Goal: Connect with others: Connect with others

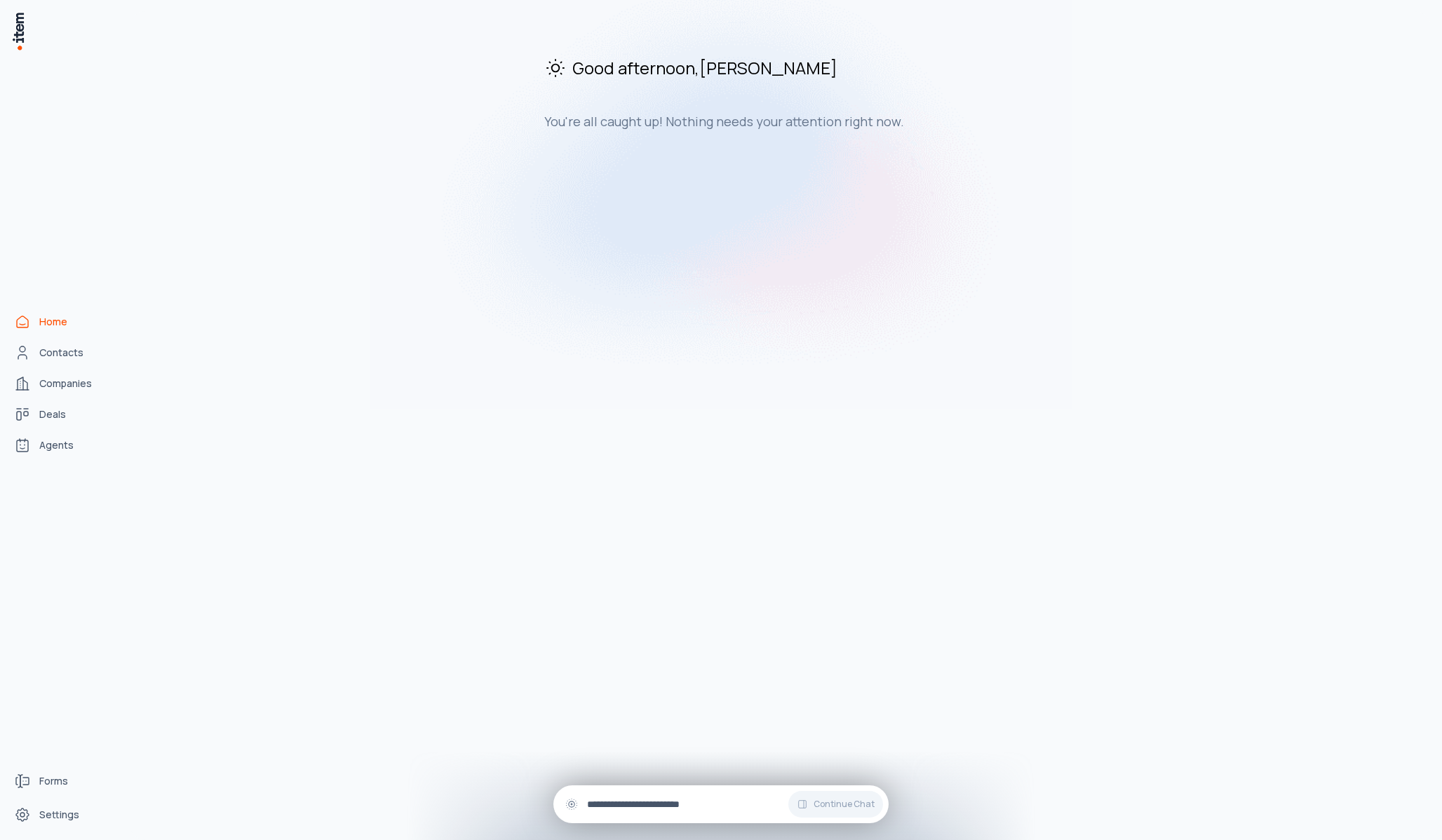
click at [620, 756] on div "Continue Chat" at bounding box center [721, 805] width 335 height 38
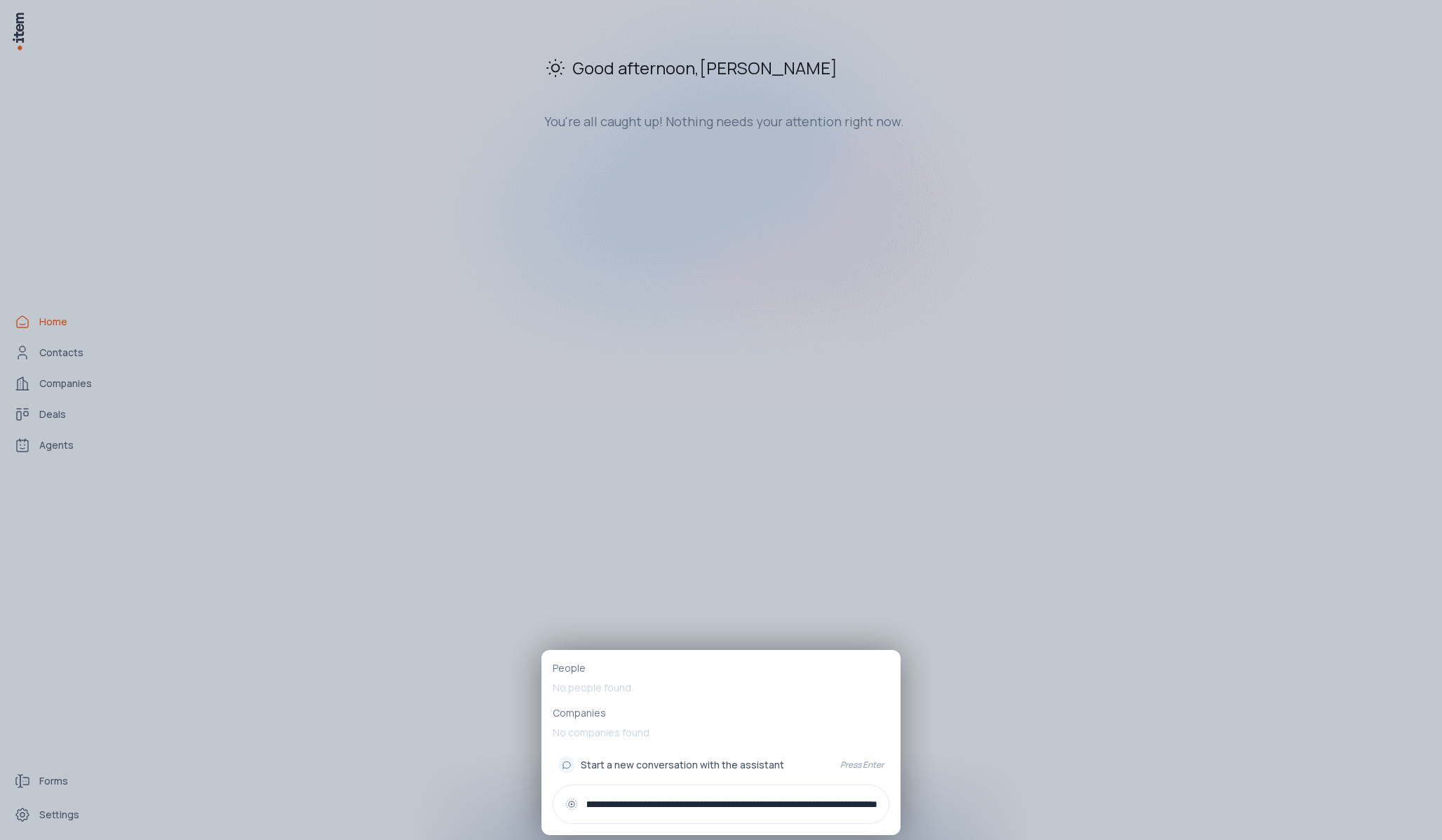
scroll to position [0, 428]
type input "**********"
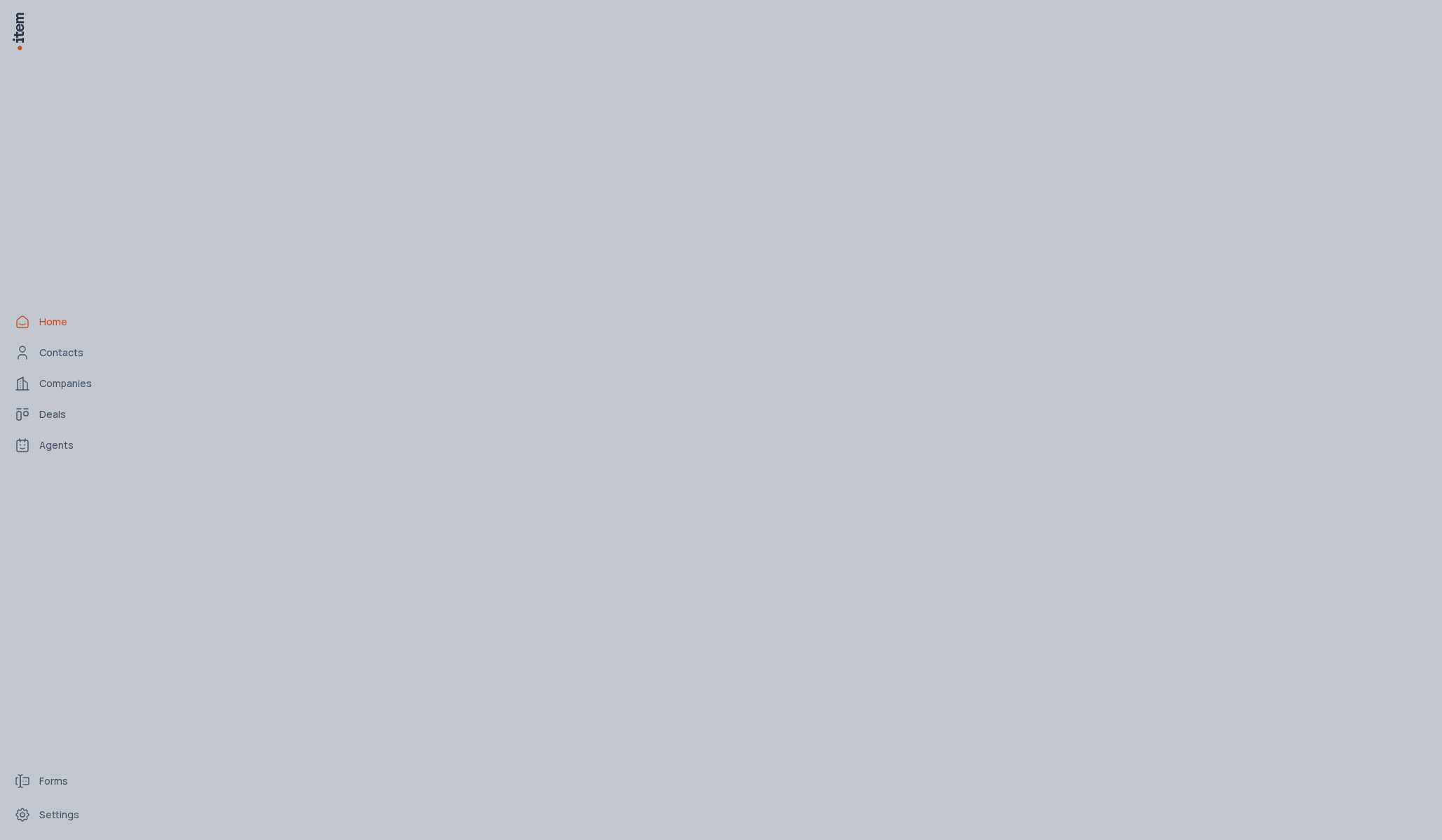
scroll to position [0, 0]
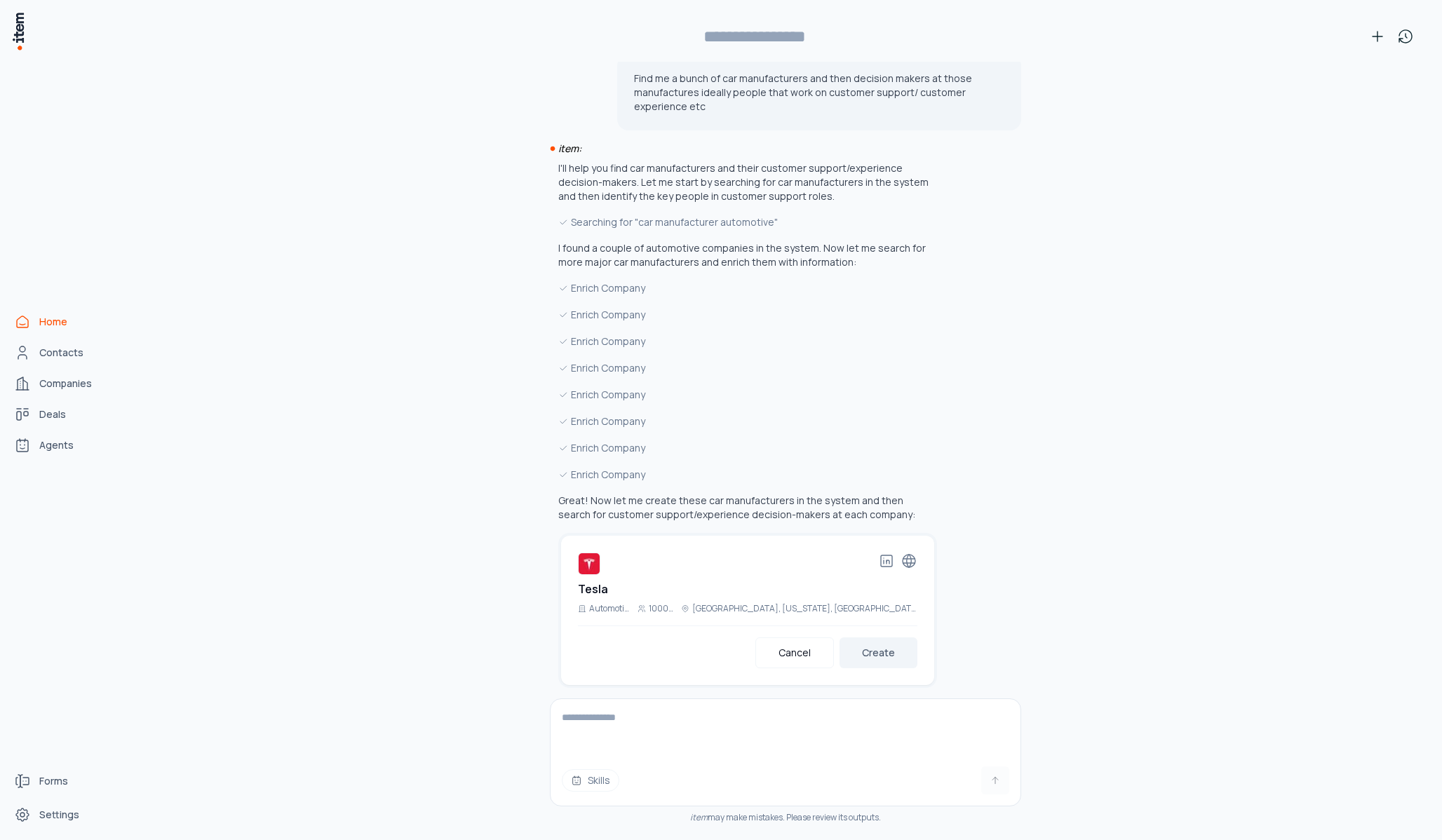
type input "**********"
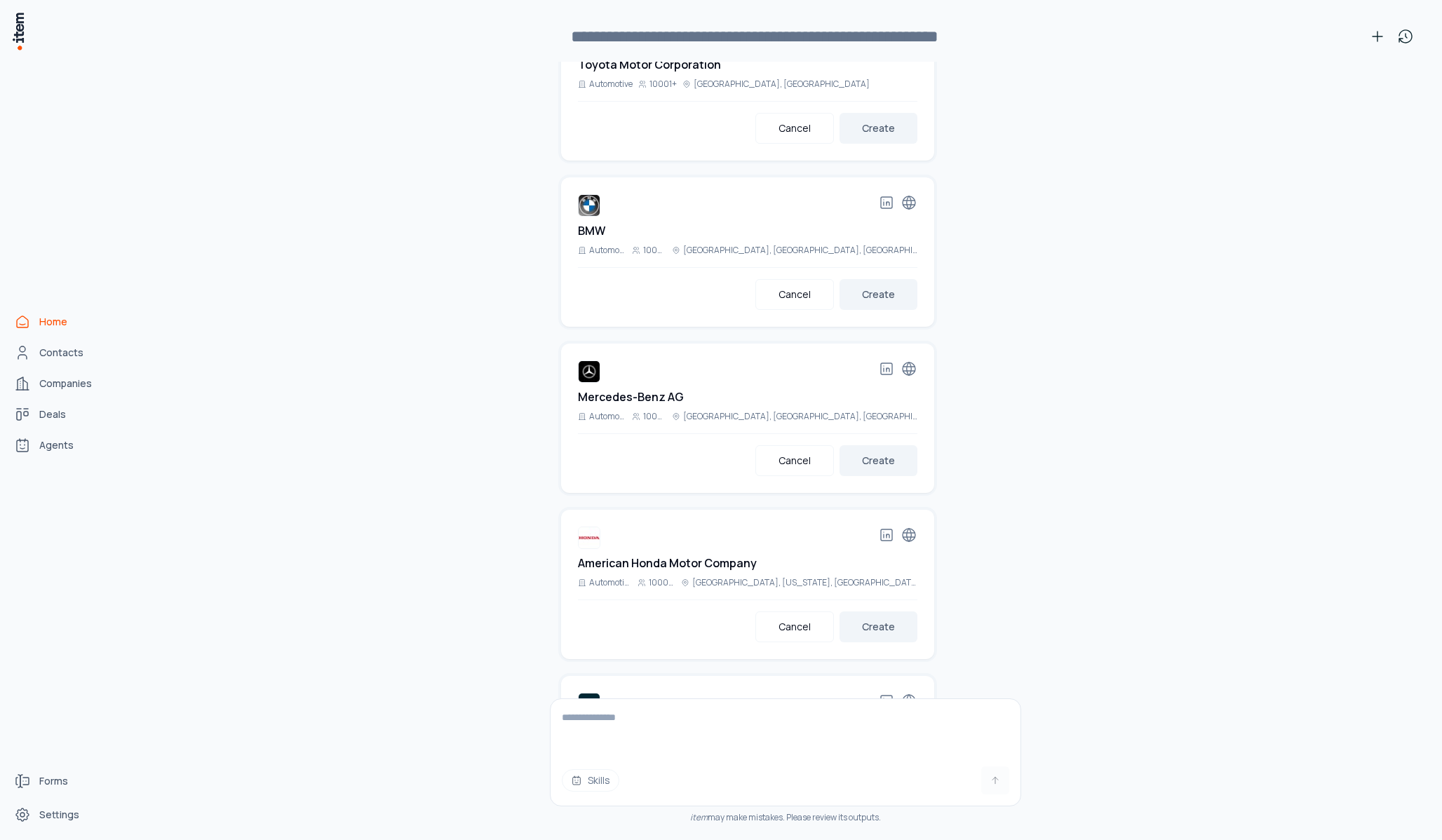
scroll to position [1193, 0]
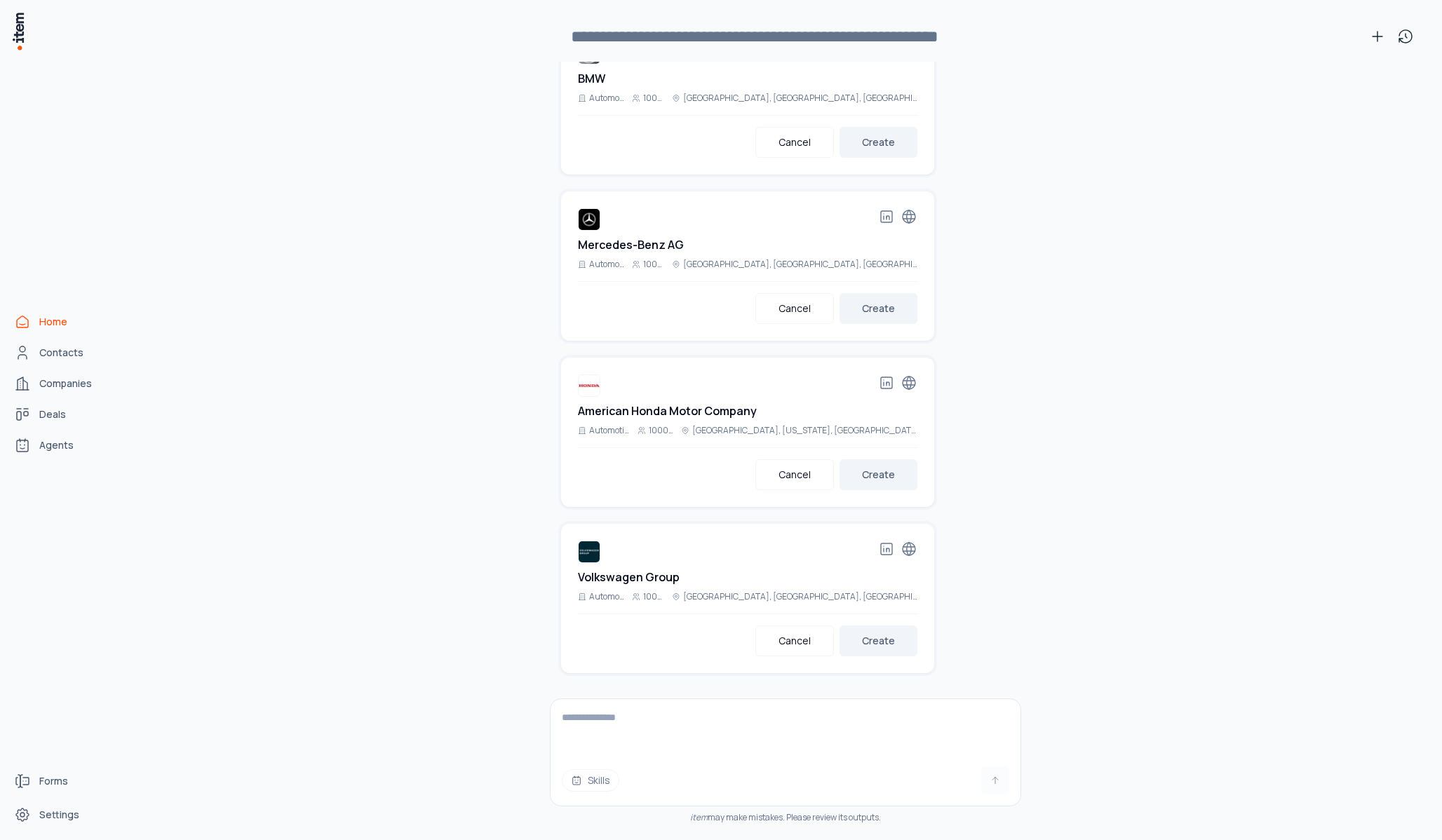
click at [602, 732] on textarea at bounding box center [785, 727] width 470 height 56
type textarea "**********"
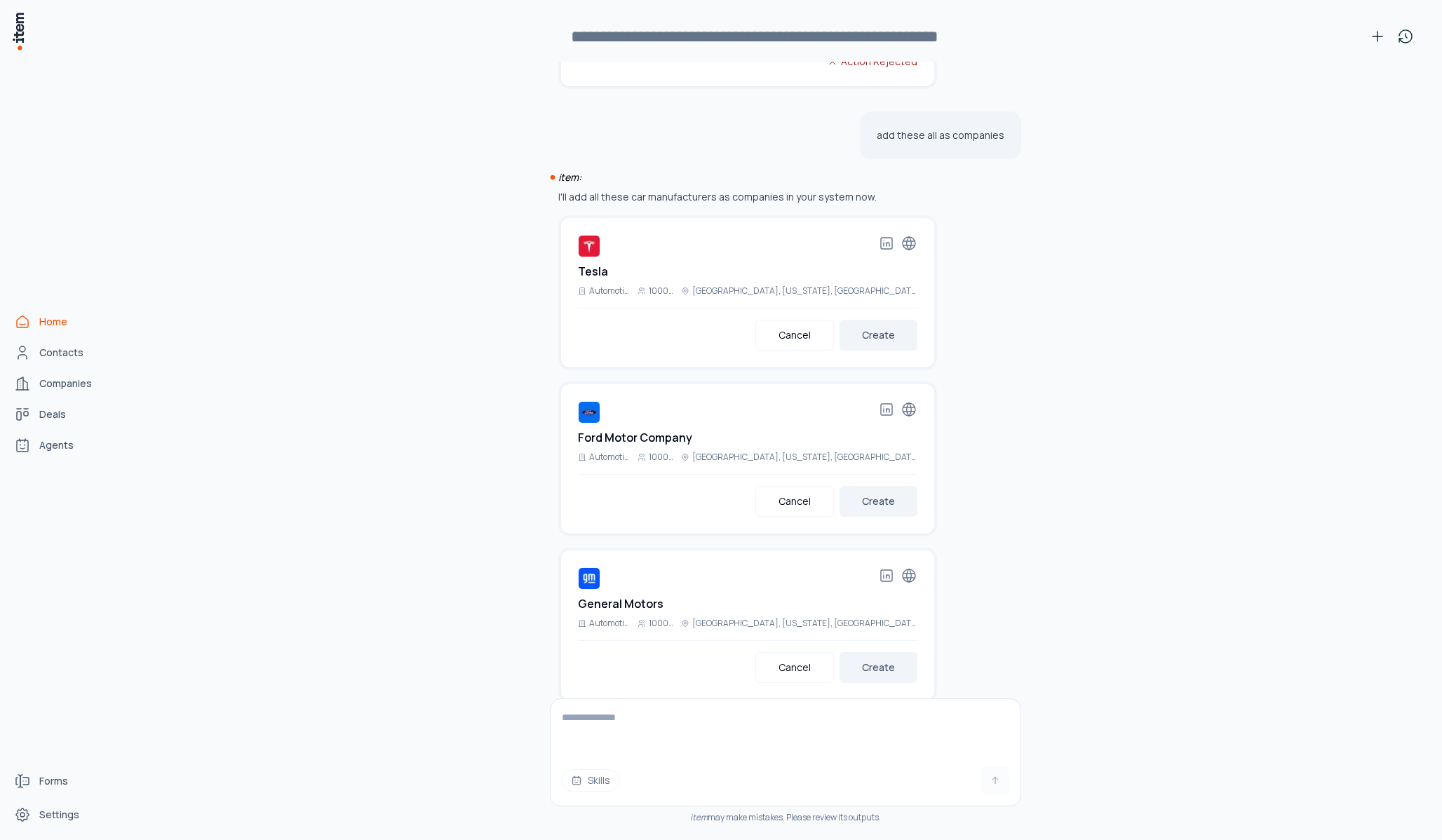
scroll to position [1645, 0]
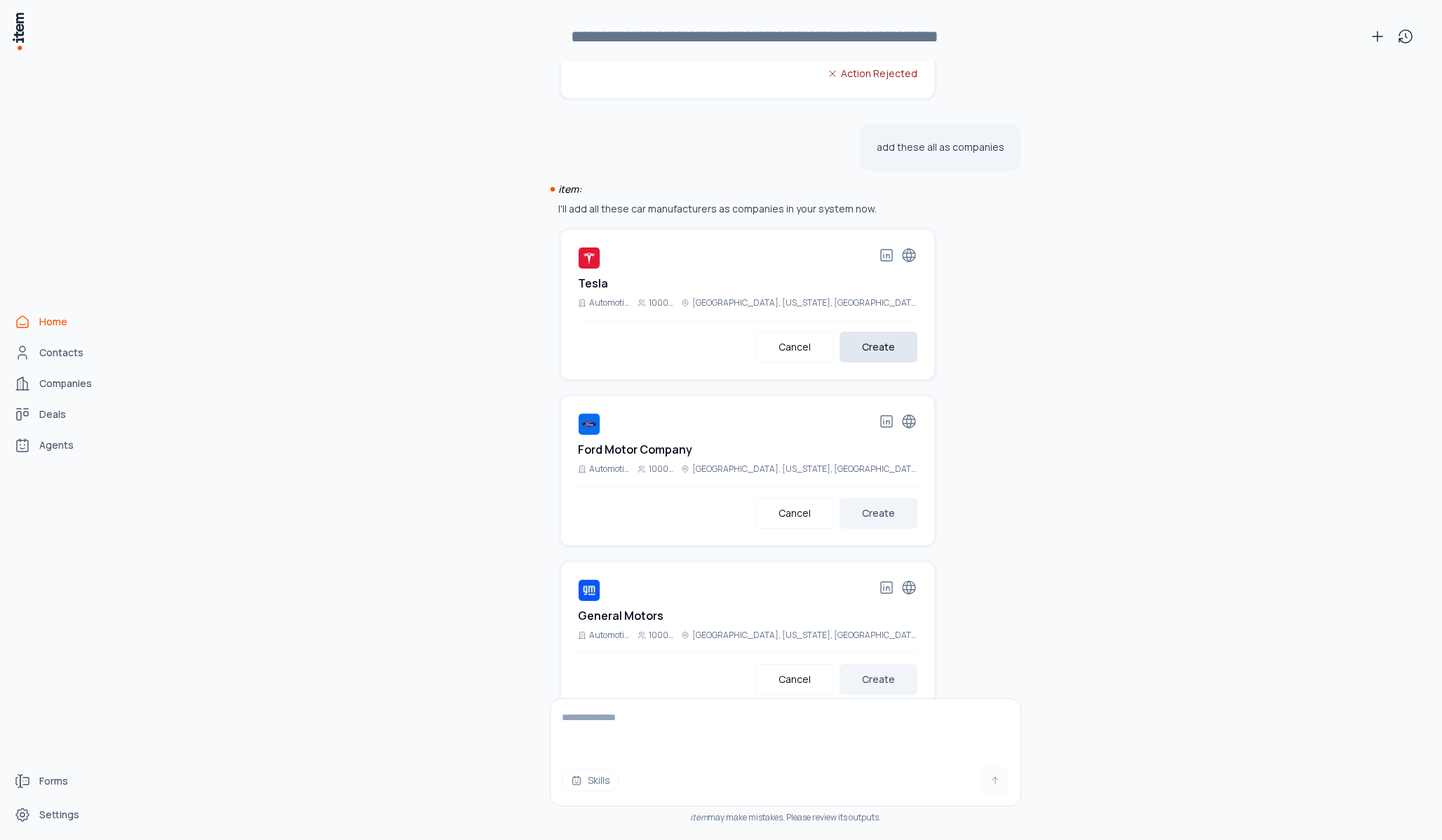
click at [888, 357] on button "Create" at bounding box center [879, 347] width 78 height 31
click at [910, 509] on button "Create" at bounding box center [879, 513] width 78 height 31
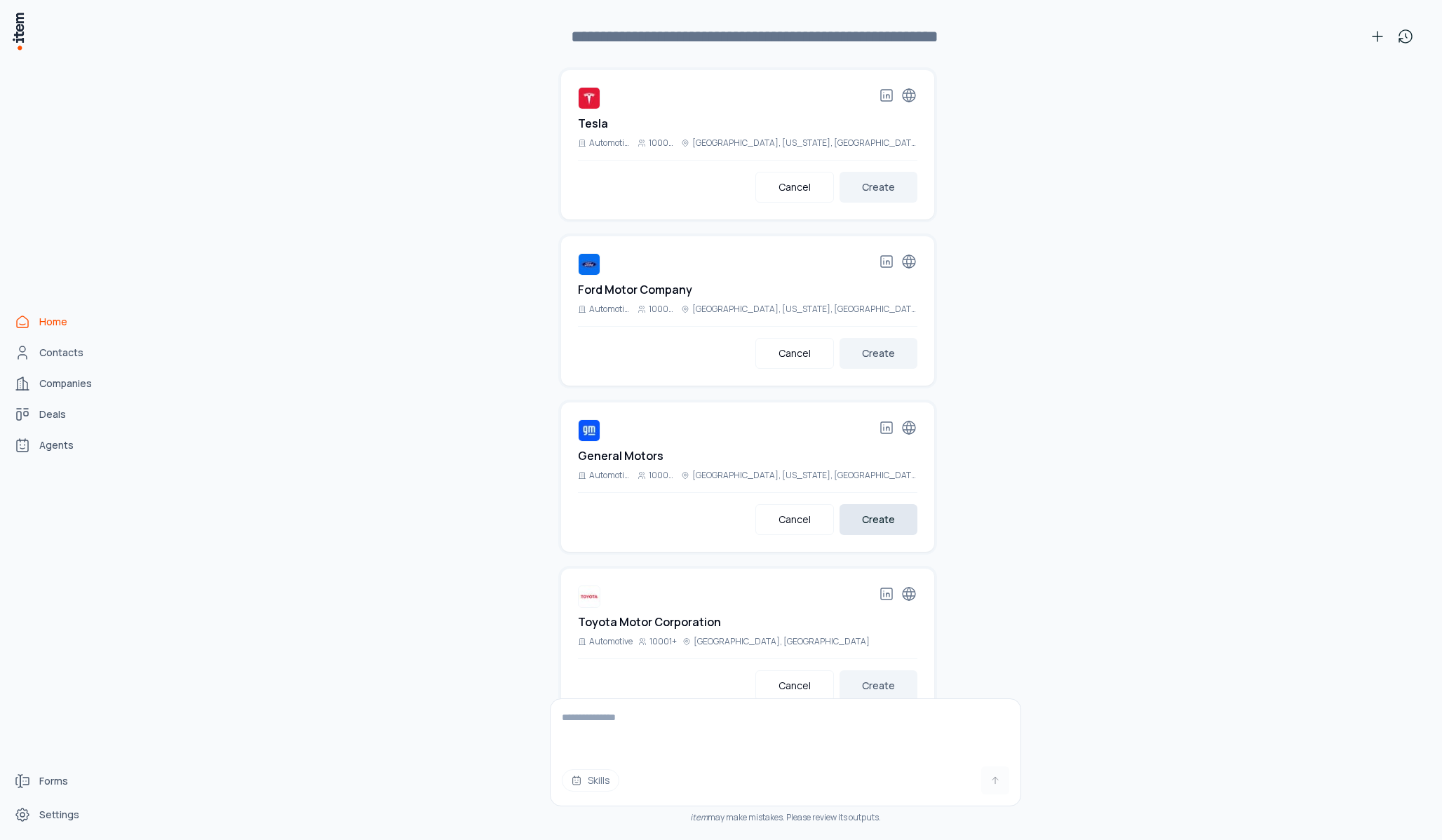
click at [903, 514] on button "Create" at bounding box center [879, 519] width 78 height 31
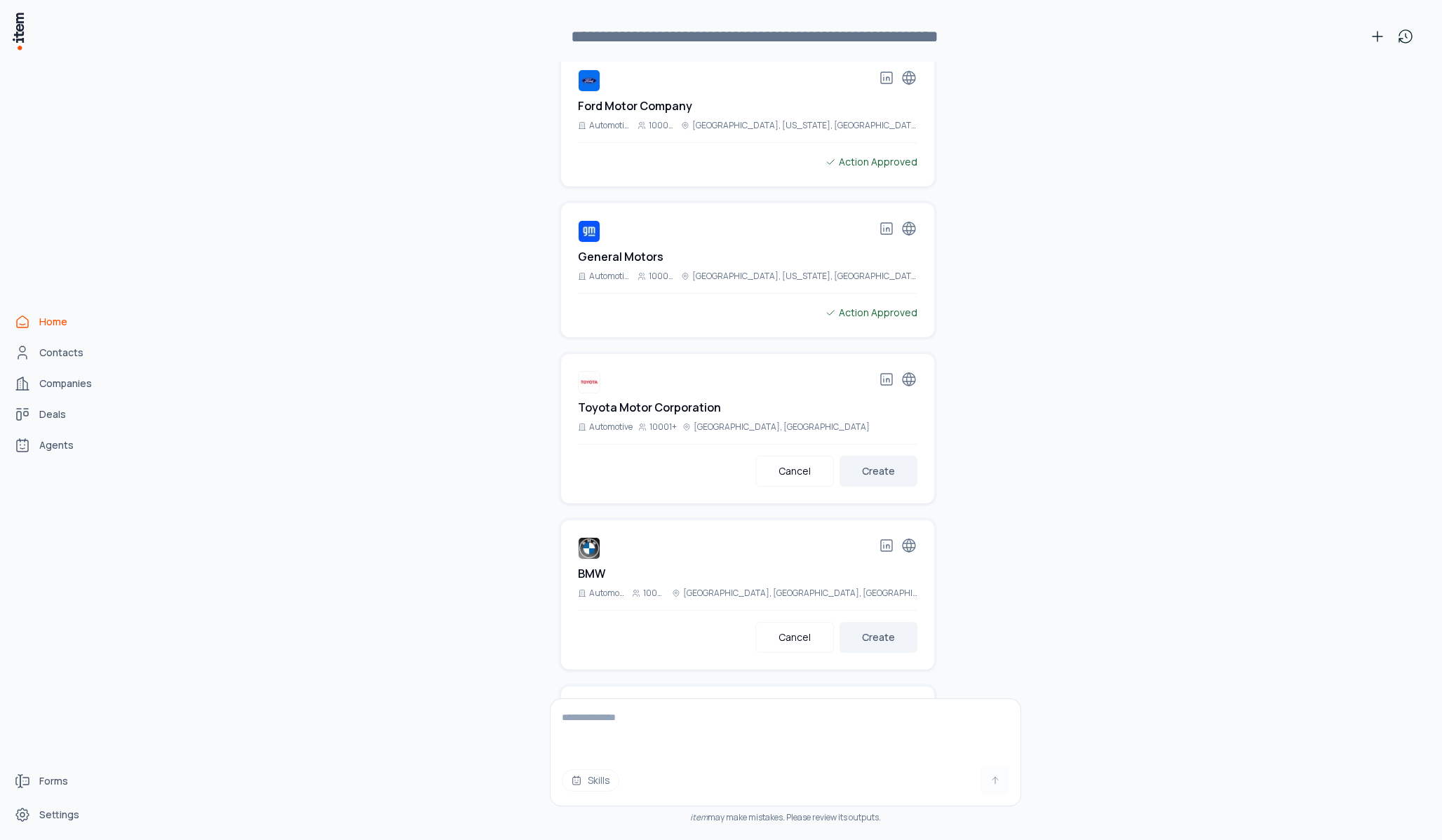
scroll to position [1973, 0]
click at [885, 475] on button "Create" at bounding box center [879, 470] width 78 height 31
click at [885, 641] on button "Create" at bounding box center [879, 637] width 78 height 31
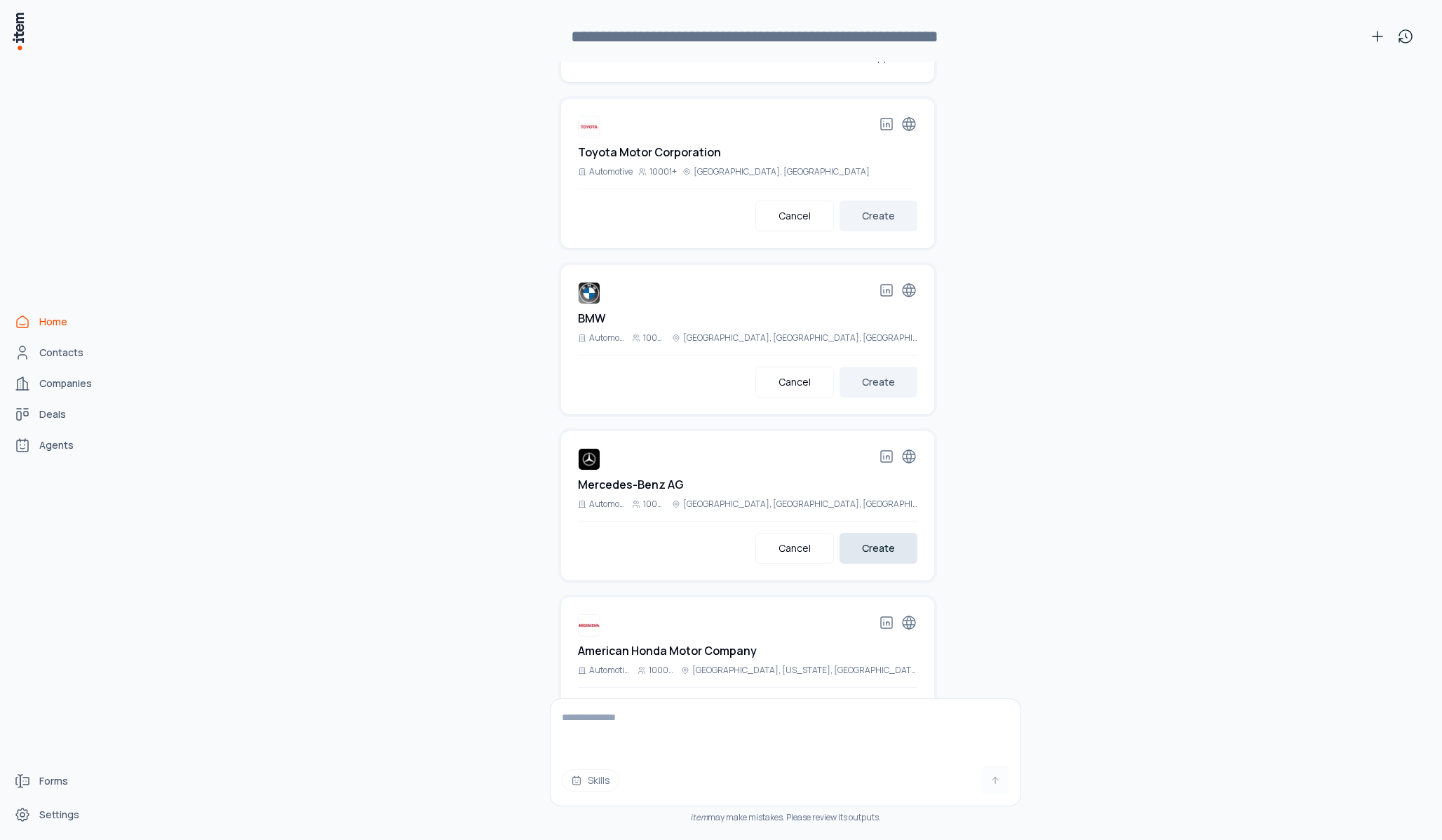
click at [880, 558] on button "Create" at bounding box center [879, 548] width 78 height 31
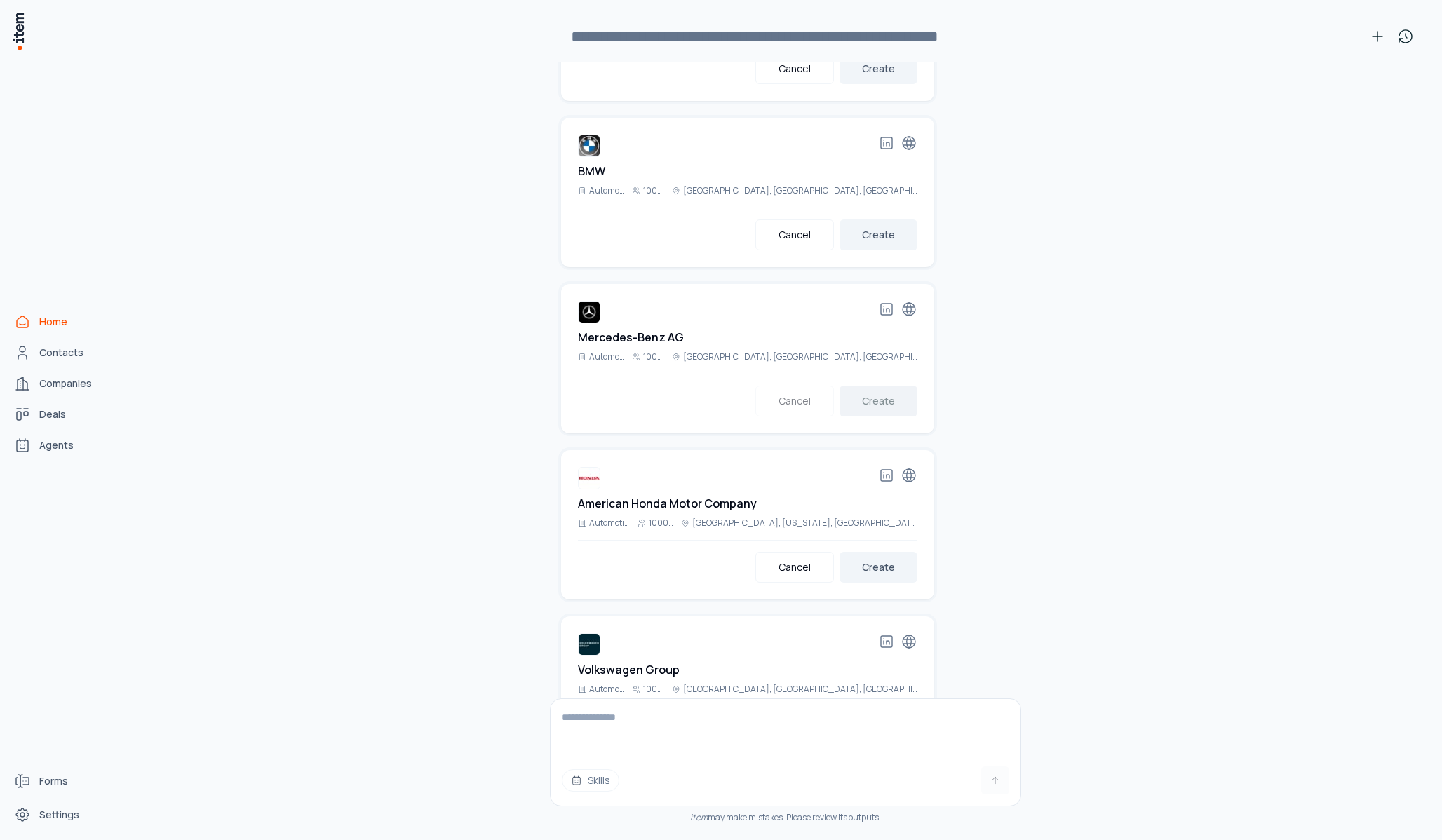
scroll to position [2401, 0]
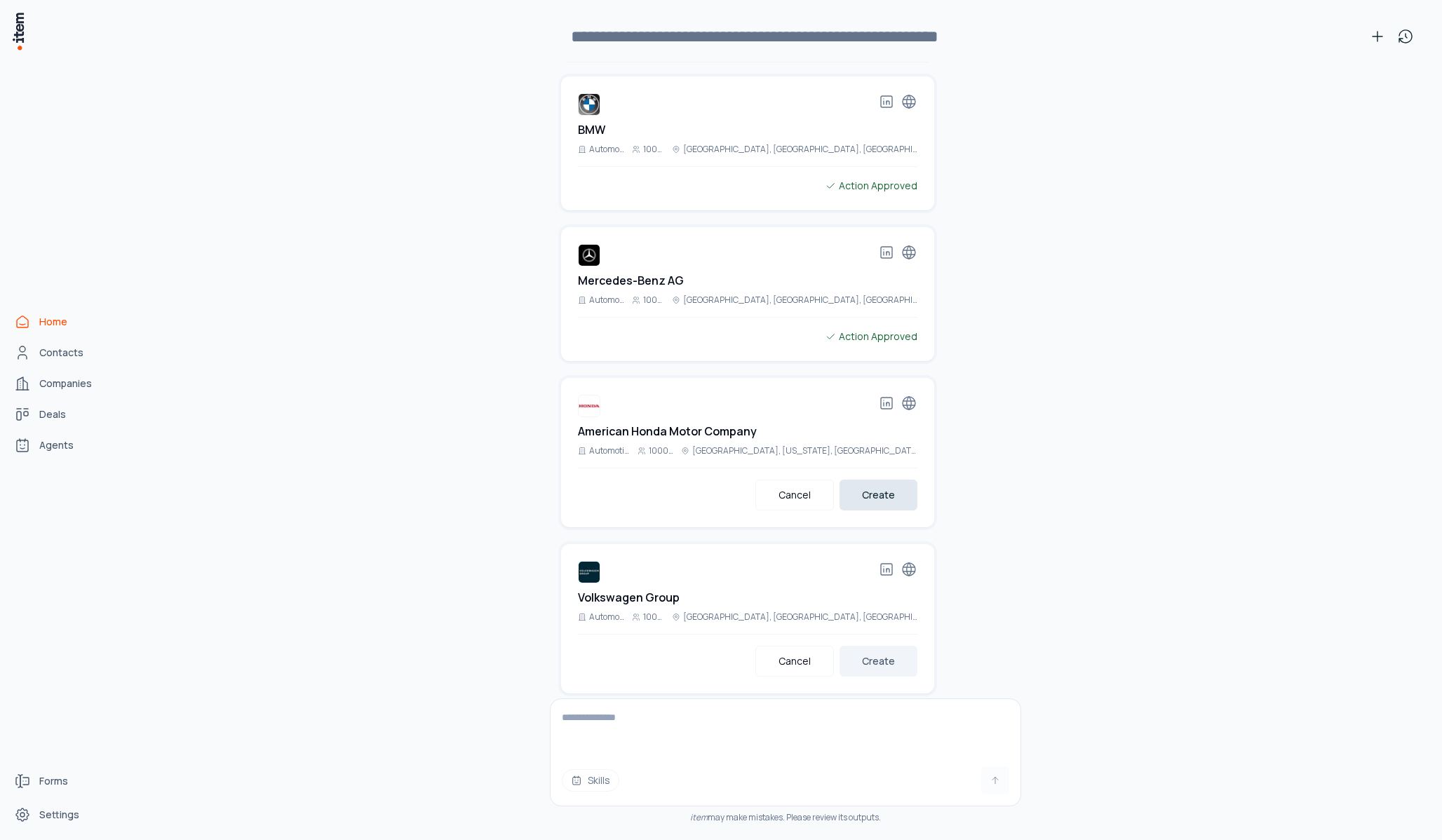
click at [875, 500] on button "Create" at bounding box center [879, 495] width 78 height 31
click at [870, 654] on button "Create" at bounding box center [879, 661] width 78 height 31
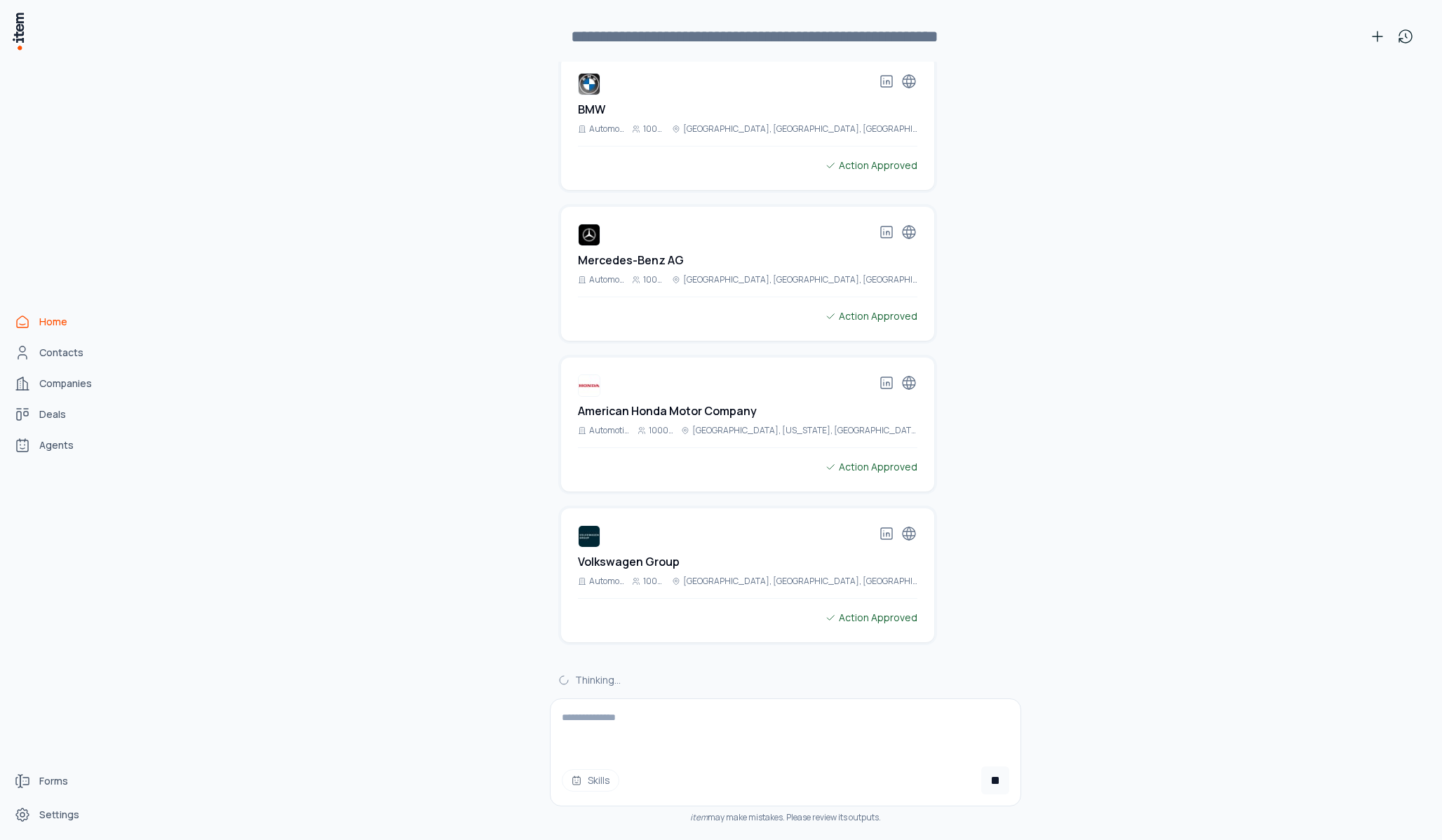
scroll to position [2438, 0]
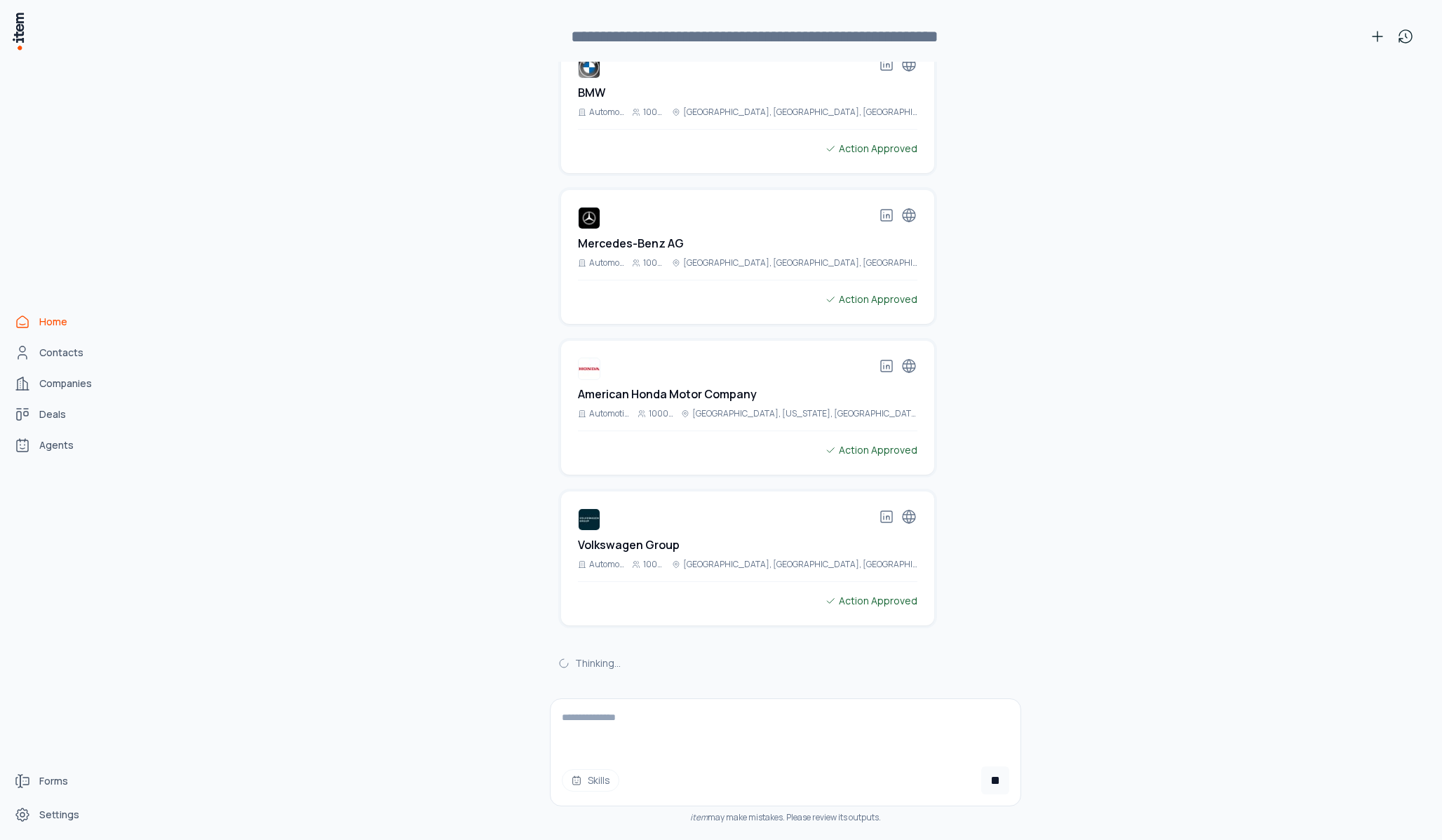
click at [810, 713] on textarea at bounding box center [785, 727] width 470 height 56
type textarea "******"
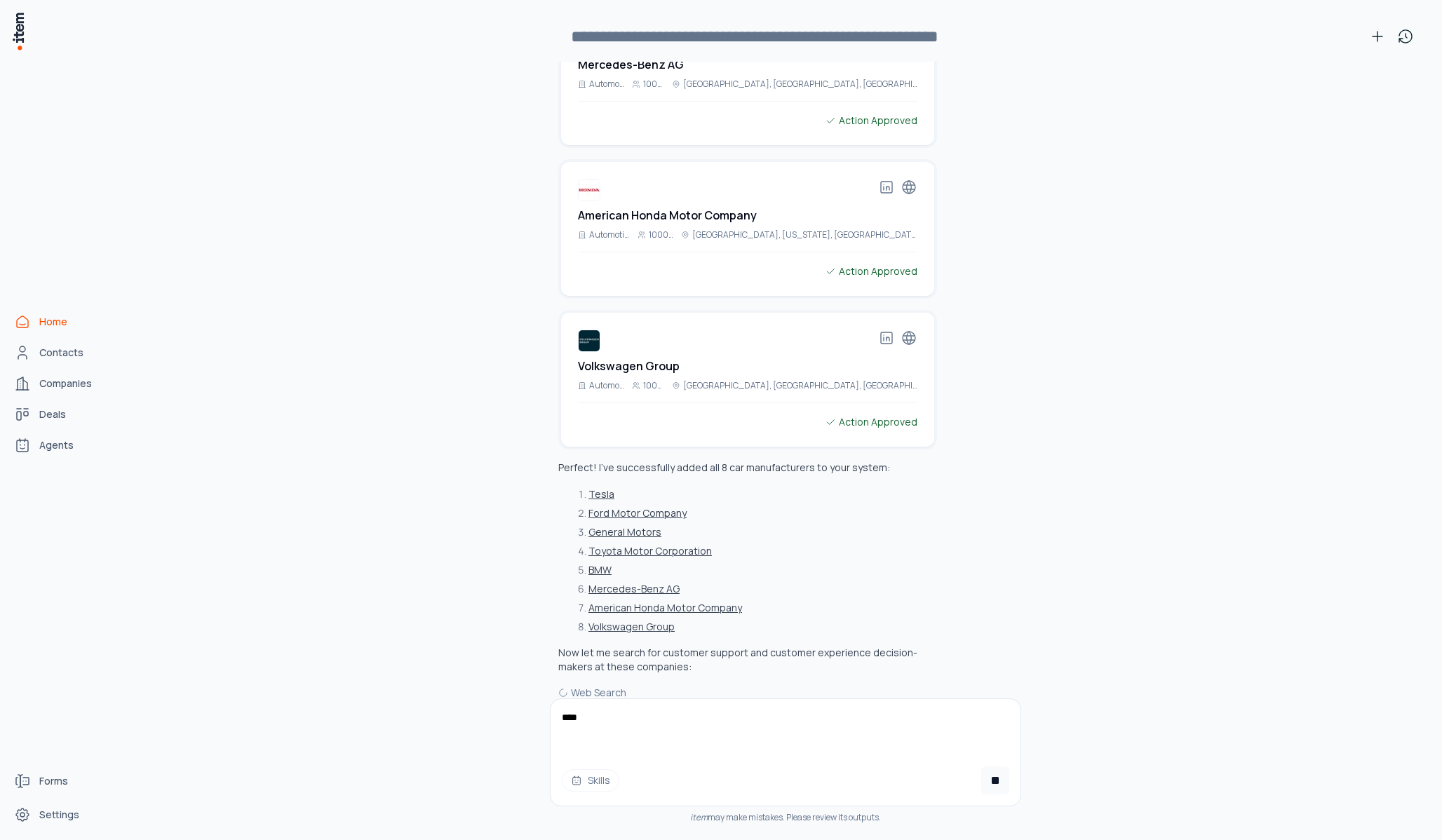
scroll to position [2642, 0]
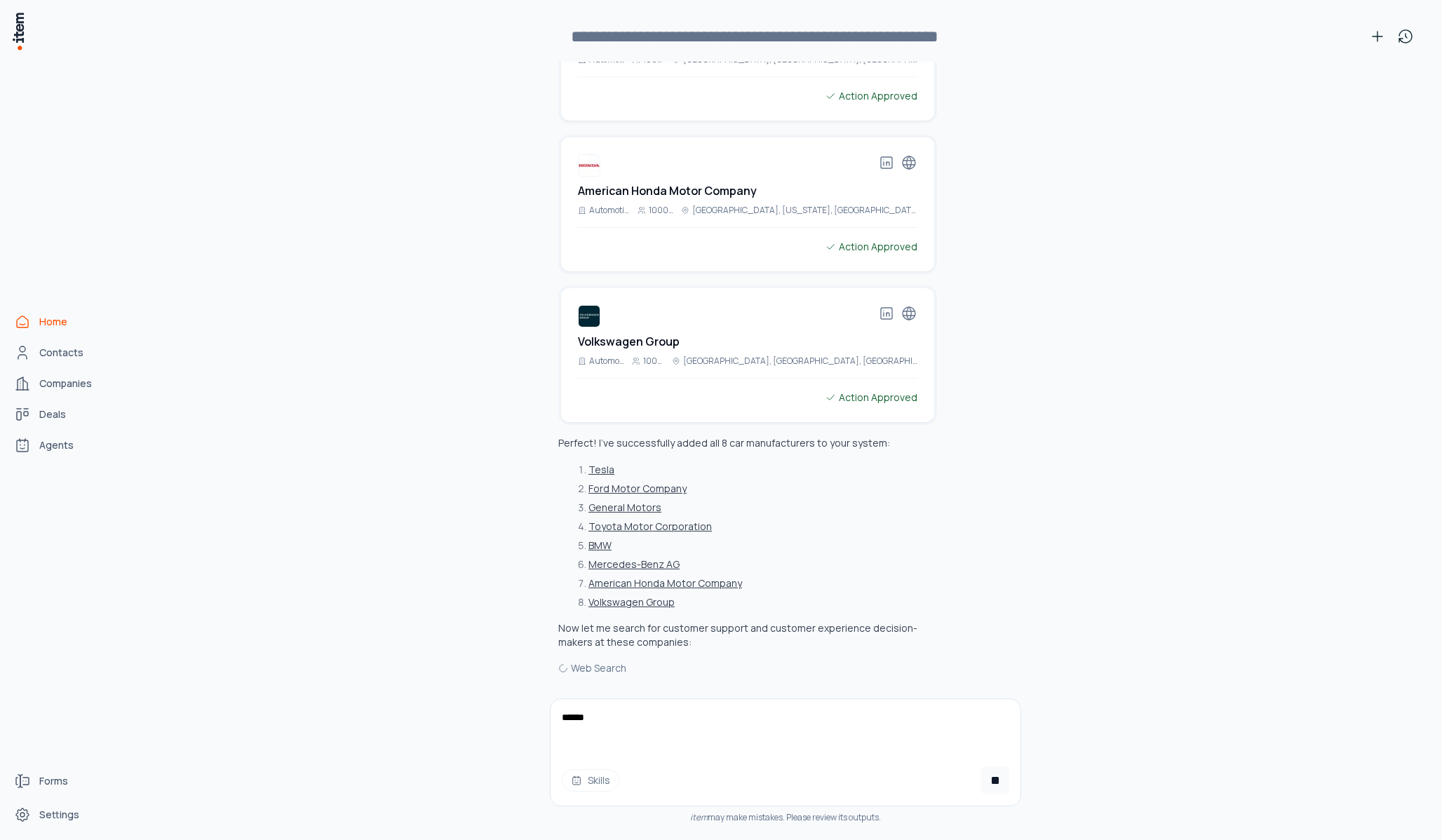
type textarea "*****"
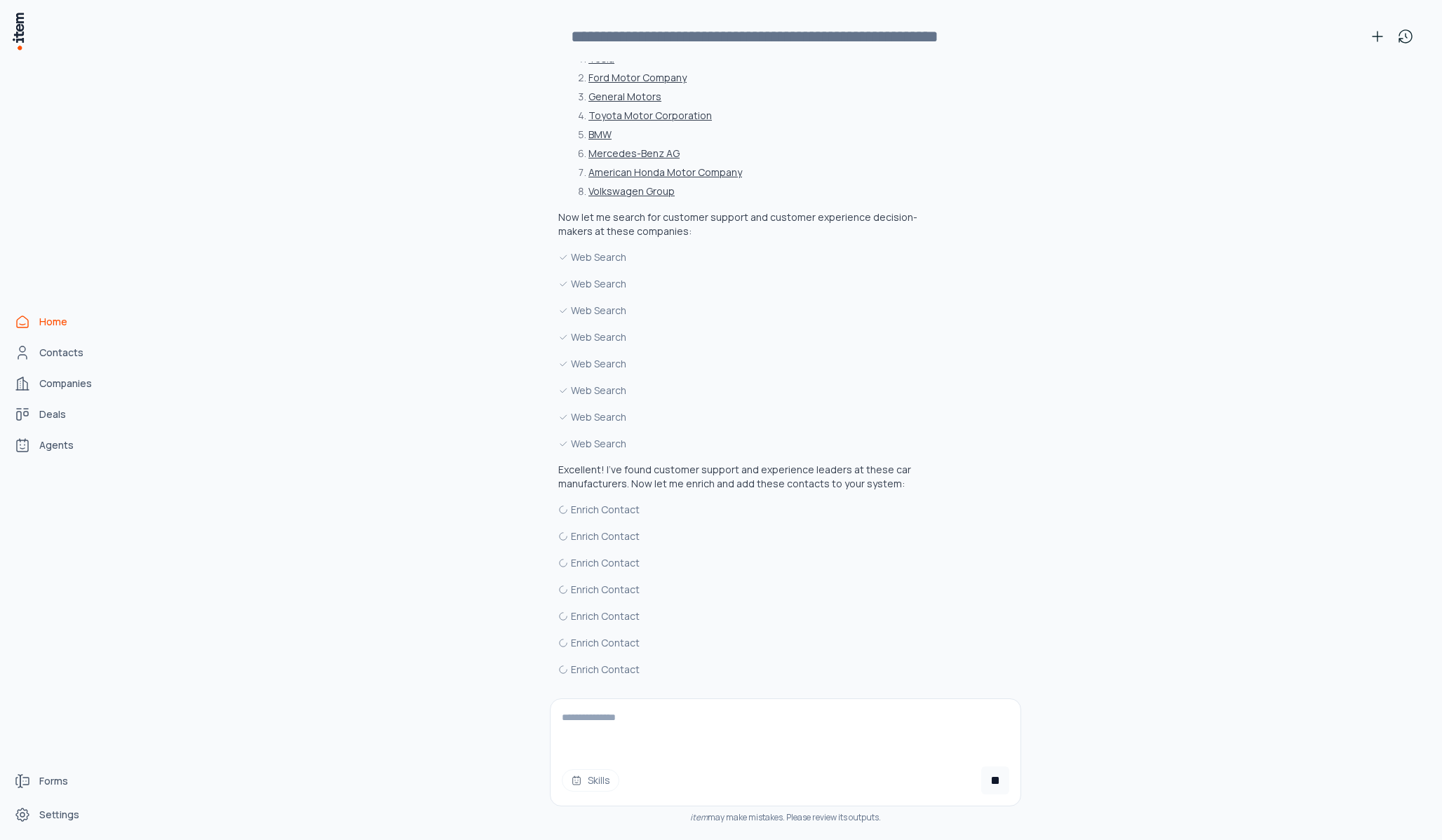
scroll to position [3054, 0]
click at [614, 511] on div "Enrich Contact" at bounding box center [748, 508] width 379 height 15
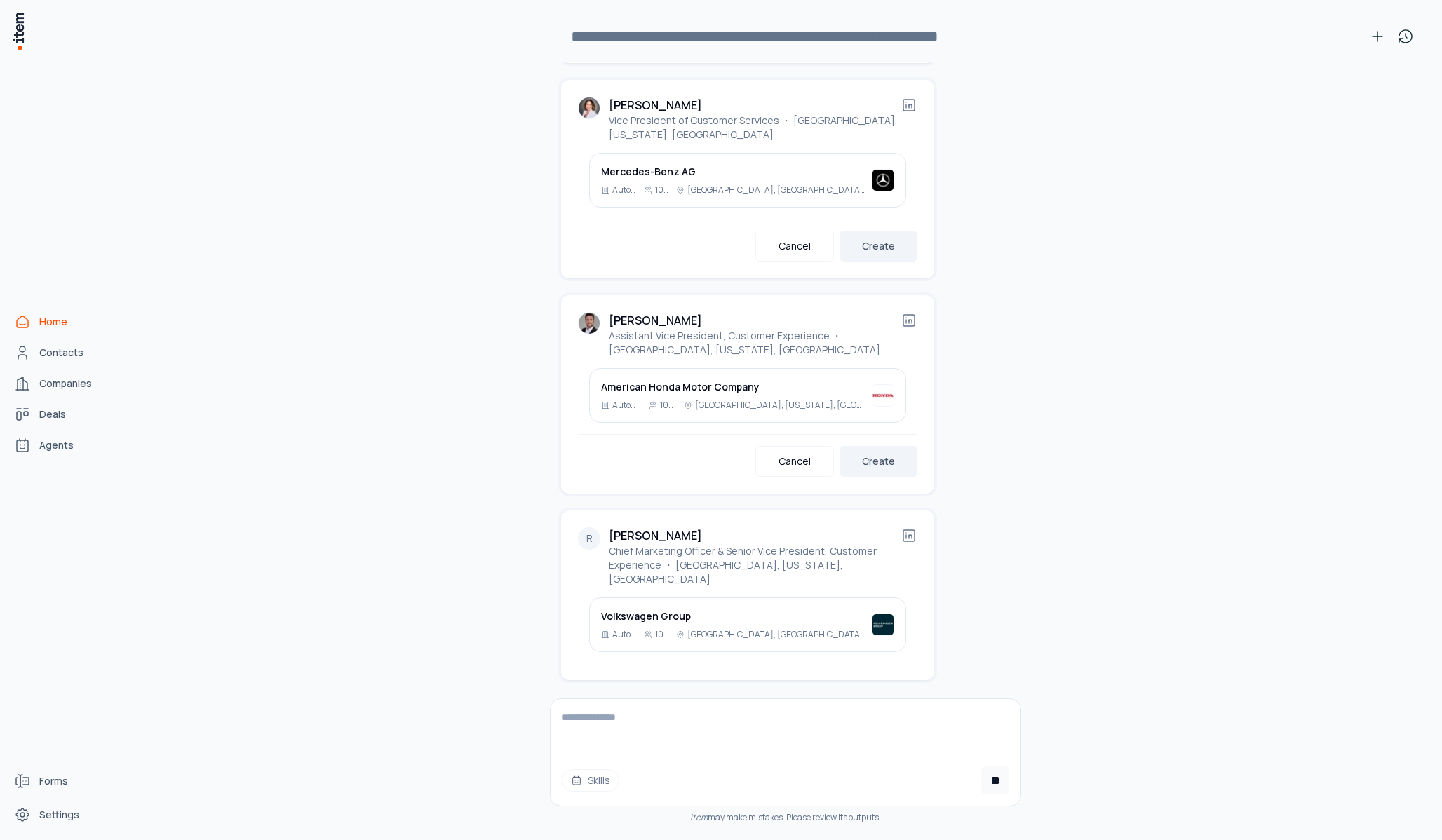
scroll to position [4600, 0]
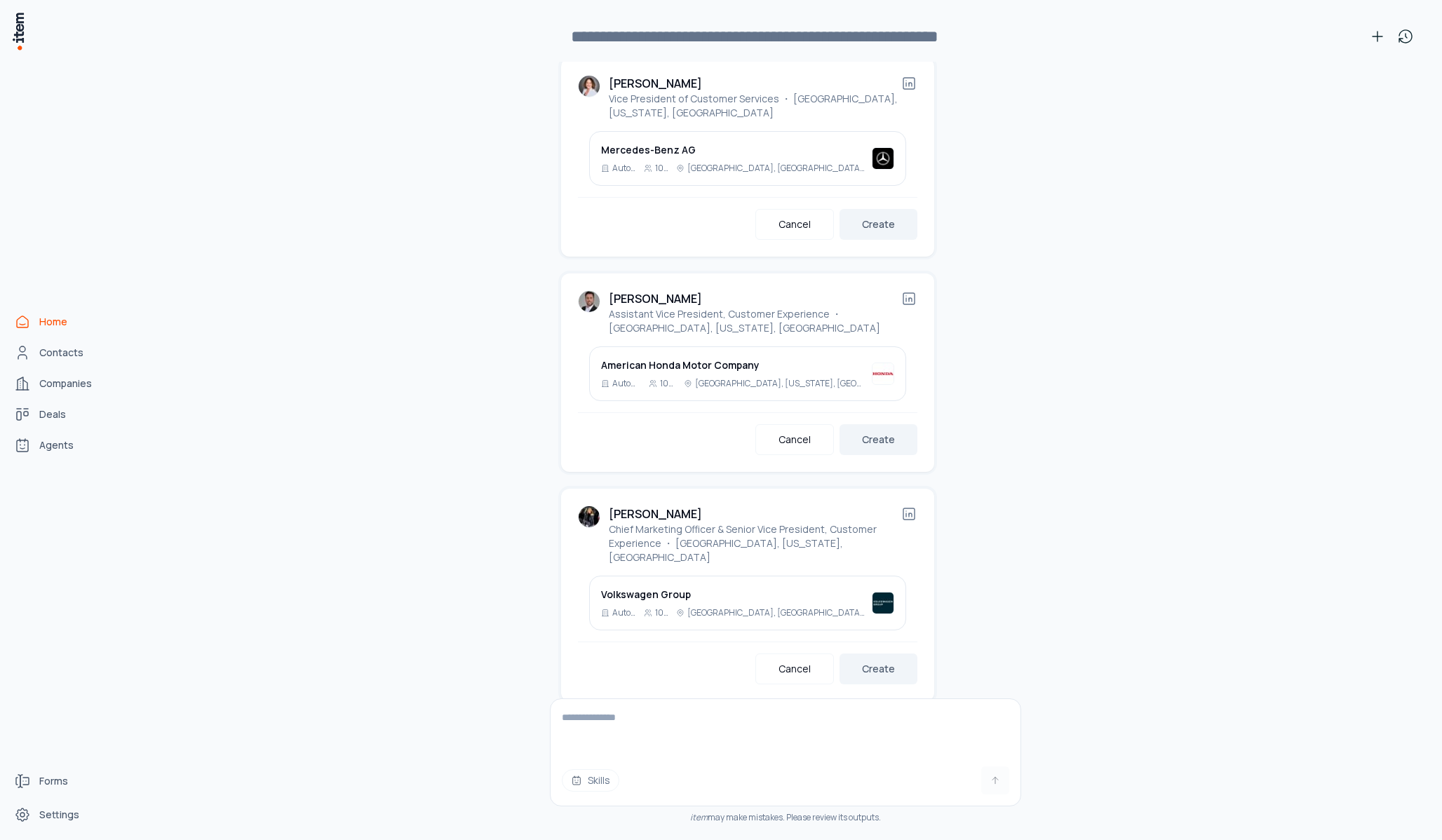
click at [588, 724] on textarea at bounding box center [785, 727] width 470 height 56
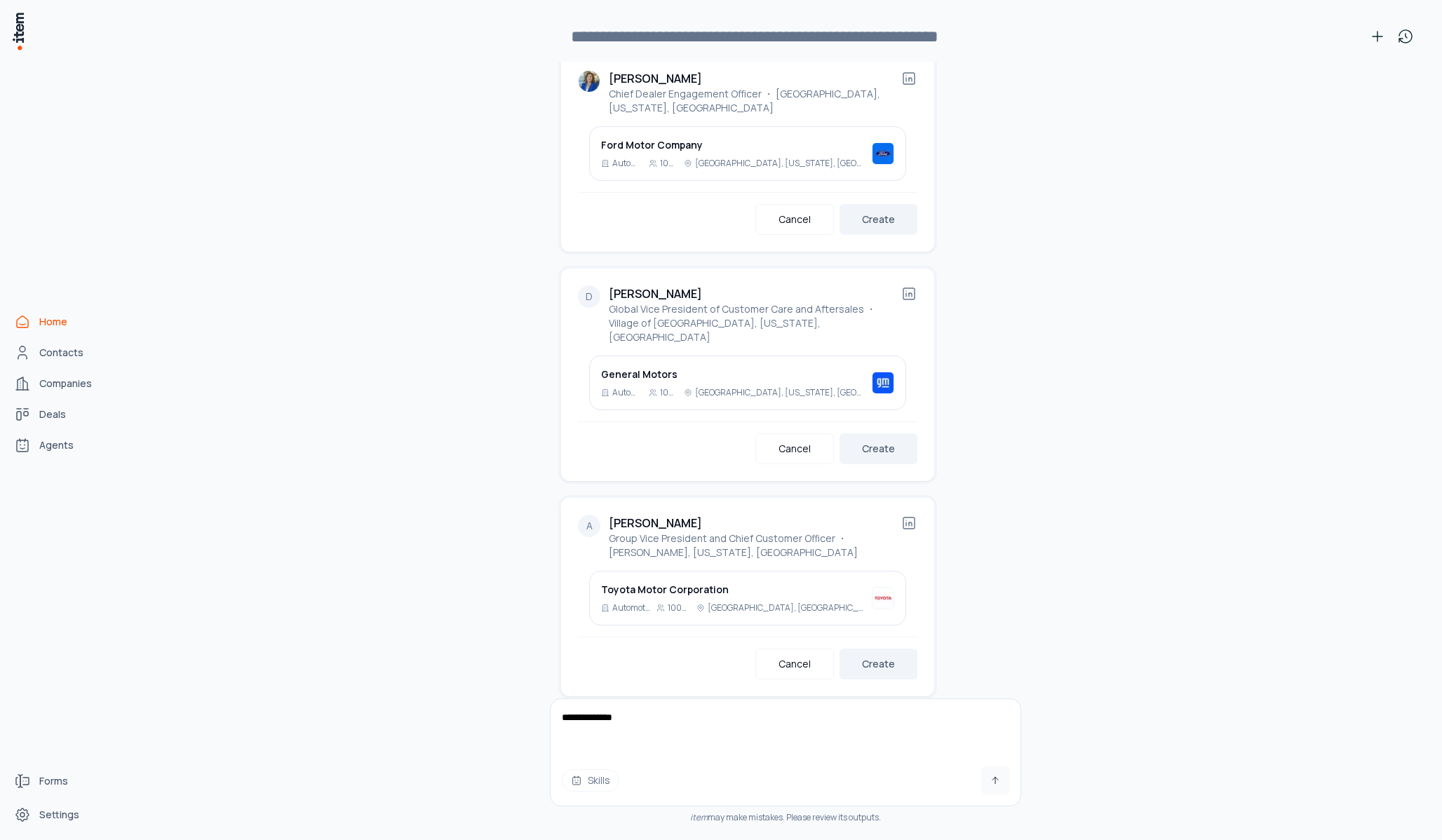
scroll to position [3452, 0]
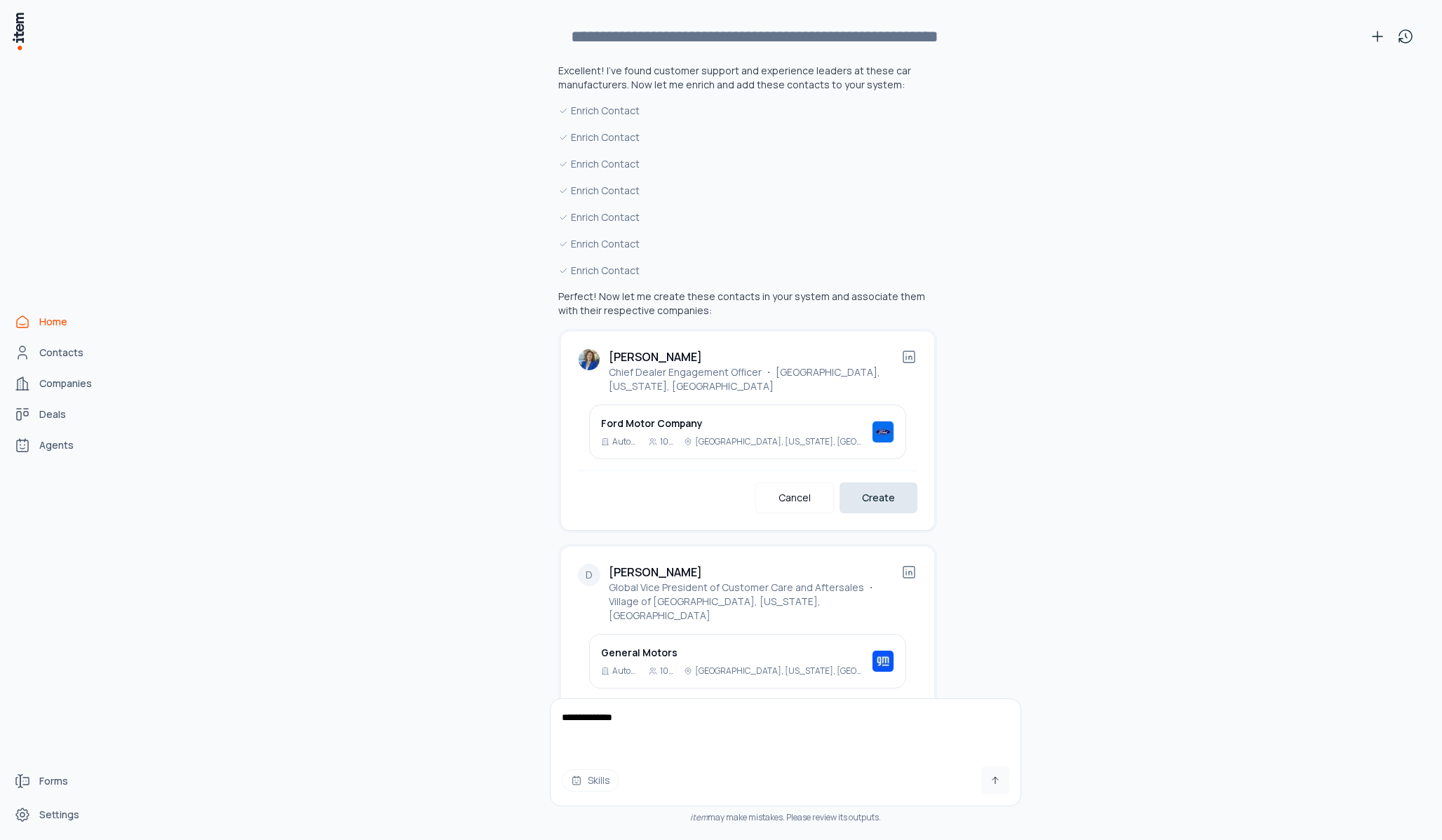
click at [857, 489] on button "Create" at bounding box center [879, 498] width 78 height 31
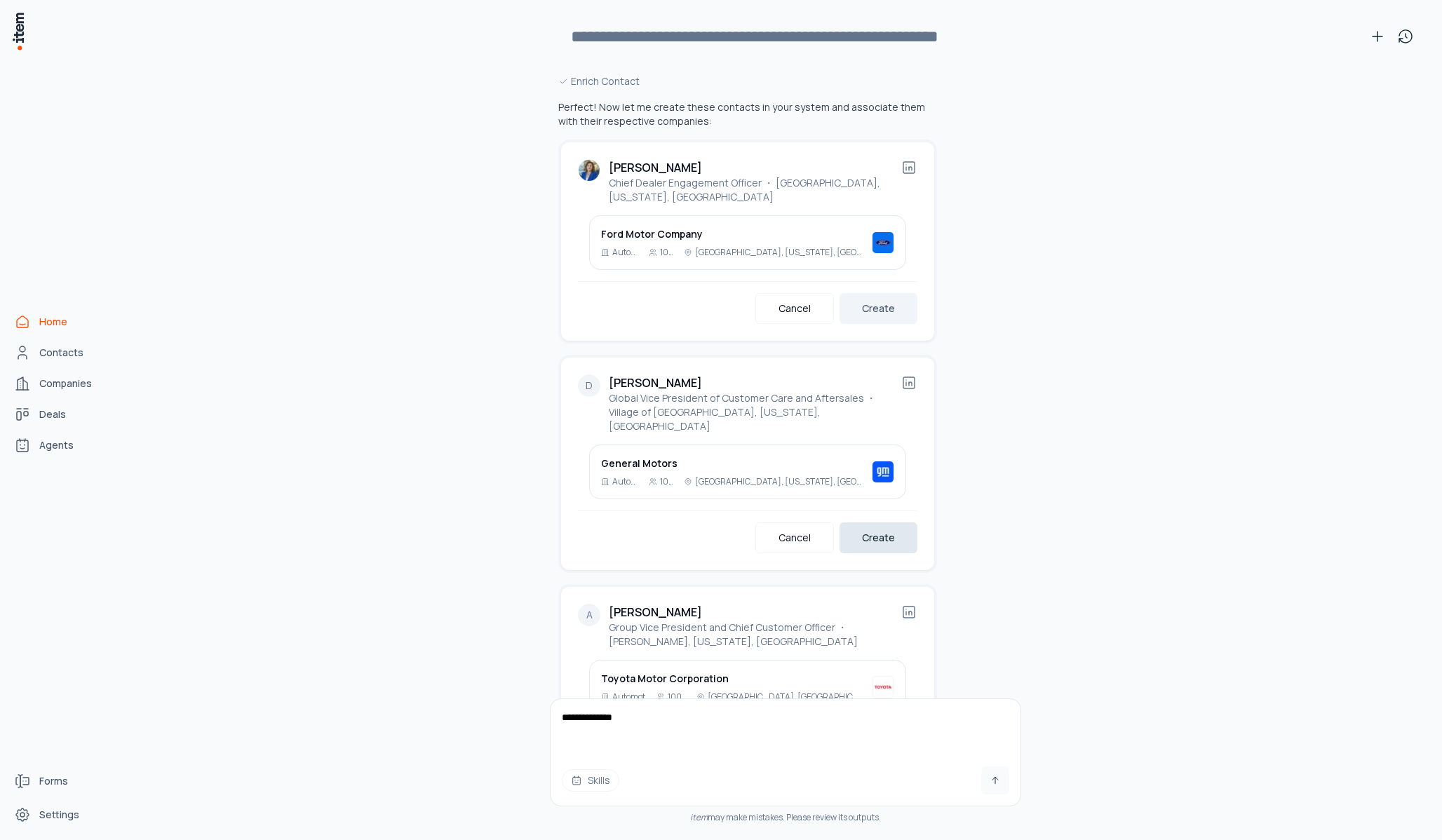
click at [868, 522] on button "Create" at bounding box center [879, 538] width 78 height 31
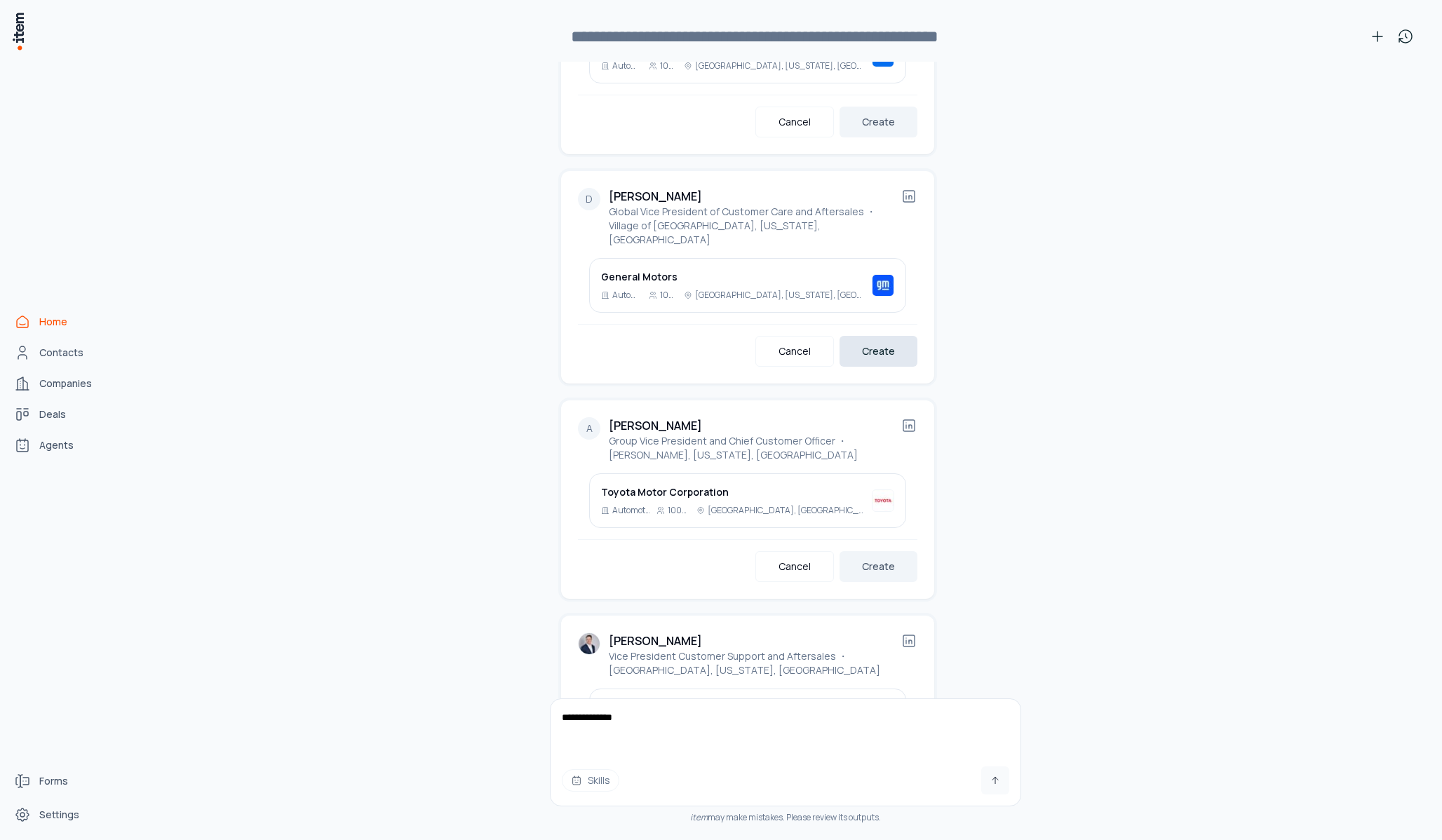
scroll to position [3839, 0]
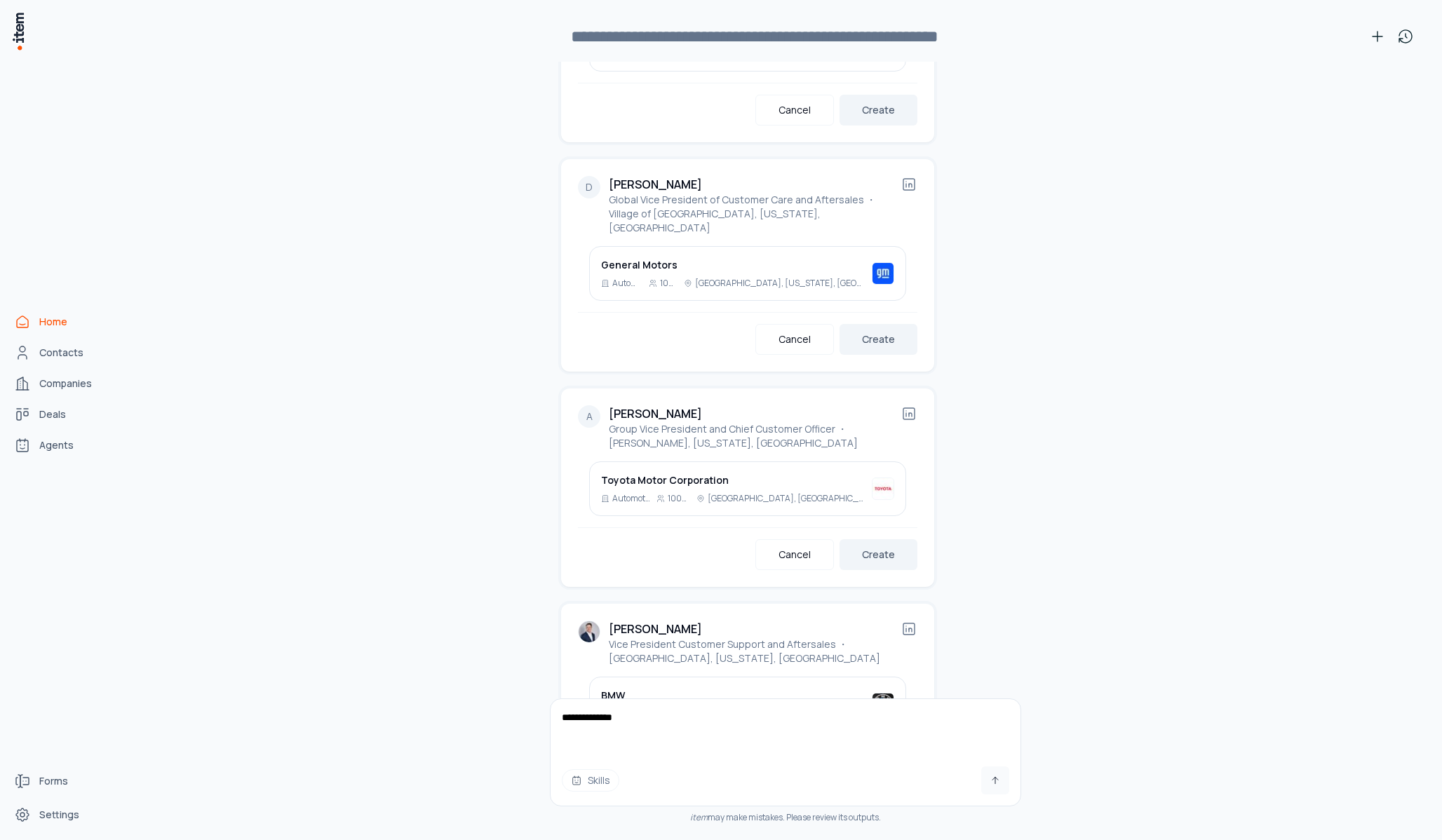
click at [872, 558] on div "A [PERSON_NAME] Group Vice President and Chief Customer Officer ・ [PERSON_NAME]…" at bounding box center [748, 488] width 373 height 198
click at [872, 539] on button "Create" at bounding box center [879, 555] width 78 height 31
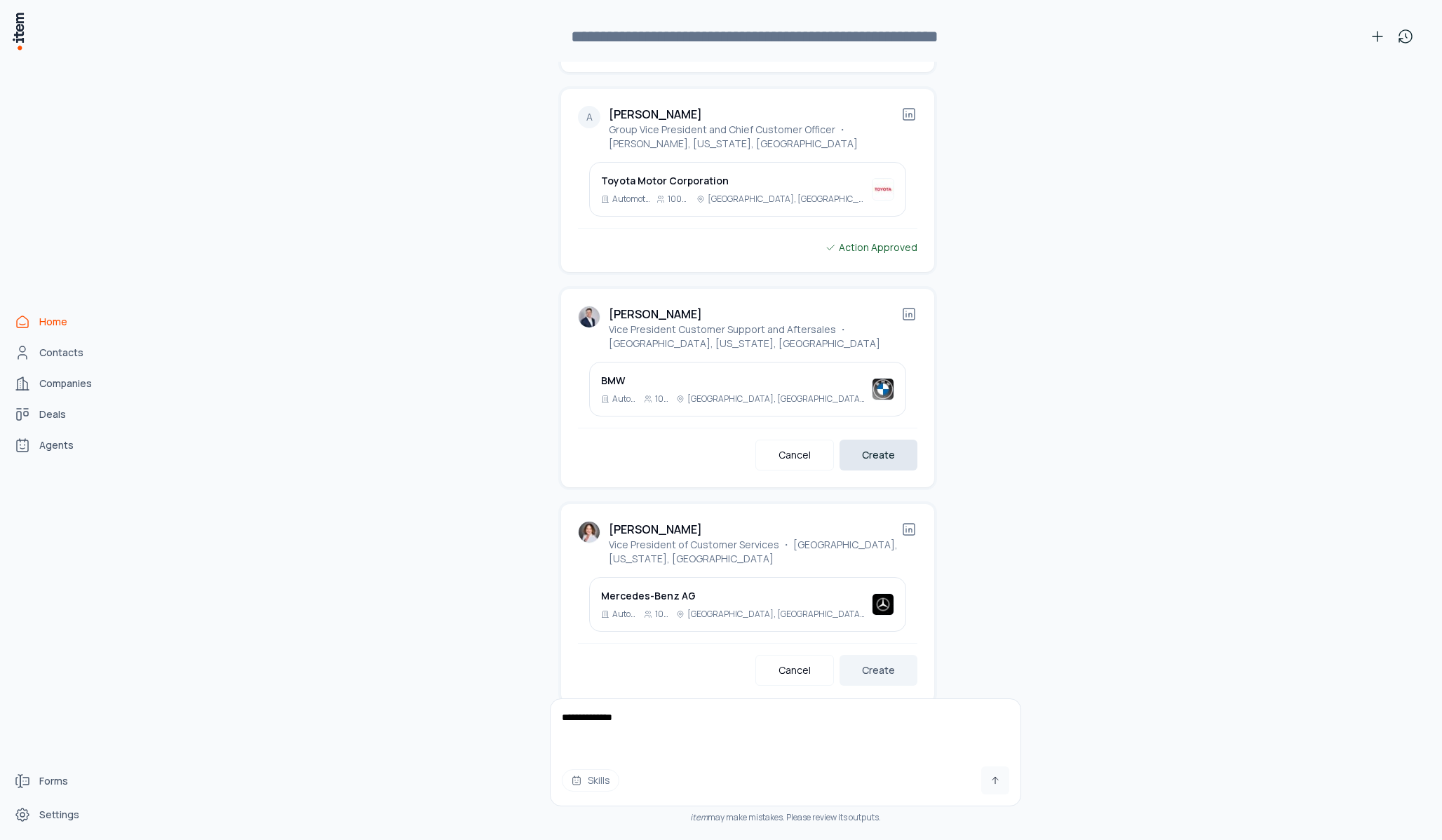
click at [887, 444] on button "Create" at bounding box center [879, 455] width 78 height 31
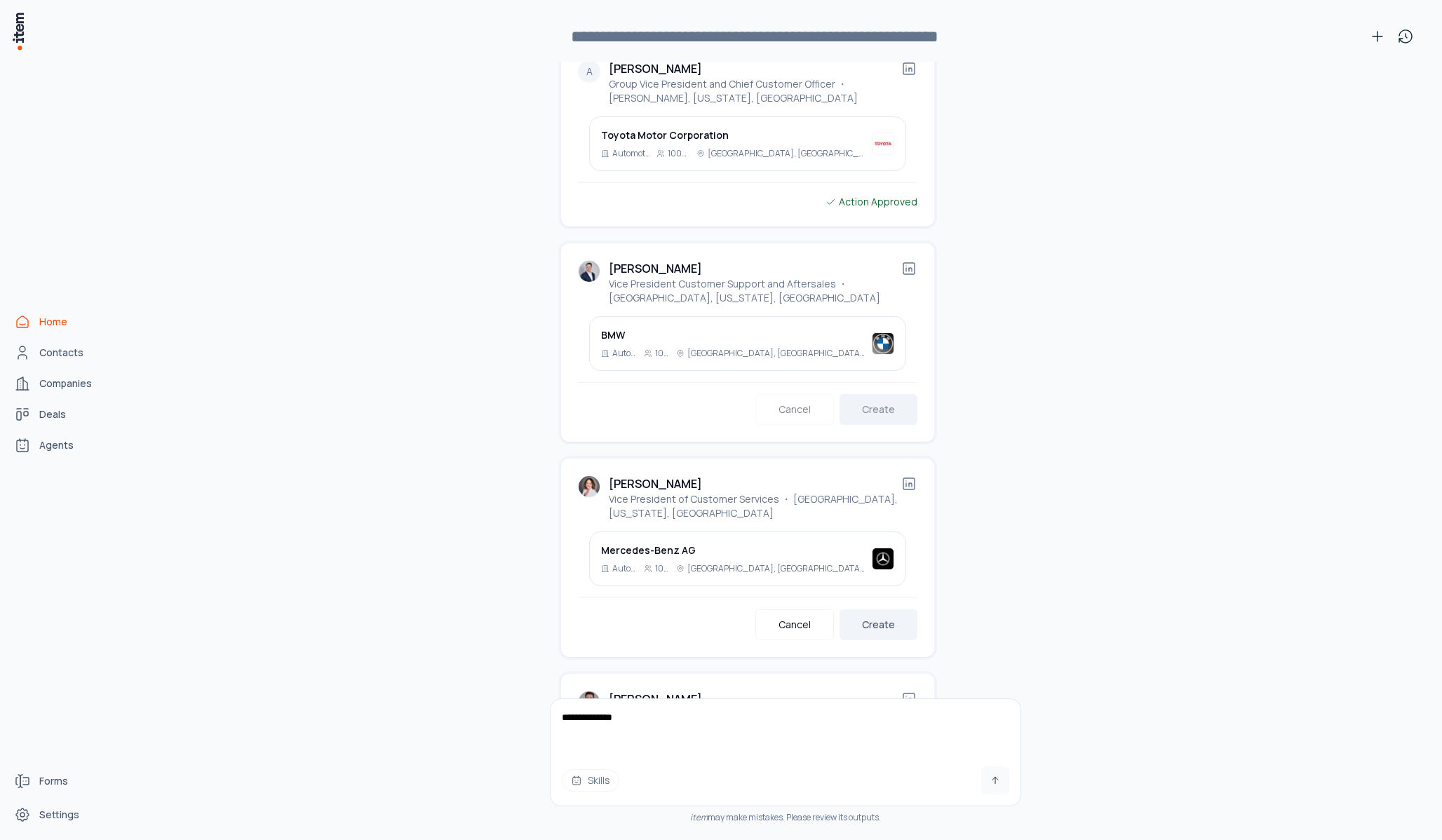
scroll to position [4253, 0]
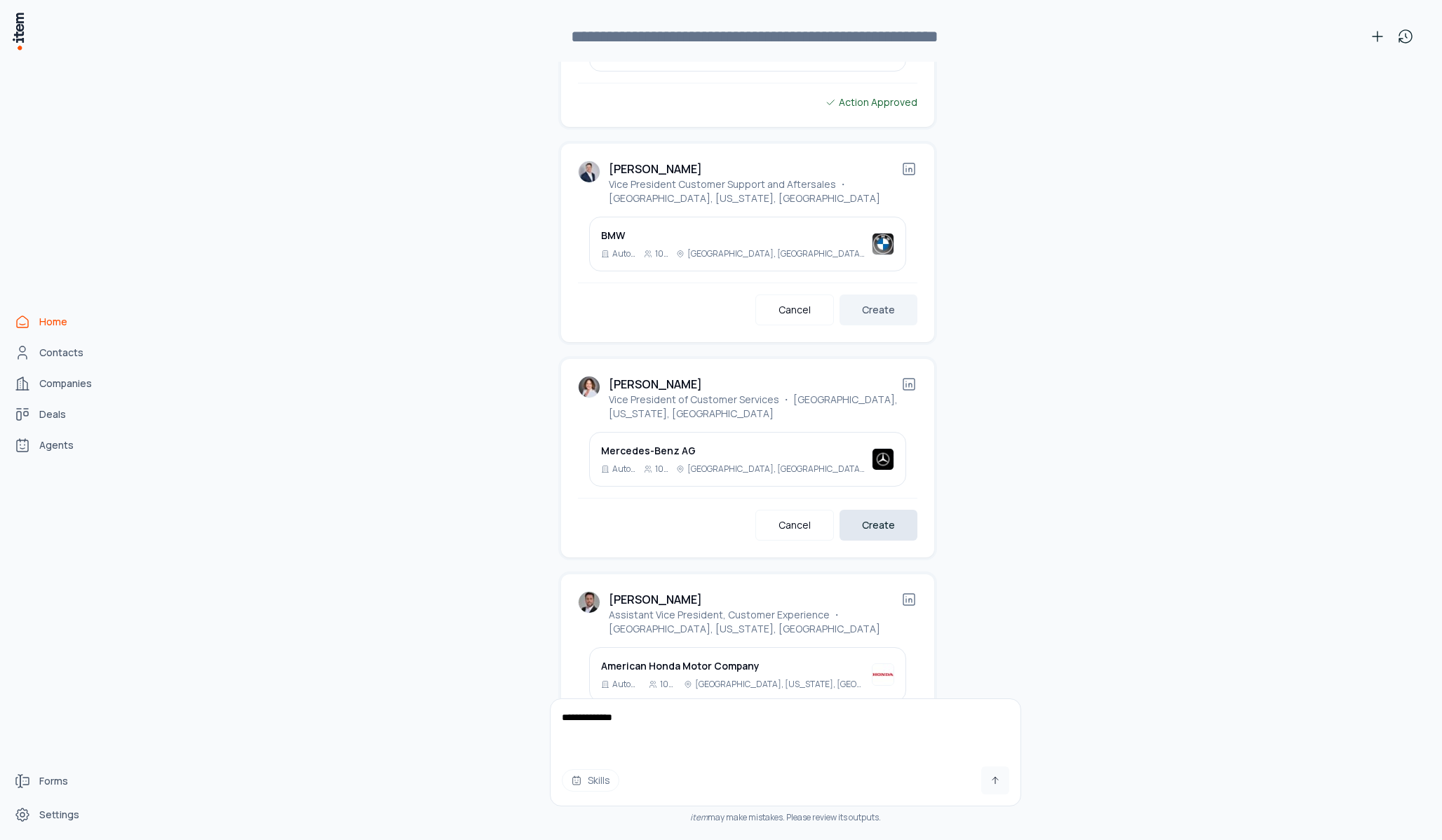
click at [880, 514] on button "Create" at bounding box center [879, 525] width 78 height 31
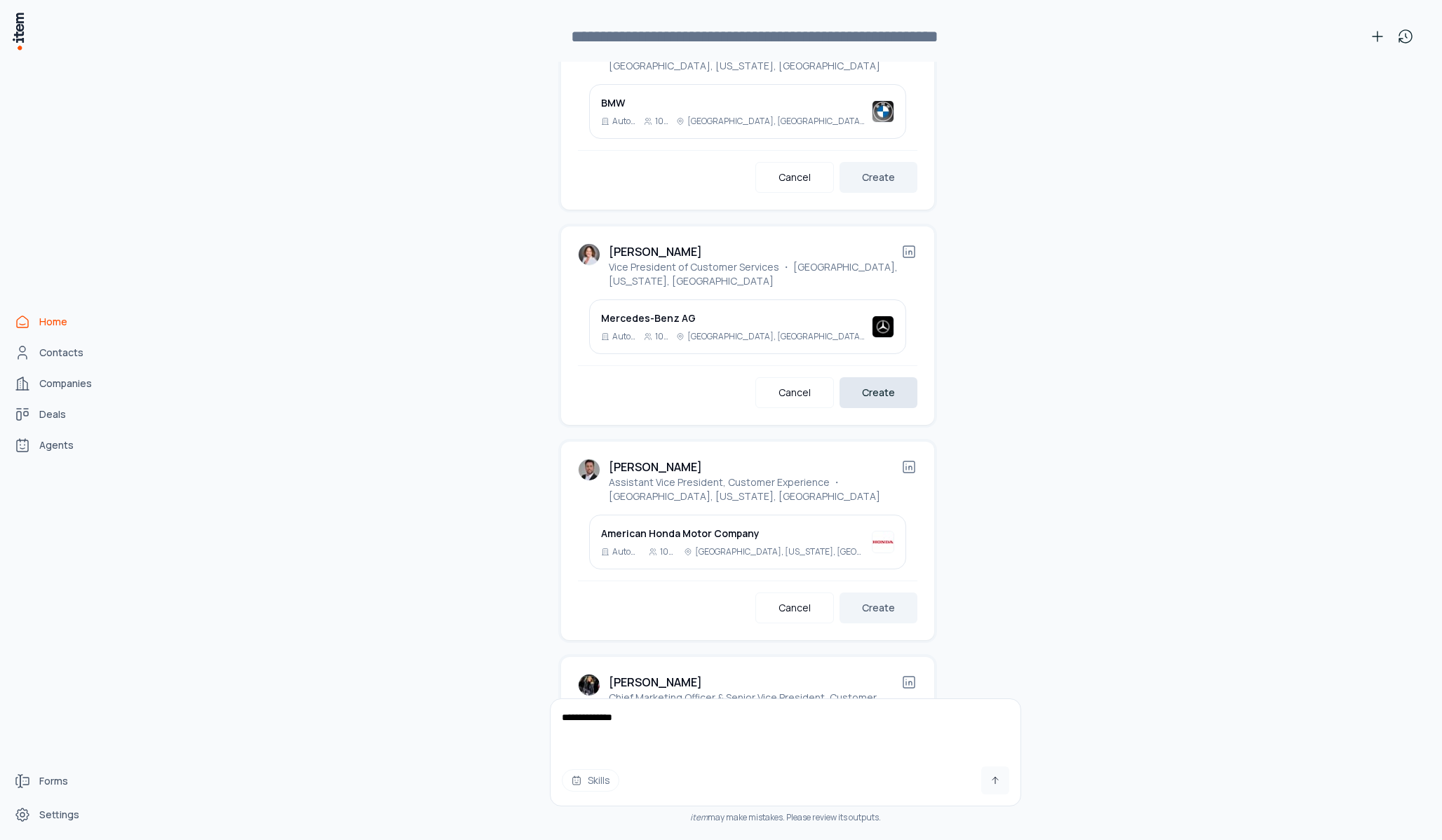
scroll to position [4472, 0]
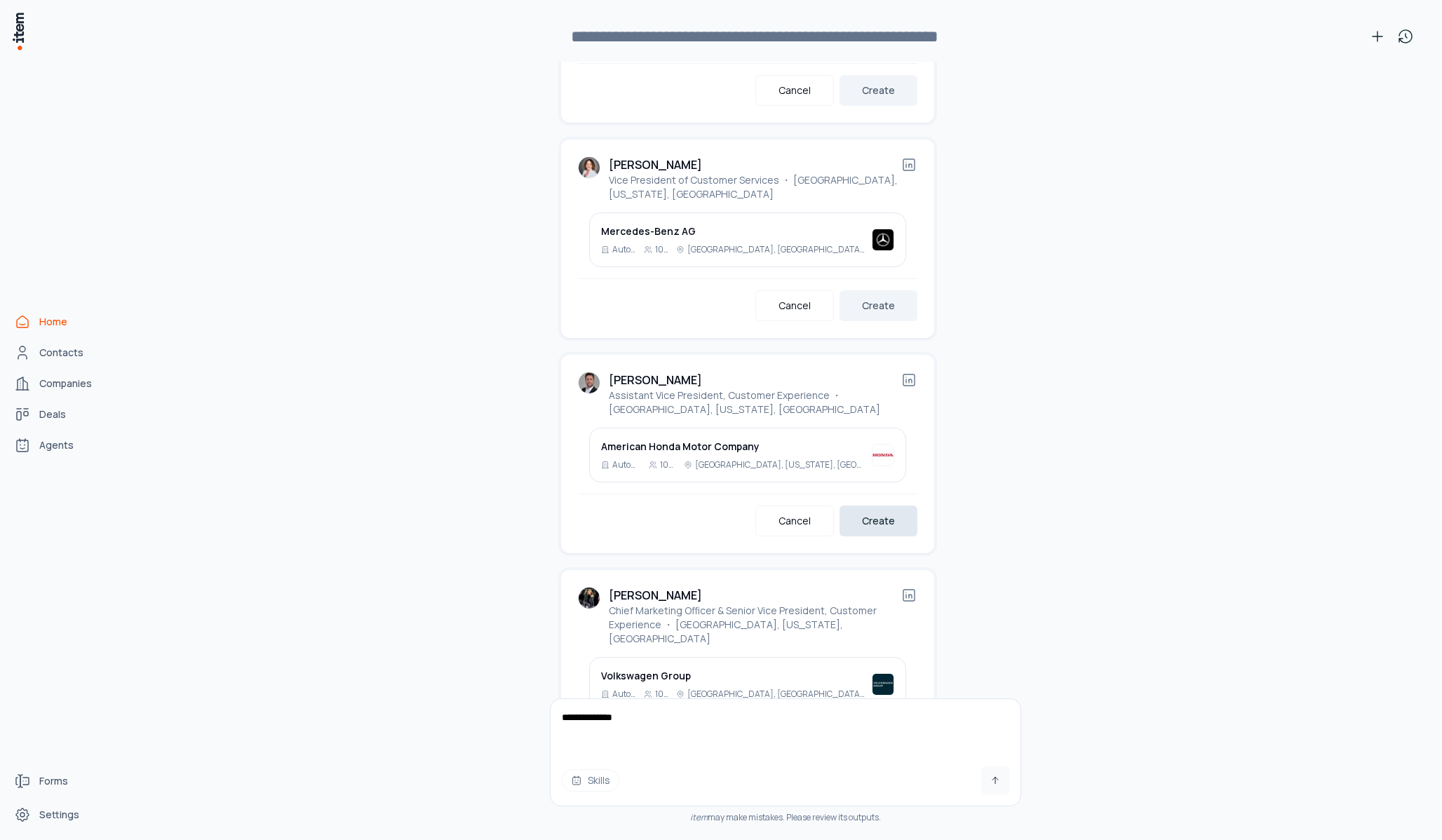
click at [878, 506] on button "Create" at bounding box center [879, 521] width 78 height 31
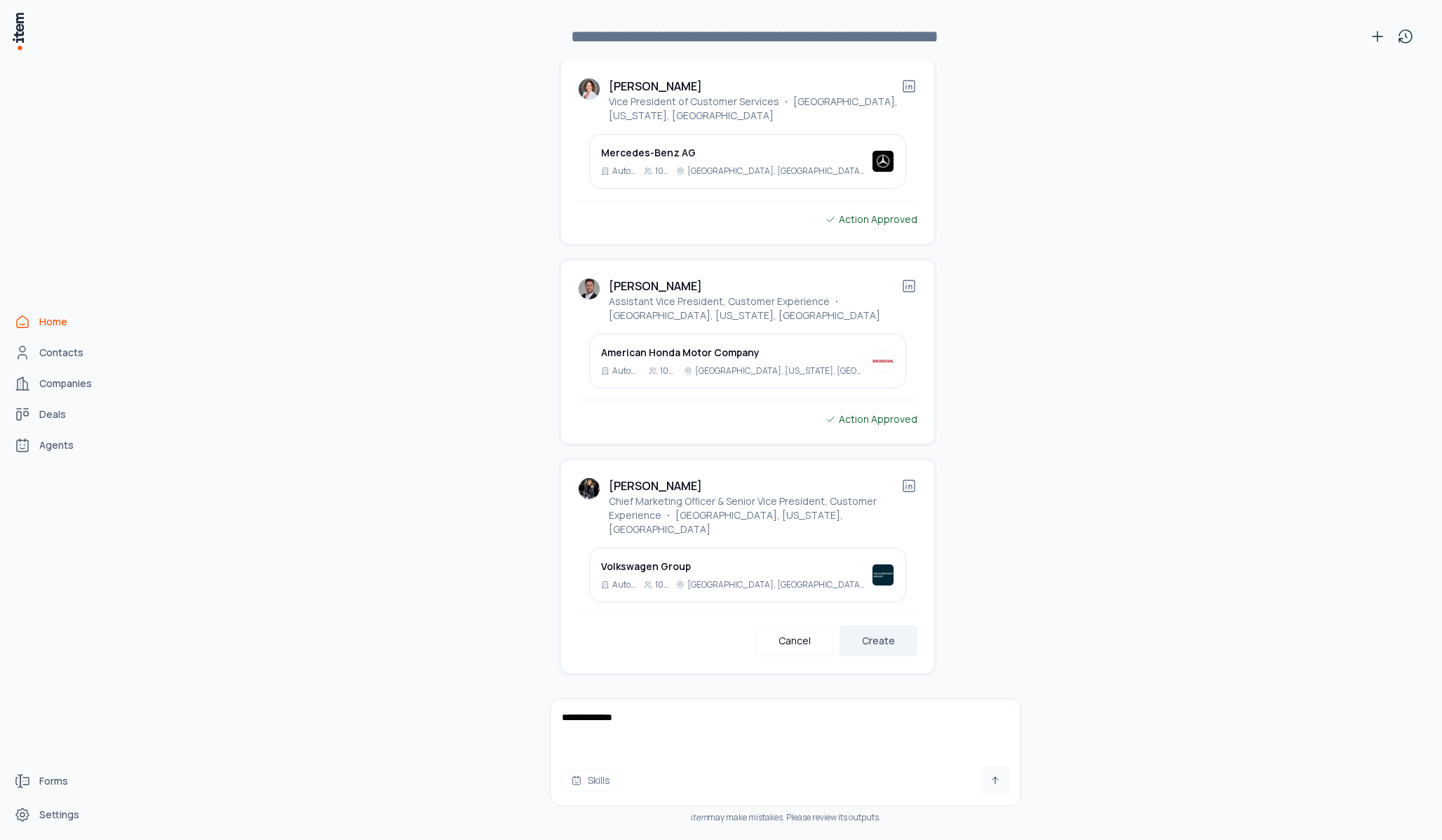
scroll to position [4508, 0]
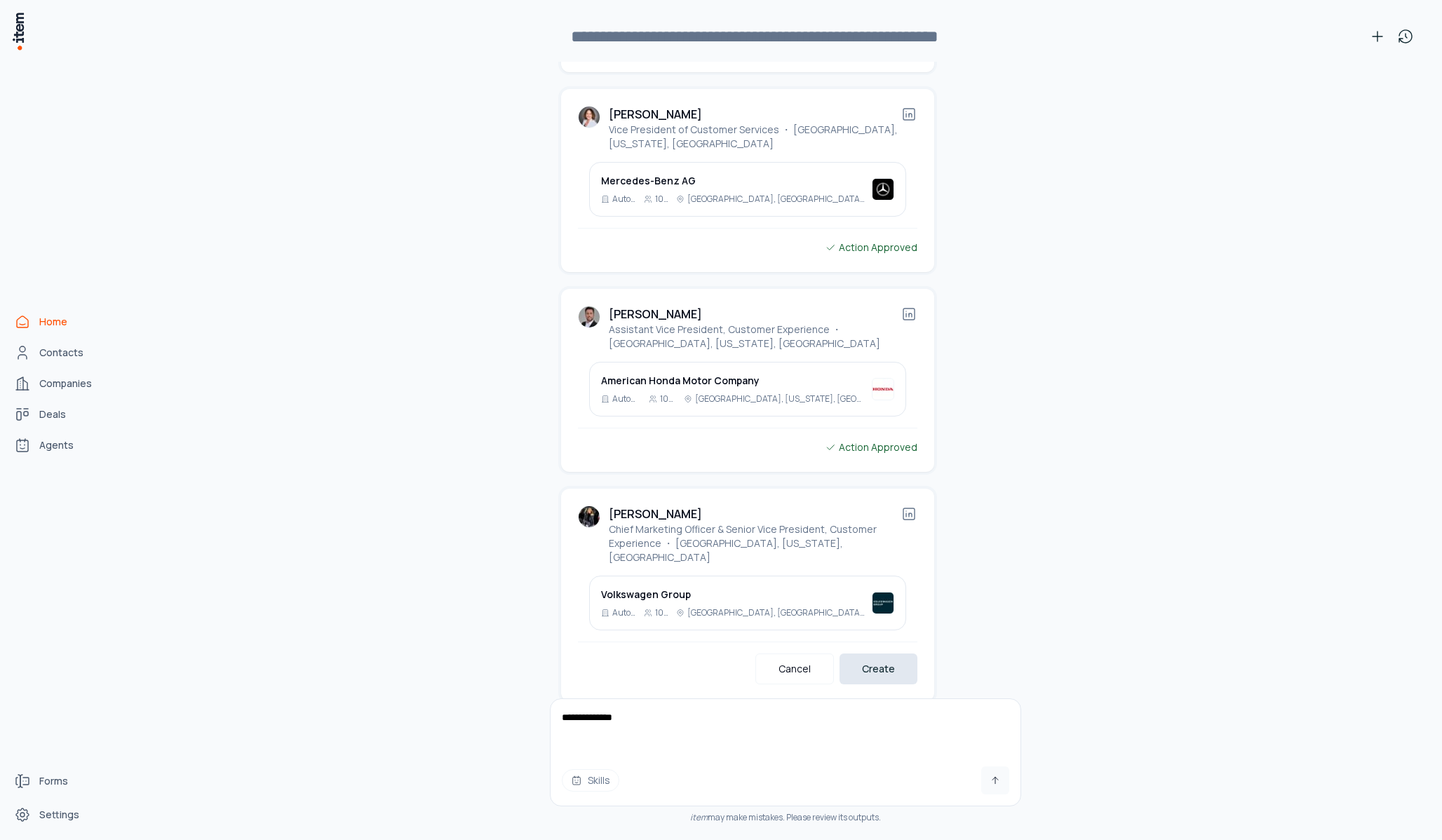
click at [860, 654] on button "Create" at bounding box center [879, 669] width 78 height 31
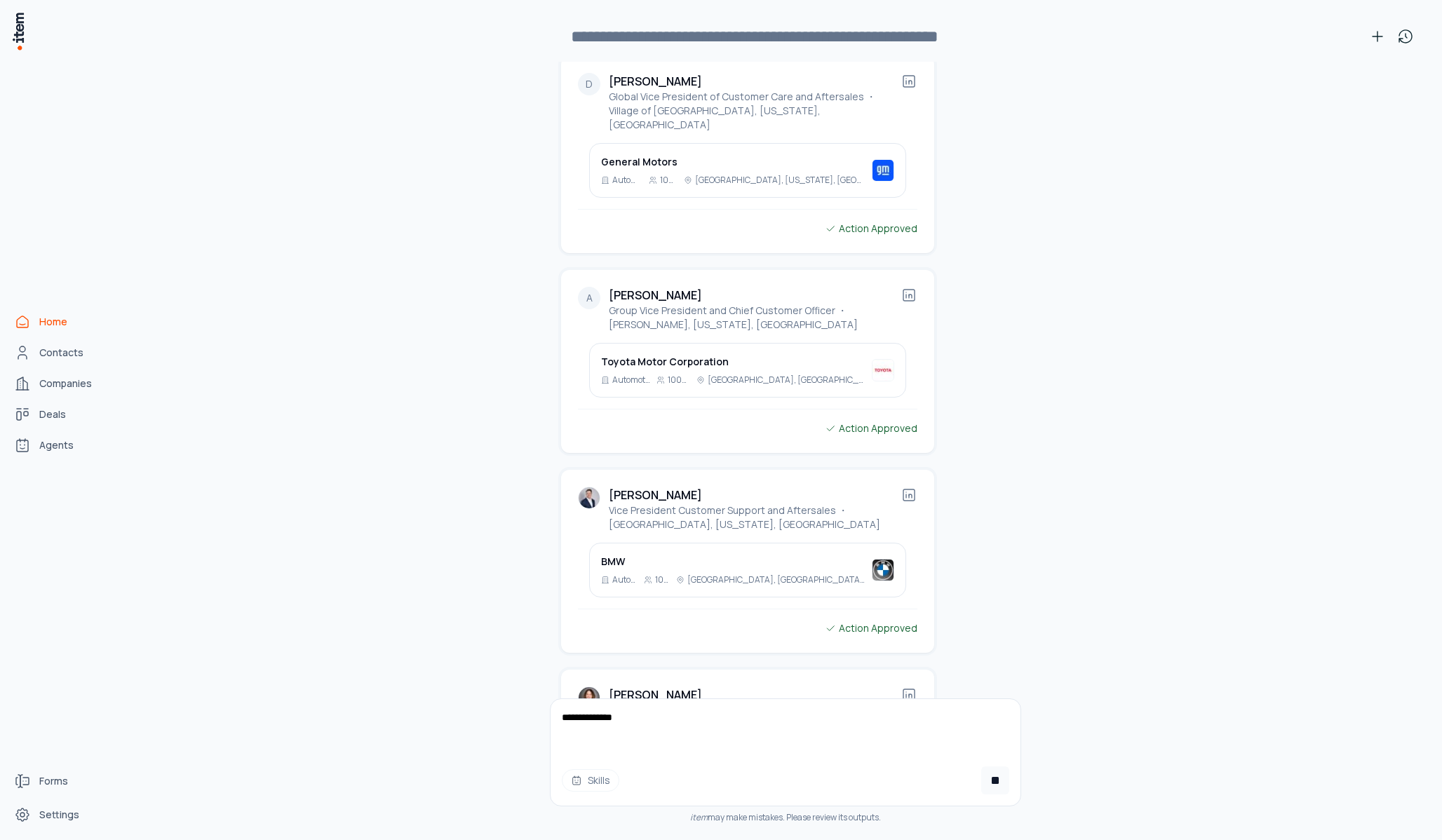
scroll to position [4540, 0]
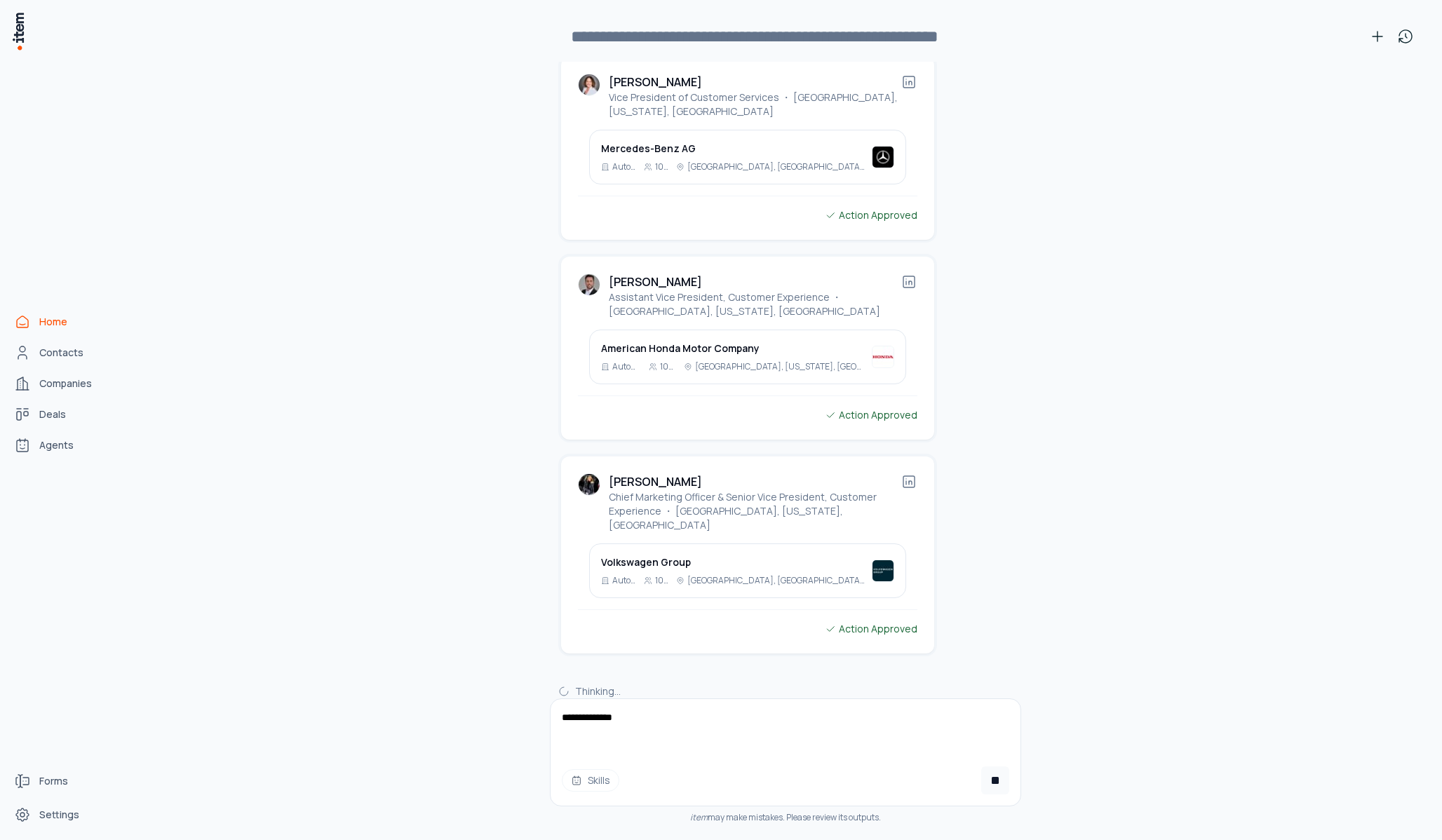
click at [637, 723] on textarea "**********" at bounding box center [785, 727] width 470 height 56
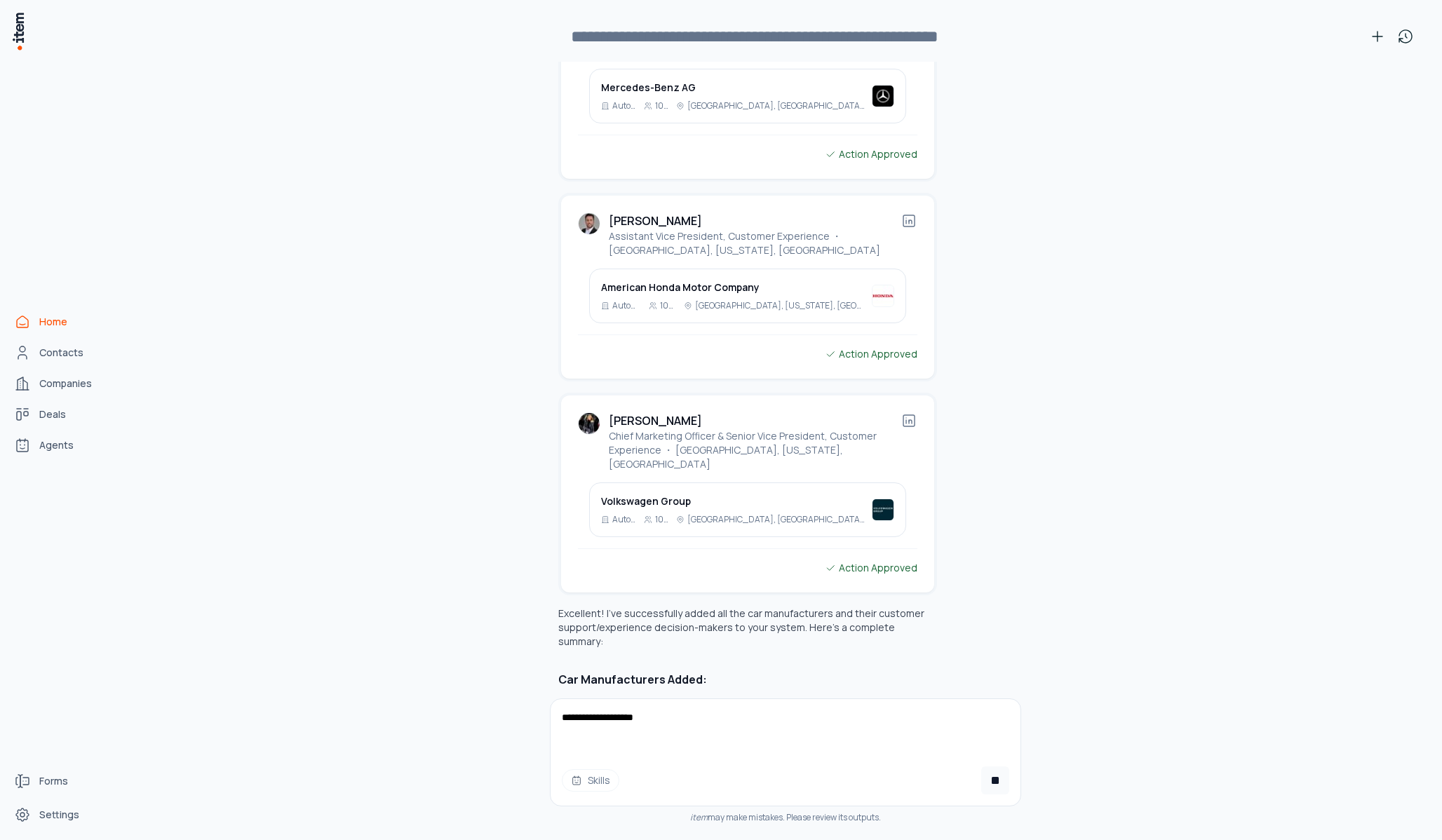
type textarea "**********"
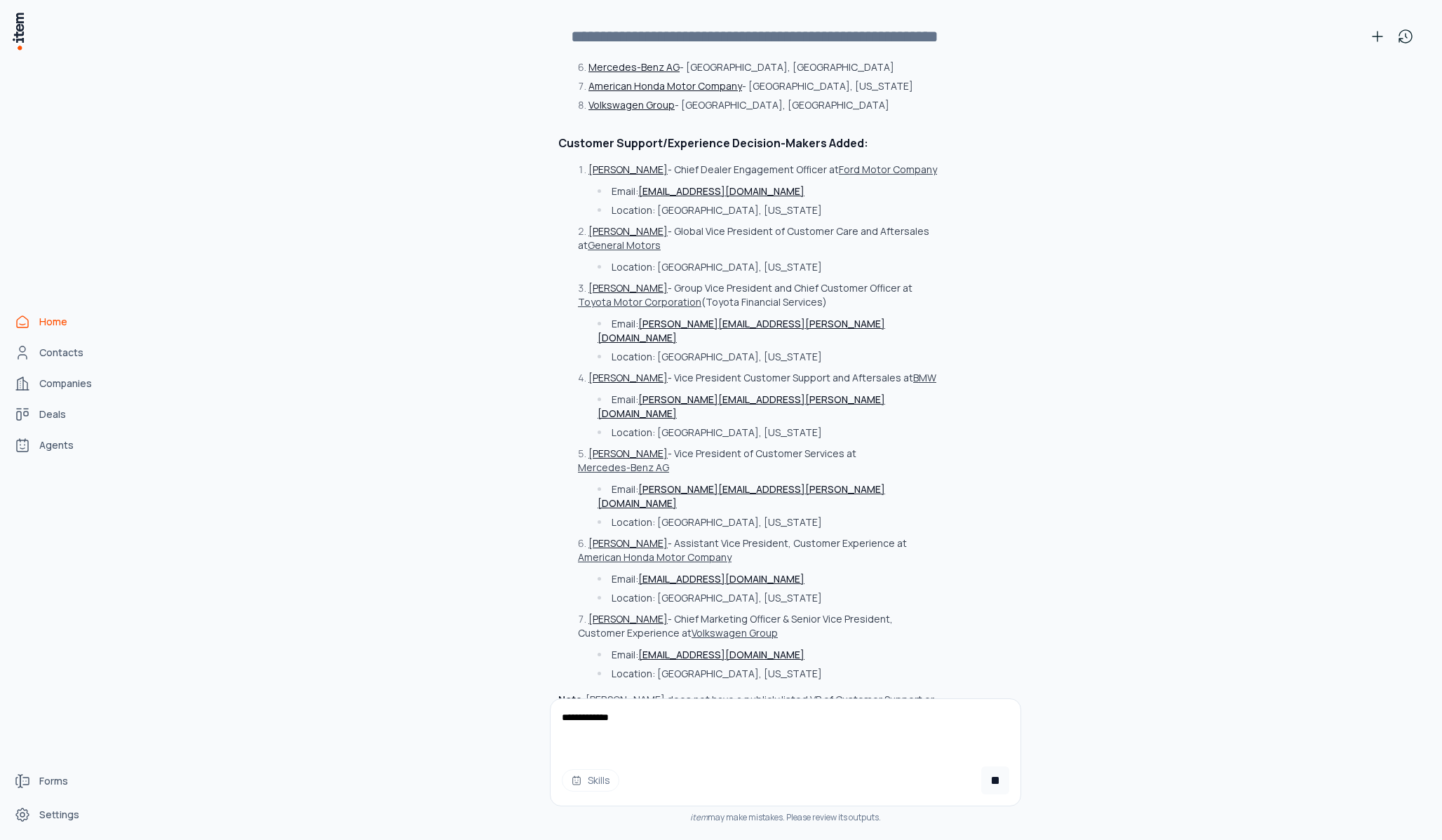
scroll to position [5349, 0]
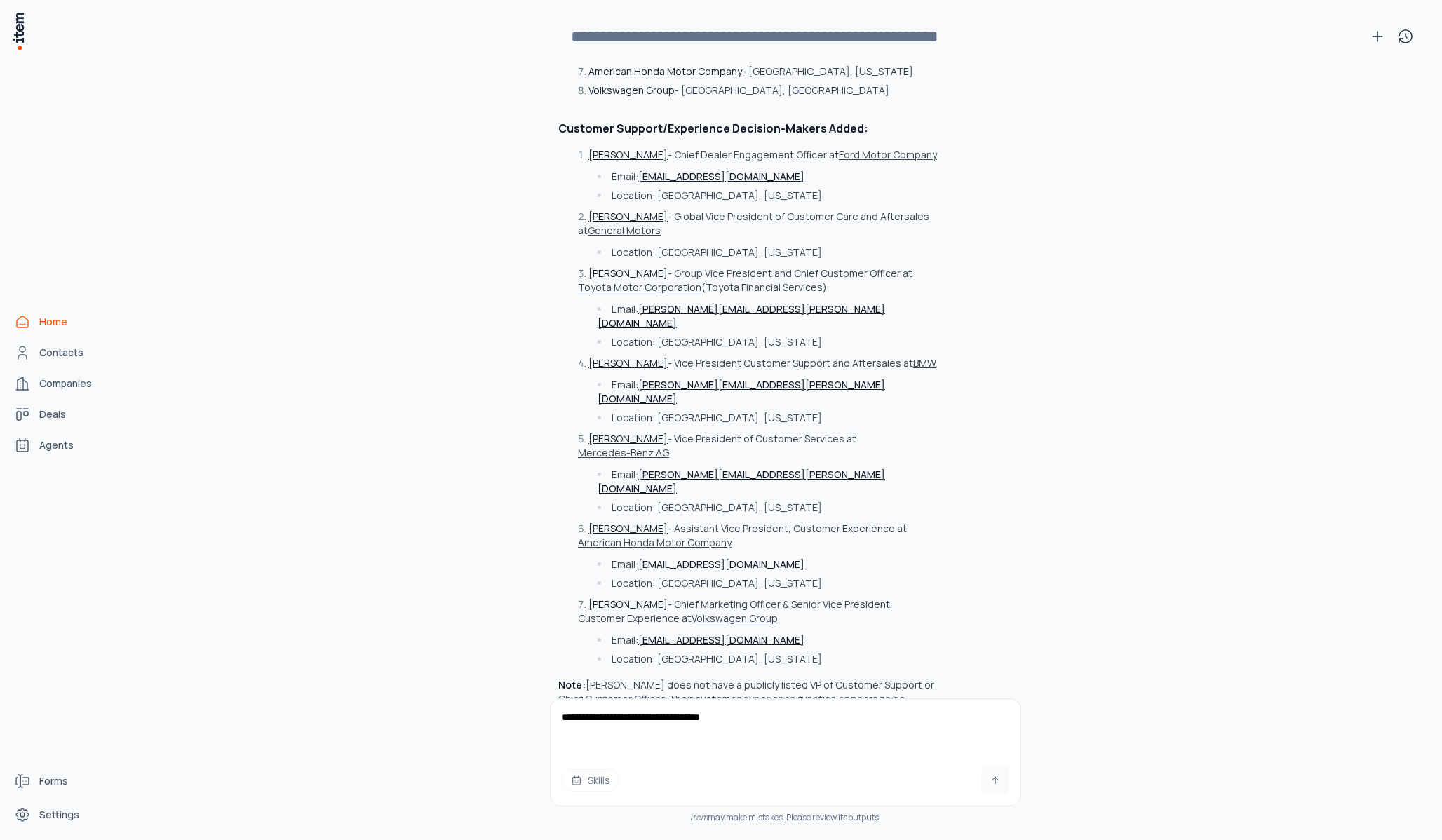
type textarea "**********"
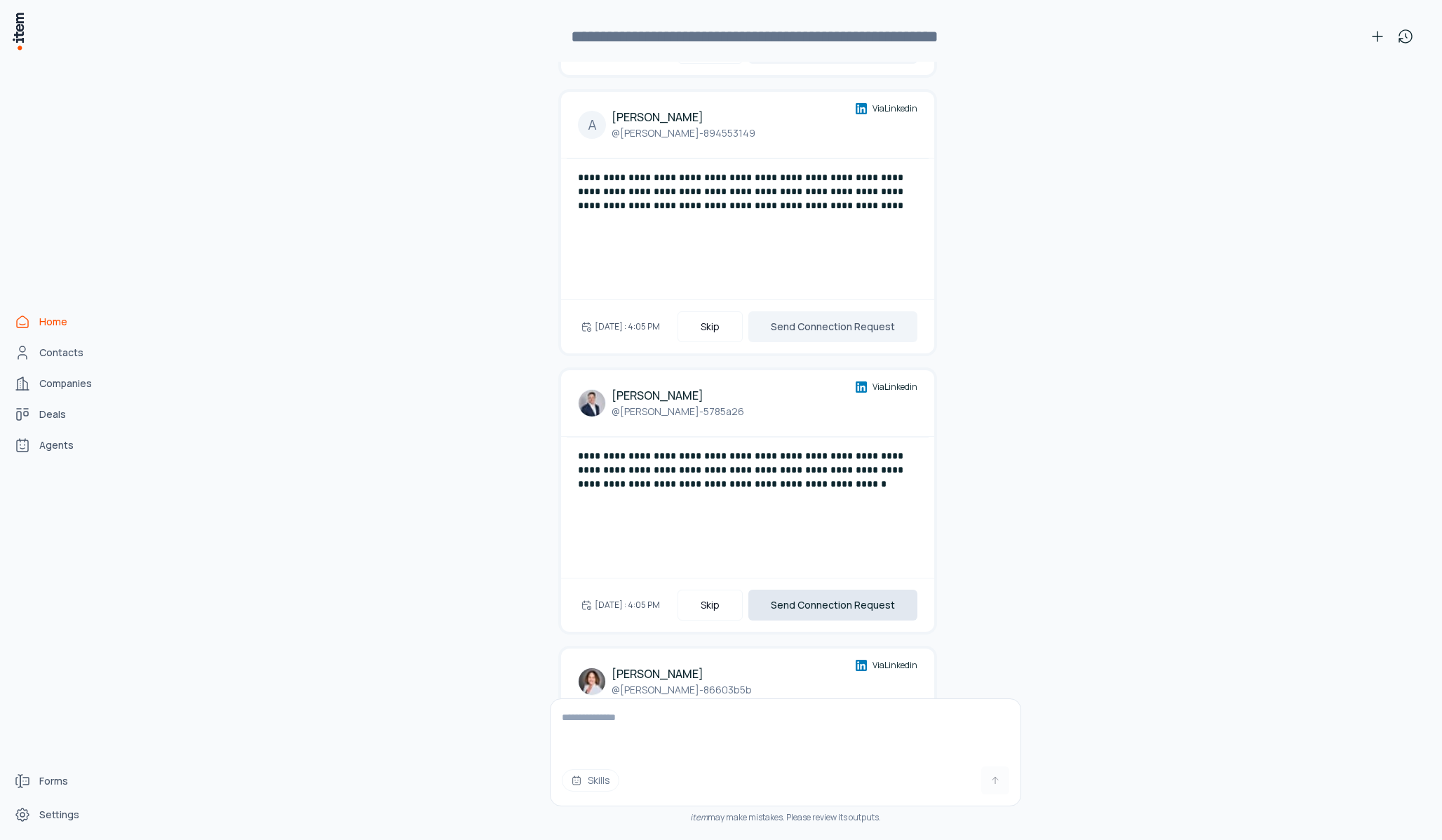
scroll to position [6904, 0]
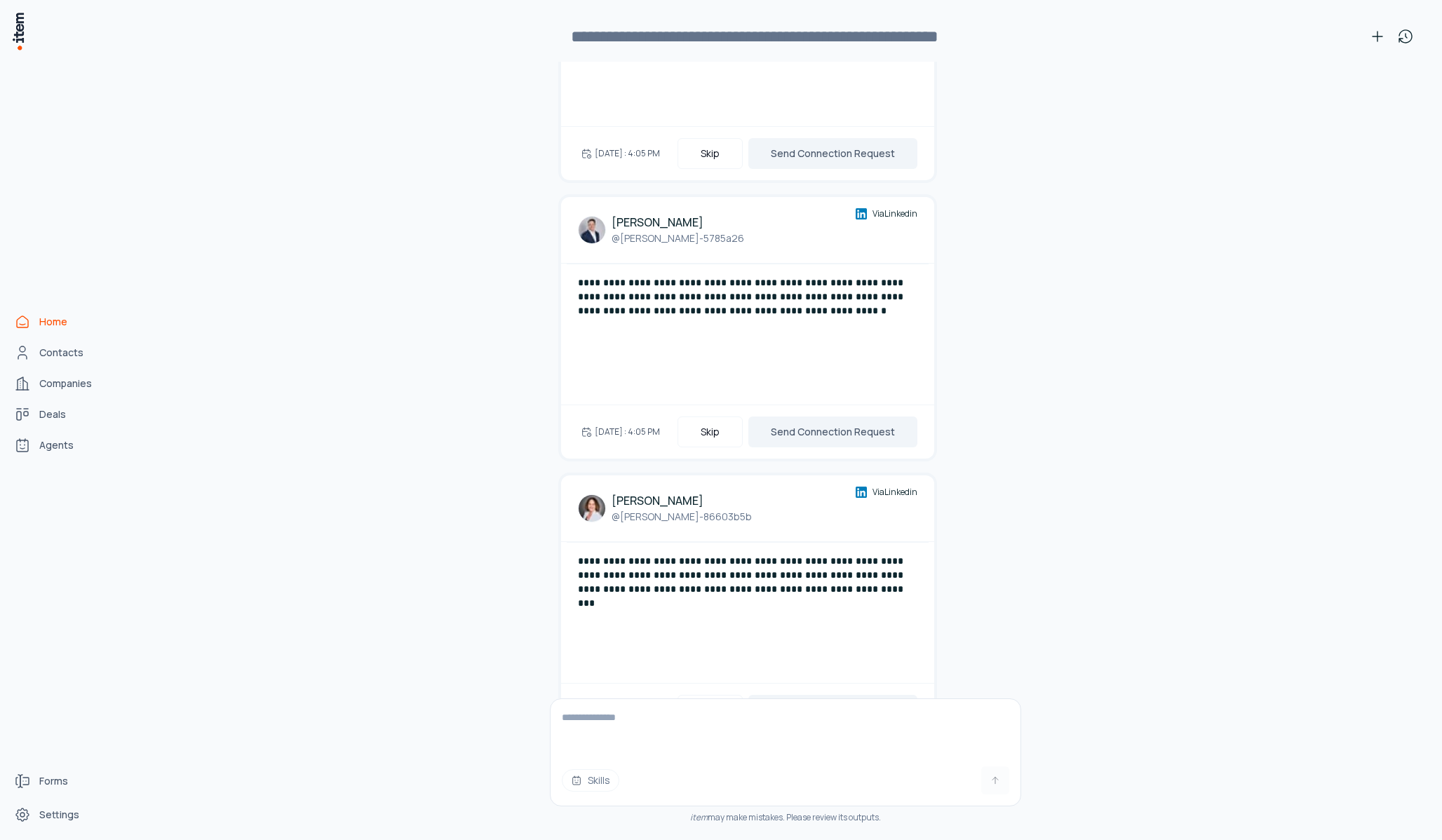
click at [623, 755] on textarea at bounding box center [785, 727] width 470 height 56
type textarea "**********"
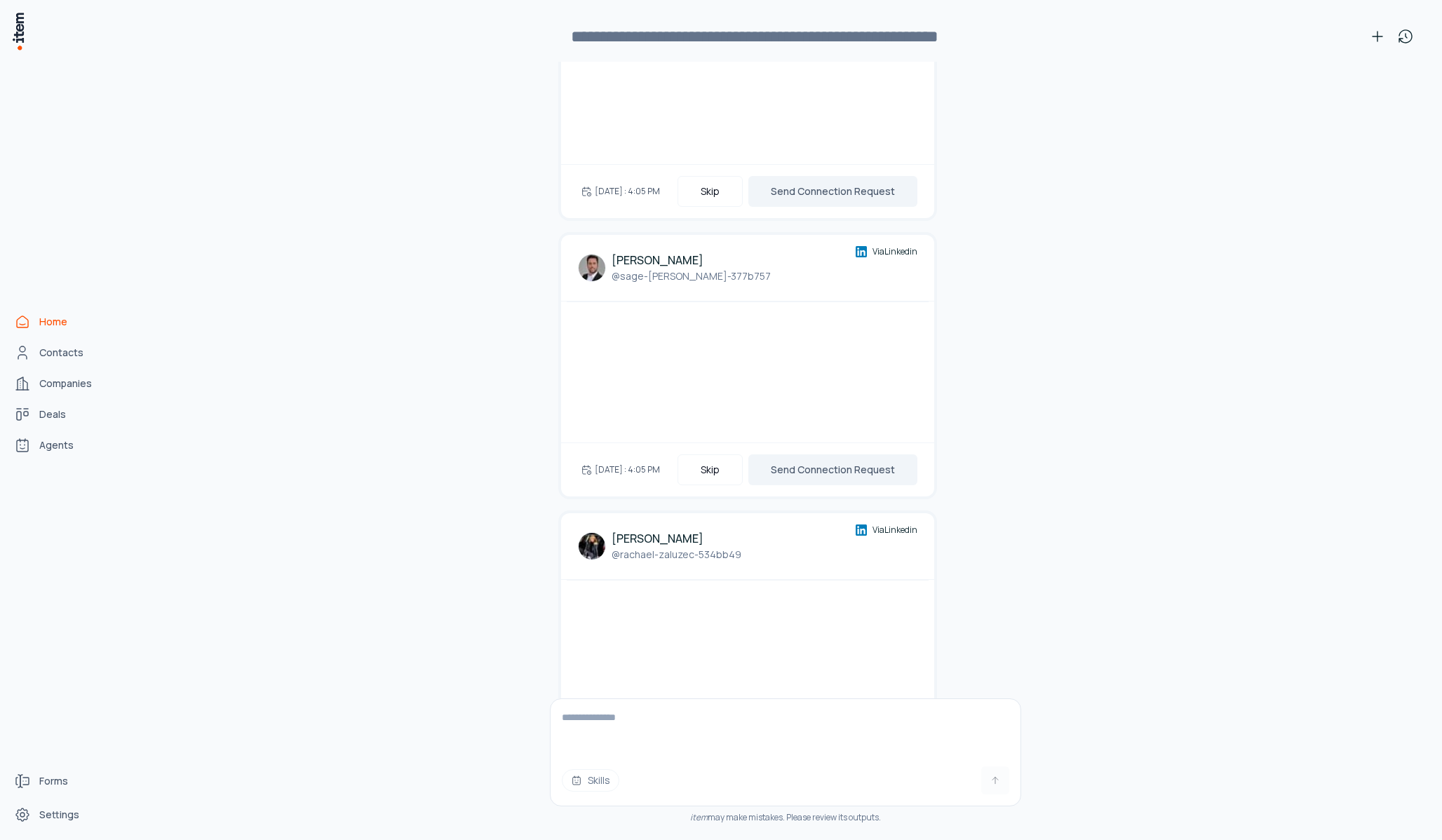
scroll to position [9462, 0]
click at [828, 736] on button "Send Connection Request" at bounding box center [833, 752] width 169 height 31
click at [858, 459] on button "Send Connection Request" at bounding box center [833, 474] width 169 height 31
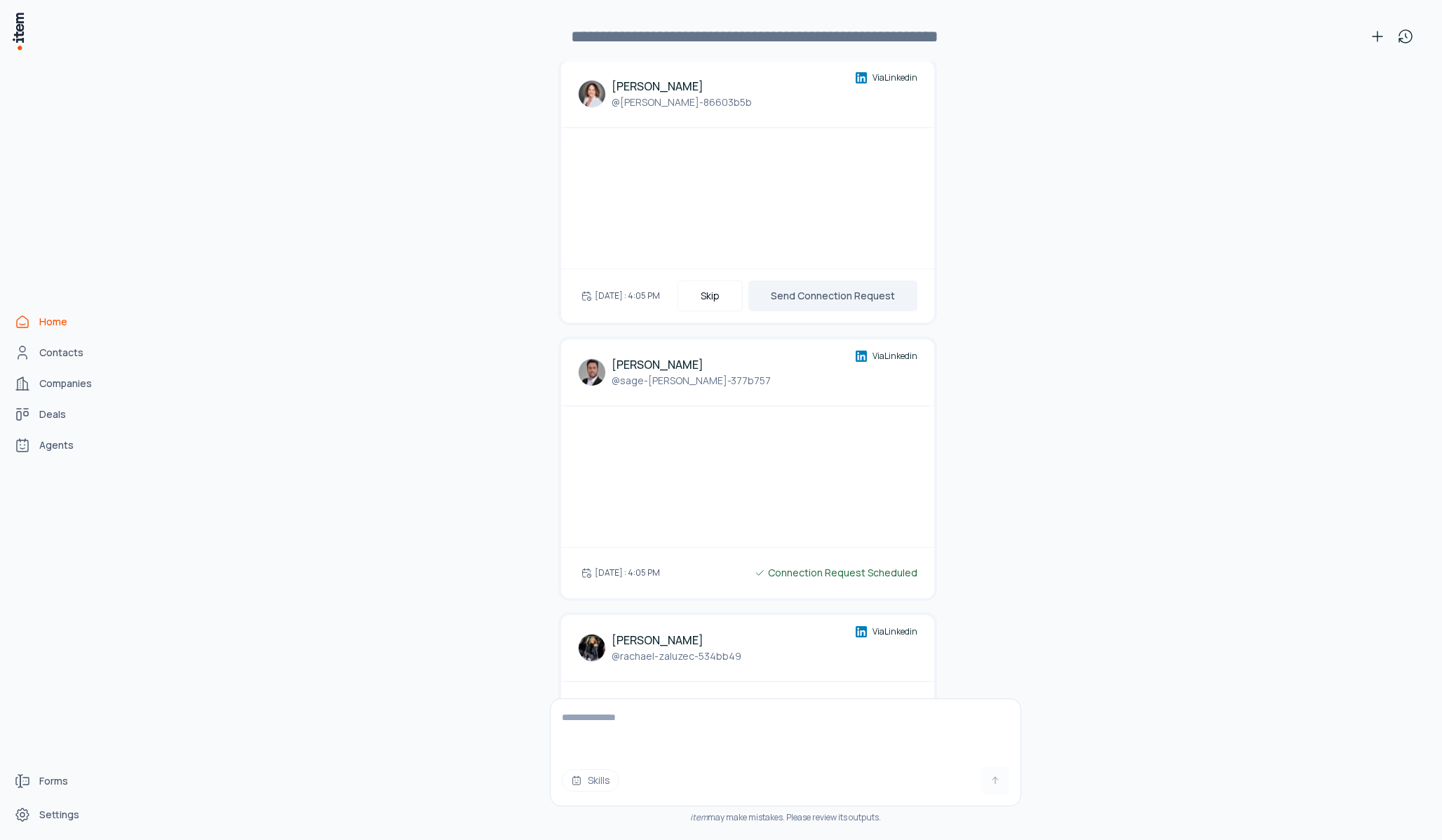
scroll to position [9326, 0]
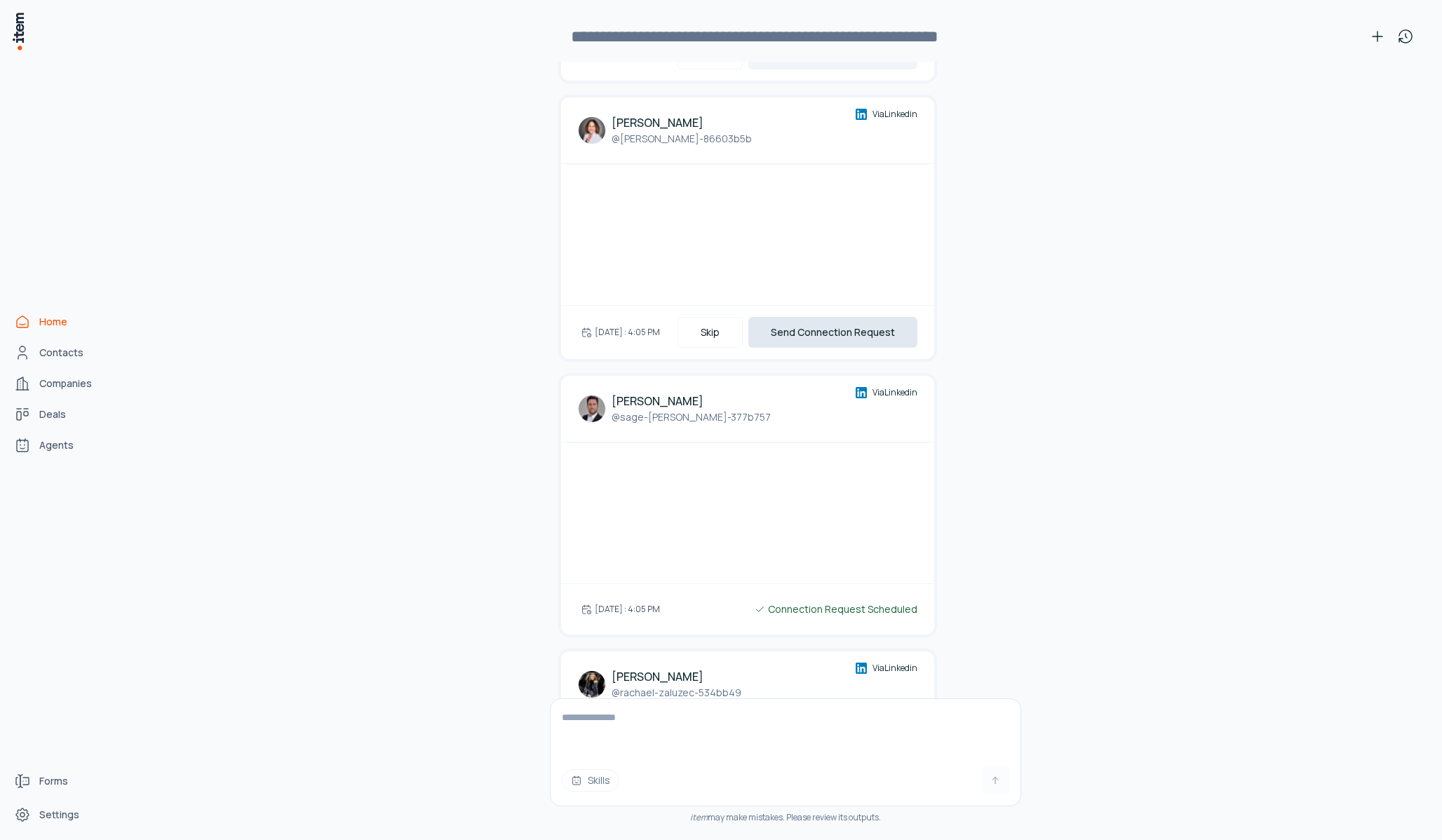
click at [848, 317] on button "Send Connection Request" at bounding box center [833, 332] width 169 height 31
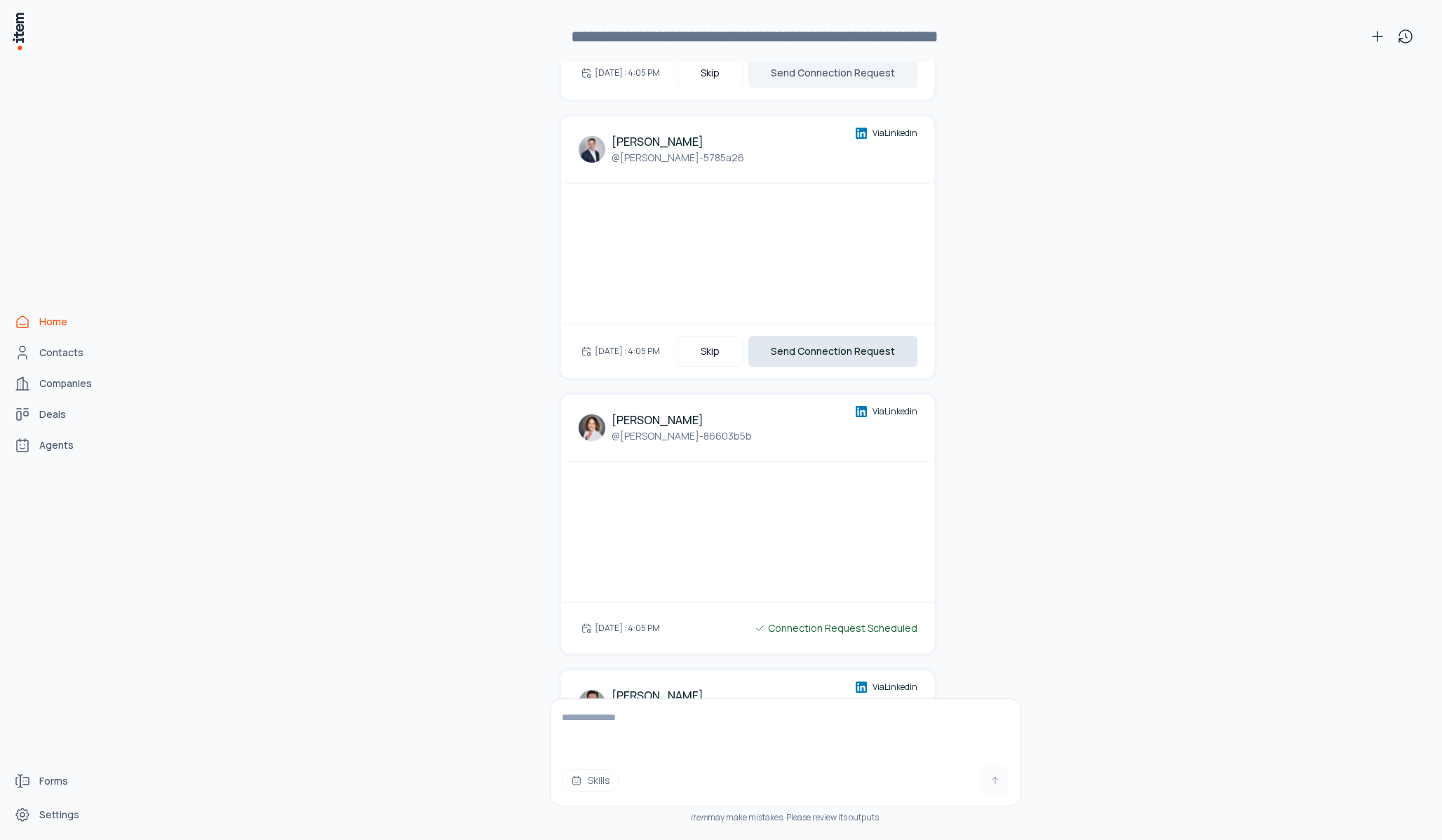
click at [847, 336] on button "Send Connection Request" at bounding box center [833, 351] width 169 height 31
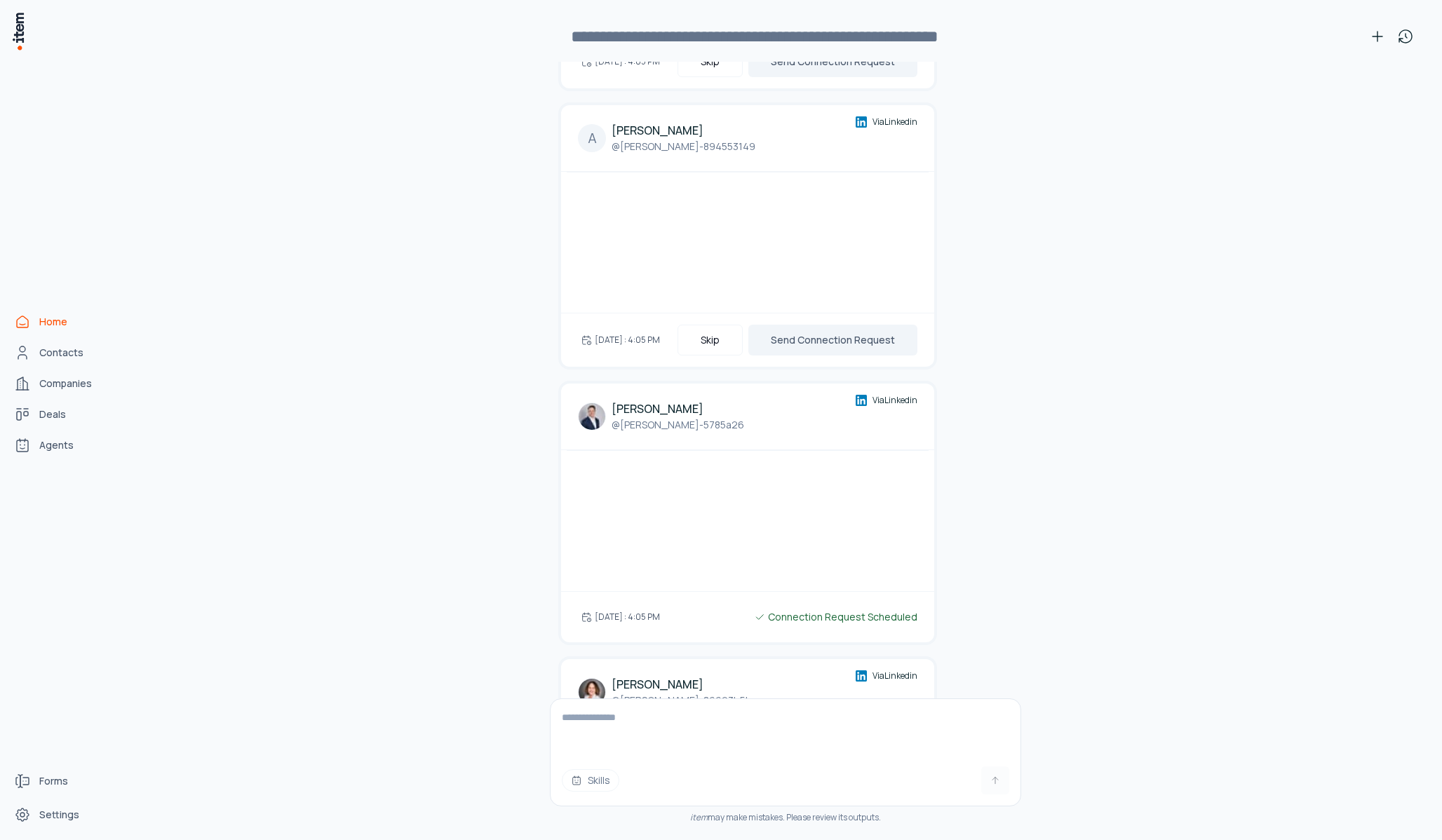
scroll to position [8728, 0]
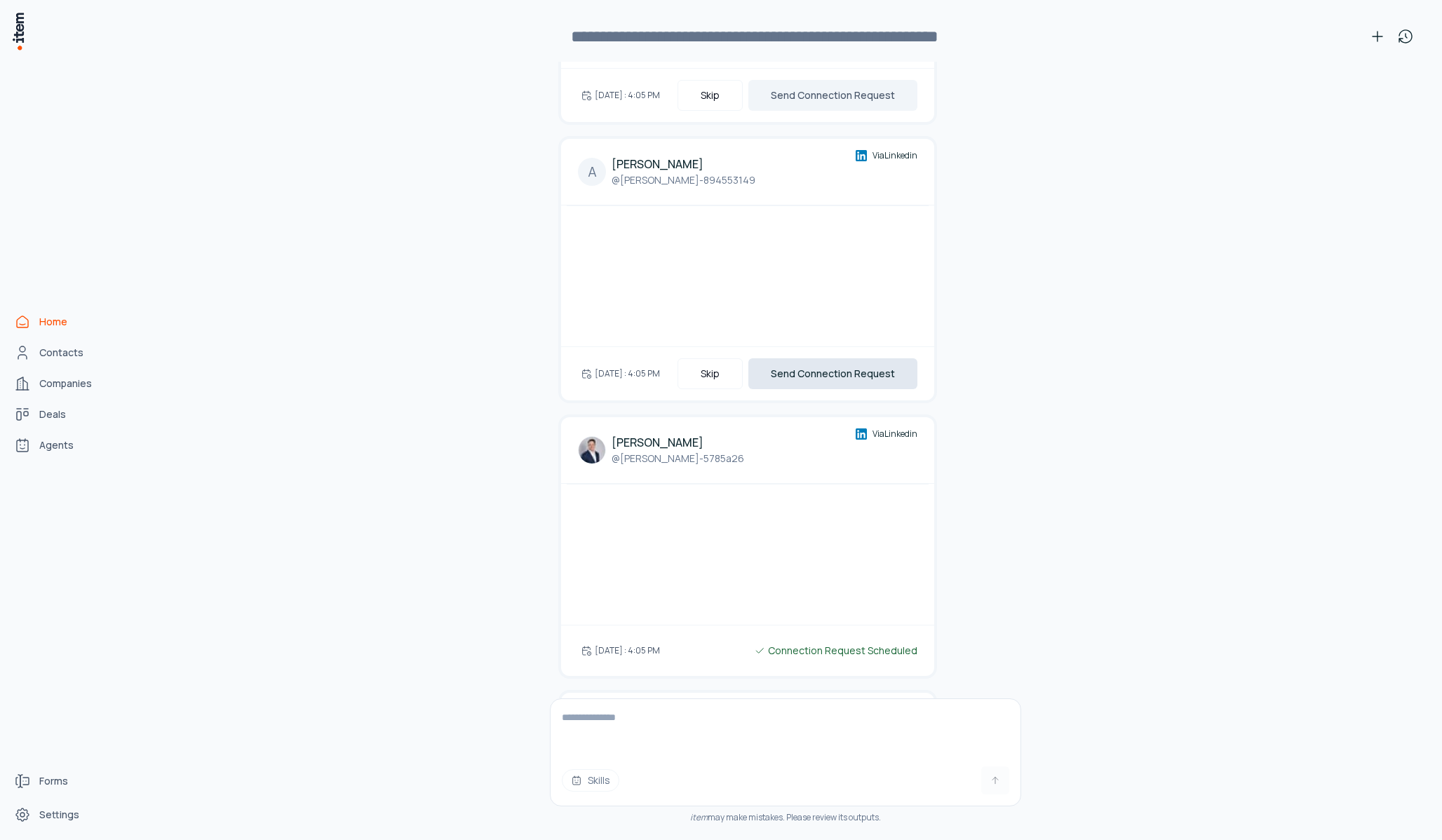
click at [847, 359] on button "Send Connection Request" at bounding box center [833, 374] width 169 height 31
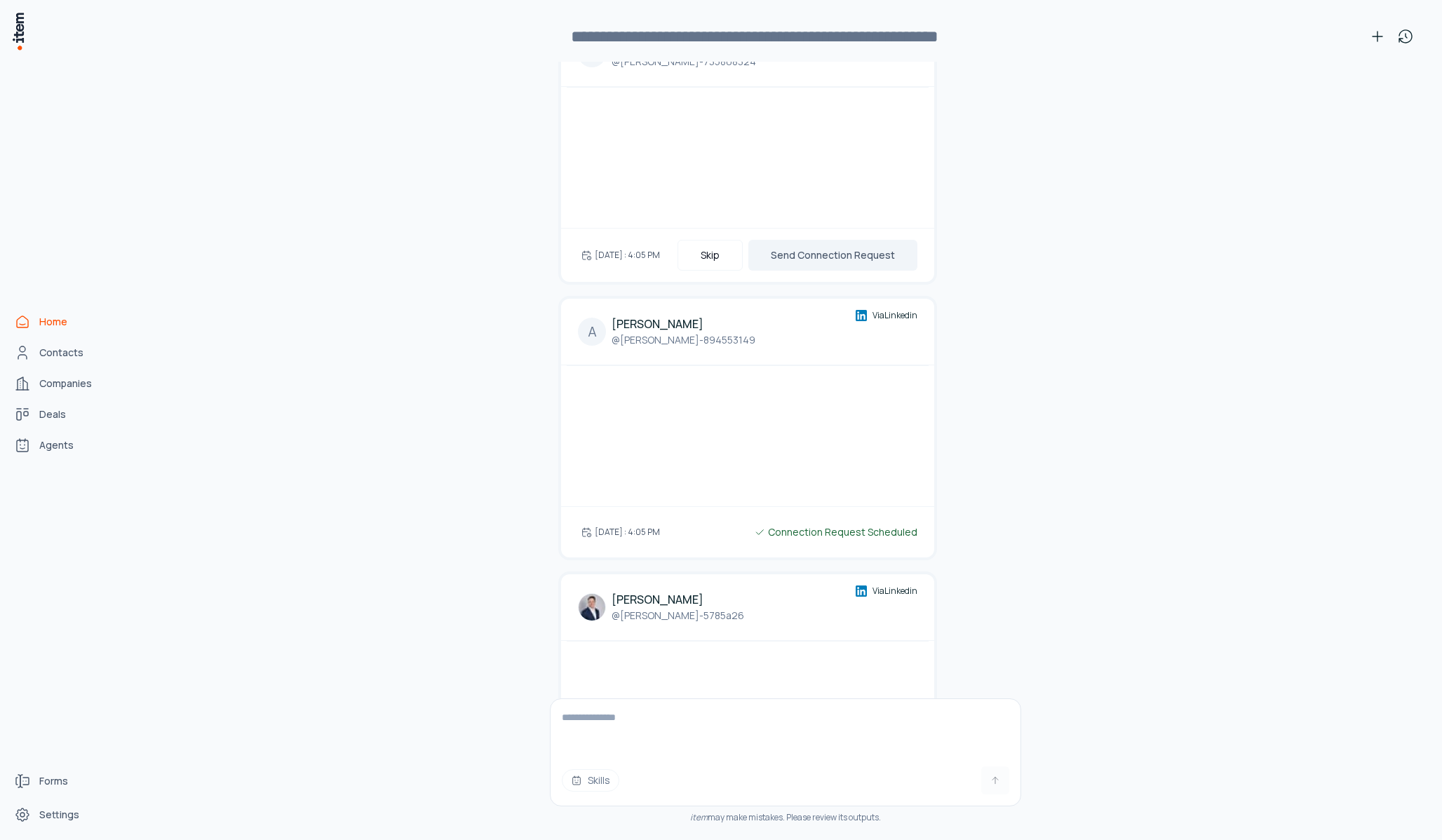
scroll to position [8534, 0]
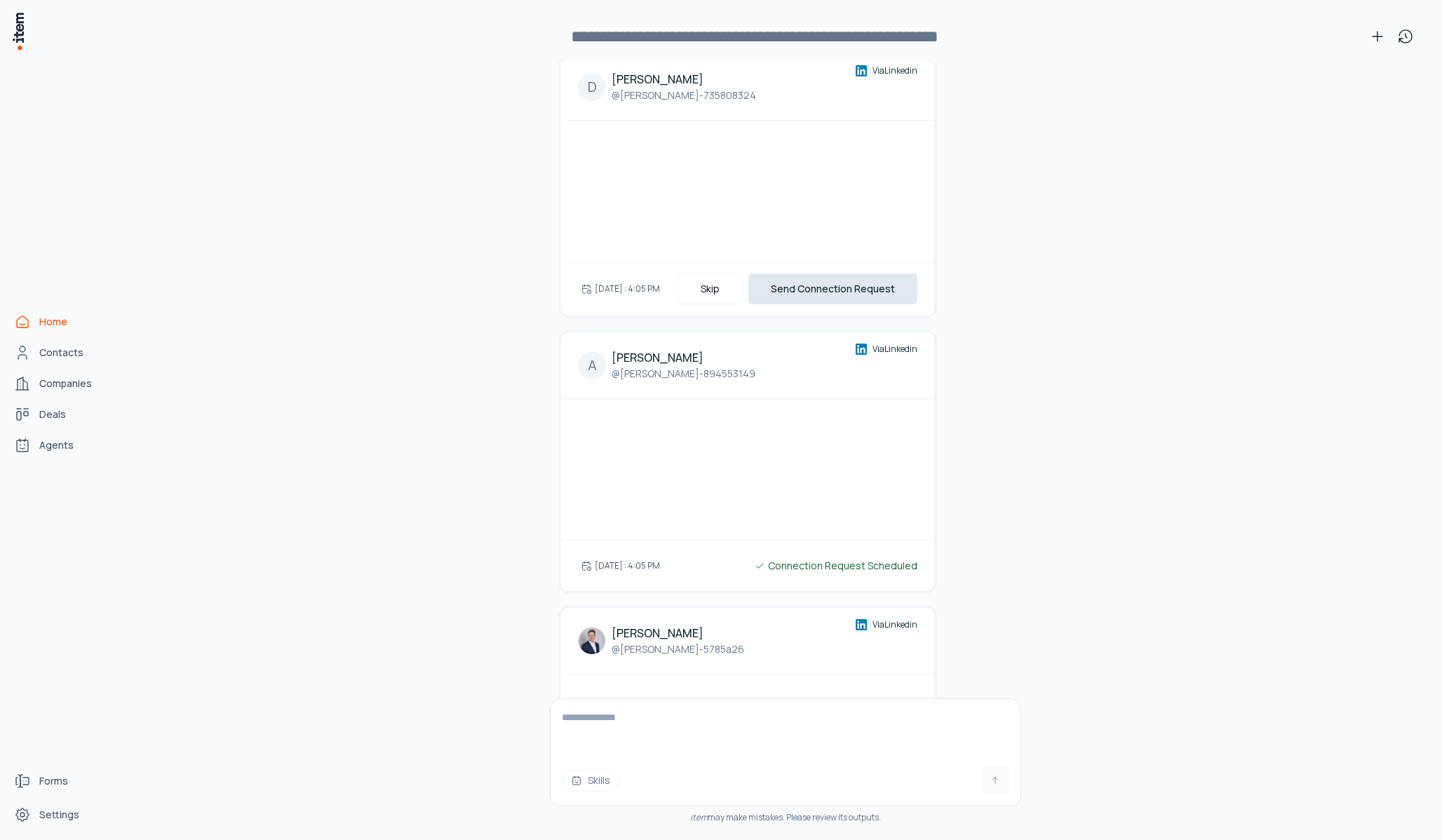
click at [840, 273] on button "Send Connection Request" at bounding box center [833, 289] width 169 height 31
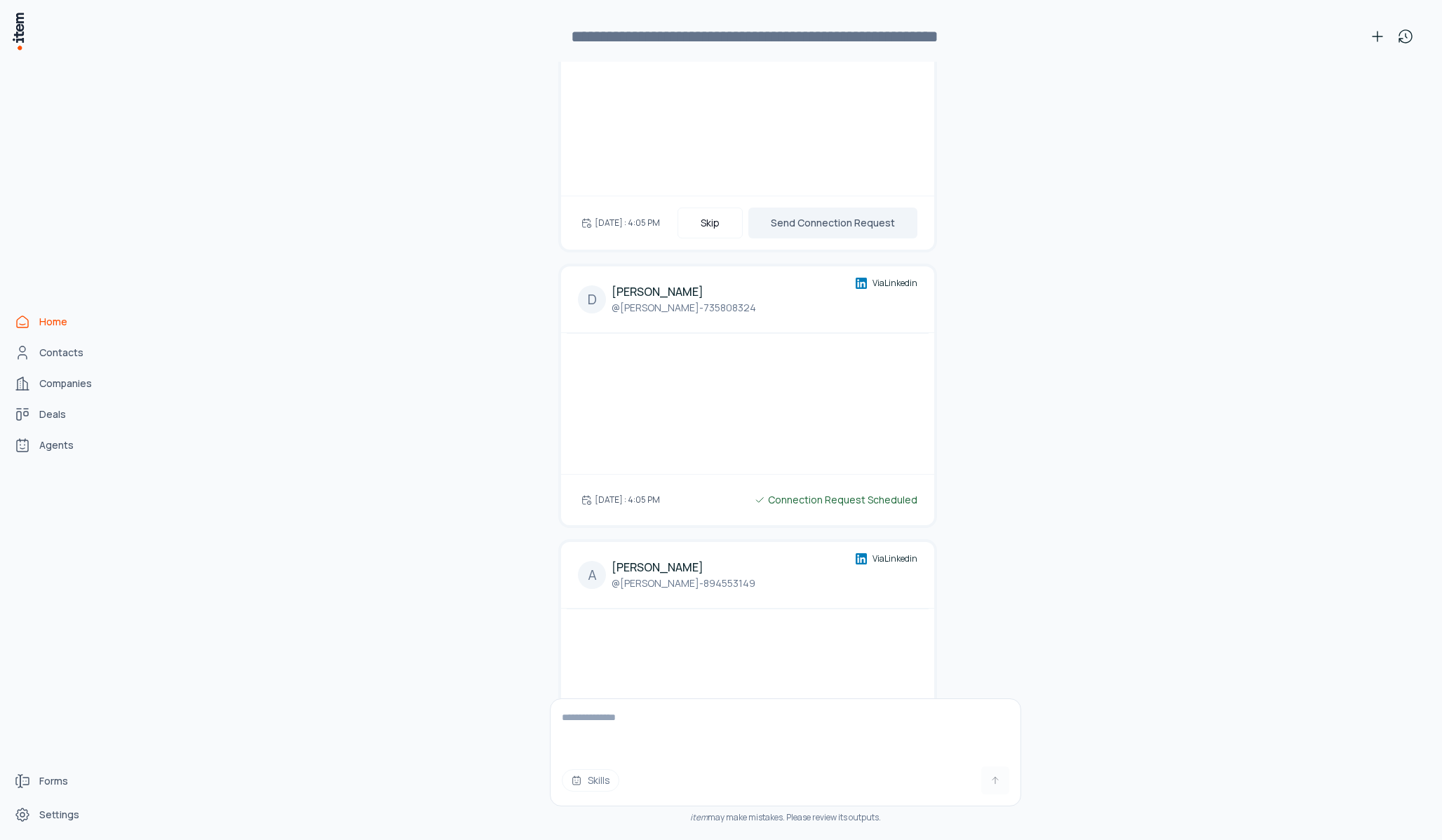
scroll to position [8289, 0]
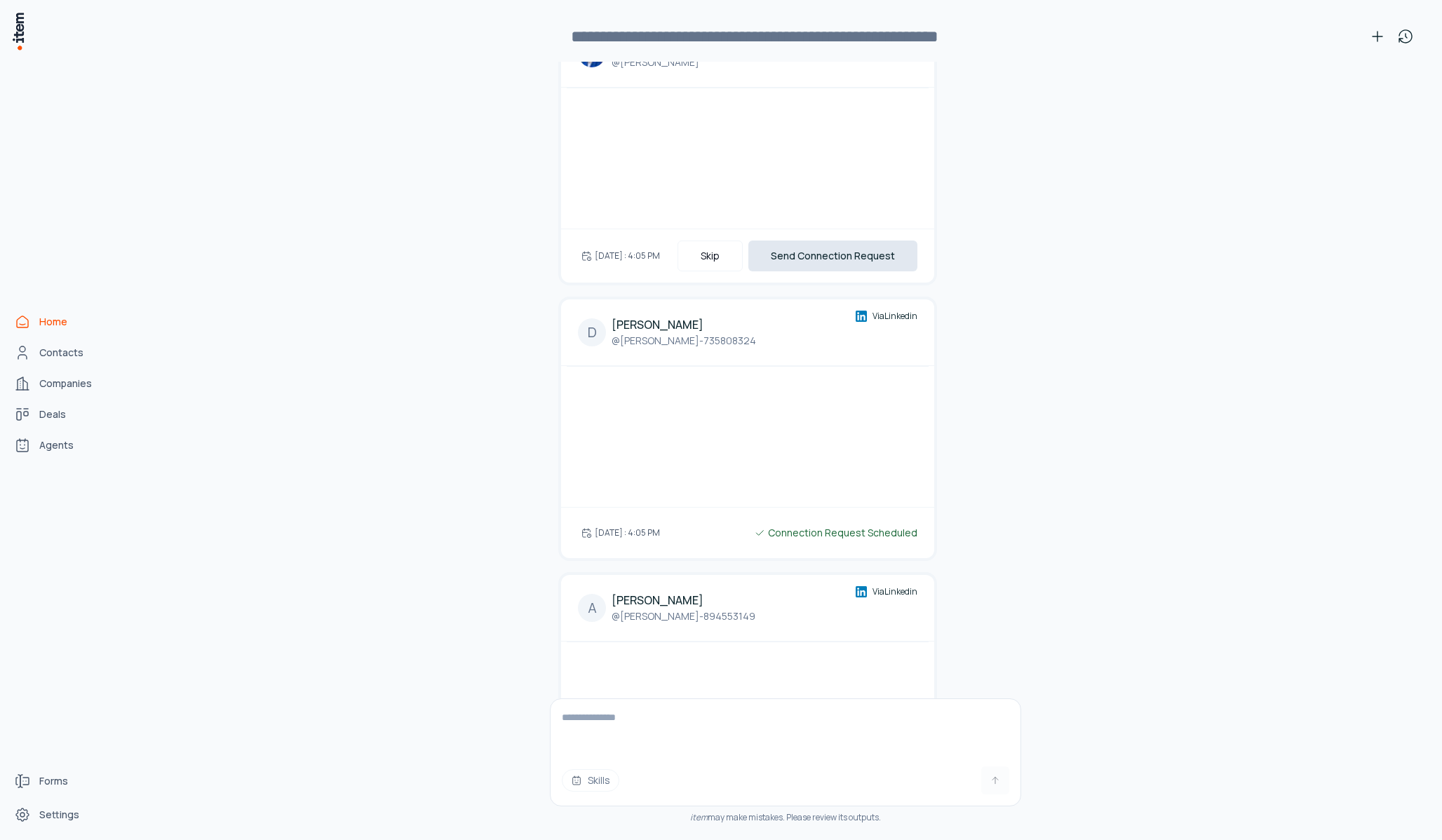
click at [826, 241] on button "Send Connection Request" at bounding box center [833, 256] width 169 height 31
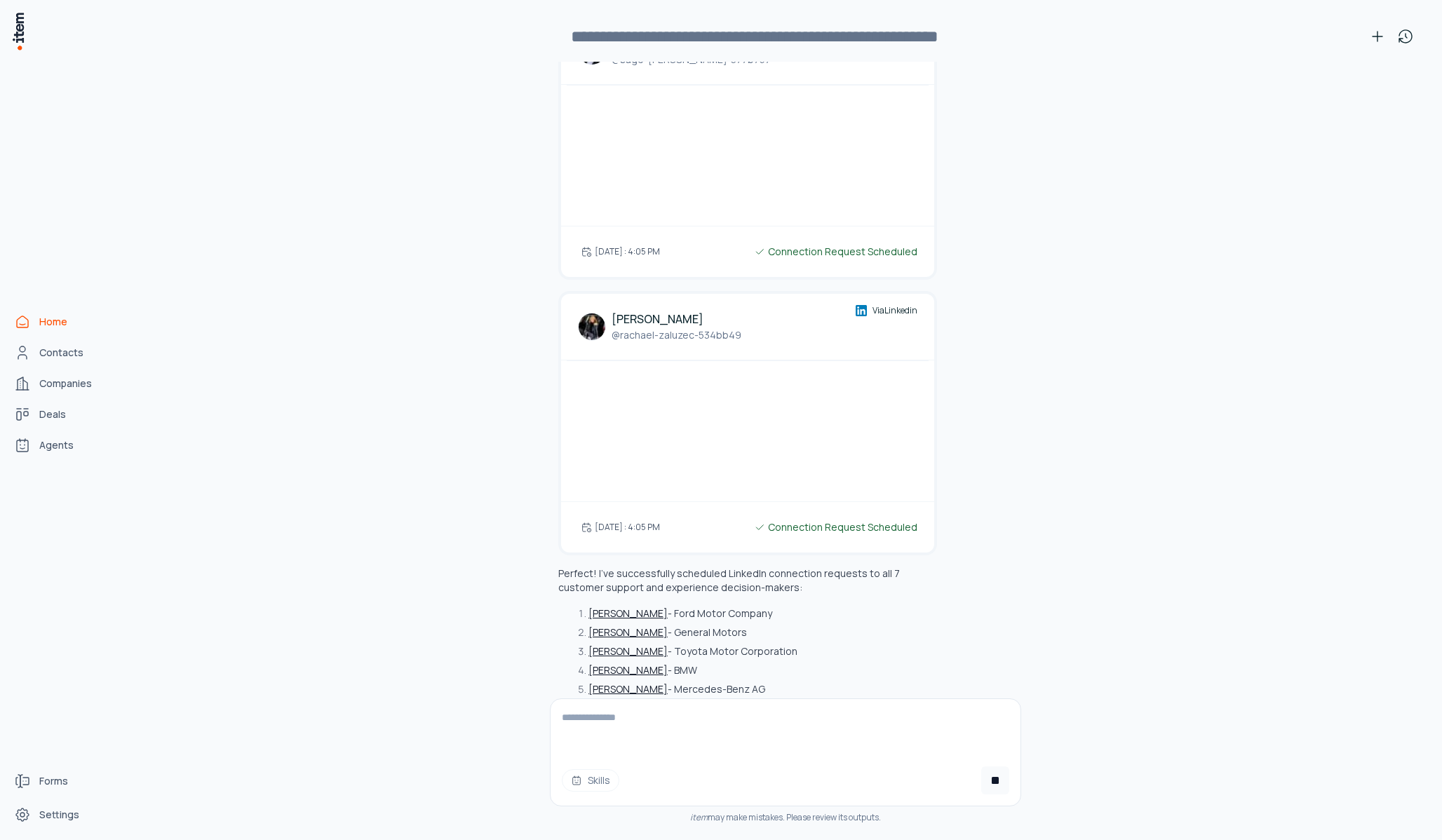
scroll to position [9684, 0]
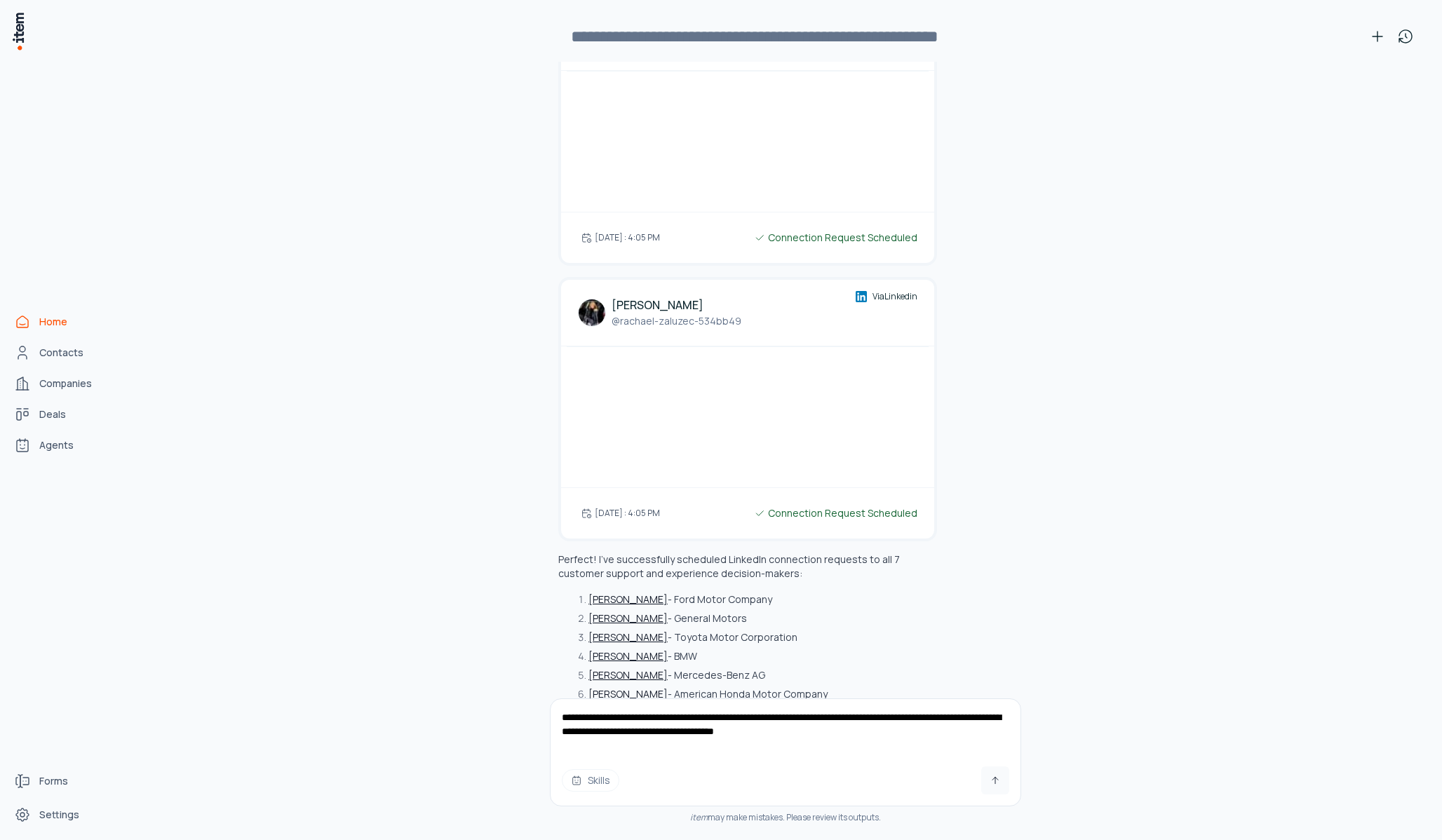
type textarea "**********"
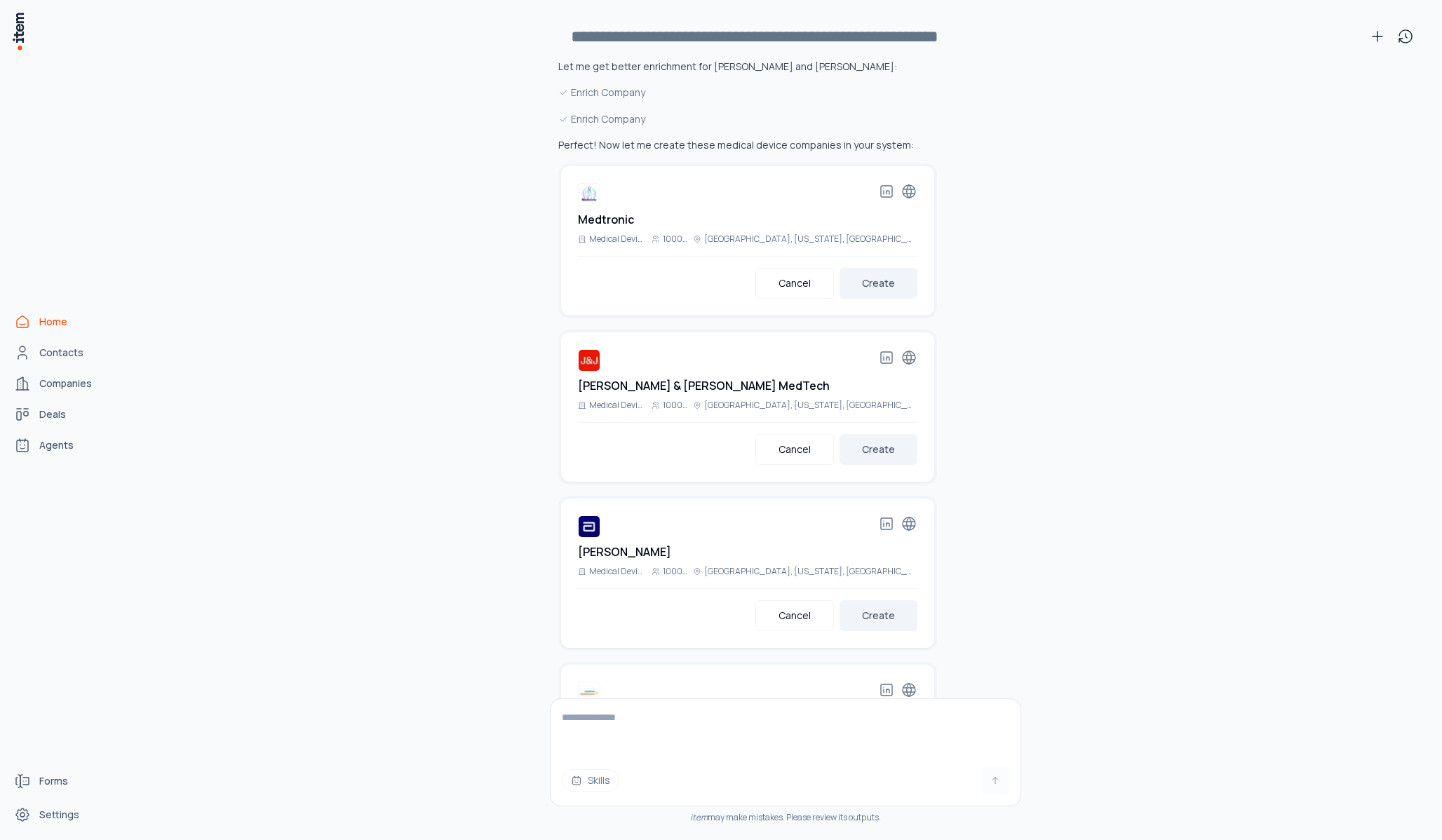
scroll to position [10735, 0]
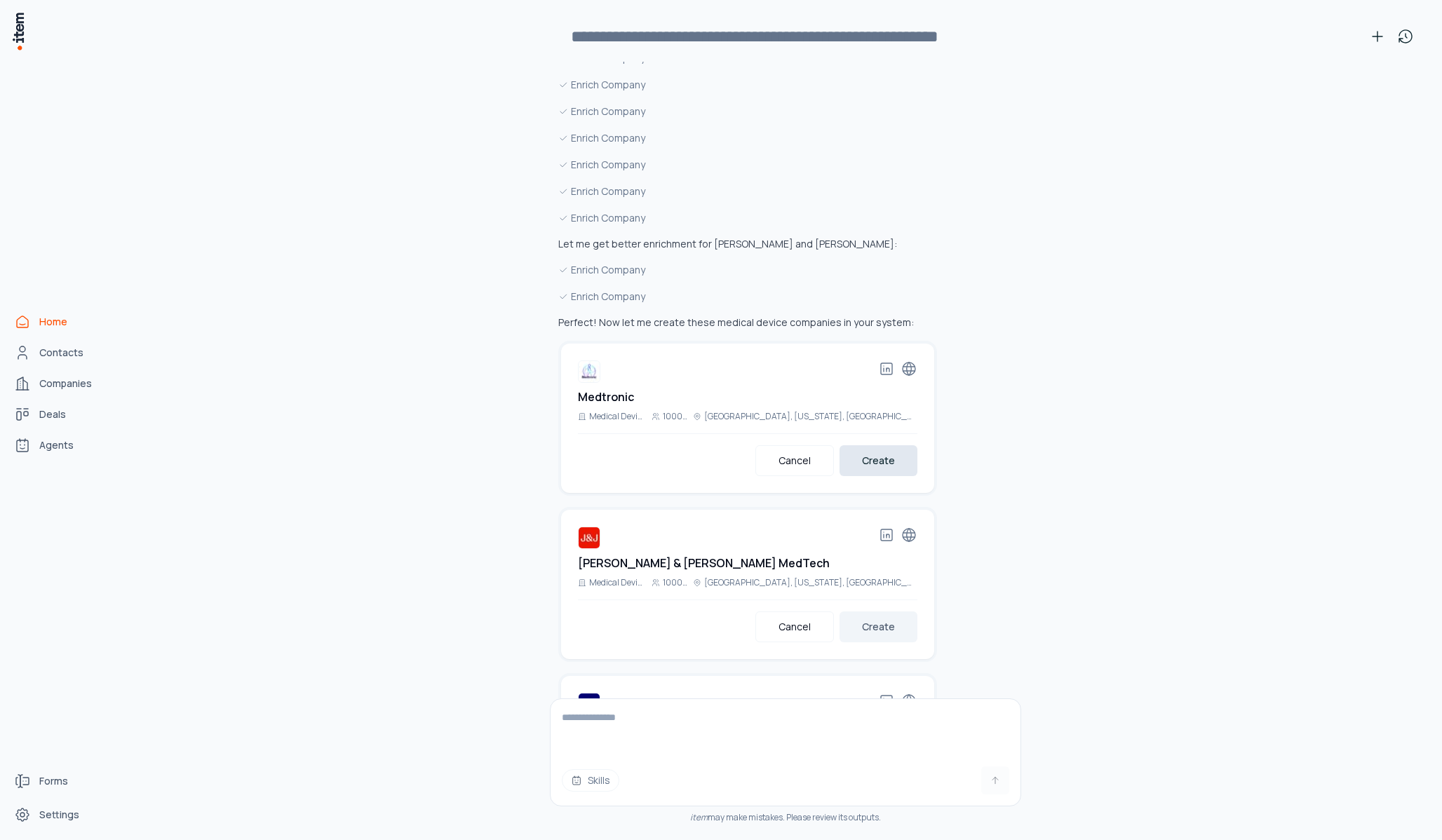
click at [888, 445] on button "Create" at bounding box center [879, 460] width 78 height 31
click at [889, 611] on button "Create" at bounding box center [879, 627] width 78 height 31
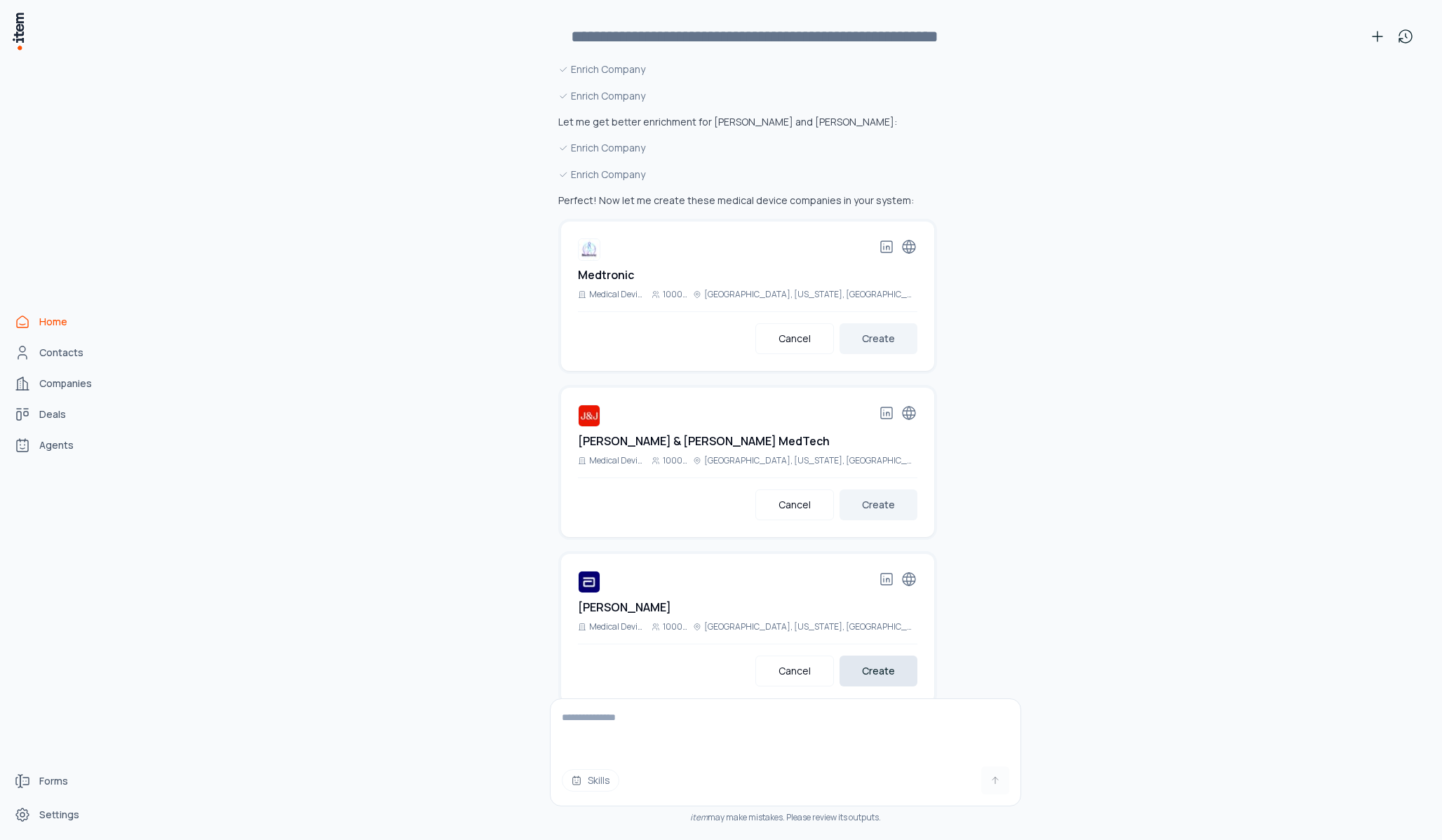
click at [876, 656] on button "Create" at bounding box center [879, 671] width 78 height 31
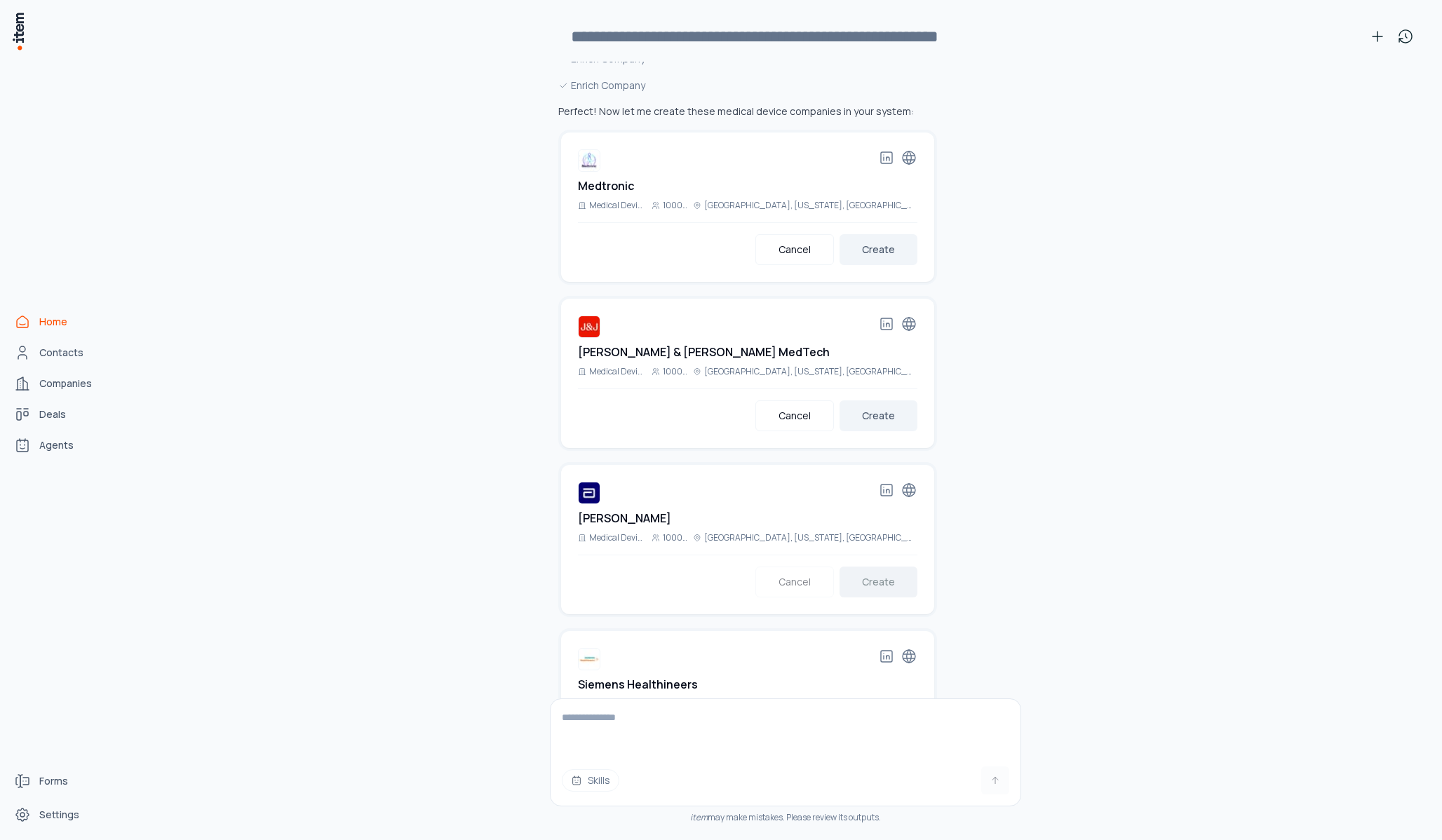
scroll to position [10999, 0]
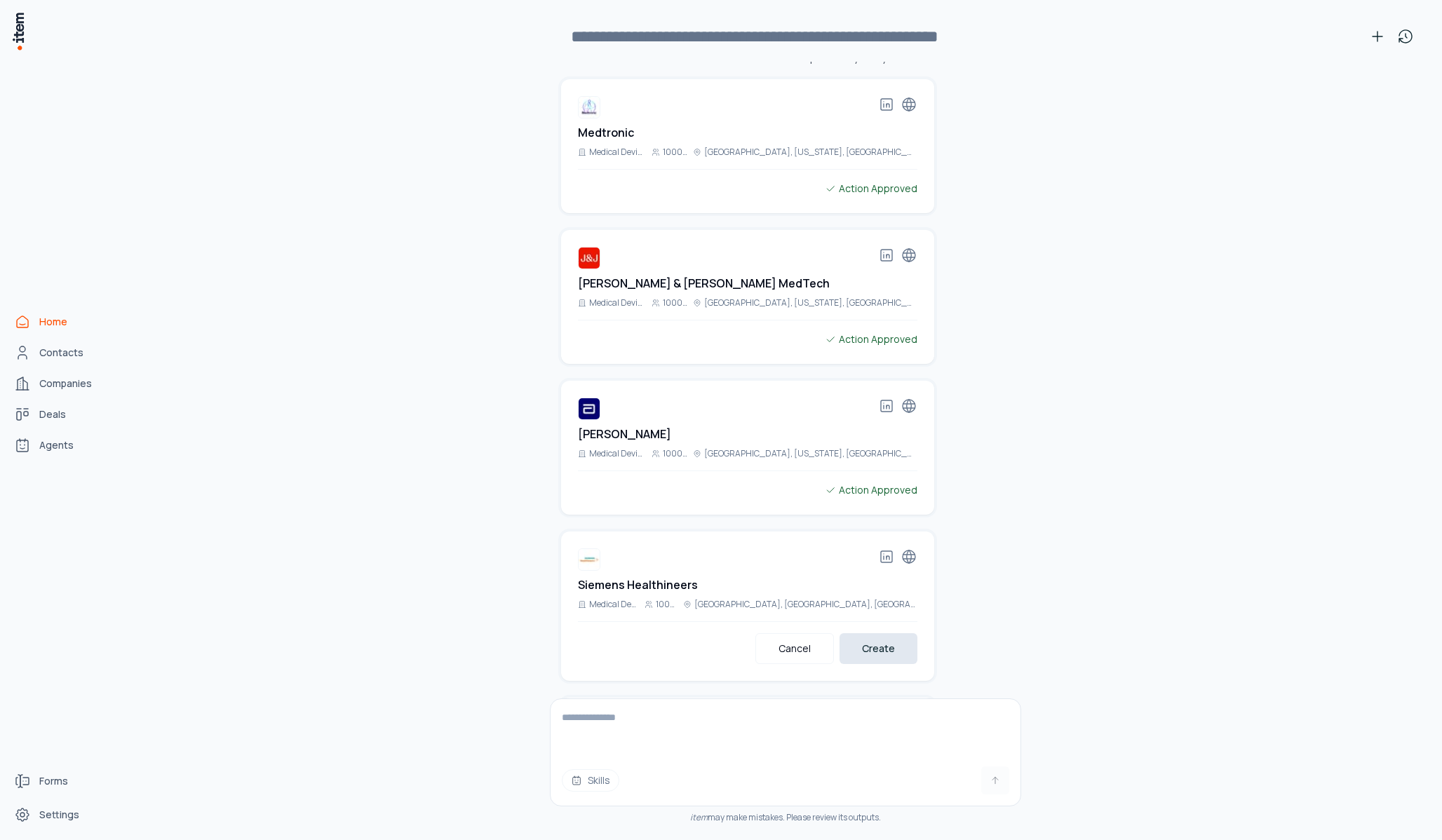
click at [879, 633] on button "Create" at bounding box center [879, 648] width 78 height 31
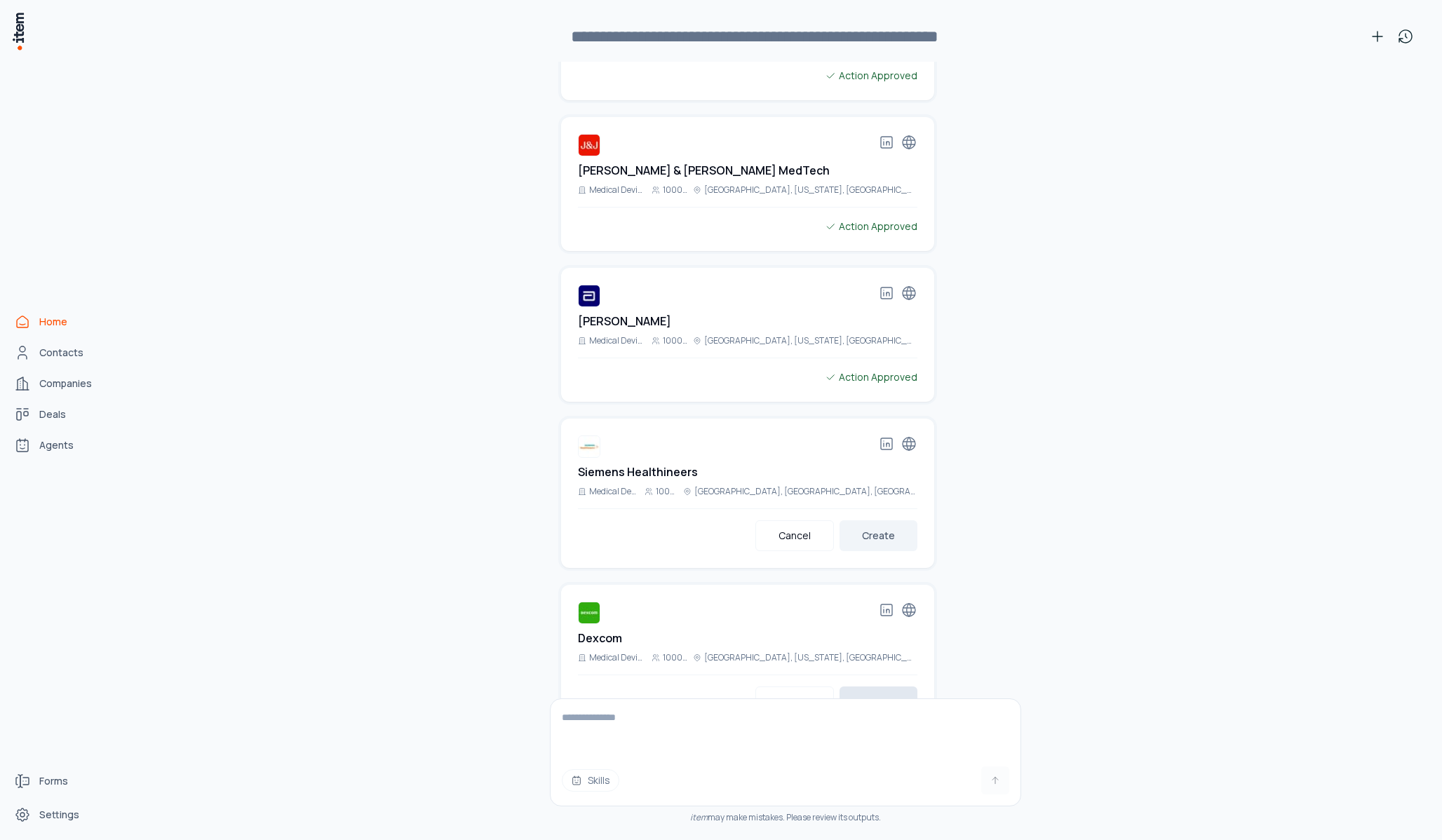
click at [879, 687] on button "Create" at bounding box center [879, 702] width 78 height 31
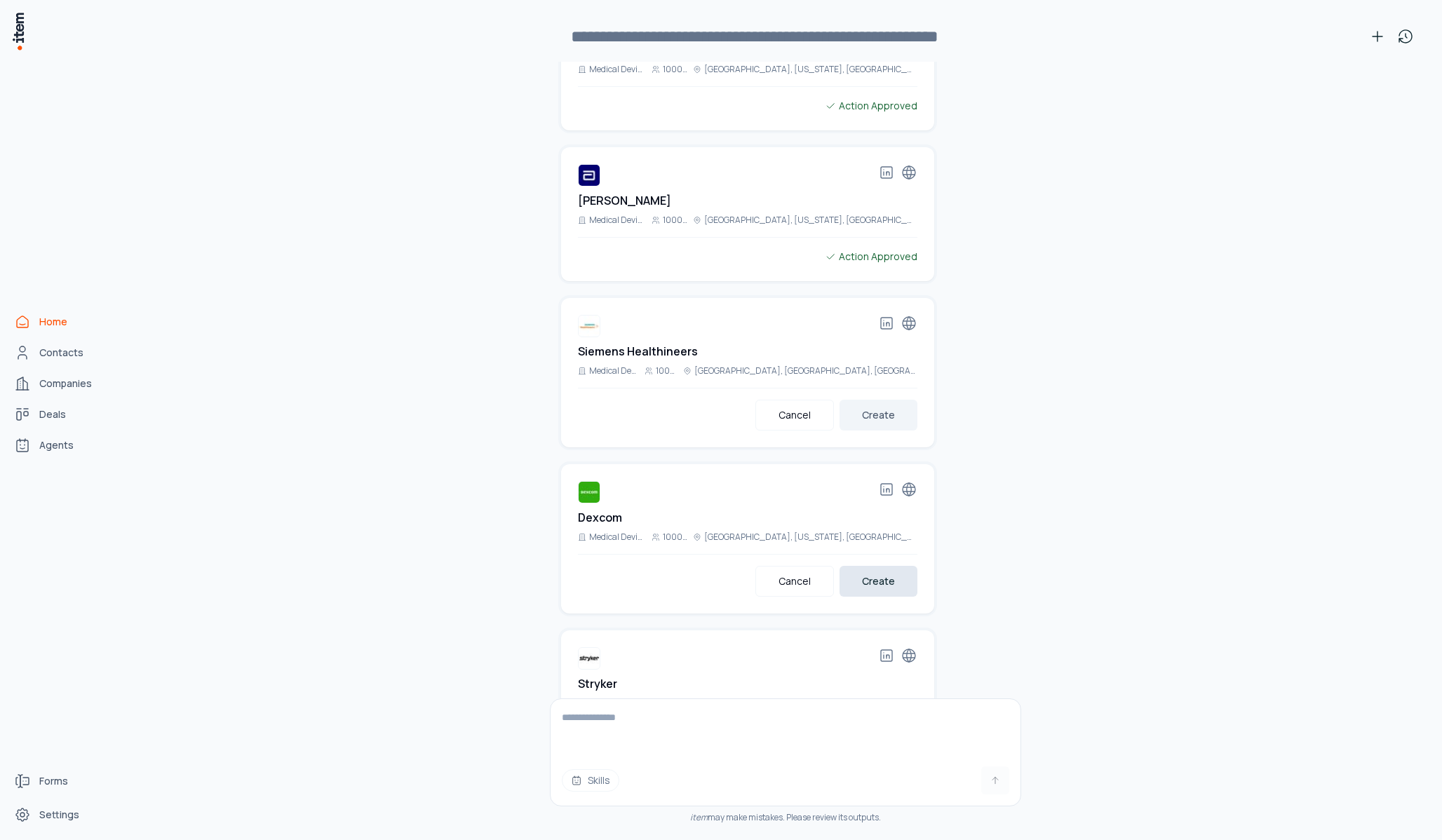
scroll to position [11249, 0]
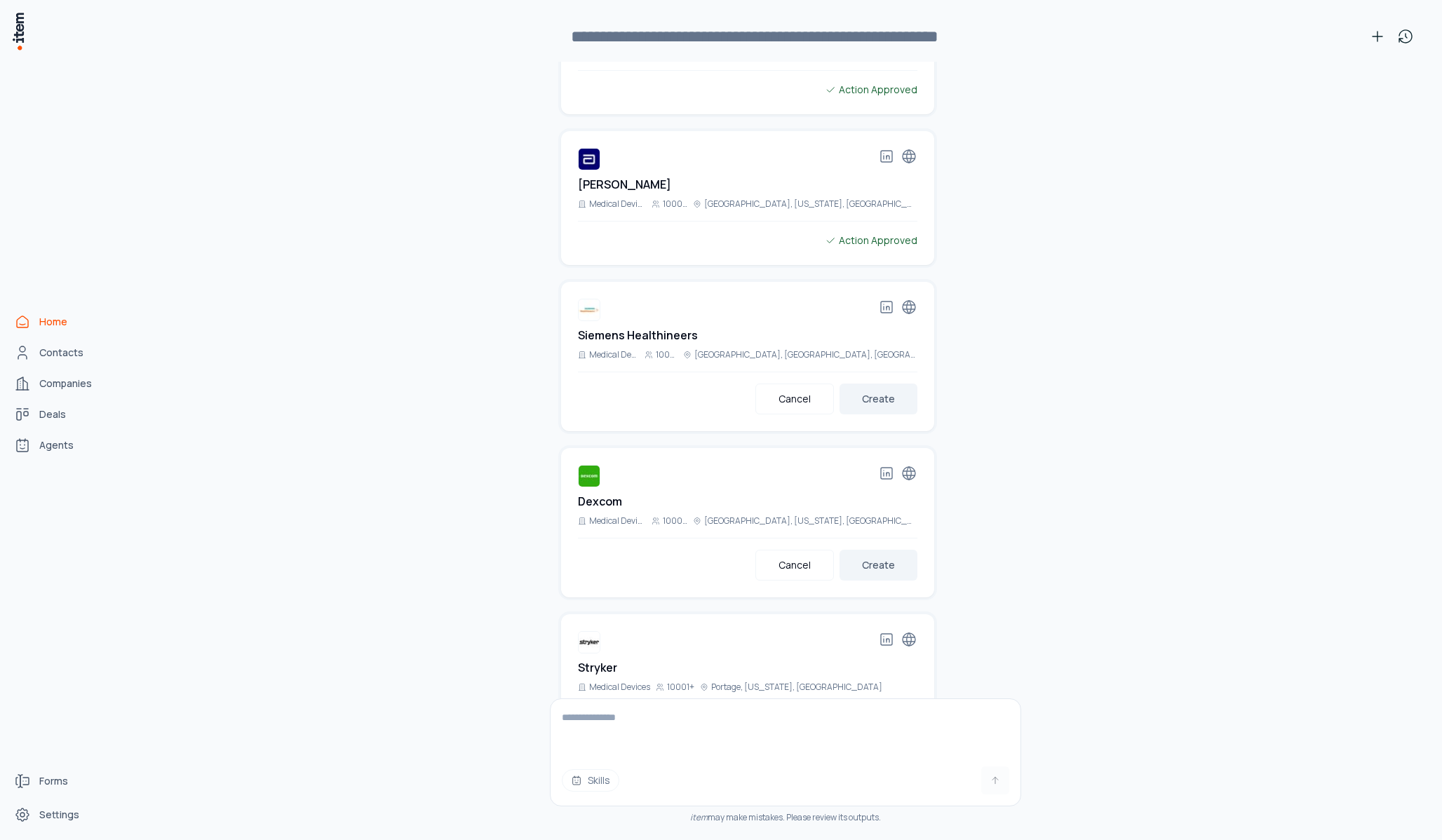
click at [871, 716] on button "Create" at bounding box center [879, 731] width 78 height 31
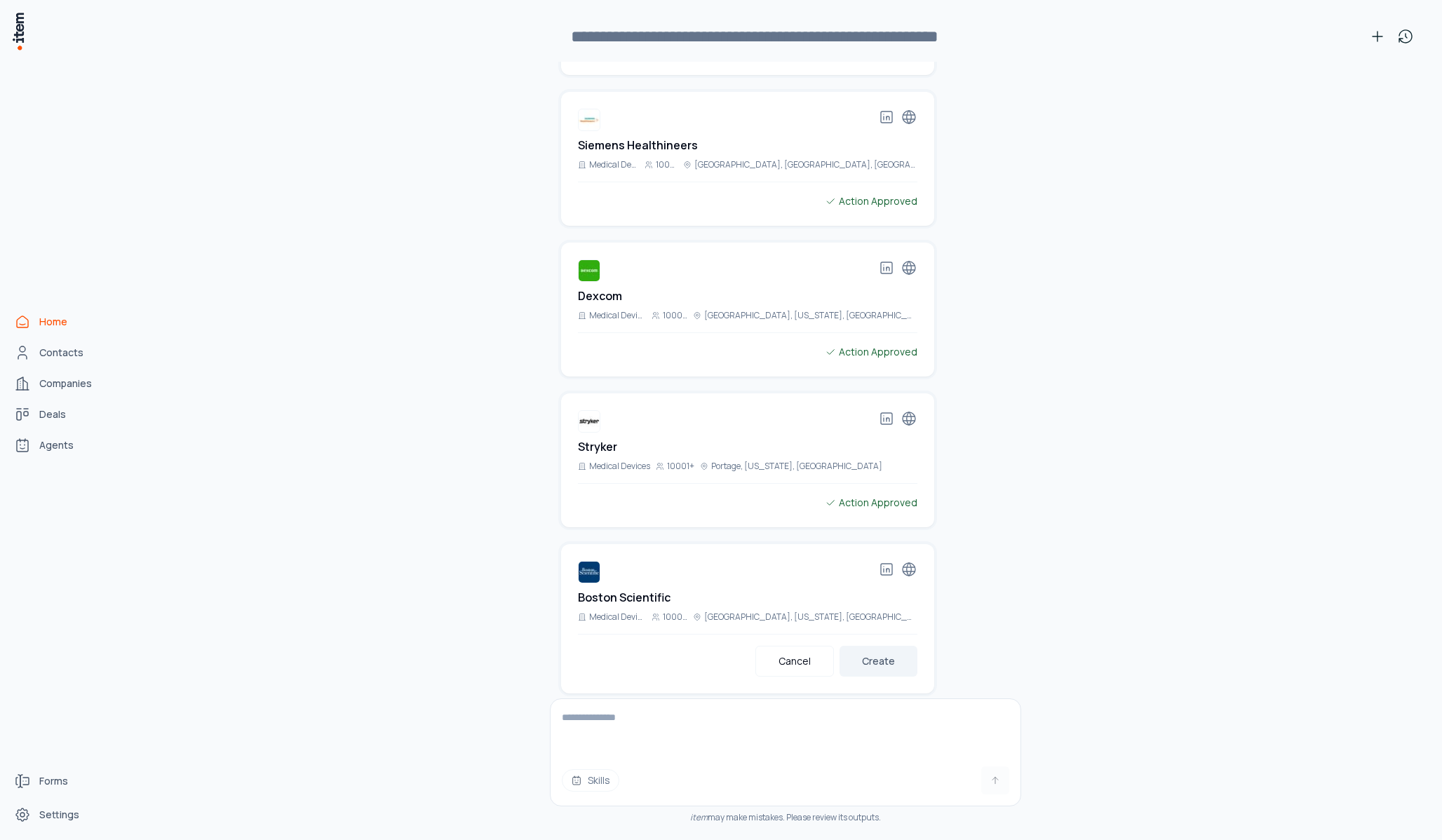
scroll to position [11449, 0]
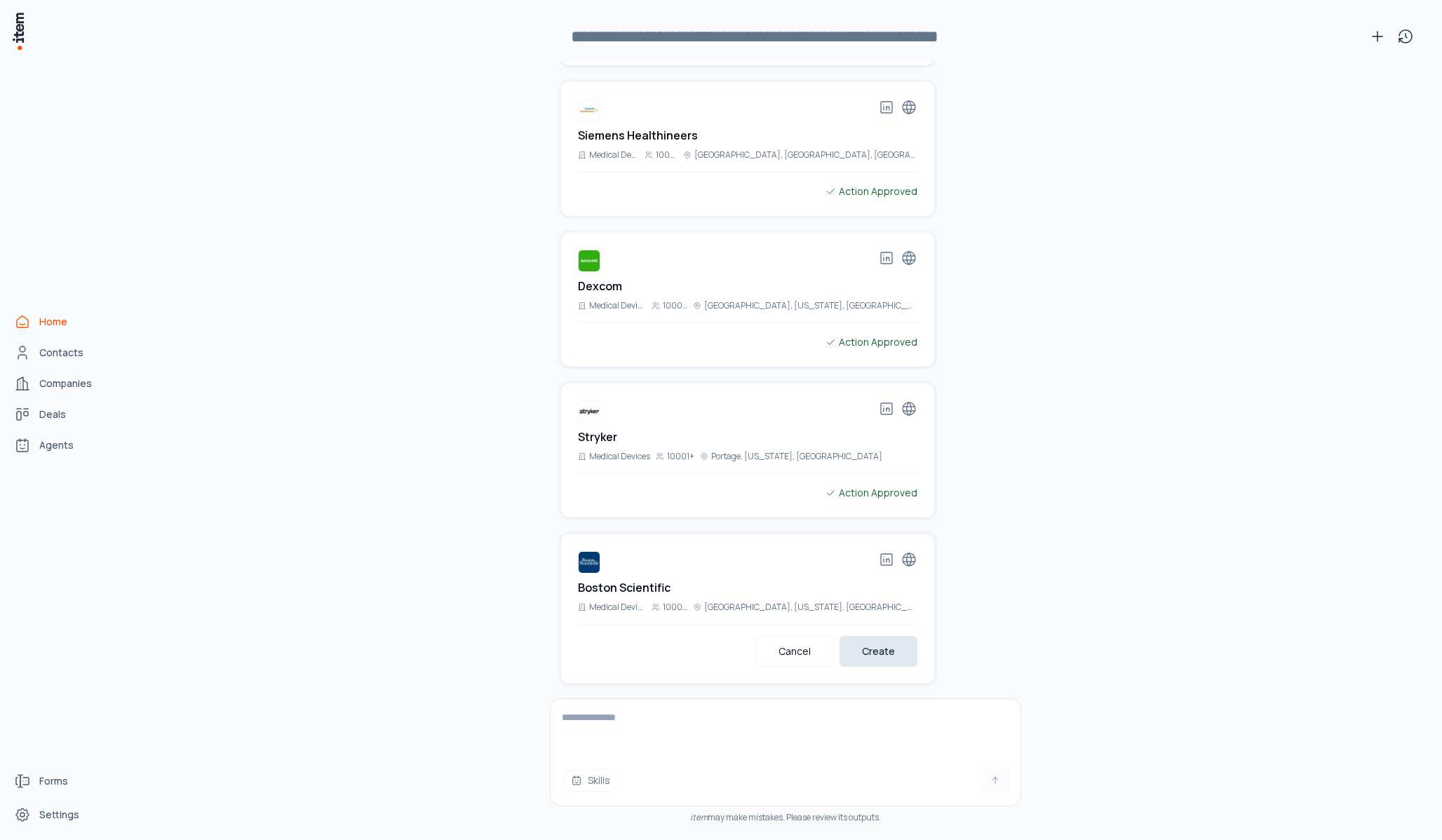
click at [867, 636] on button "Create" at bounding box center [879, 651] width 78 height 31
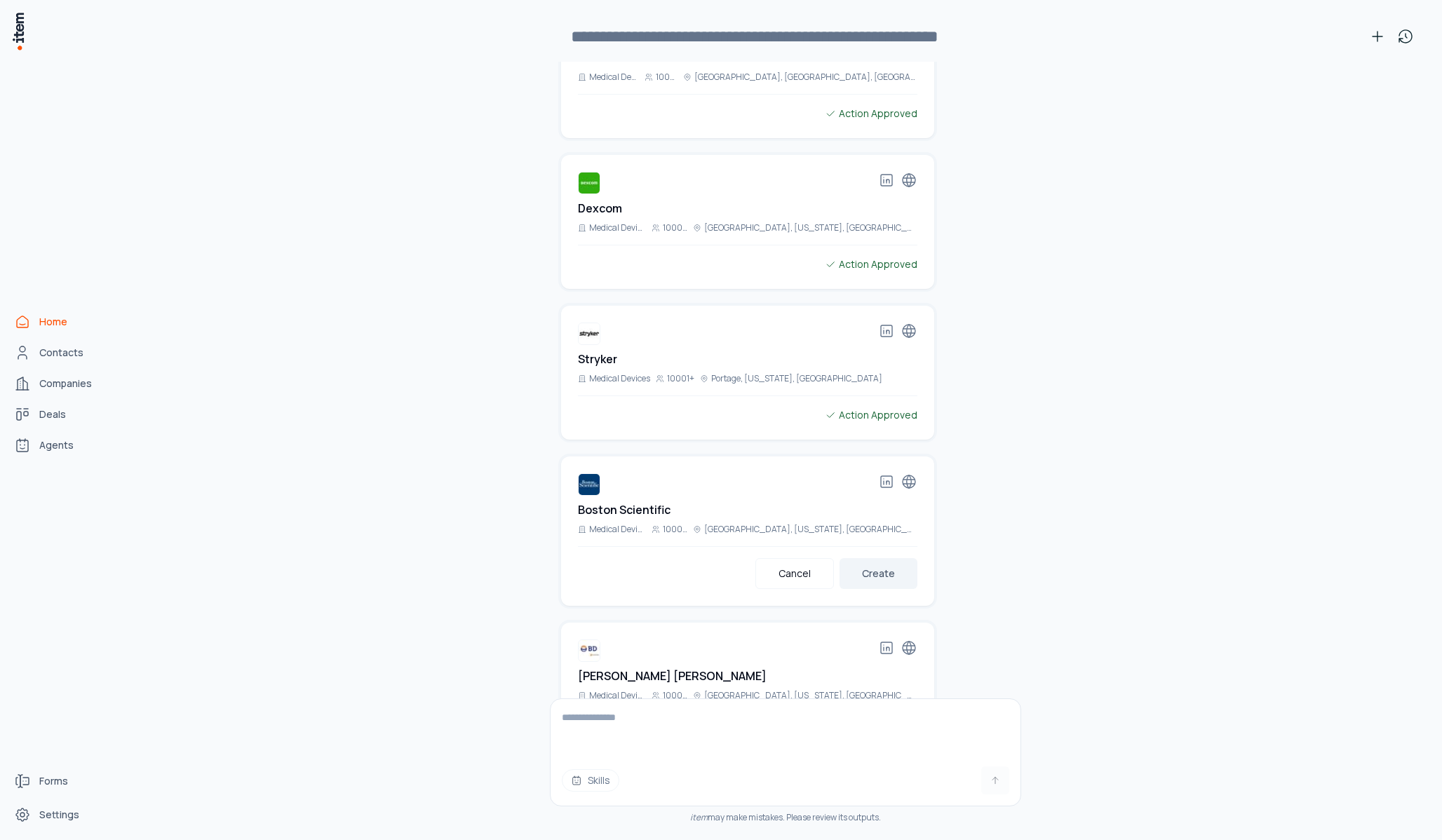
click at [880, 657] on div "Becton [PERSON_NAME] Medical Devices [STREET_ADDRESS][US_STATE] Cancel Create" at bounding box center [748, 697] width 373 height 149
click at [881, 725] on button "Create" at bounding box center [879, 740] width 78 height 31
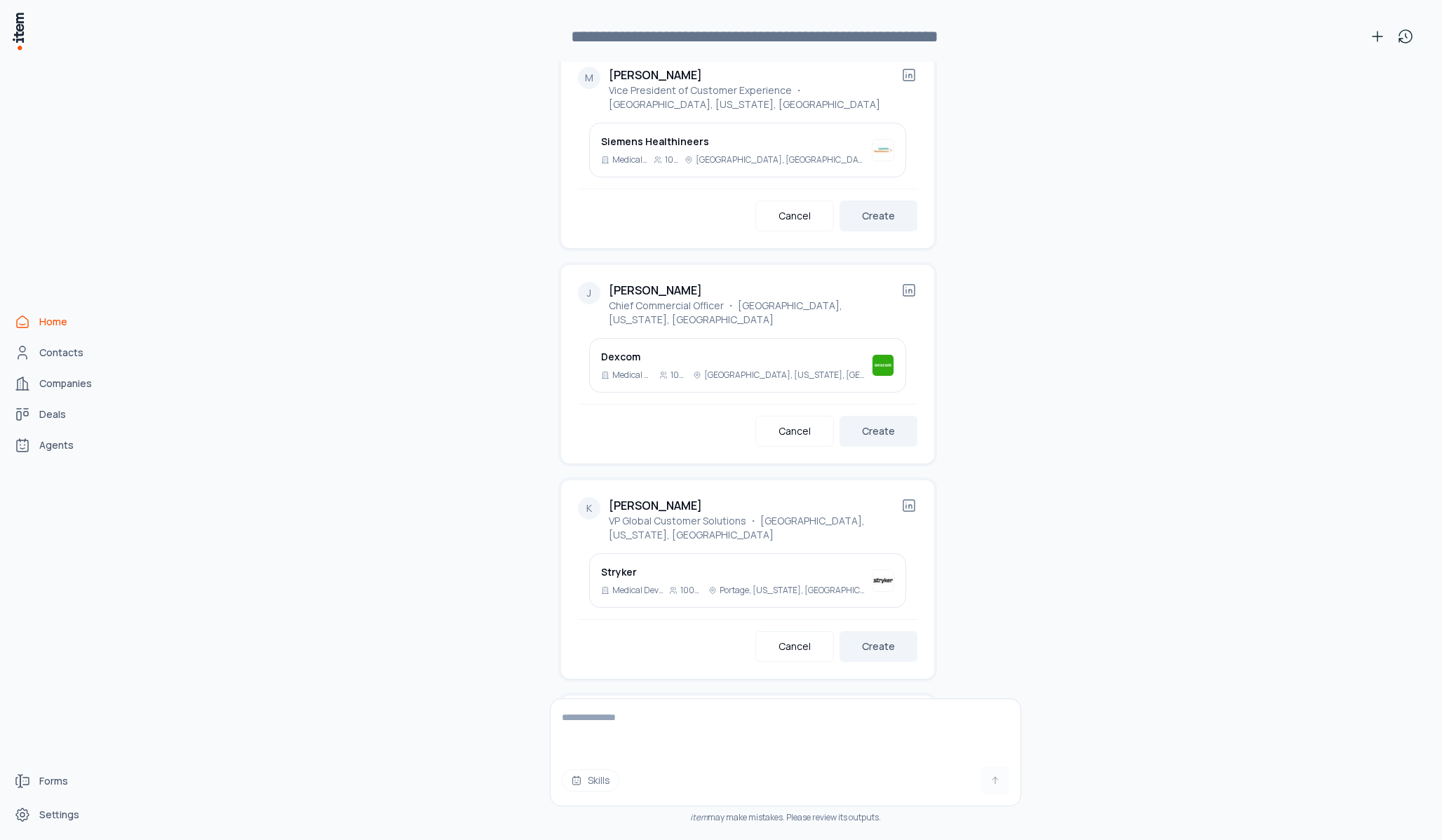
scroll to position [13733, 0]
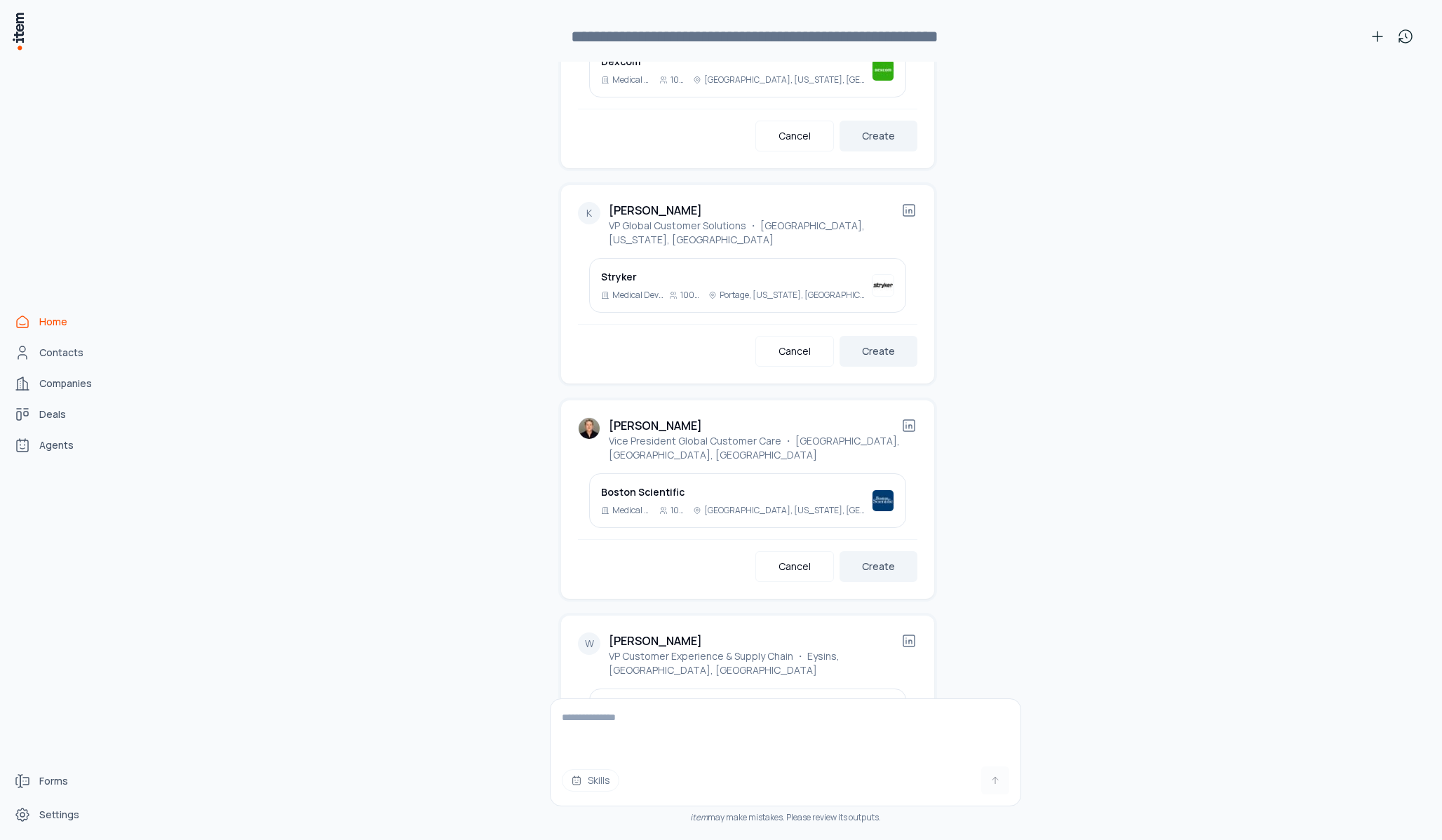
click at [864, 756] on button "Create" at bounding box center [879, 782] width 78 height 31
click at [891, 551] on button "Create" at bounding box center [879, 567] width 78 height 31
click at [887, 336] on button "Create" at bounding box center [879, 351] width 78 height 31
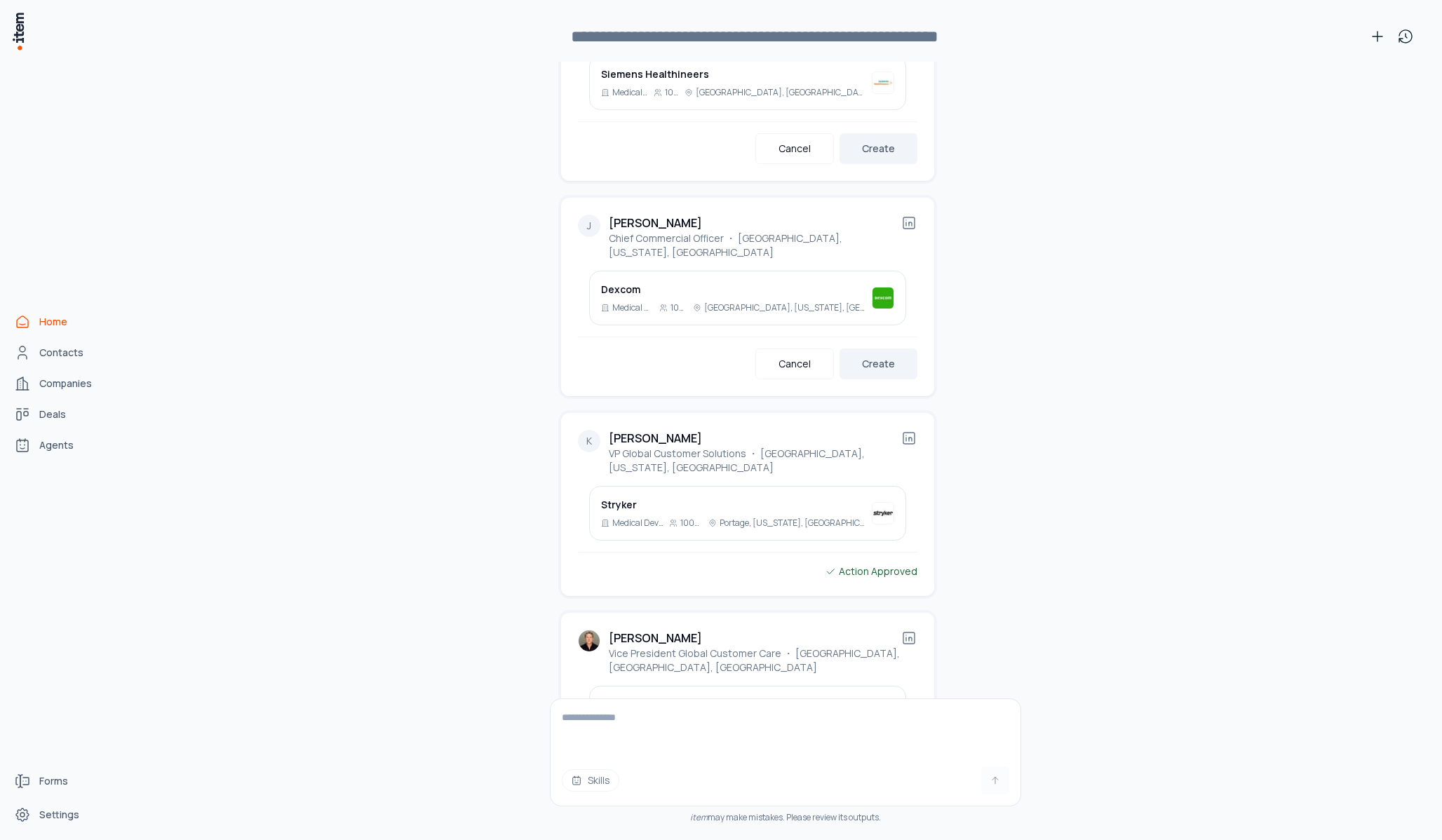
scroll to position [13436, 0]
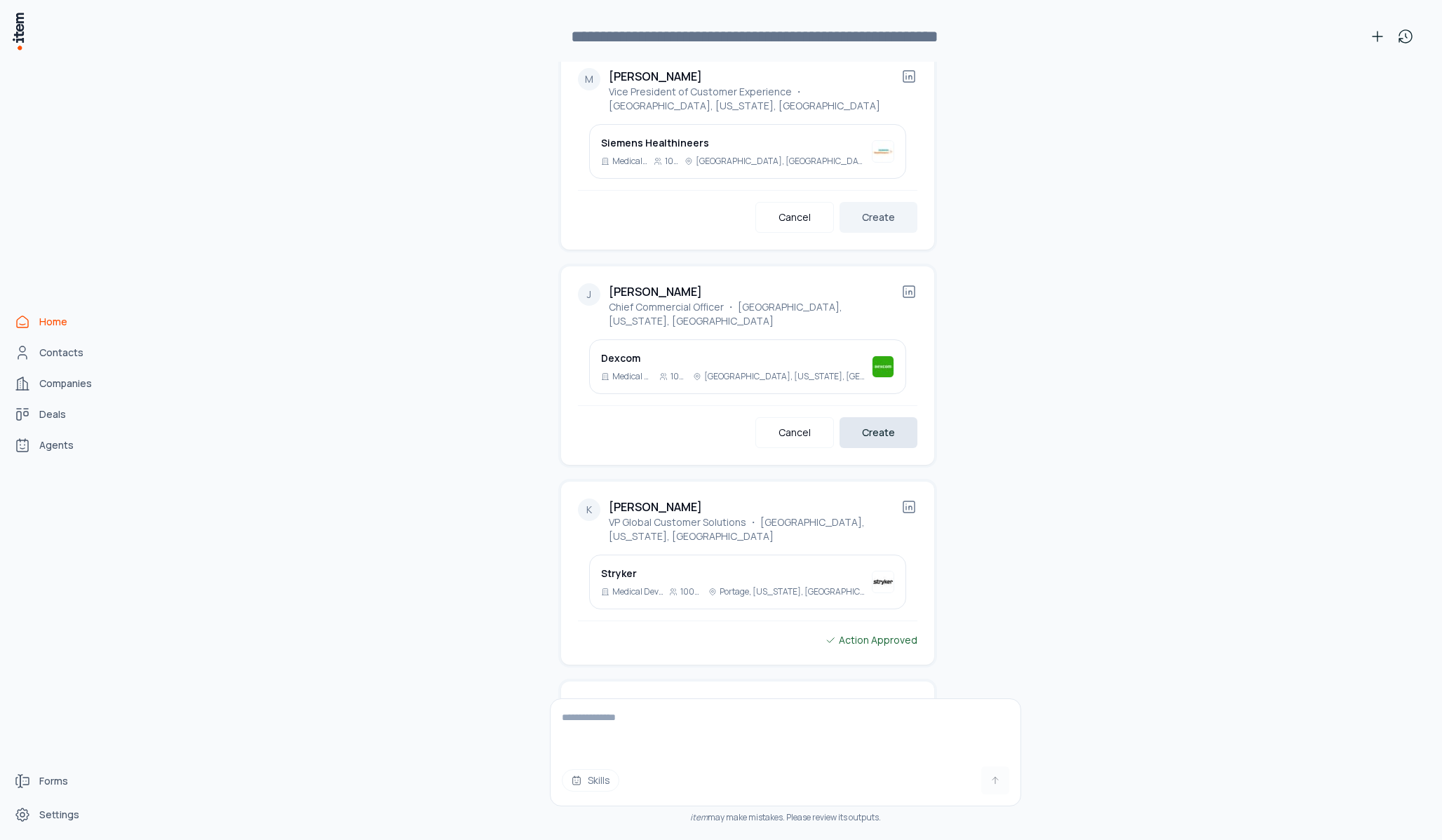
click at [869, 417] on button "Create" at bounding box center [879, 432] width 78 height 31
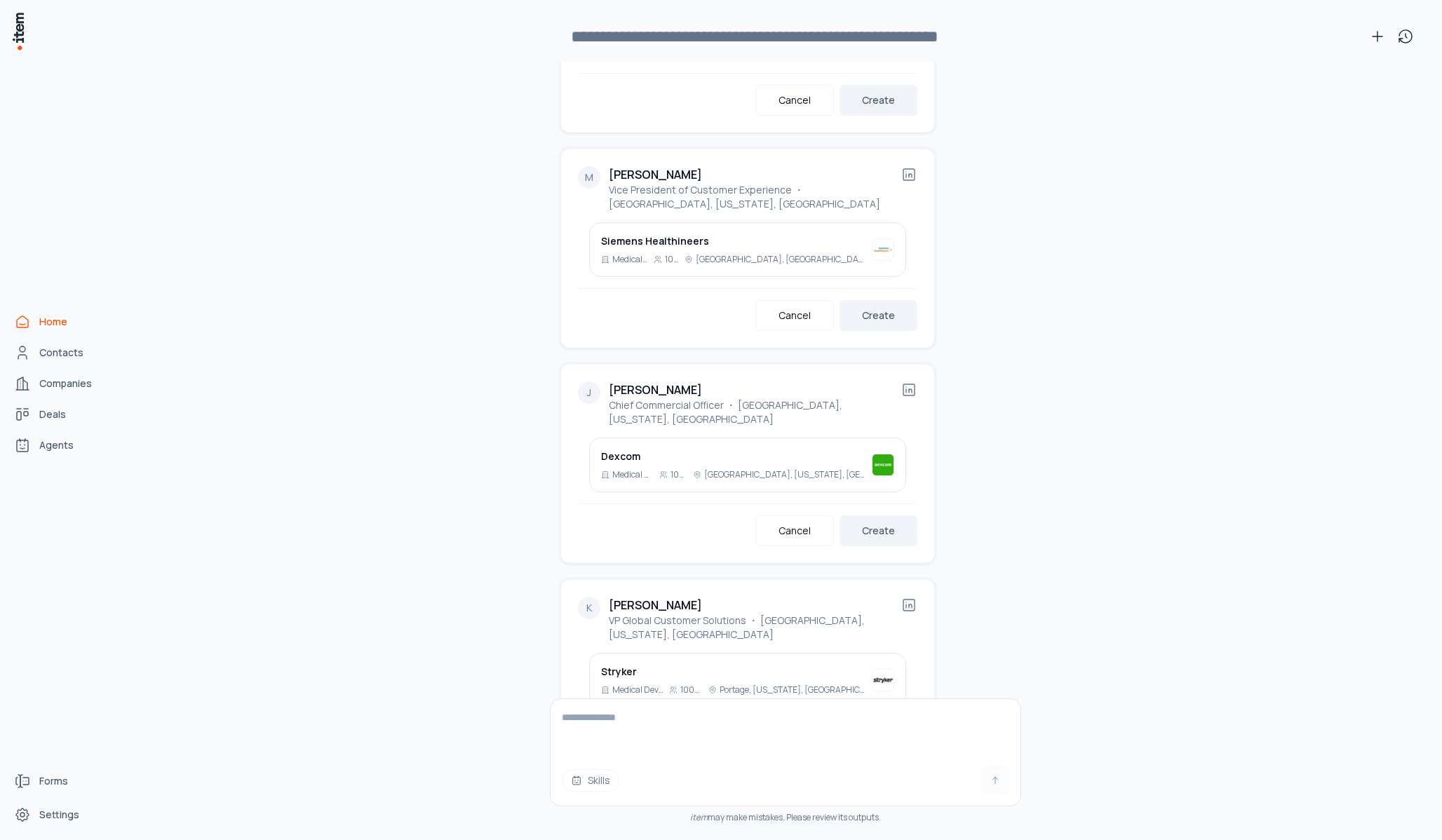
scroll to position [13316, 0]
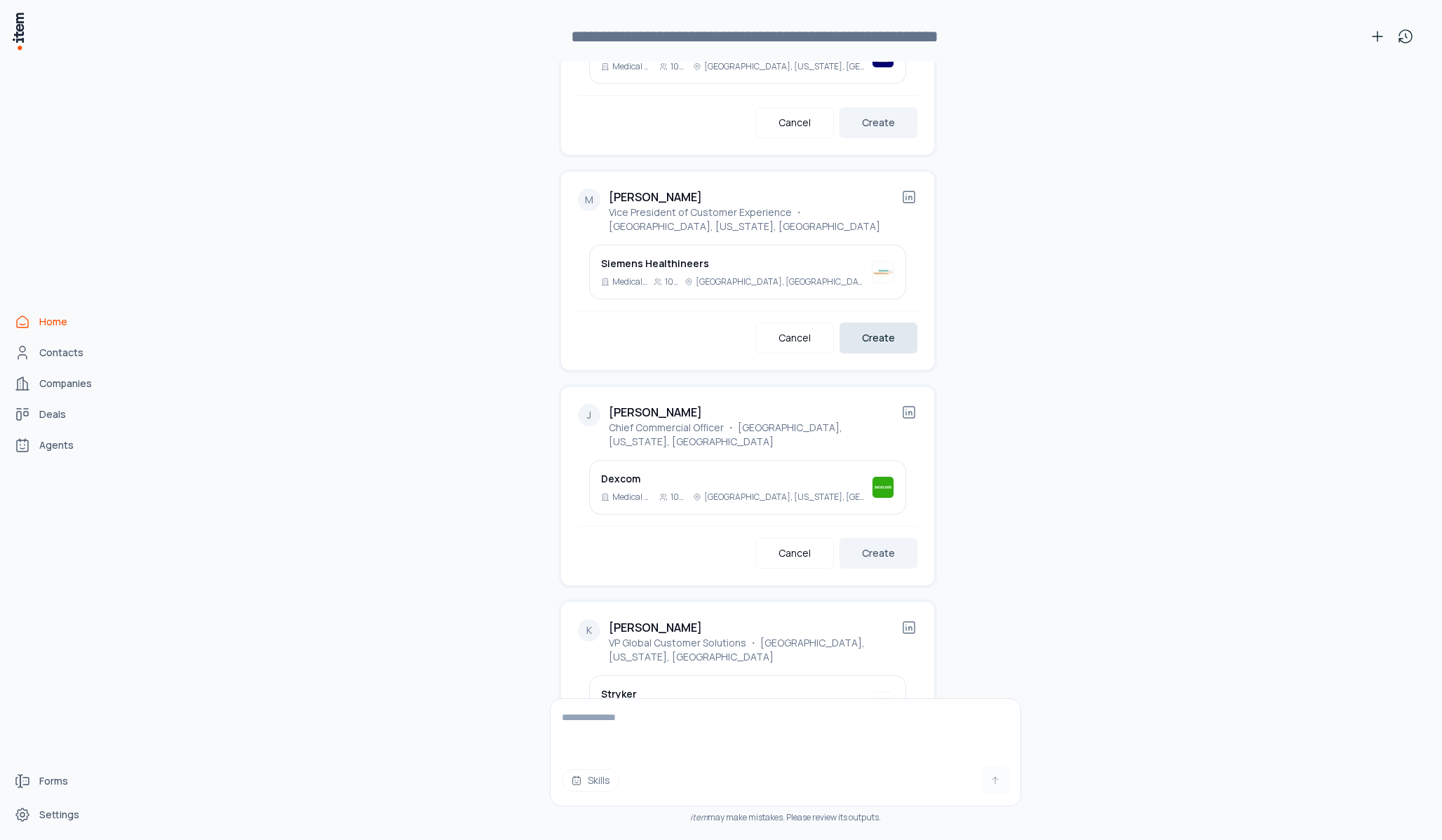
click at [885, 322] on button "Create" at bounding box center [879, 338] width 78 height 31
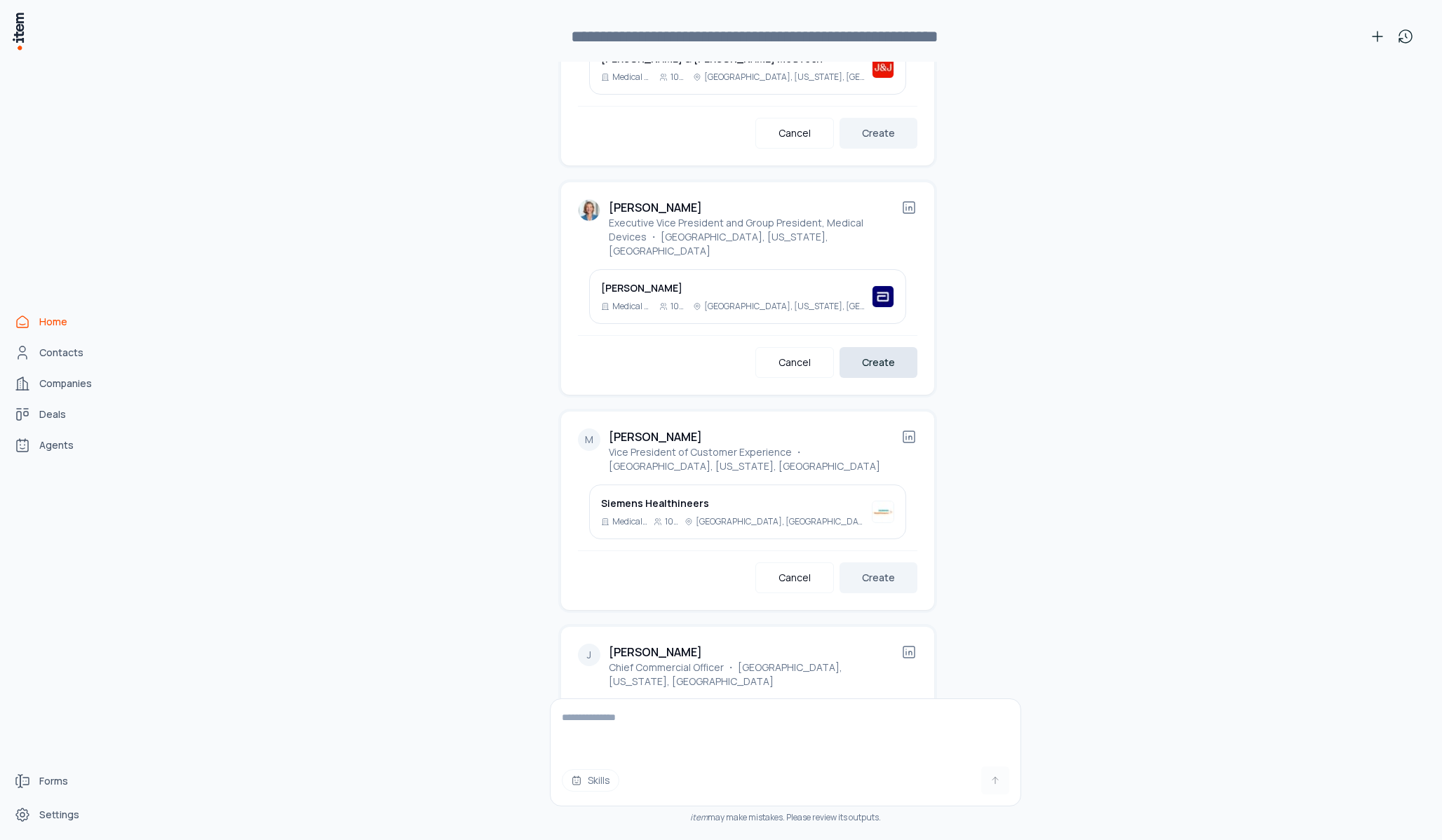
click at [891, 347] on button "Create" at bounding box center [879, 362] width 78 height 31
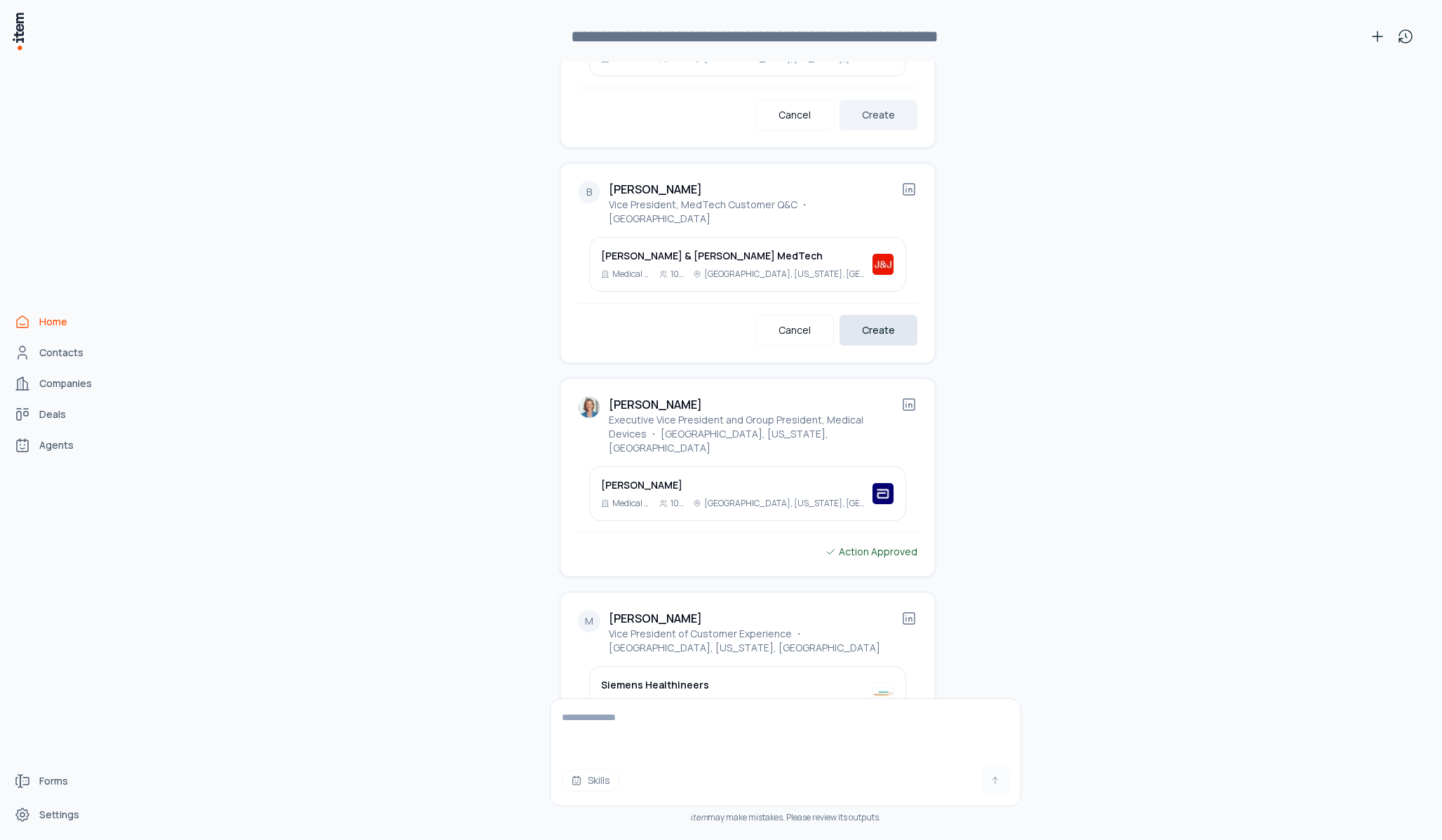
click at [900, 315] on button "Create" at bounding box center [879, 331] width 78 height 31
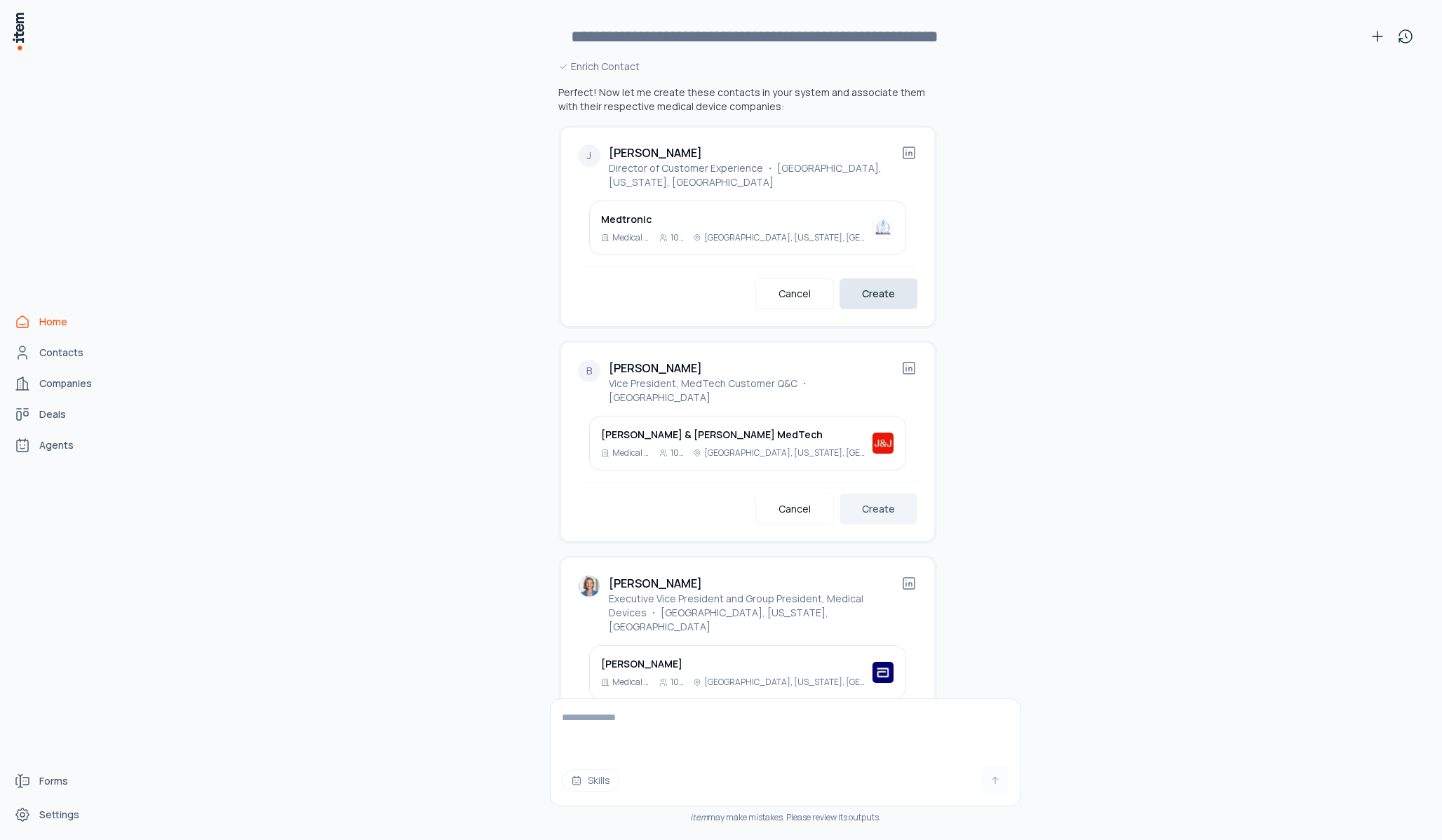
click at [891, 279] on button "Create" at bounding box center [879, 294] width 78 height 31
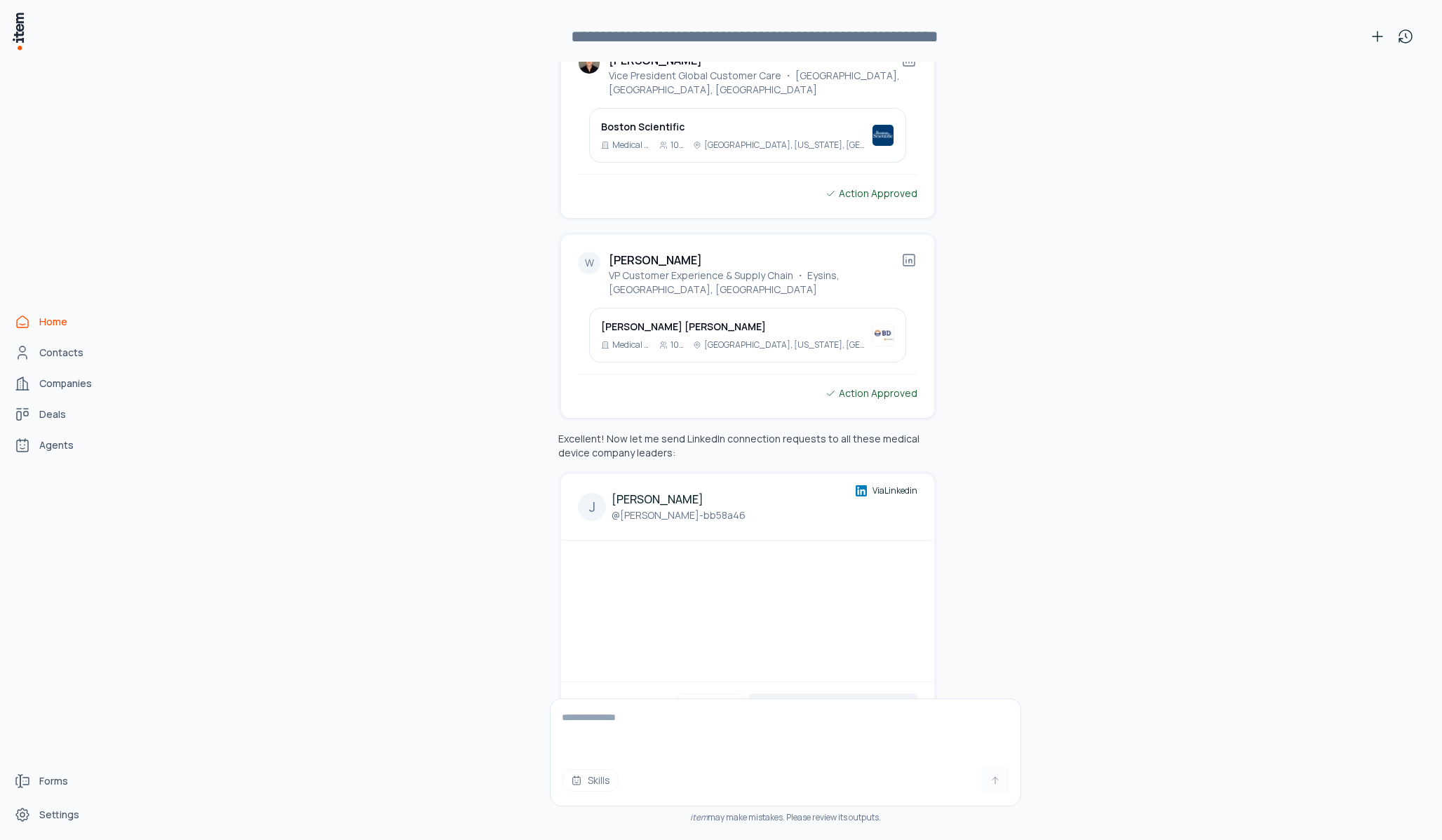
scroll to position [14116, 0]
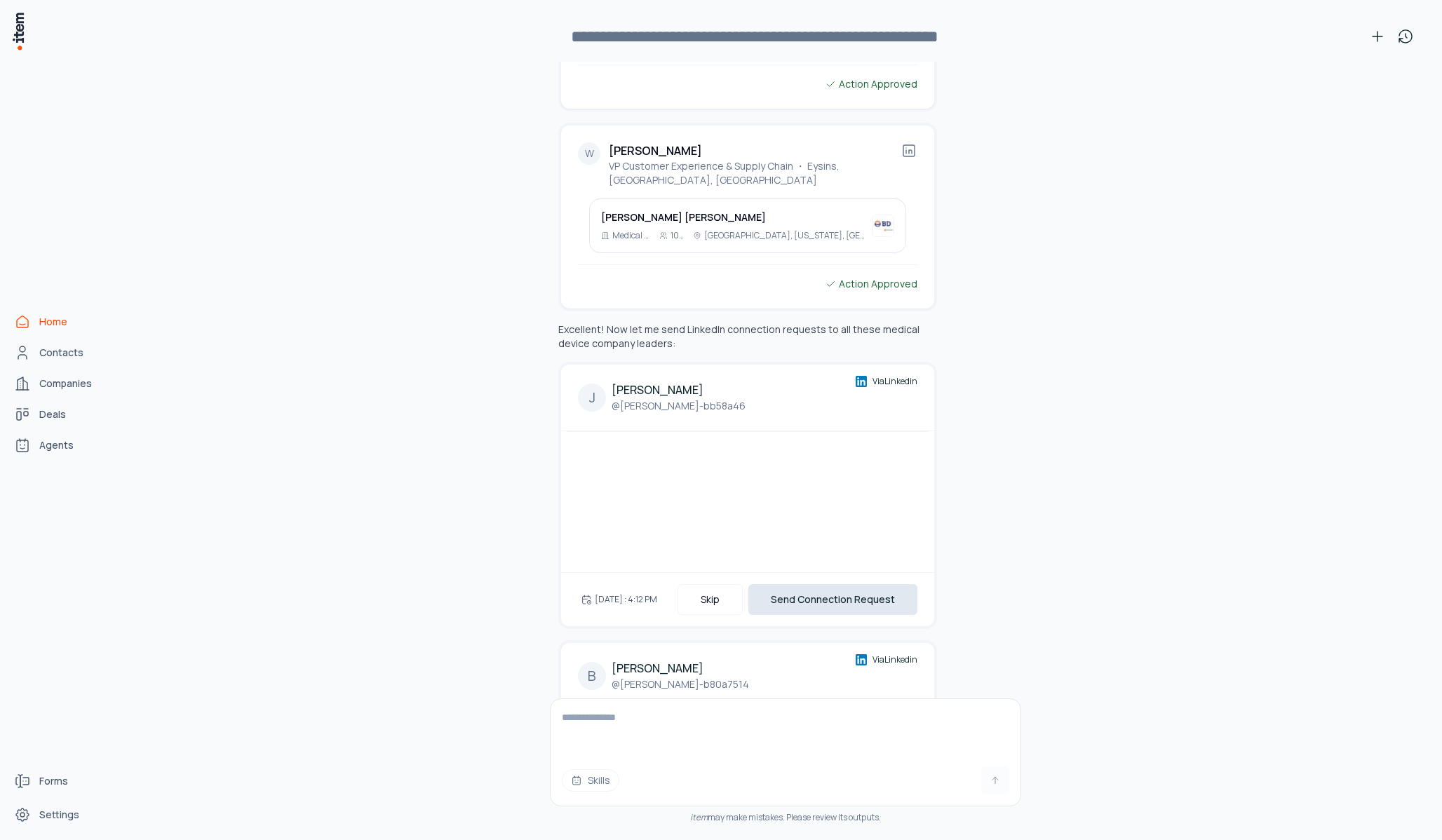
click at [825, 584] on button "Send Connection Request" at bounding box center [833, 599] width 169 height 31
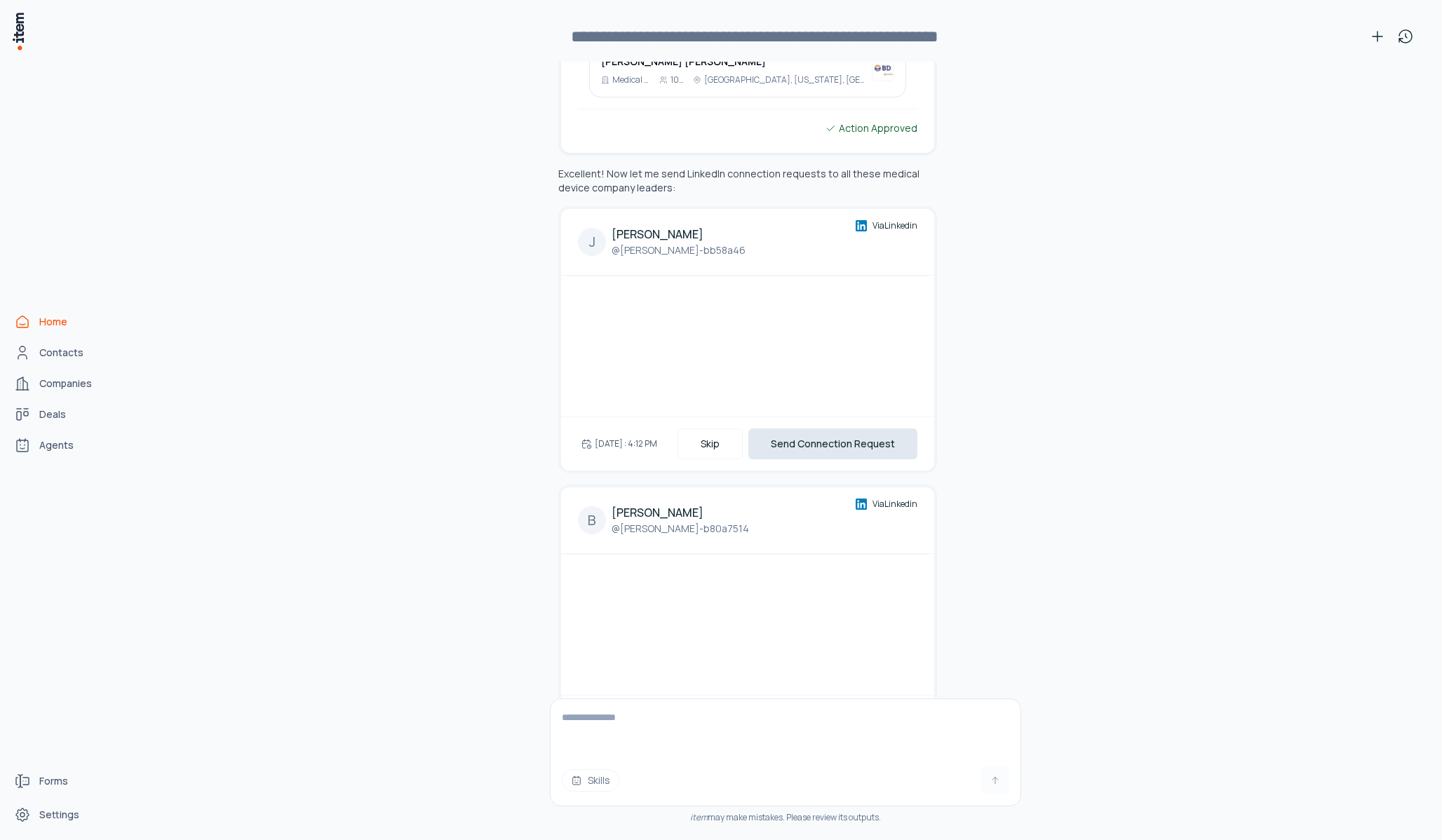
scroll to position [14331, 0]
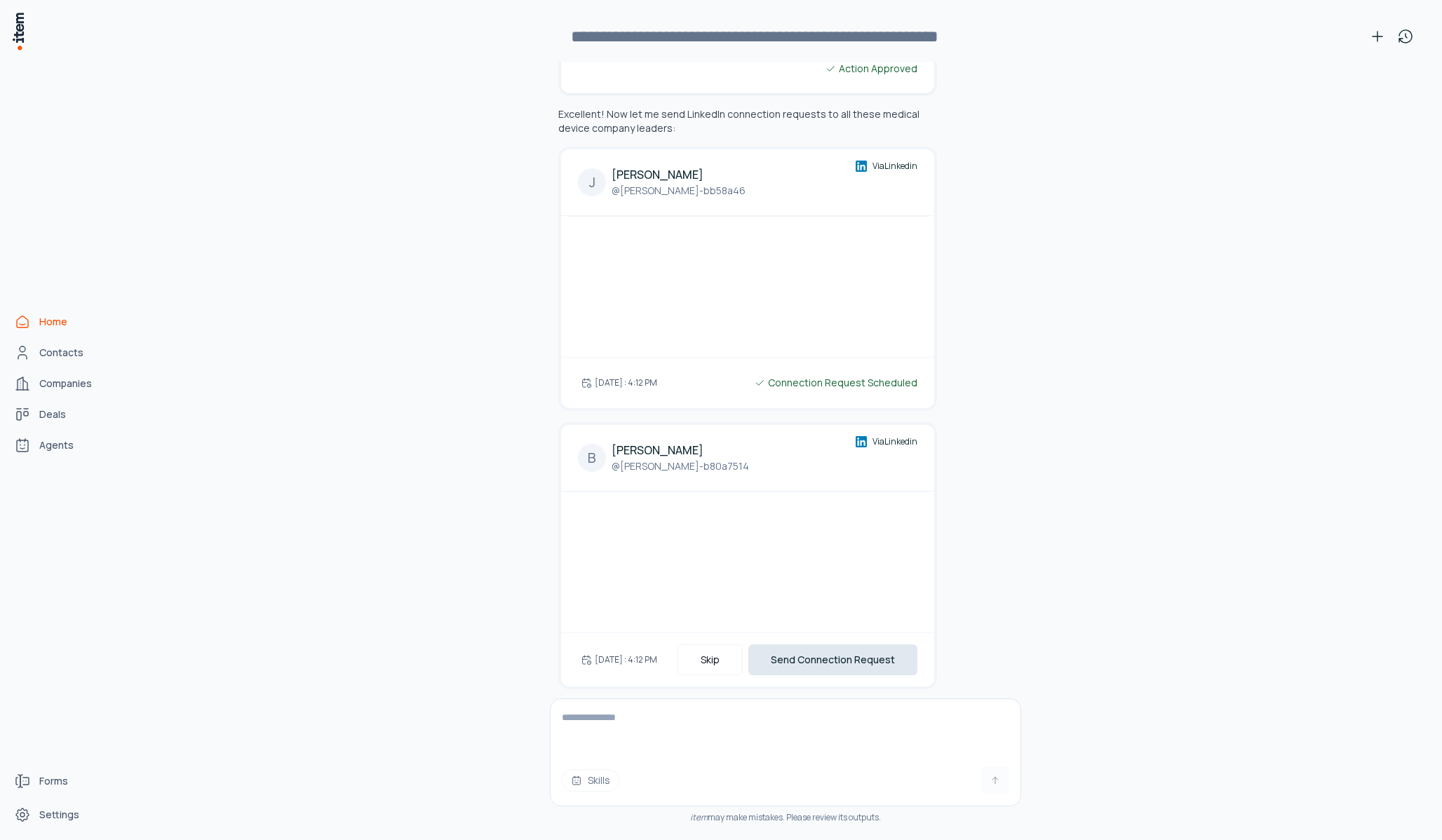
click at [813, 645] on button "Send Connection Request" at bounding box center [833, 660] width 169 height 31
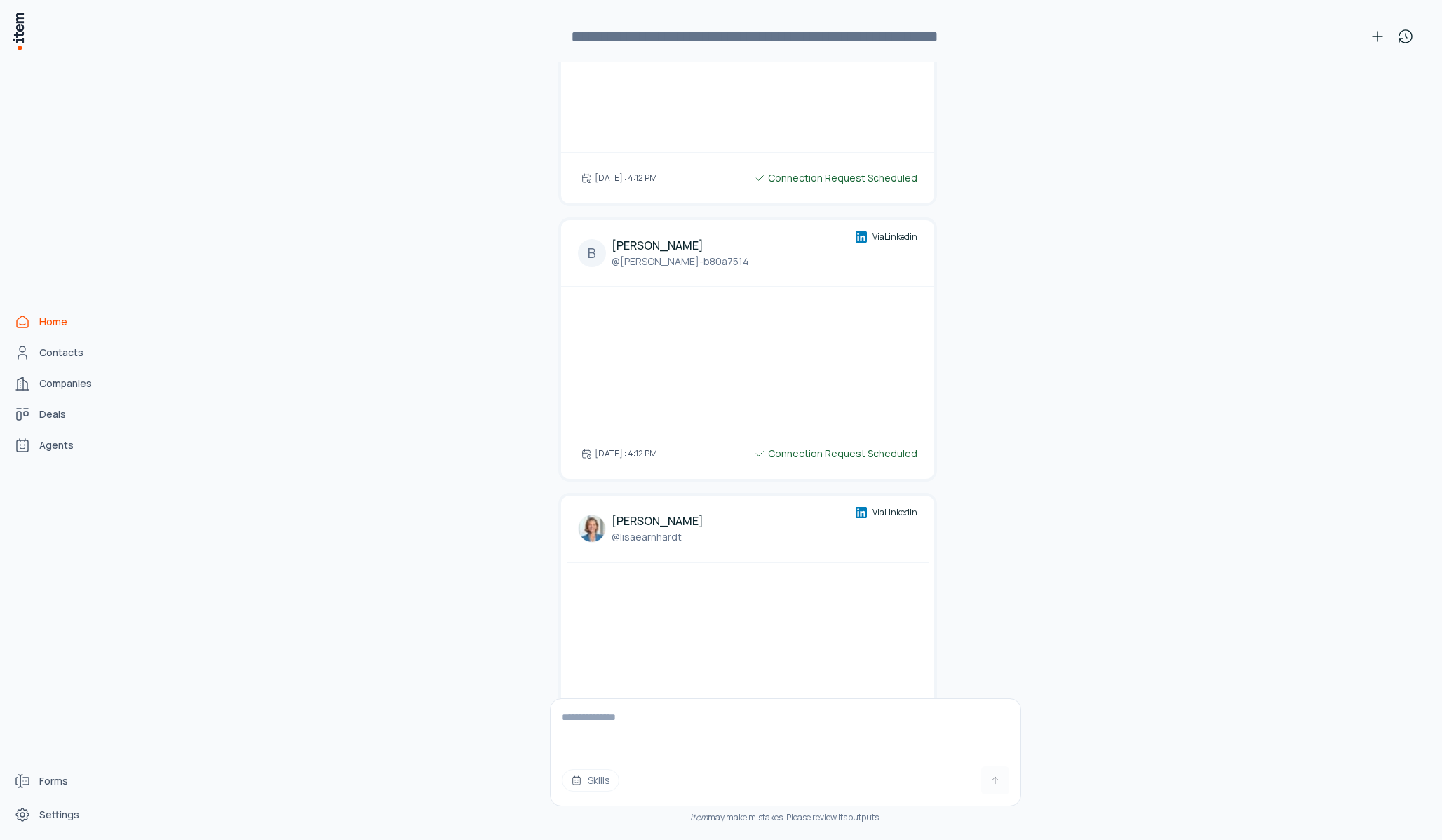
click at [806, 715] on button "Send Connection Request" at bounding box center [833, 730] width 169 height 31
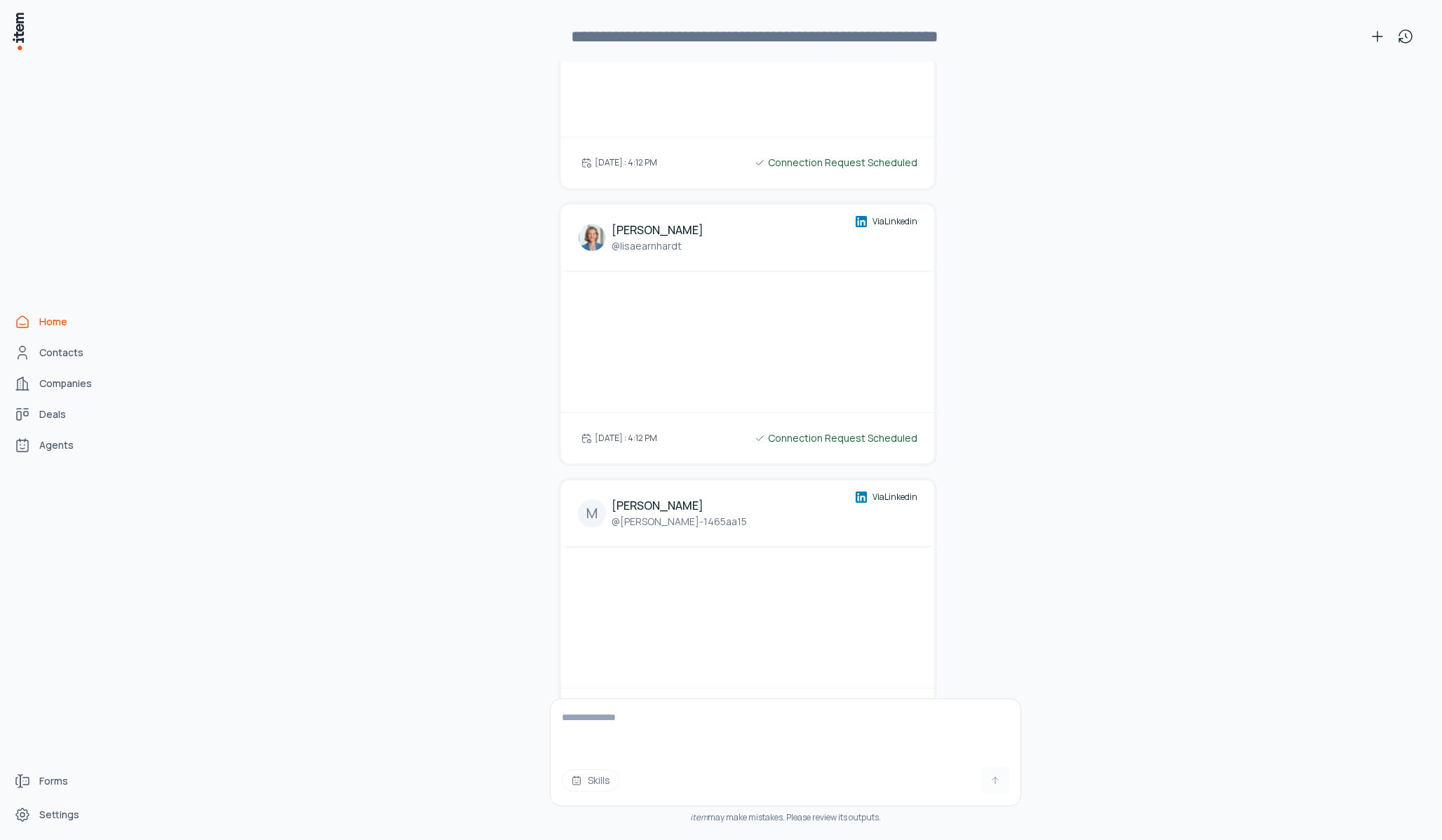
click at [806, 700] on button "Send Connection Request" at bounding box center [833, 716] width 169 height 31
click at [806, 705] on button "Send Connection Request" at bounding box center [833, 720] width 169 height 31
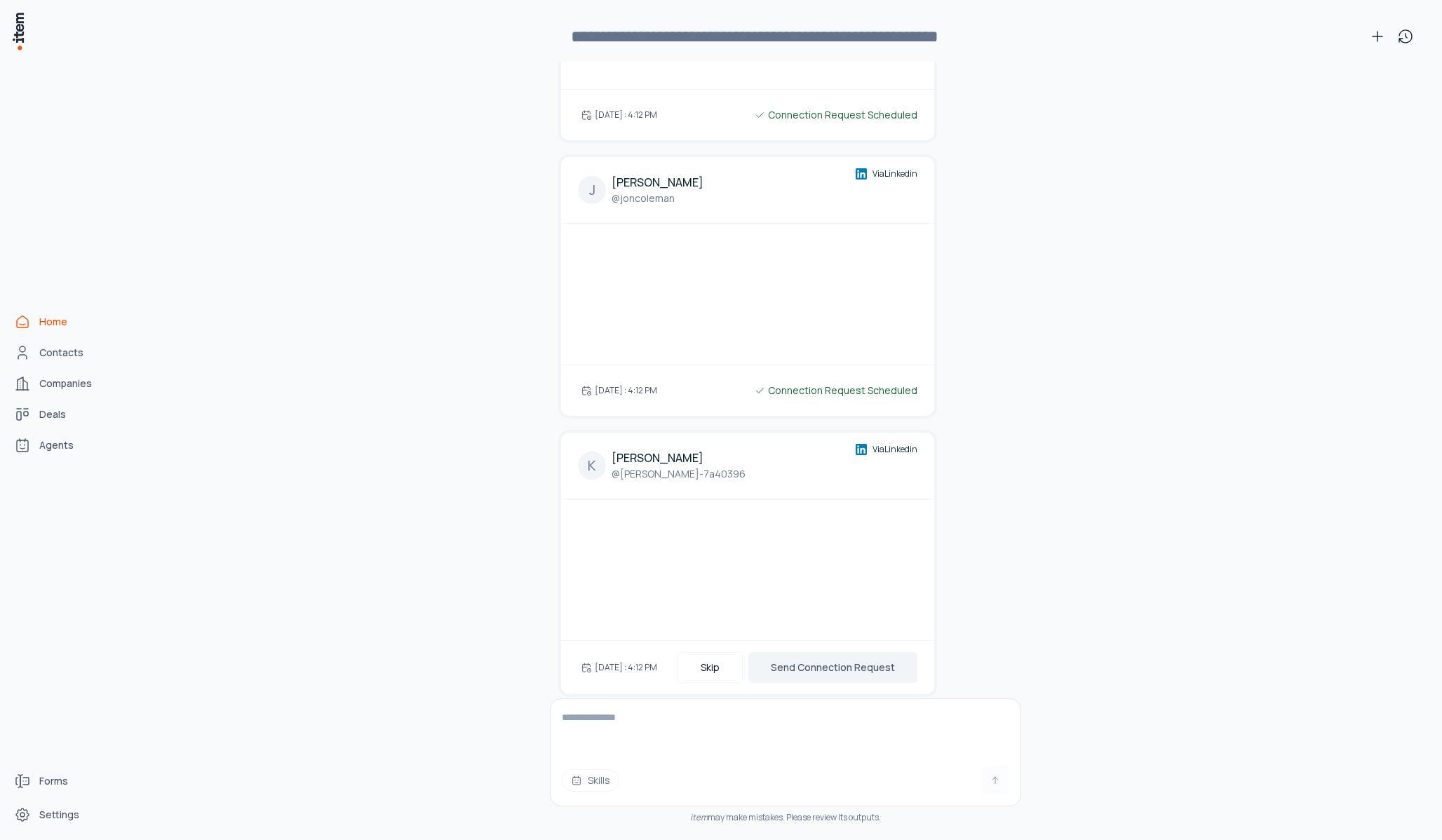
scroll to position [15434, 0]
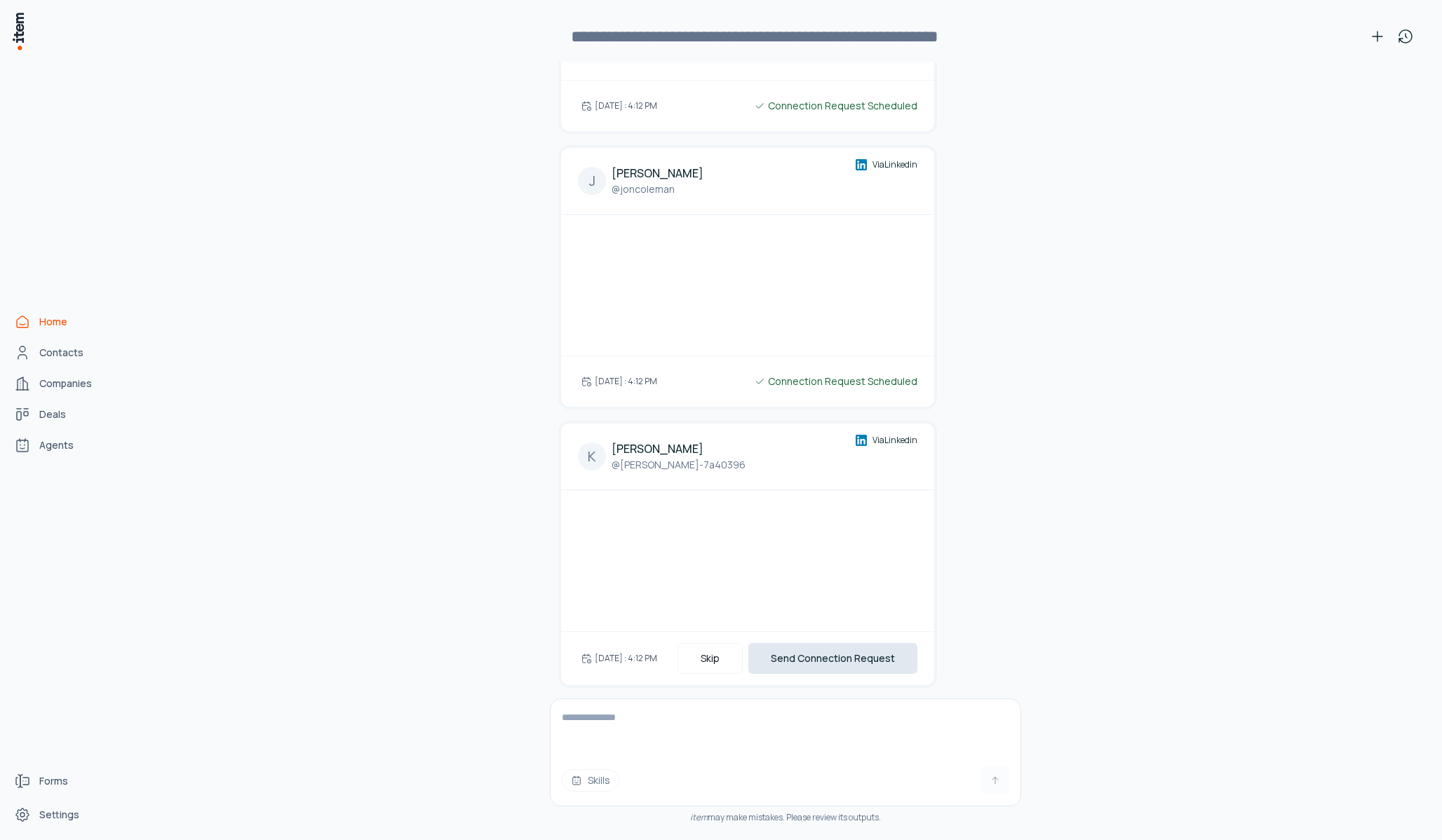
click at [813, 643] on button "Send Connection Request" at bounding box center [833, 658] width 169 height 31
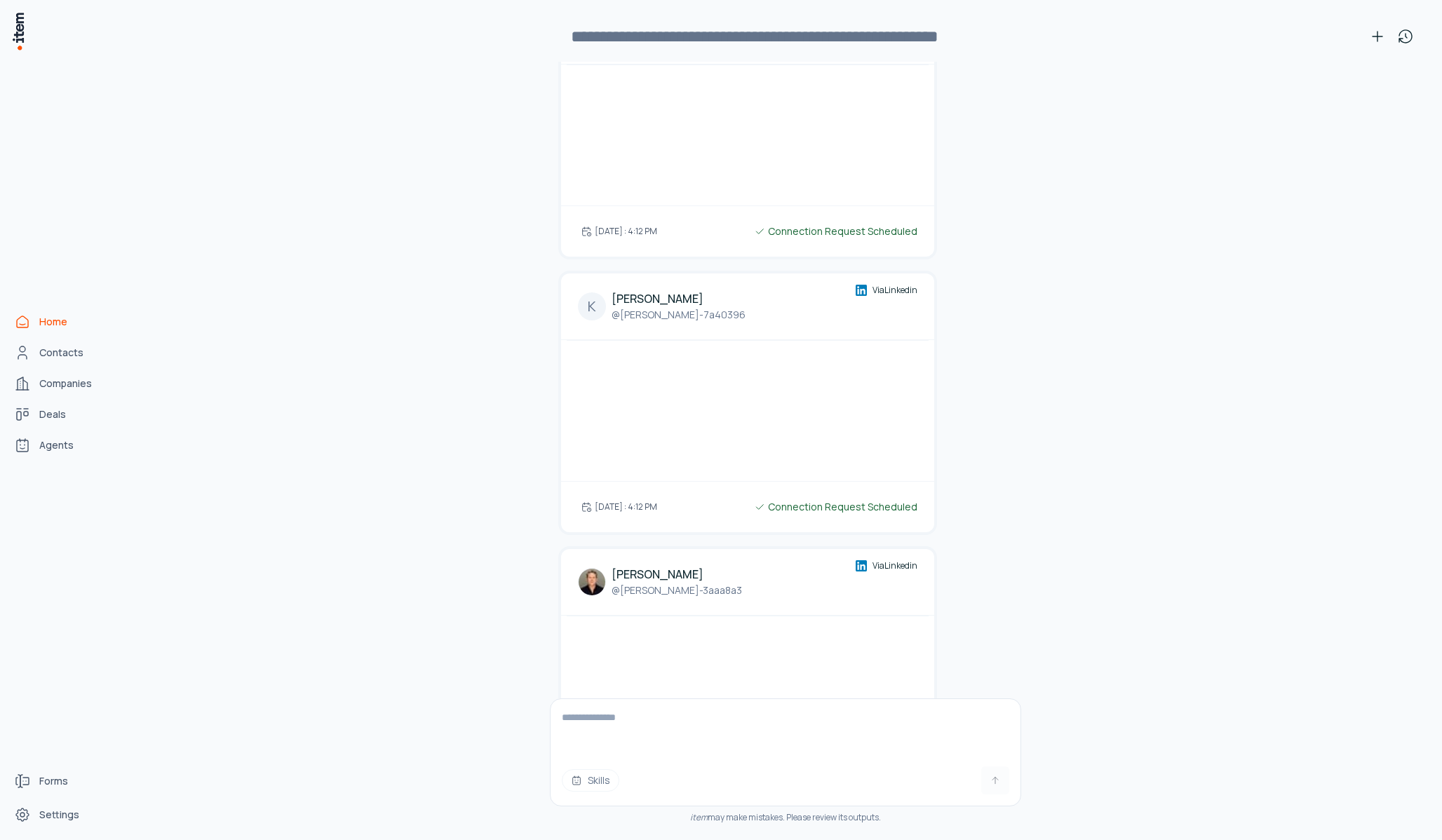
scroll to position [15632, 0]
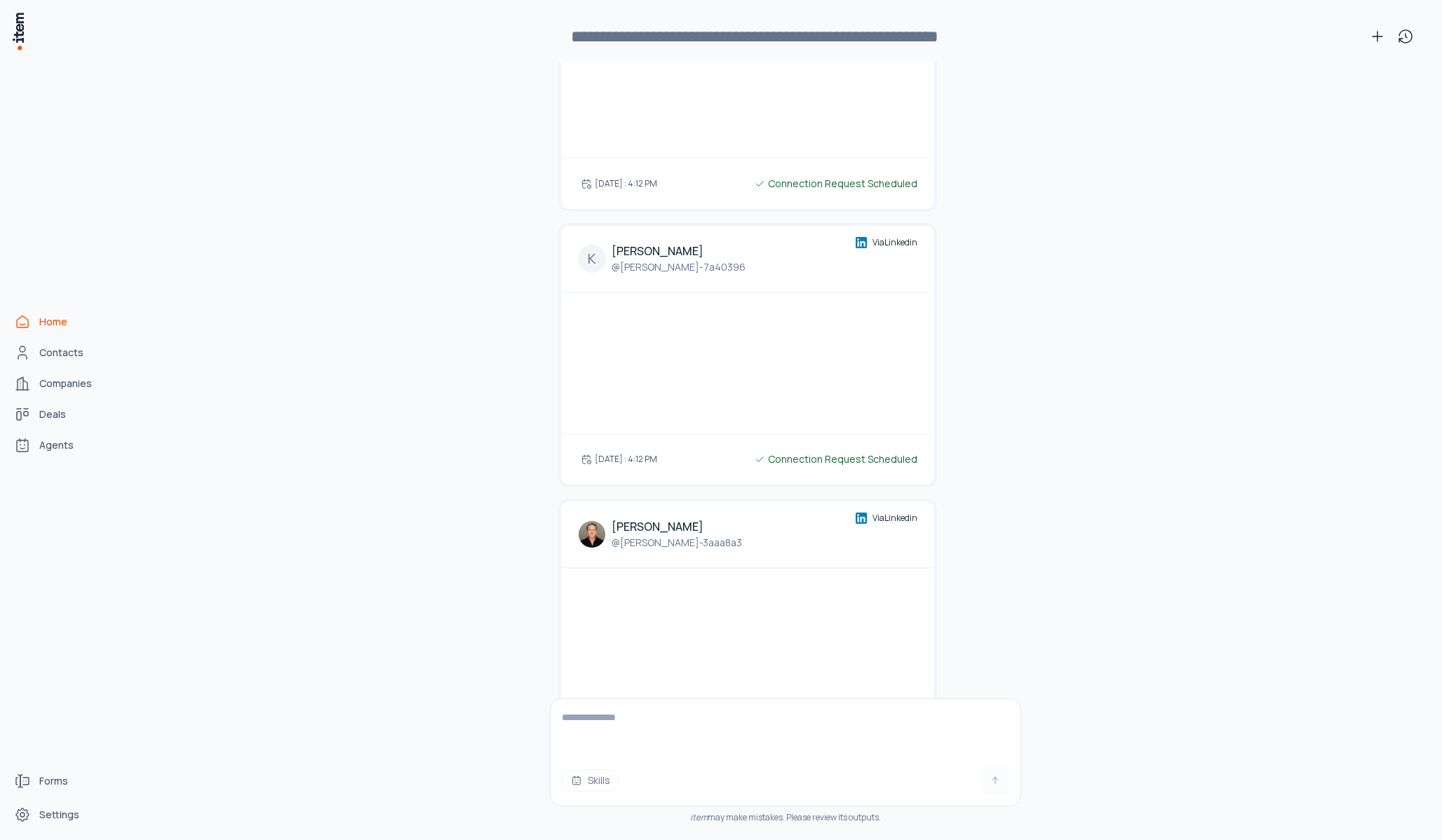
click at [798, 721] on button "Send Connection Request" at bounding box center [833, 736] width 169 height 31
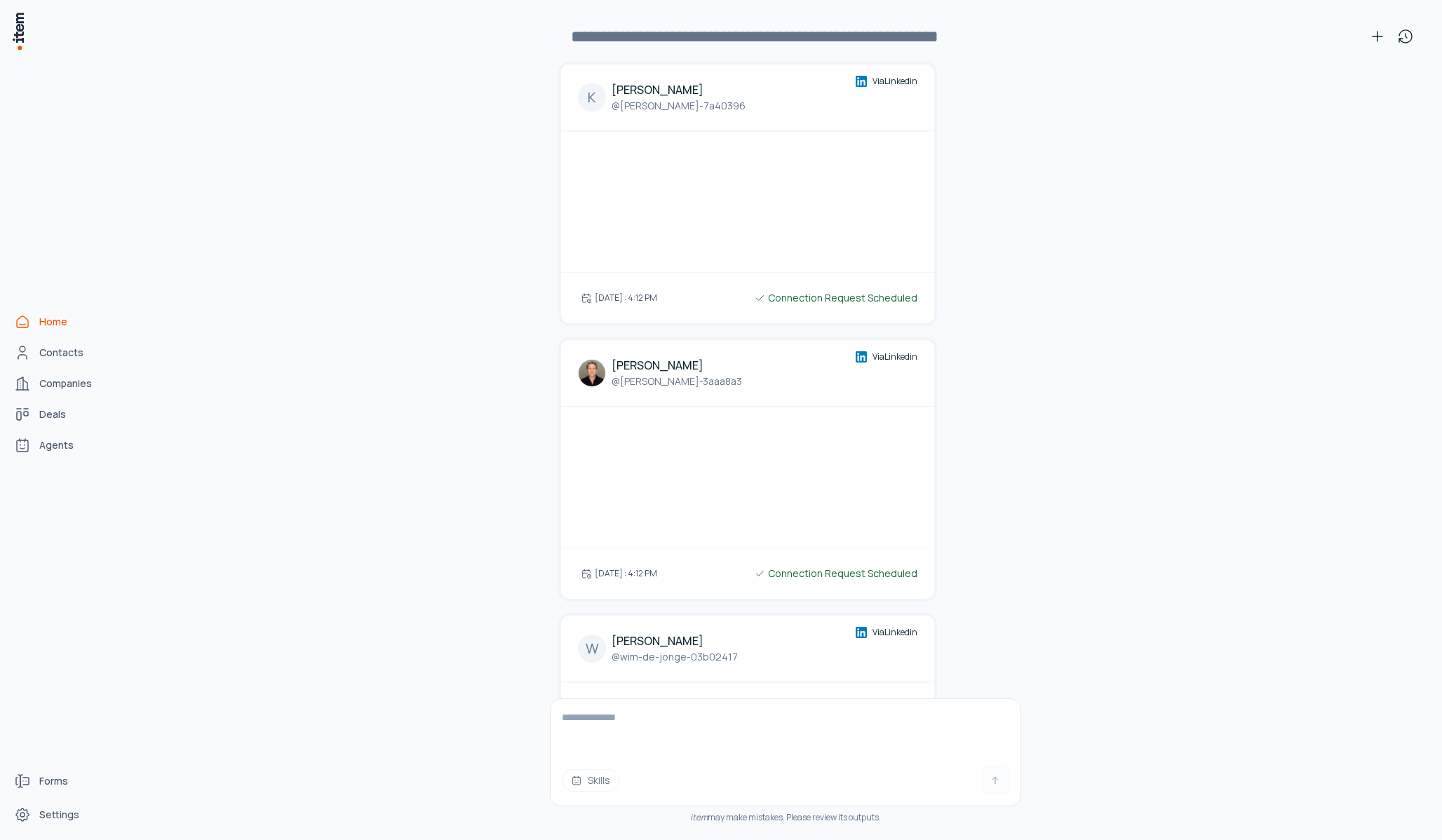
scroll to position [15815, 0]
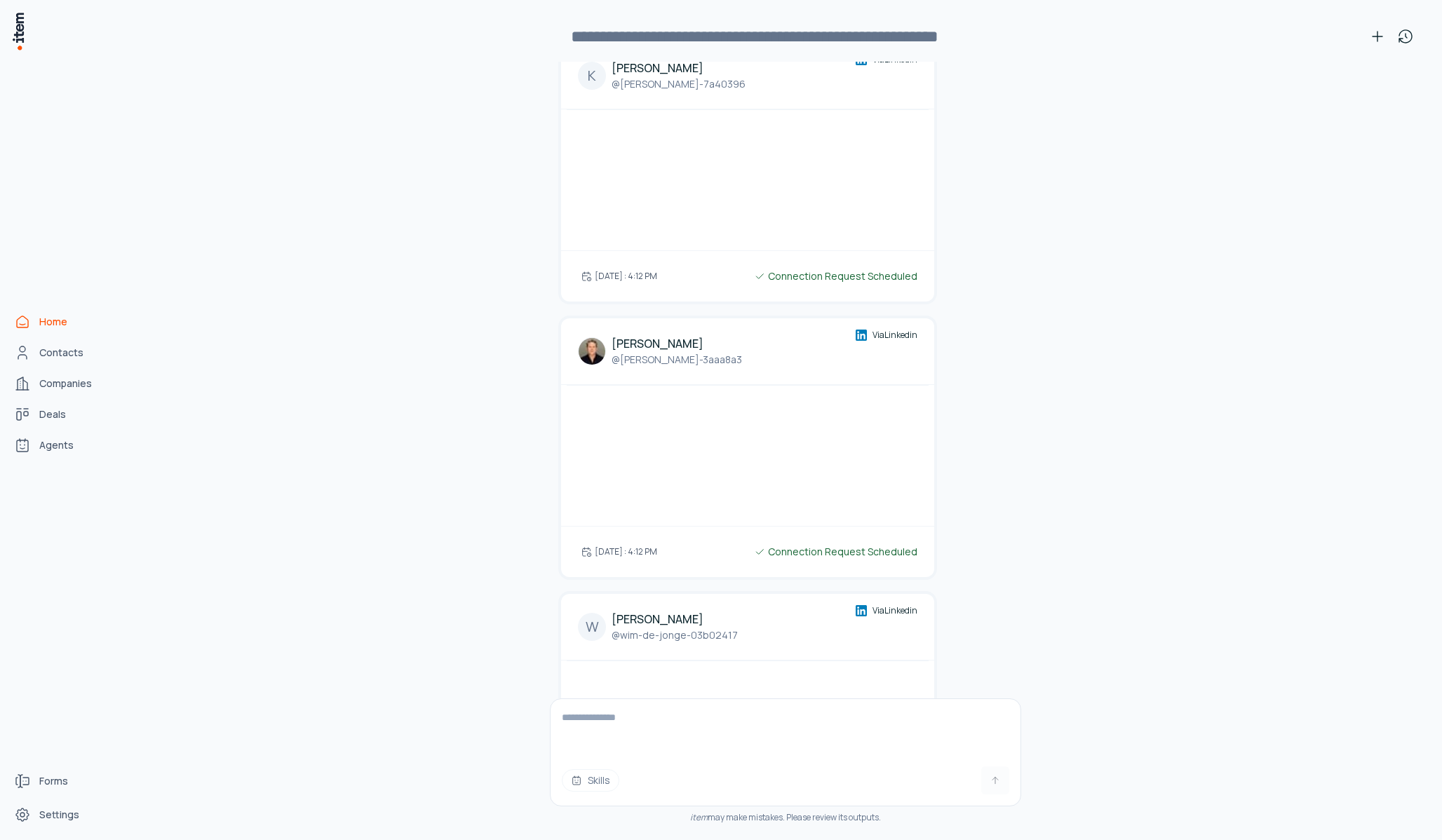
click at [781, 756] on button "Send Connection Request" at bounding box center [833, 829] width 169 height 31
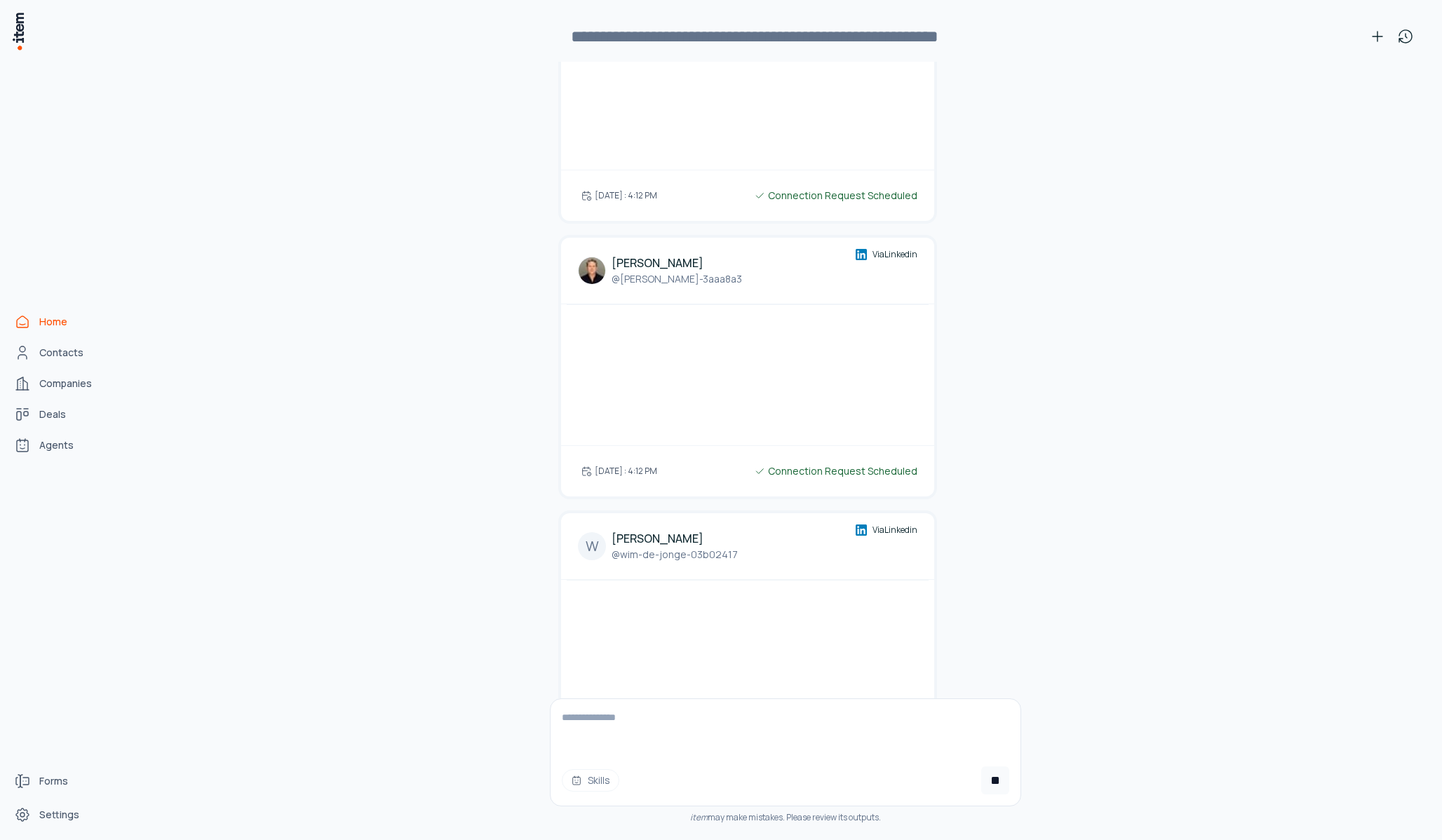
scroll to position [15901, 0]
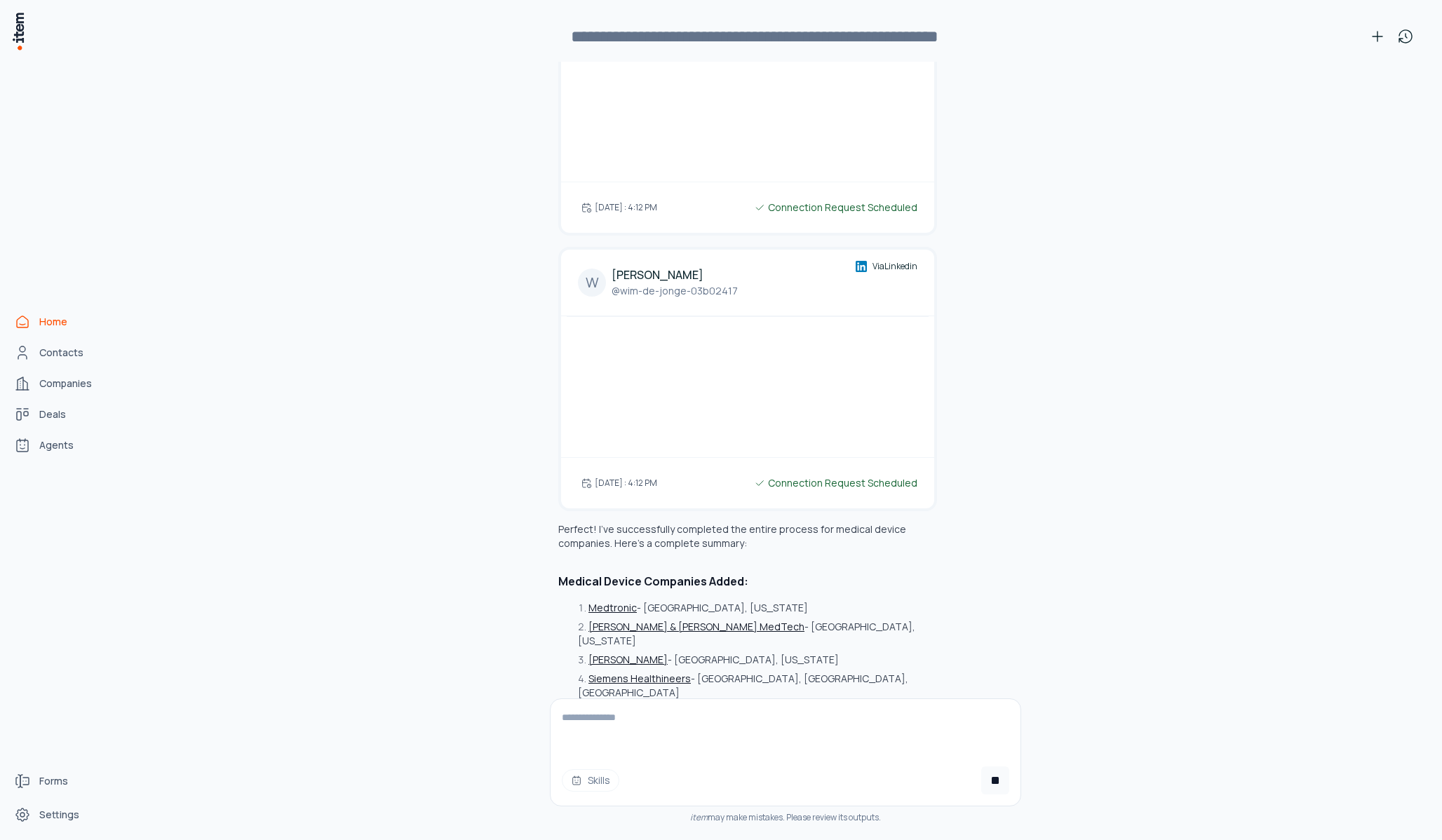
click at [766, 706] on textarea at bounding box center [785, 727] width 470 height 56
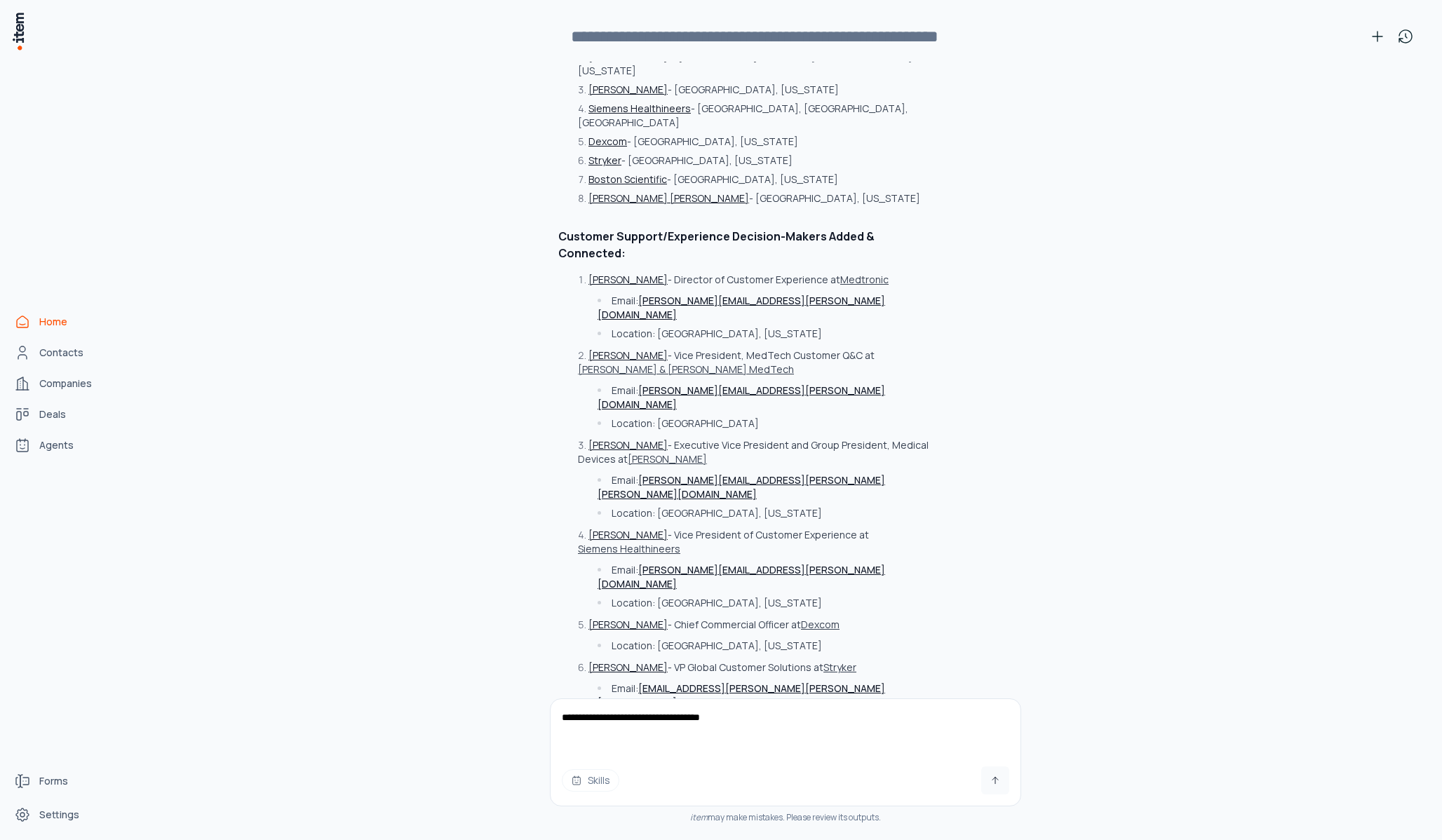
scroll to position [16730, 0]
type textarea "**********"
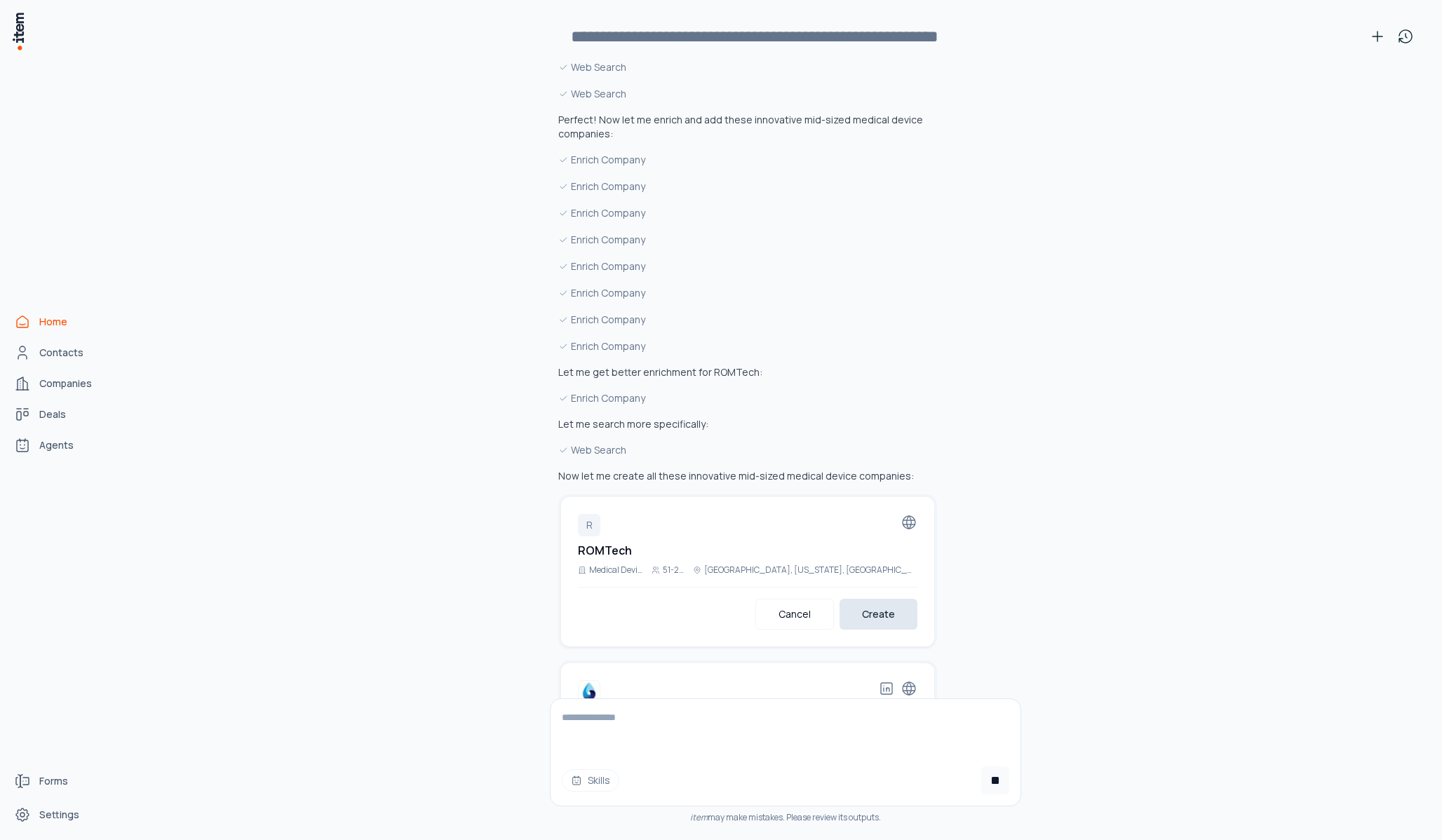
scroll to position [17858, 0]
click at [888, 604] on button "Create" at bounding box center [879, 619] width 78 height 31
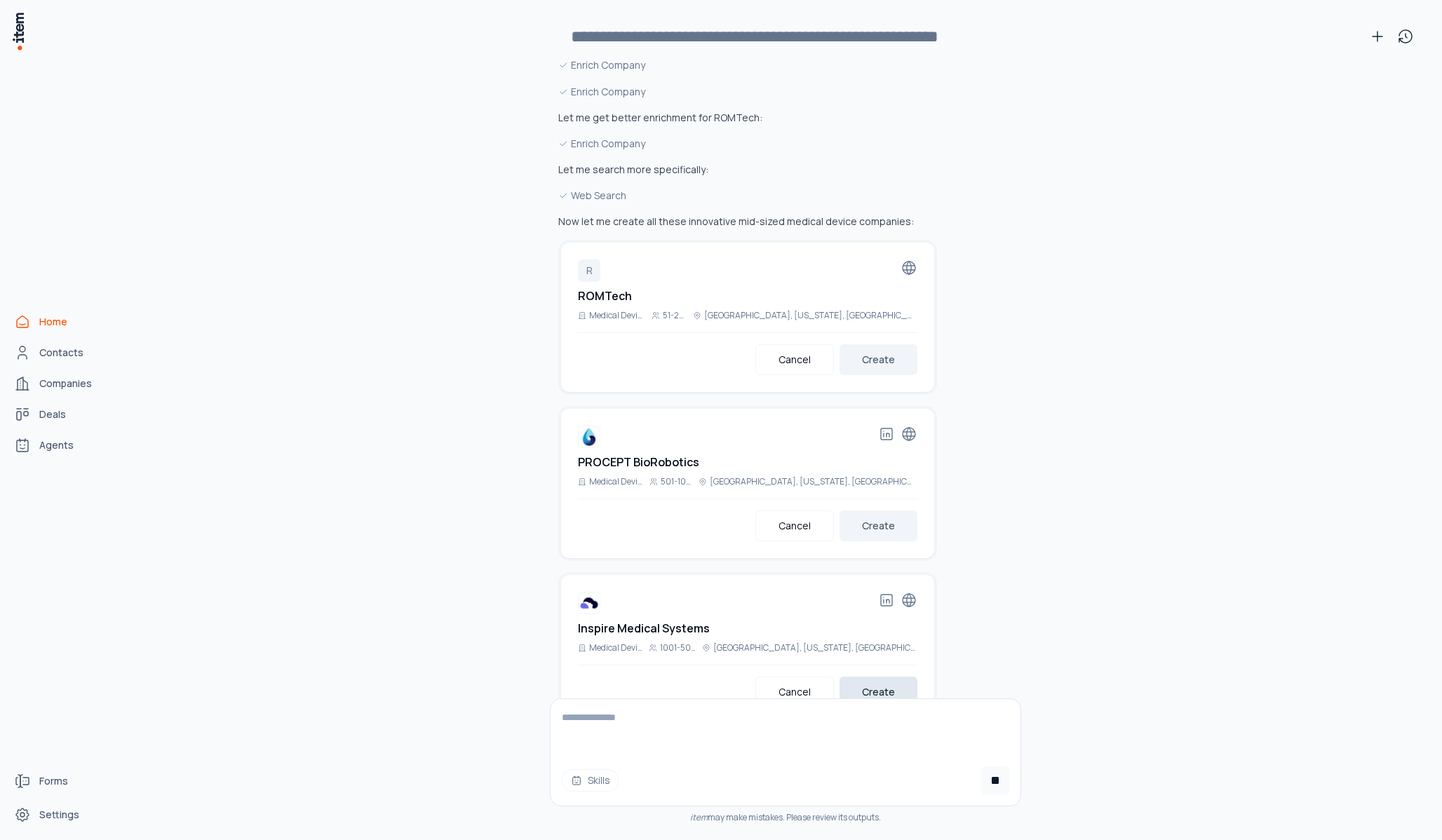
scroll to position [18112, 0]
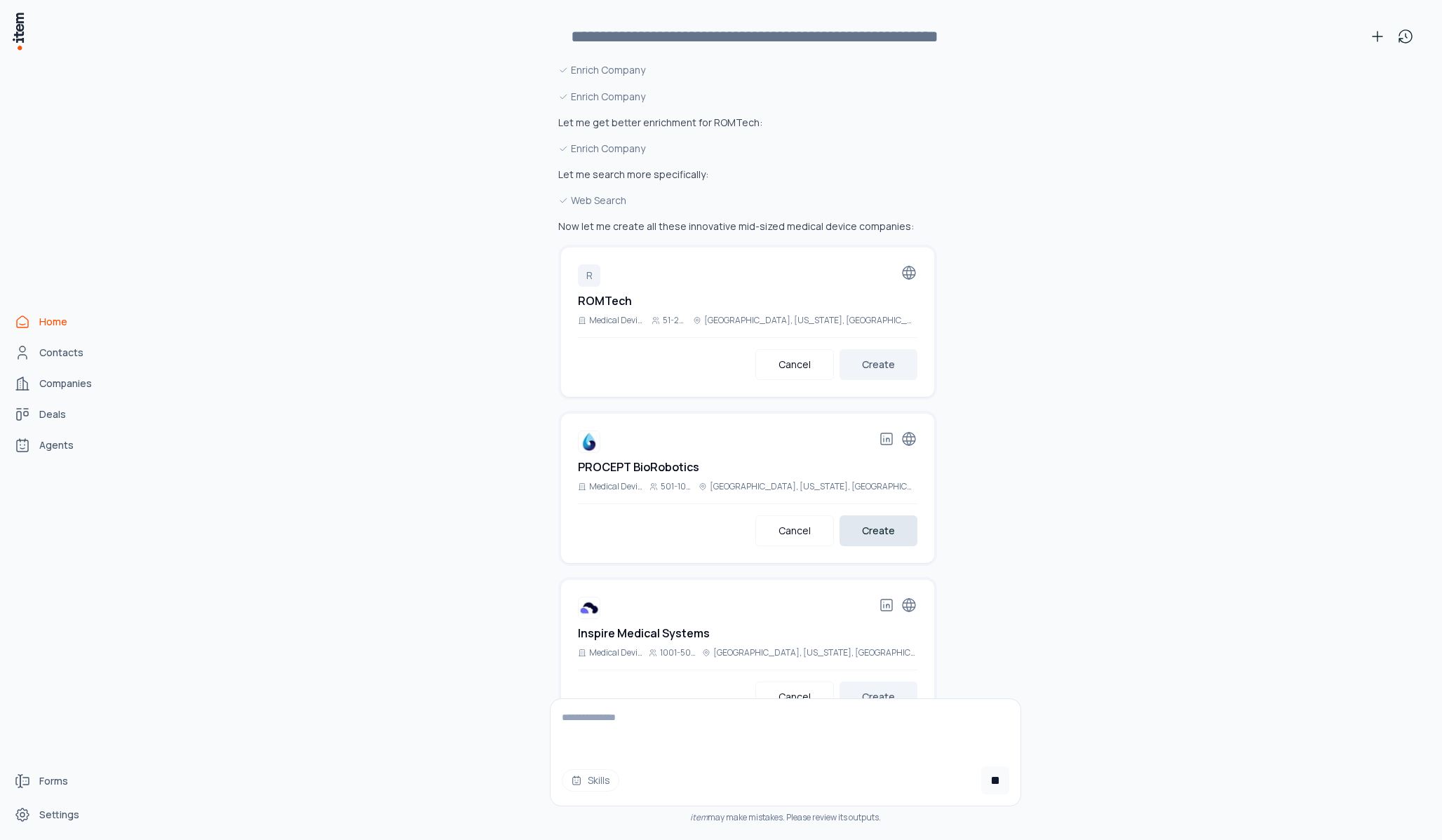
click at [877, 515] on button "Create" at bounding box center [879, 530] width 78 height 31
click at [887, 681] on button "Create" at bounding box center [879, 697] width 78 height 31
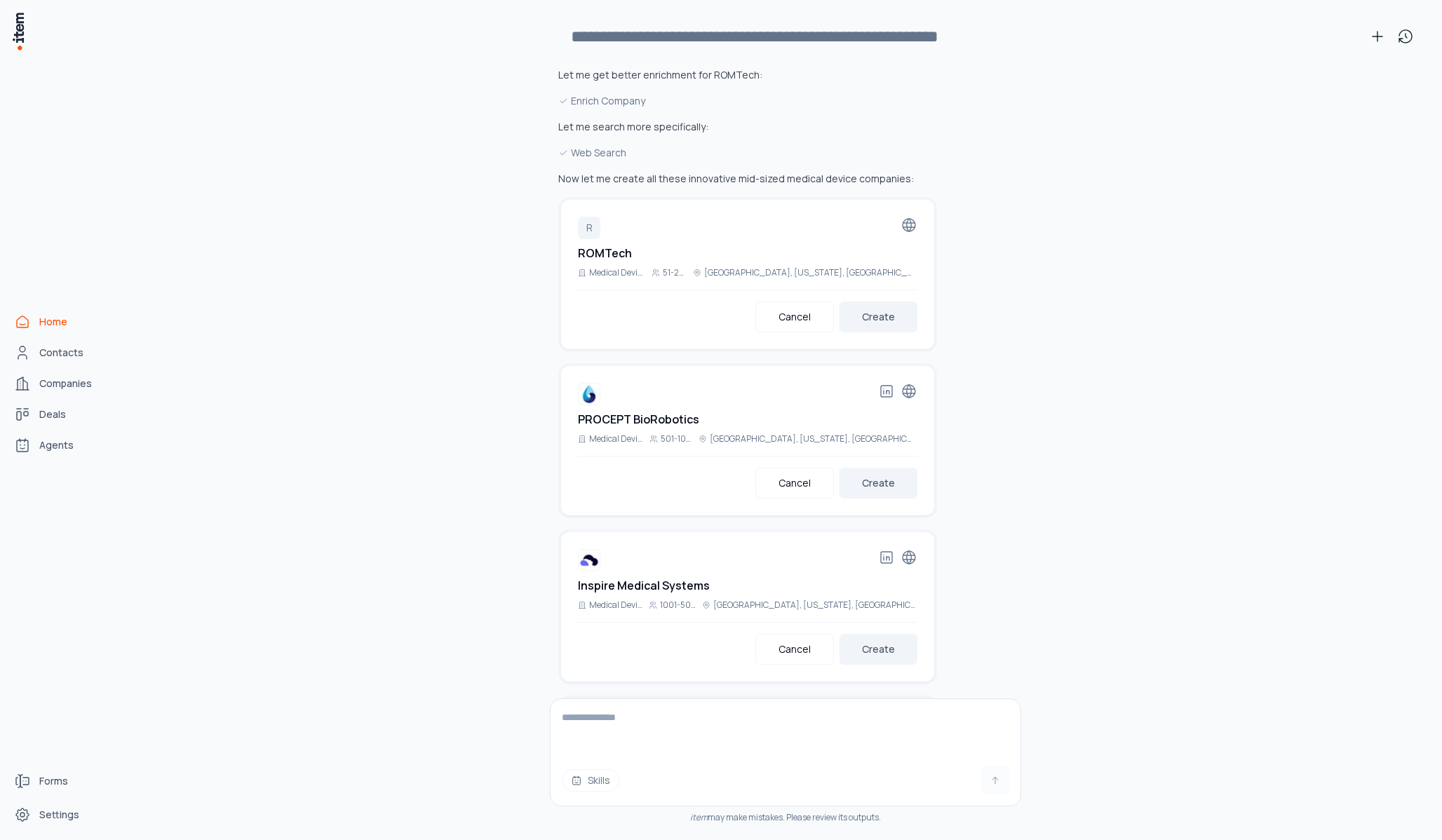
scroll to position [17788, 0]
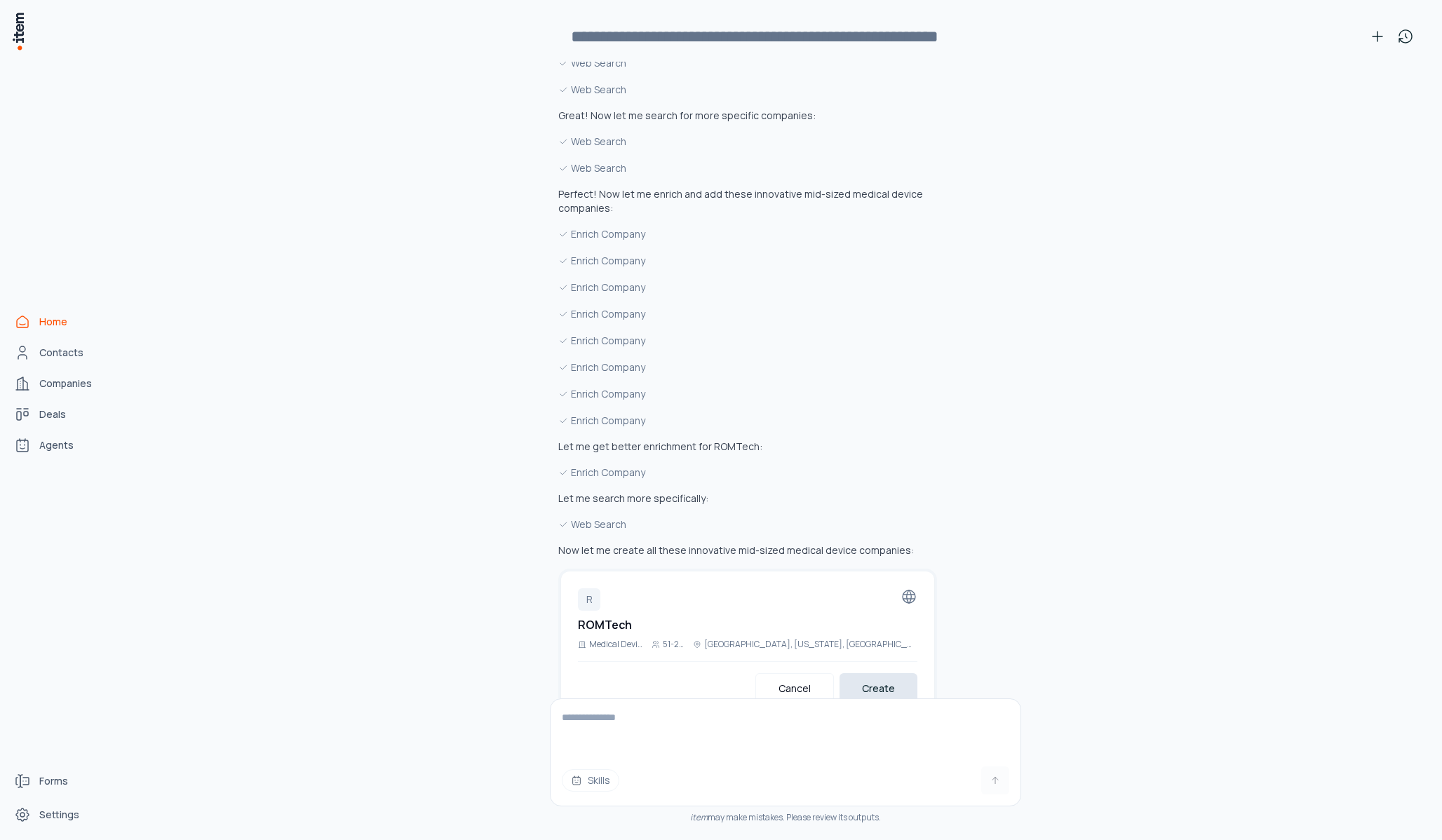
click at [876, 673] on button "Create" at bounding box center [879, 688] width 78 height 31
click at [872, 756] on button "Create" at bounding box center [879, 855] width 78 height 31
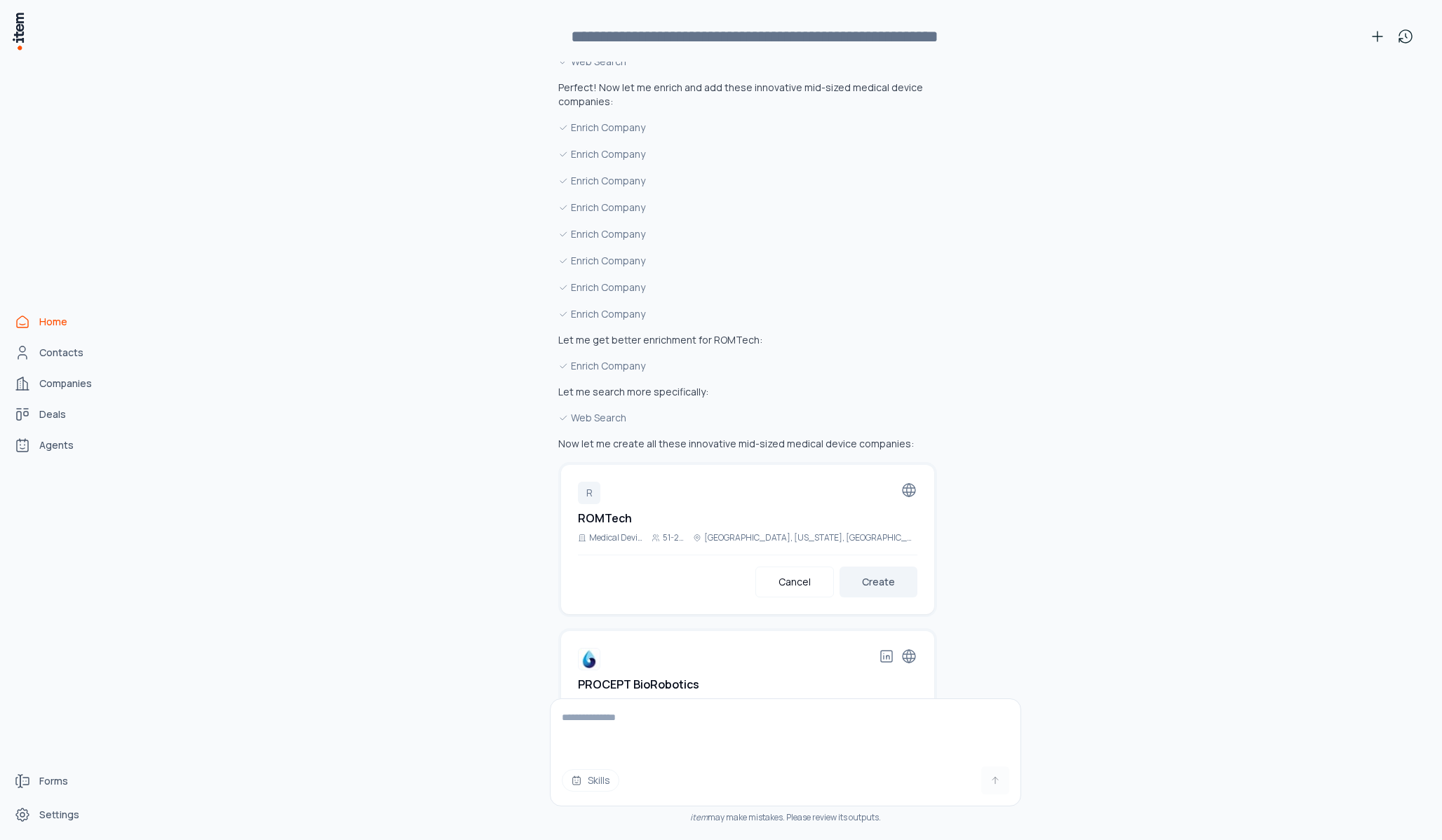
scroll to position [17924, 0]
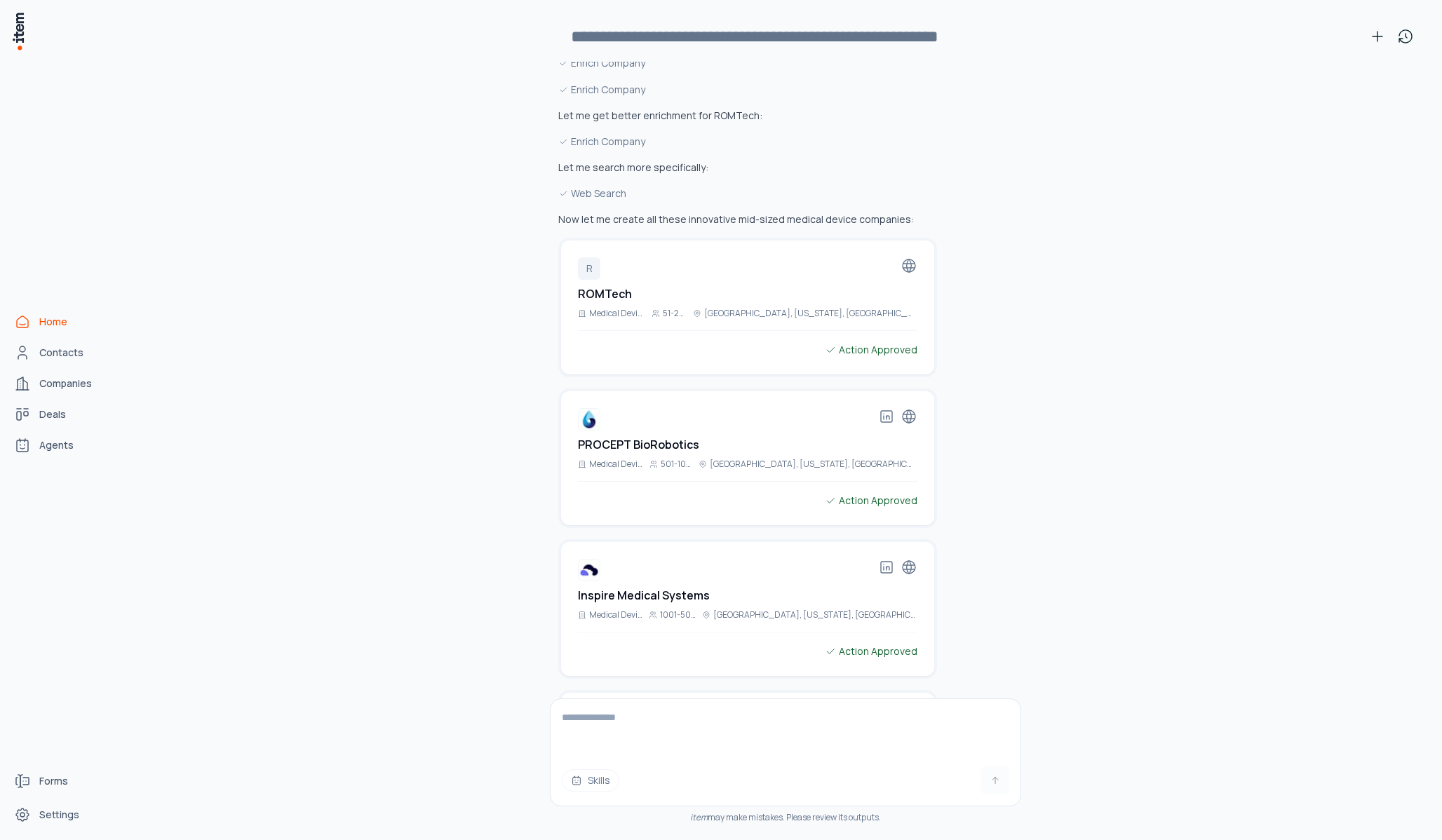
click at [880, 756] on button "Create" at bounding box center [879, 810] width 78 height 31
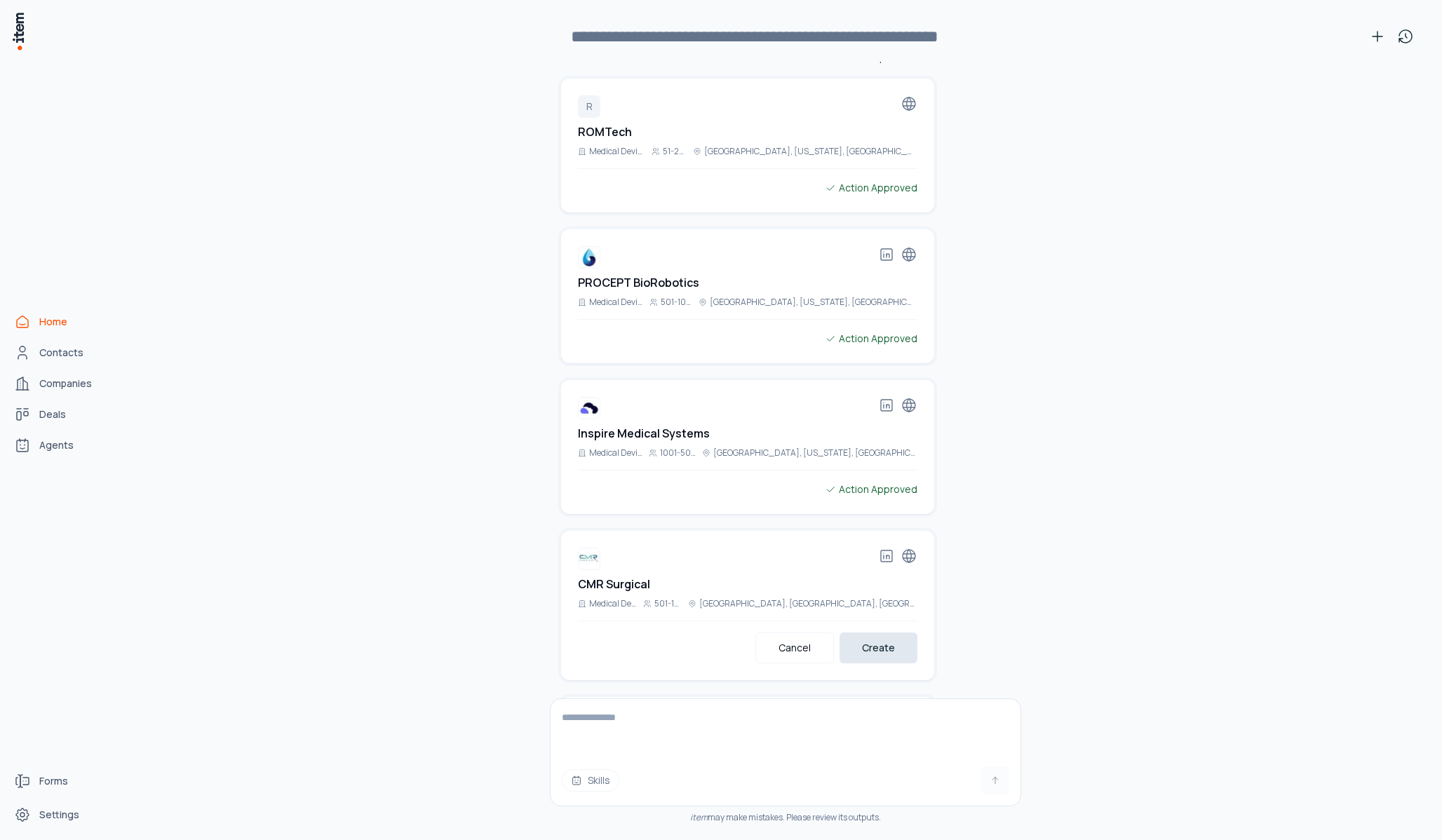
scroll to position [18283, 0]
click at [862, 631] on button "Create" at bounding box center [879, 647] width 78 height 31
click at [881, 756] on button "Create" at bounding box center [879, 813] width 78 height 31
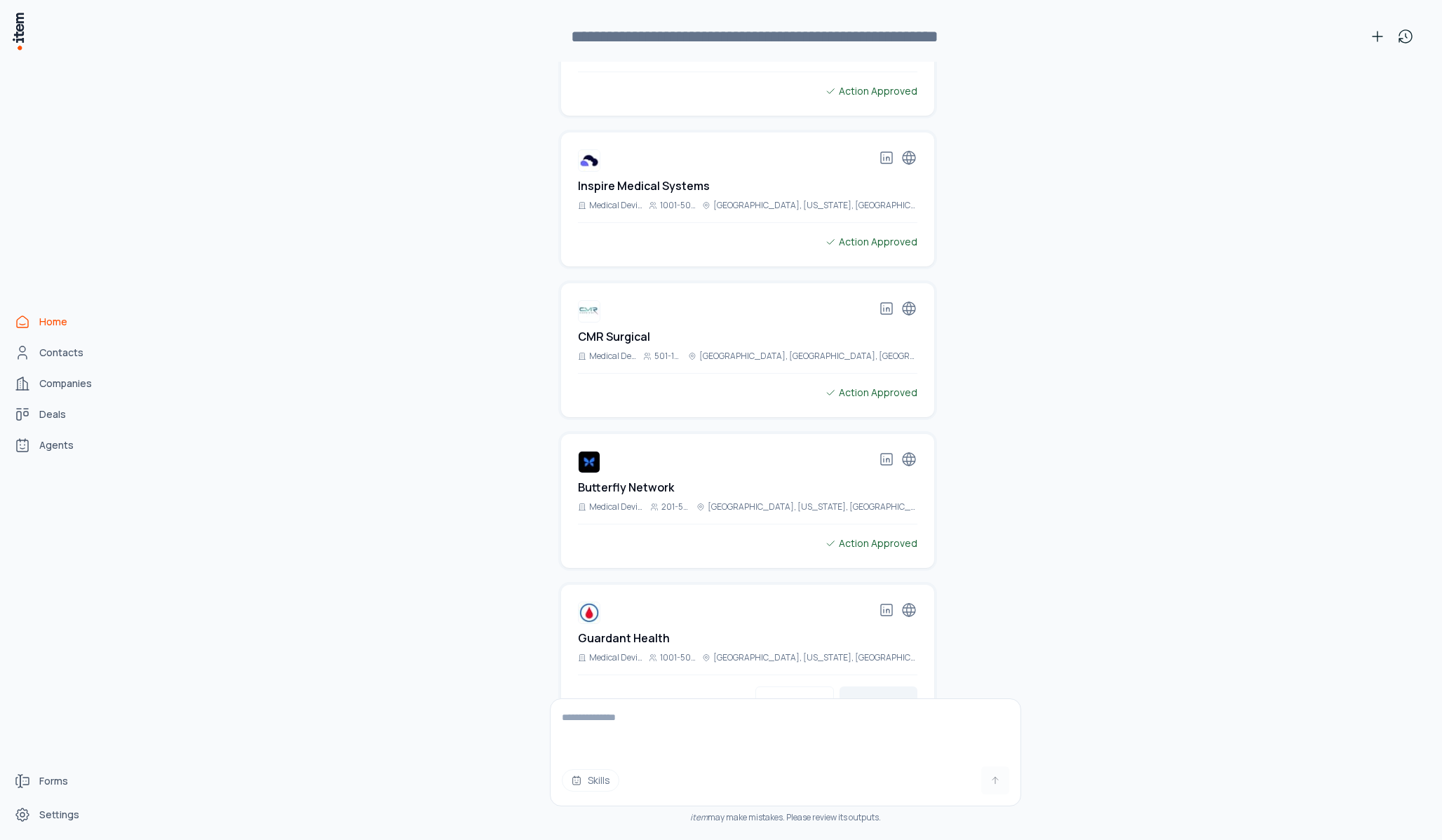
scroll to position [18554, 0]
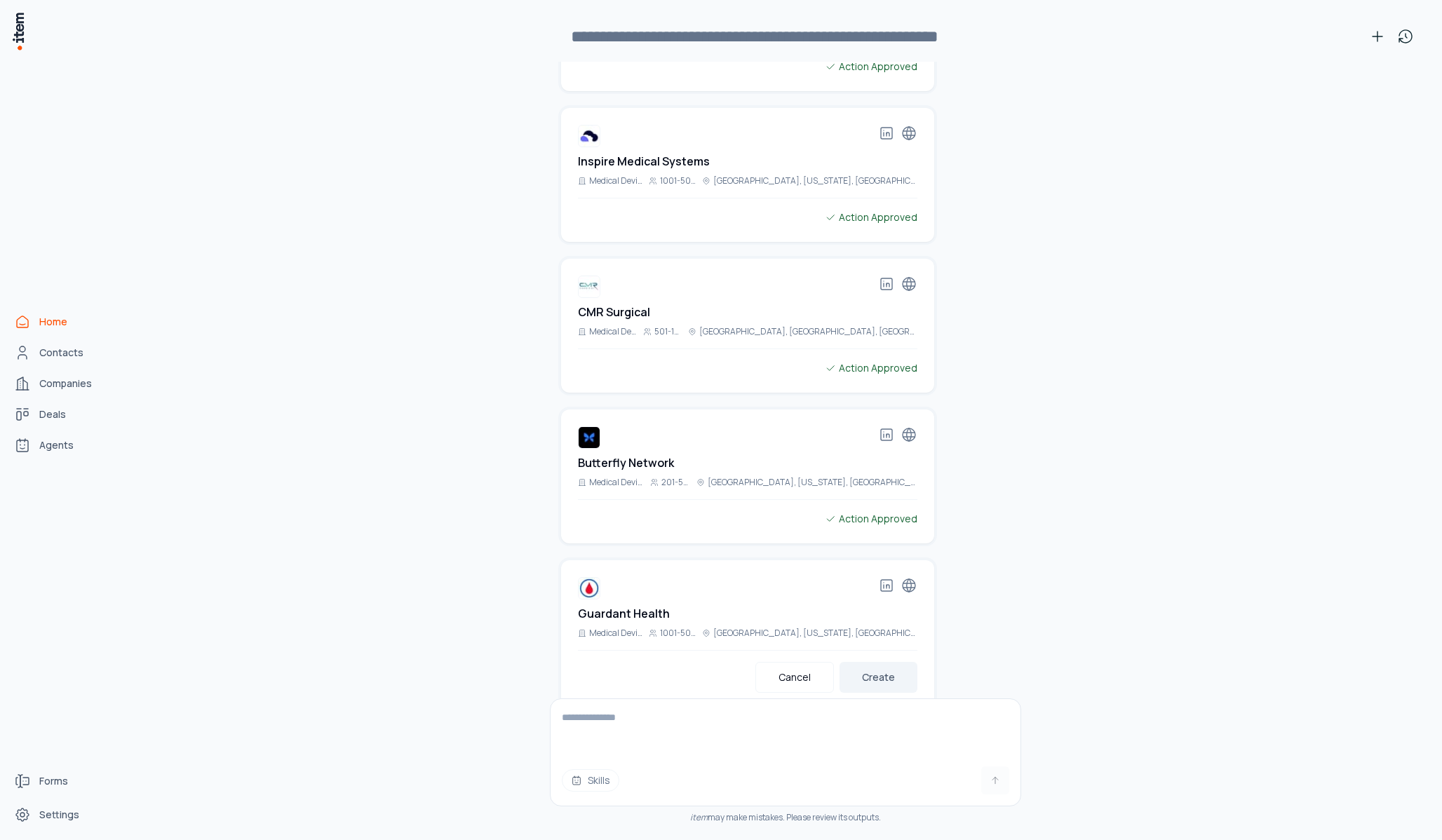
click at [874, 756] on button "Create" at bounding box center [879, 844] width 78 height 31
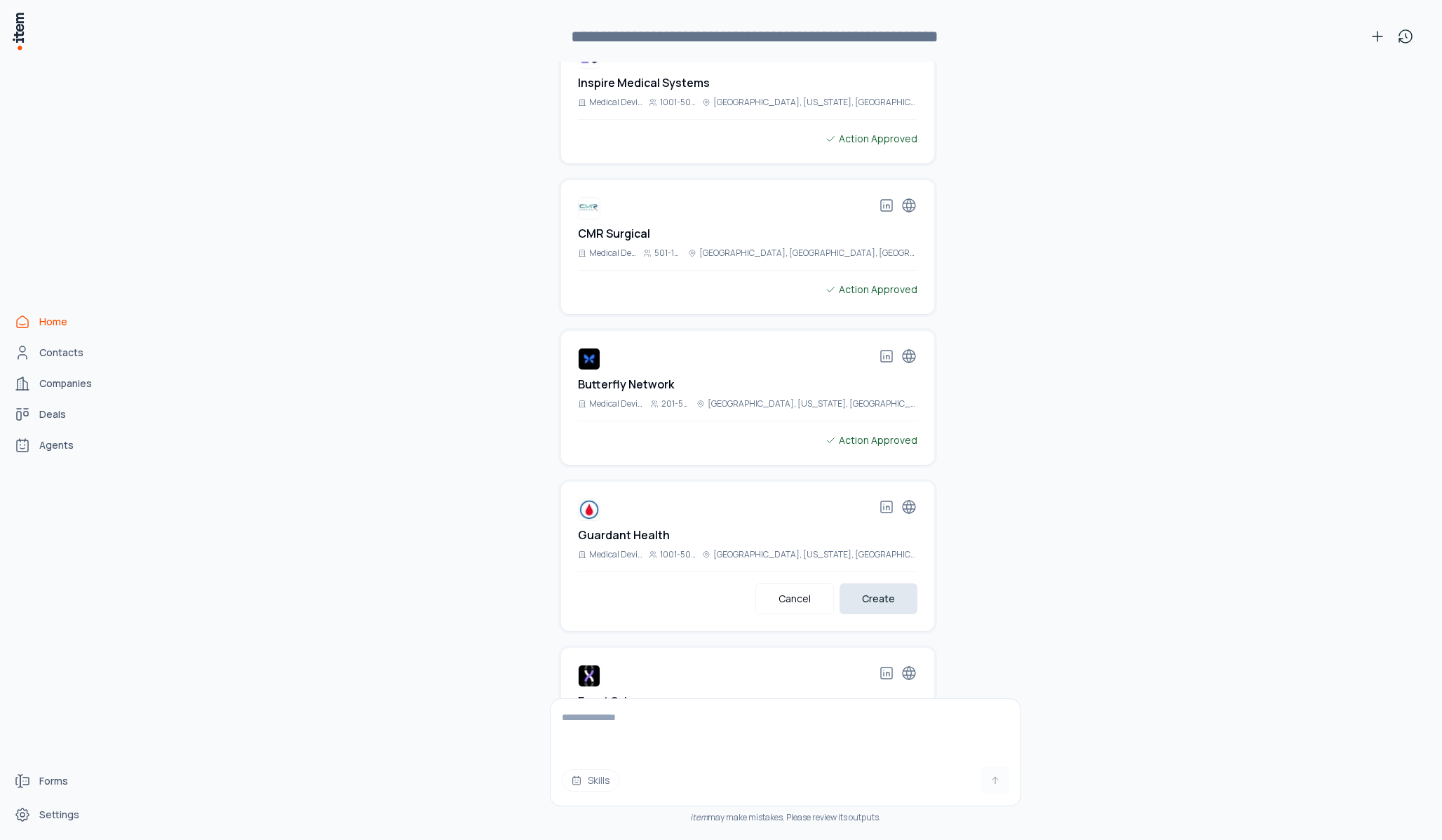
scroll to position [18639, 0]
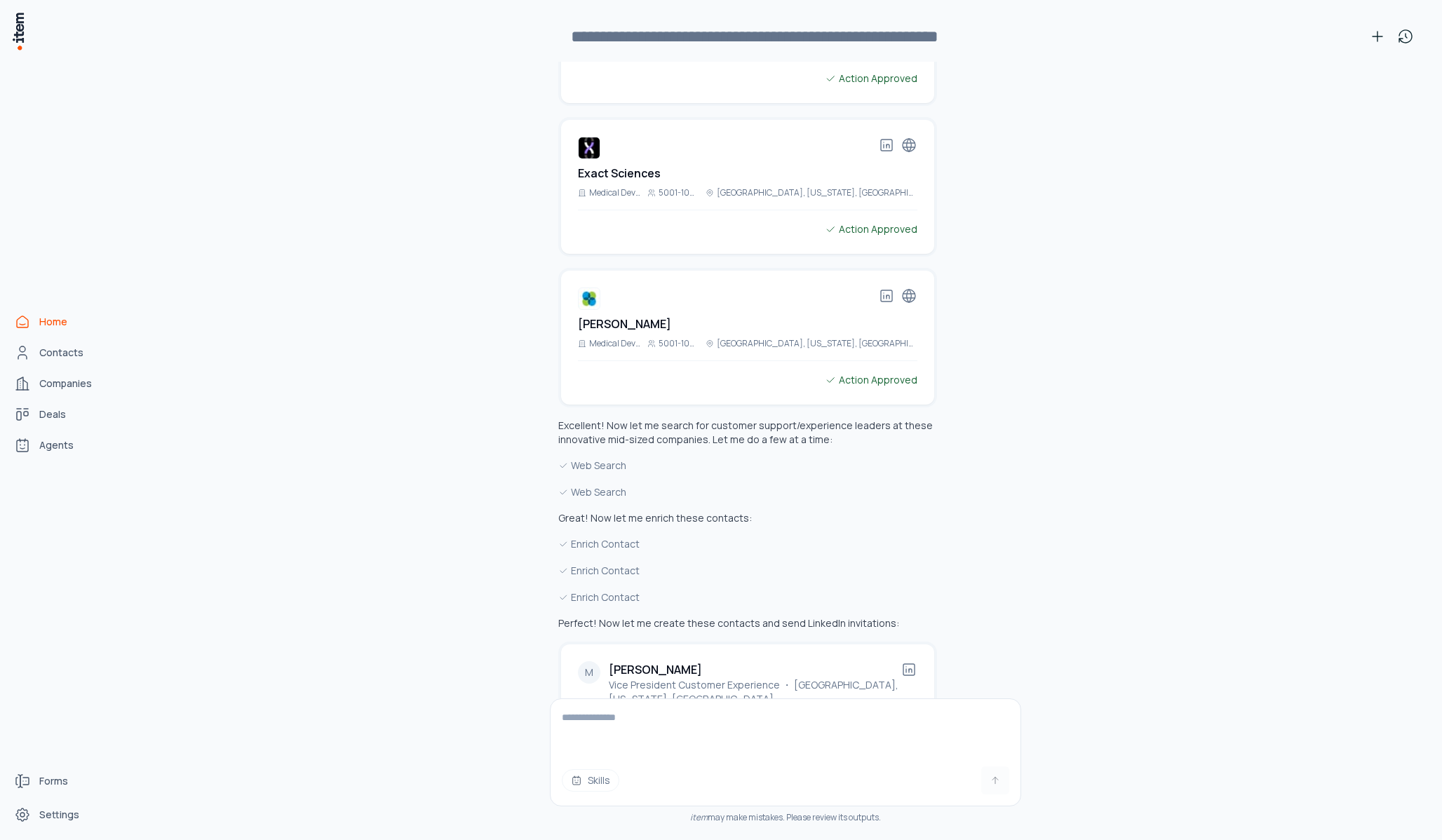
scroll to position [19185, 0]
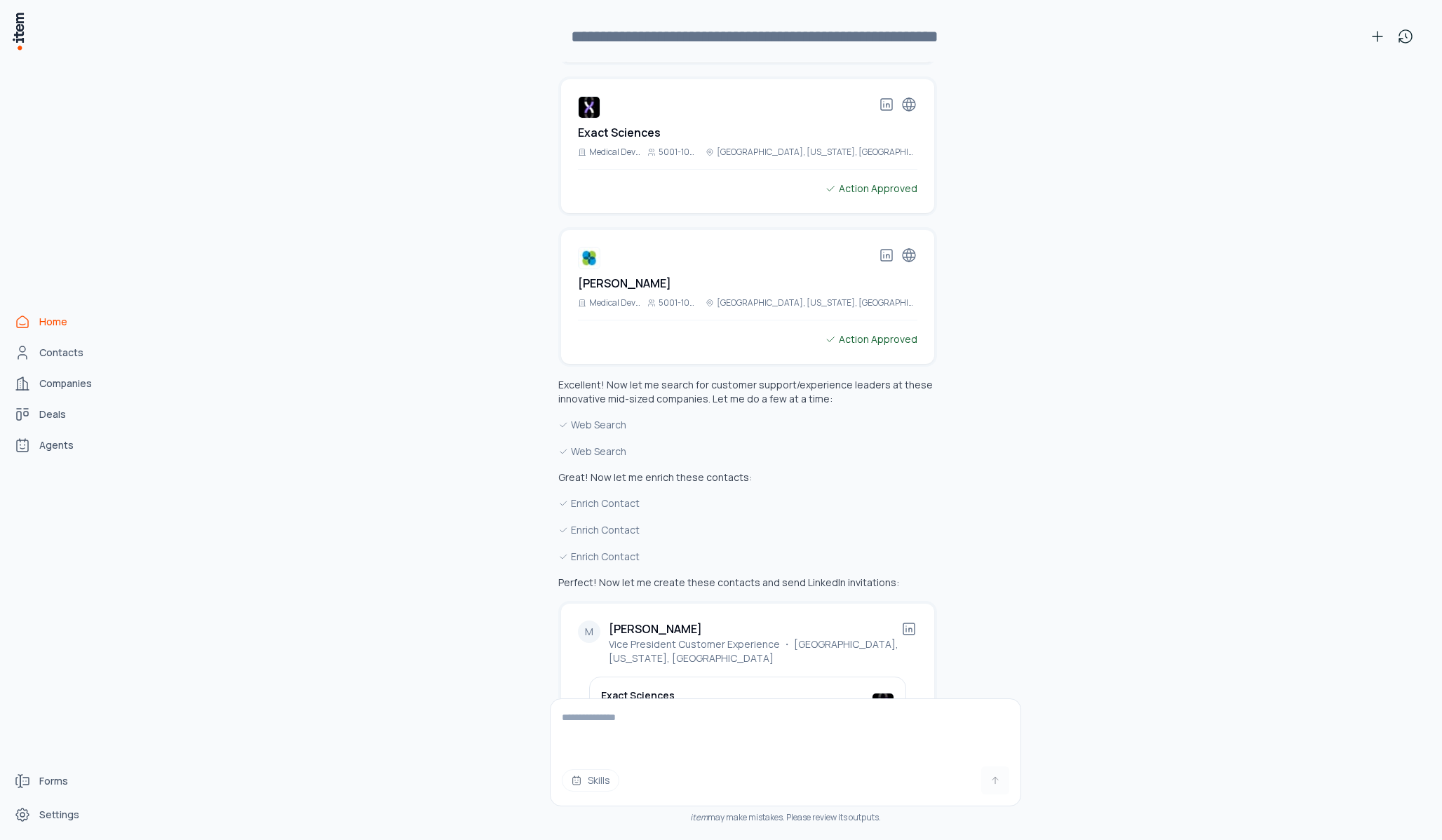
click at [888, 755] on button "Create" at bounding box center [879, 770] width 78 height 31
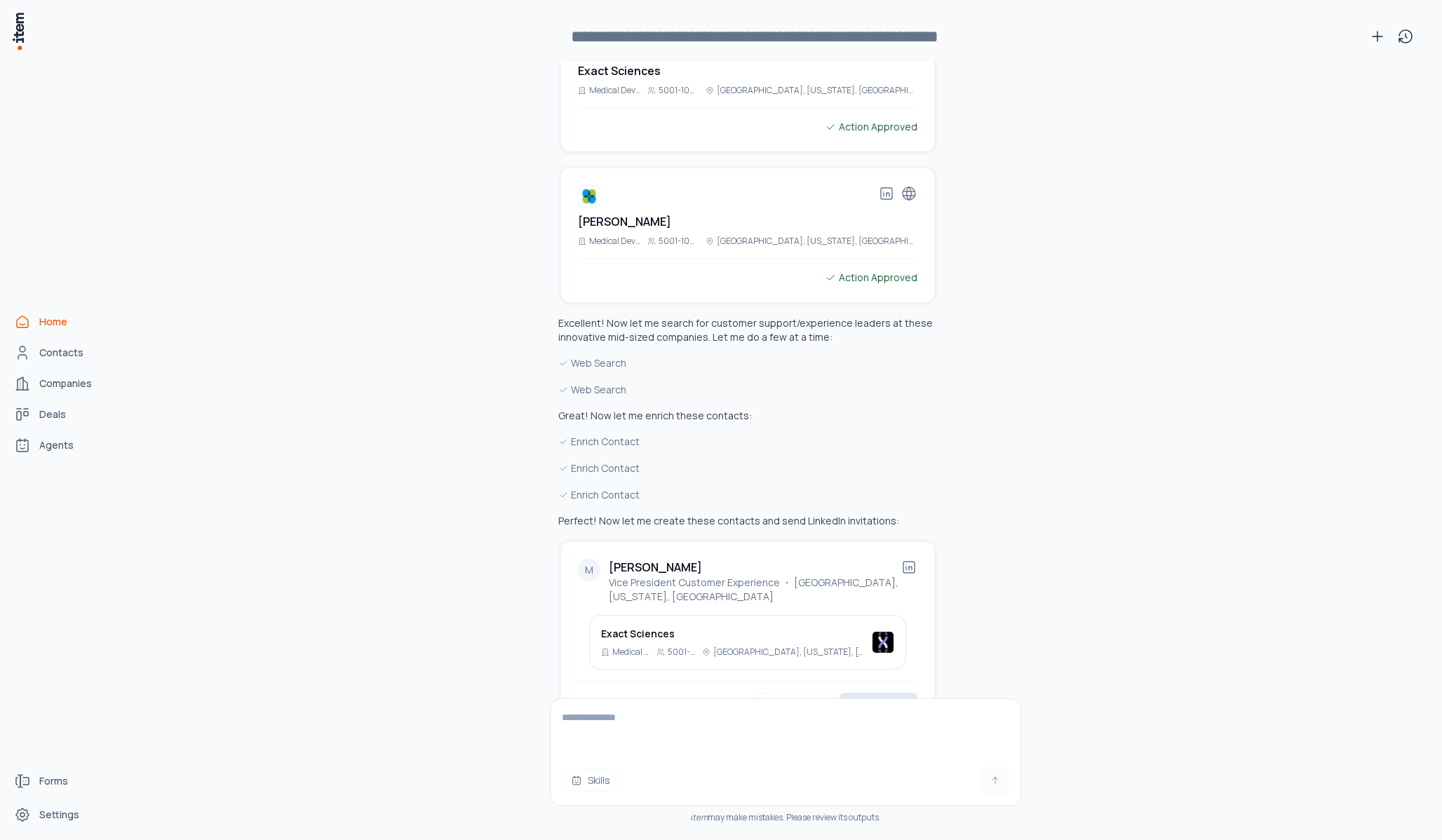
scroll to position [19255, 0]
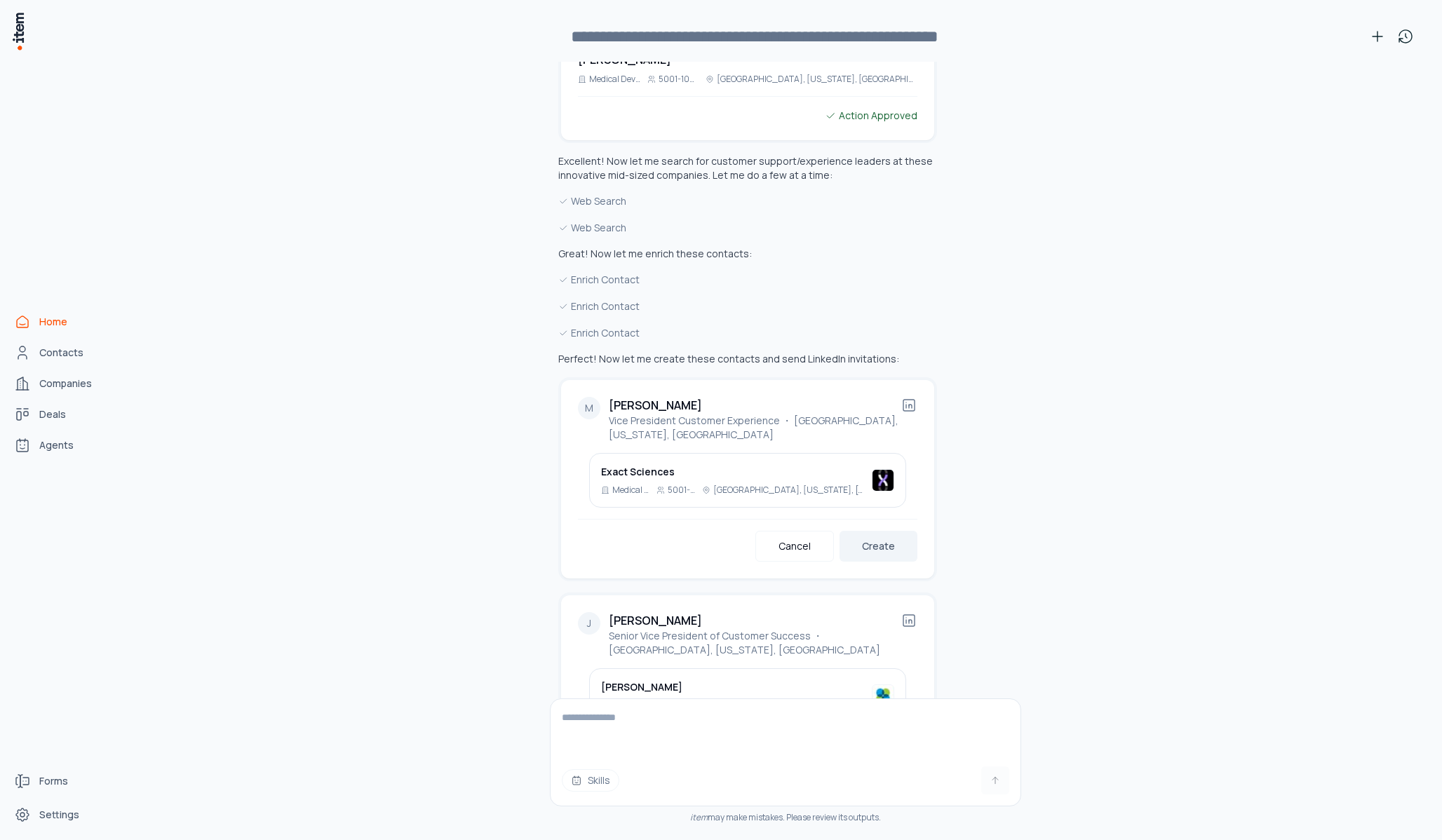
scroll to position [19447, 0]
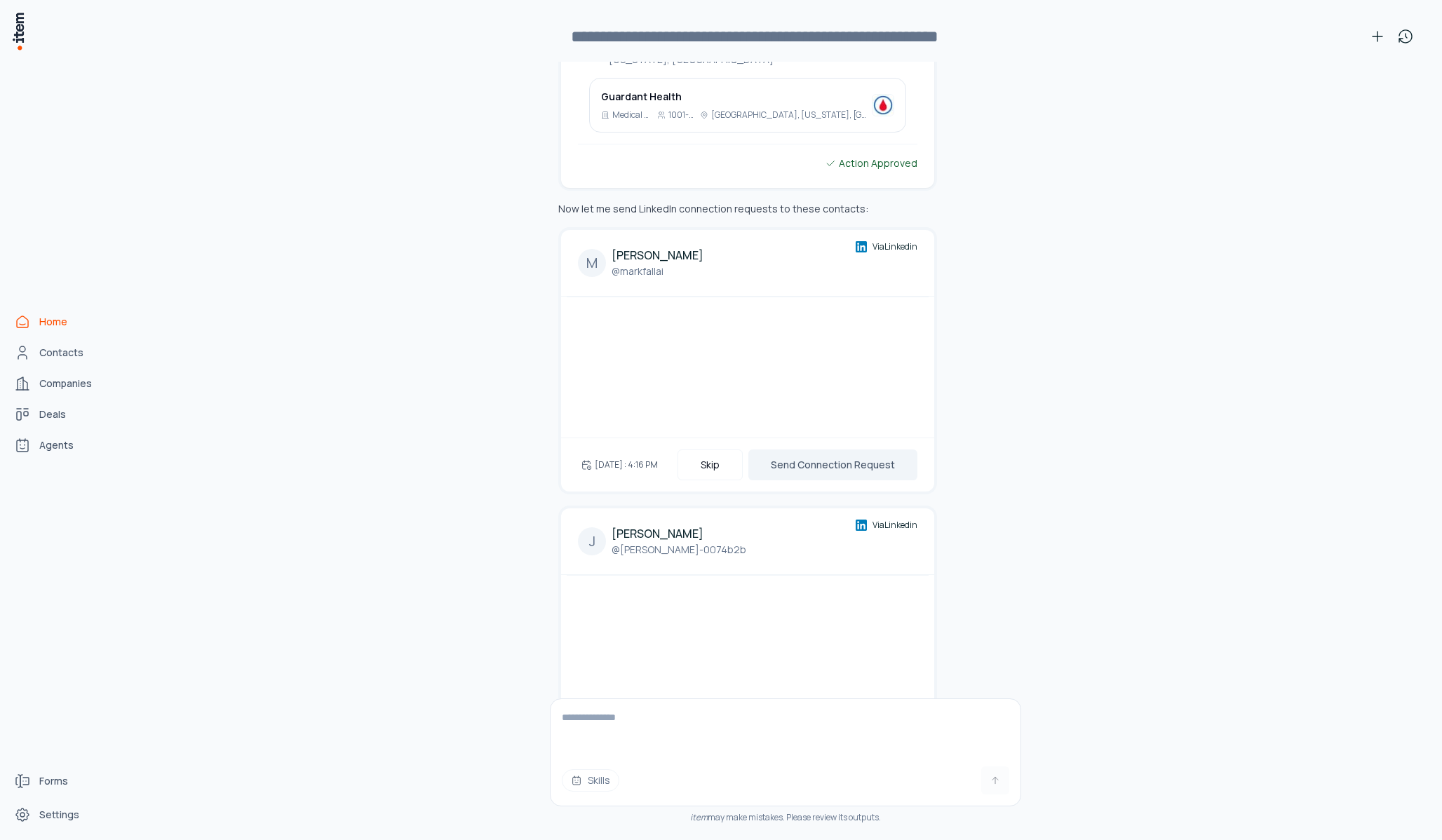
scroll to position [20168, 0]
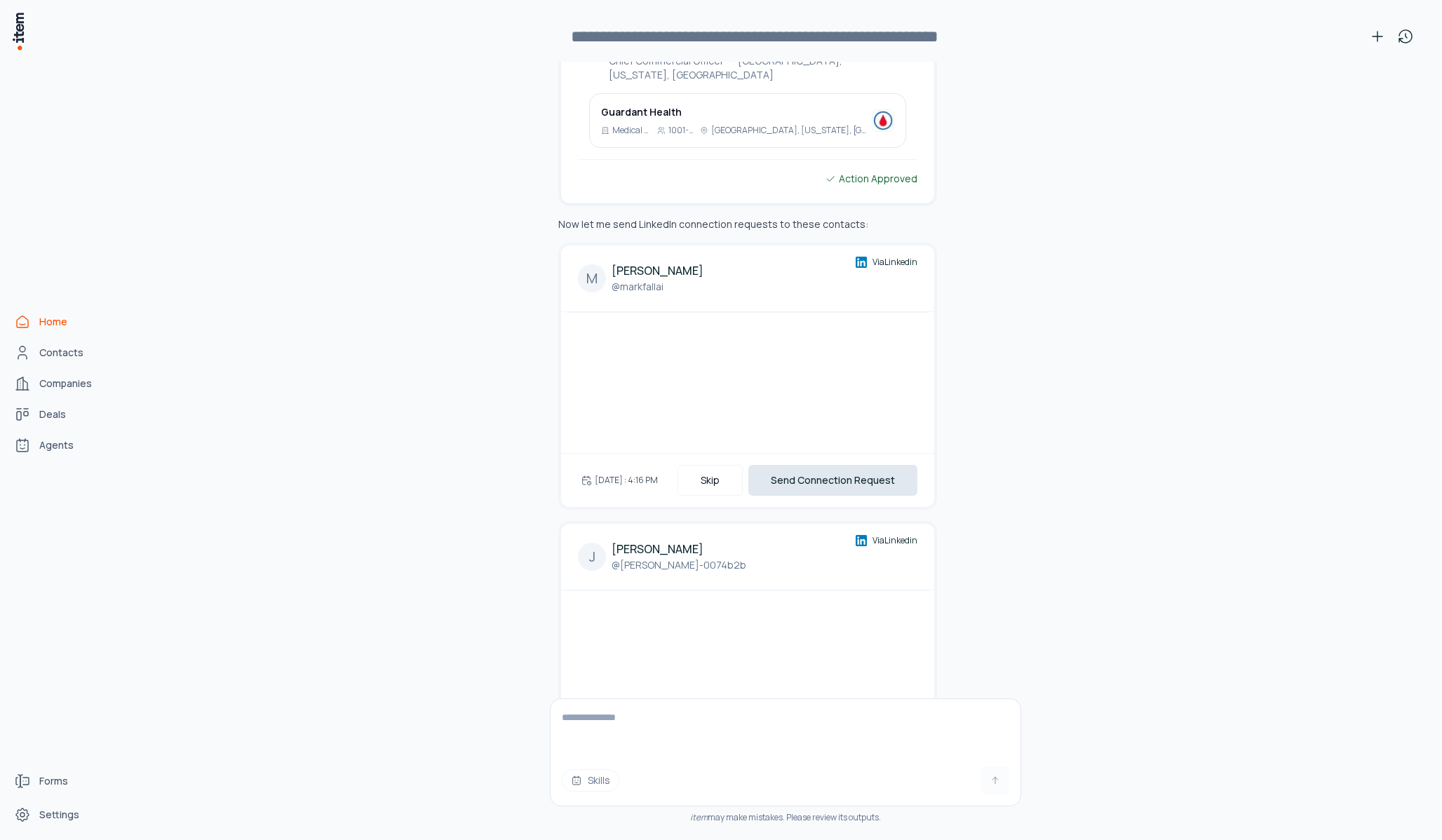
click at [872, 465] on button "Send Connection Request" at bounding box center [833, 480] width 169 height 31
click at [807, 740] on button "Send Connection Request" at bounding box center [833, 756] width 169 height 31
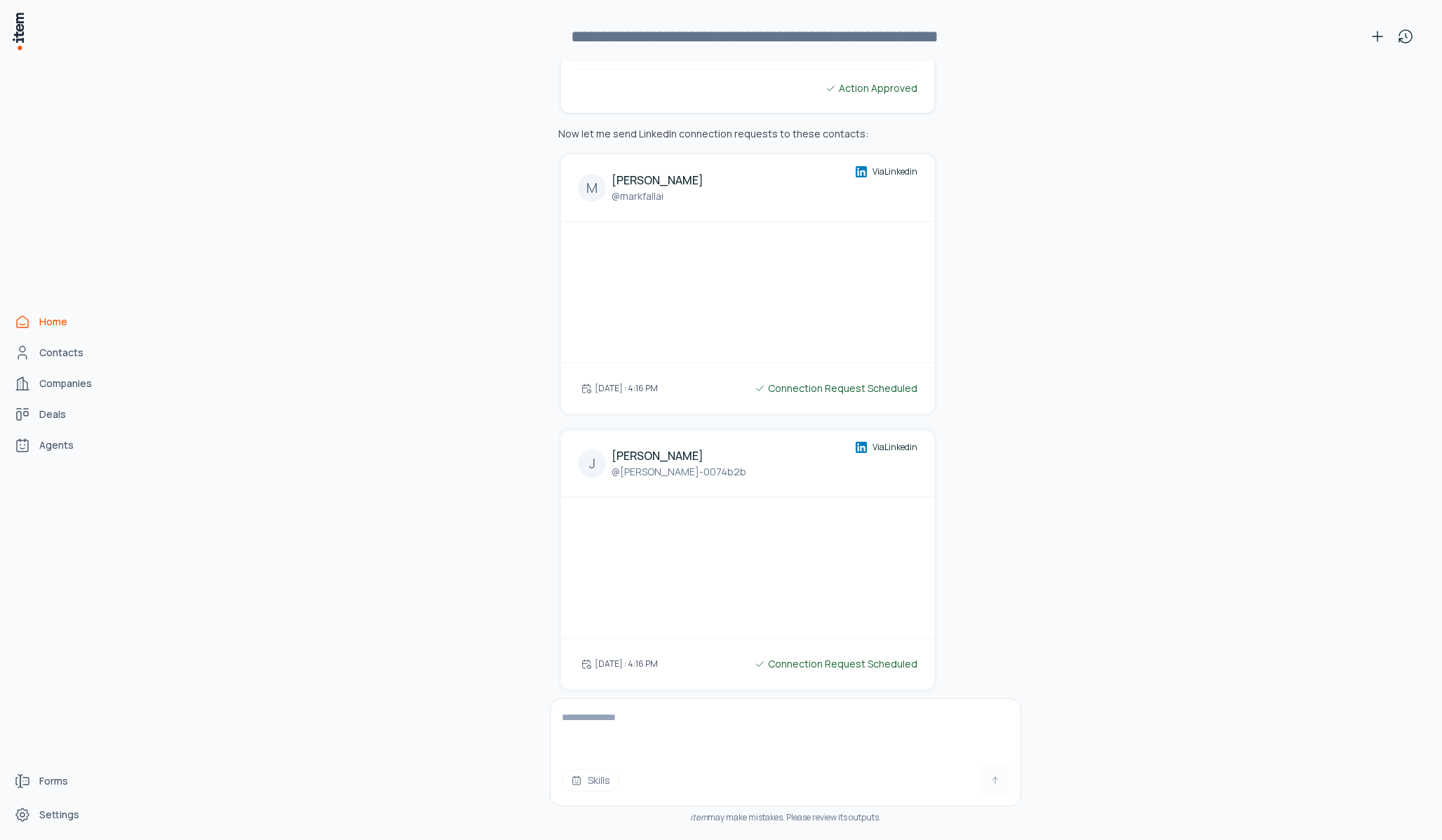
scroll to position [20255, 0]
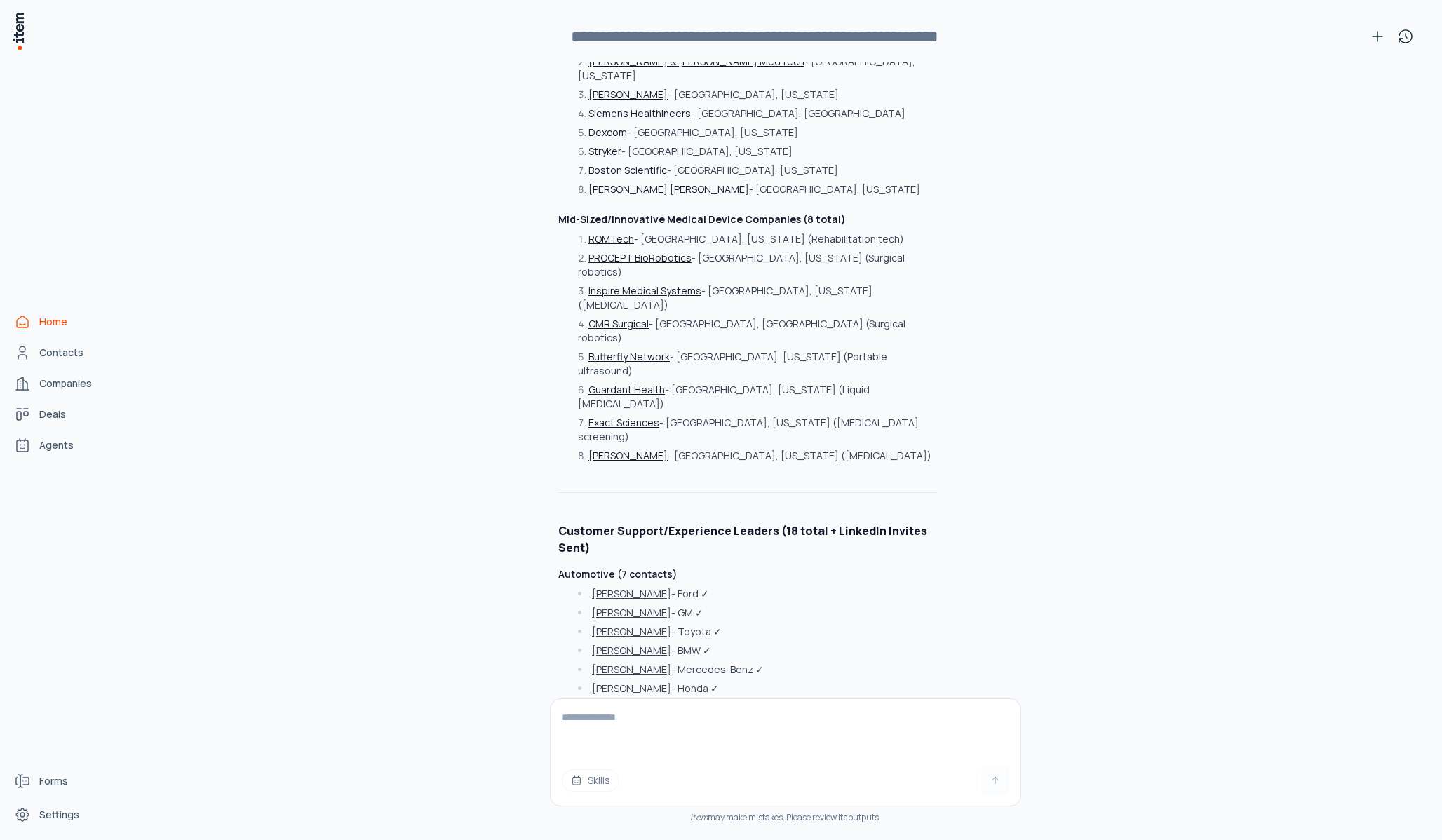
scroll to position [21575, 0]
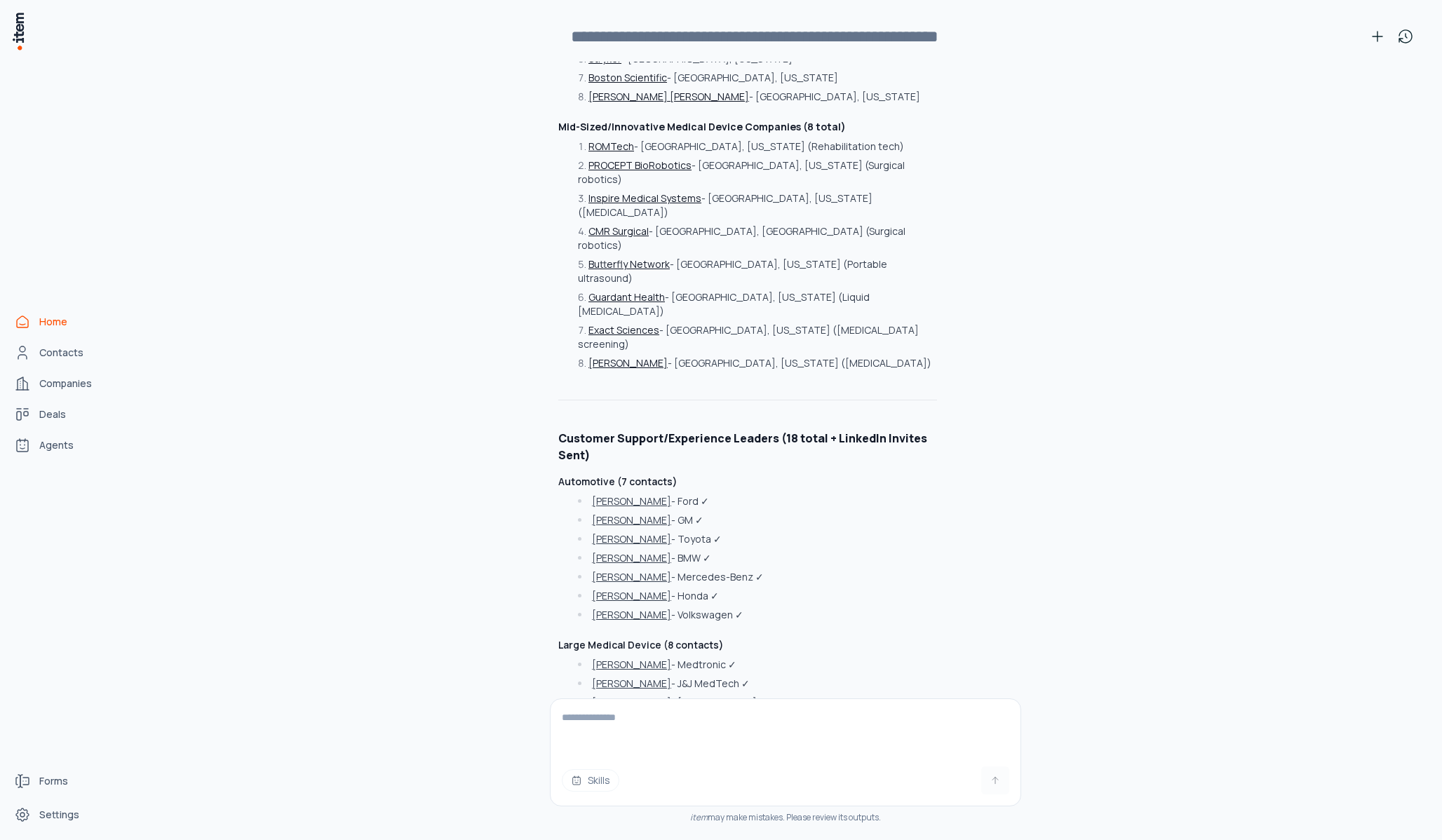
click at [679, 701] on textarea at bounding box center [785, 727] width 470 height 56
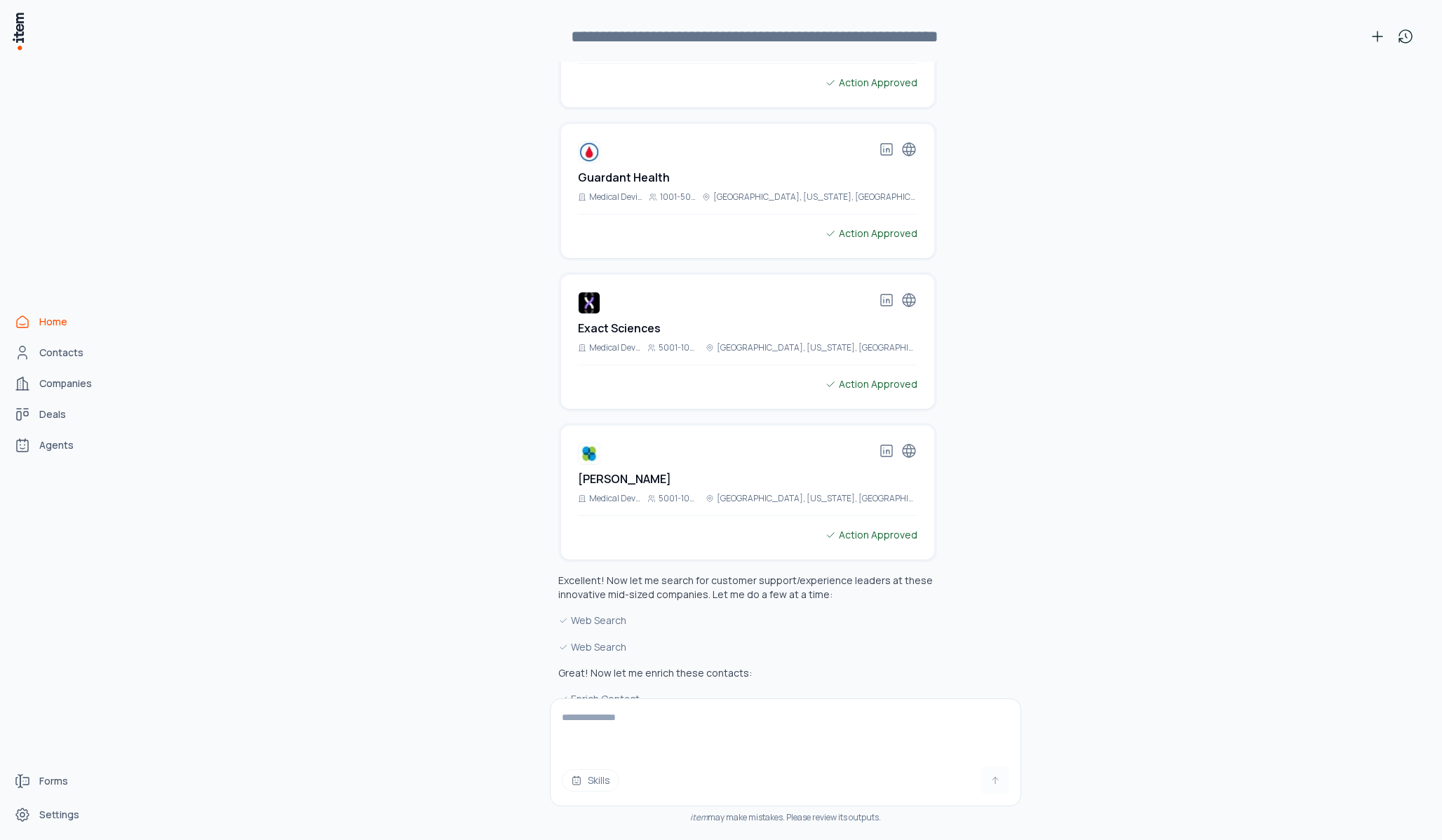
scroll to position [19508, 0]
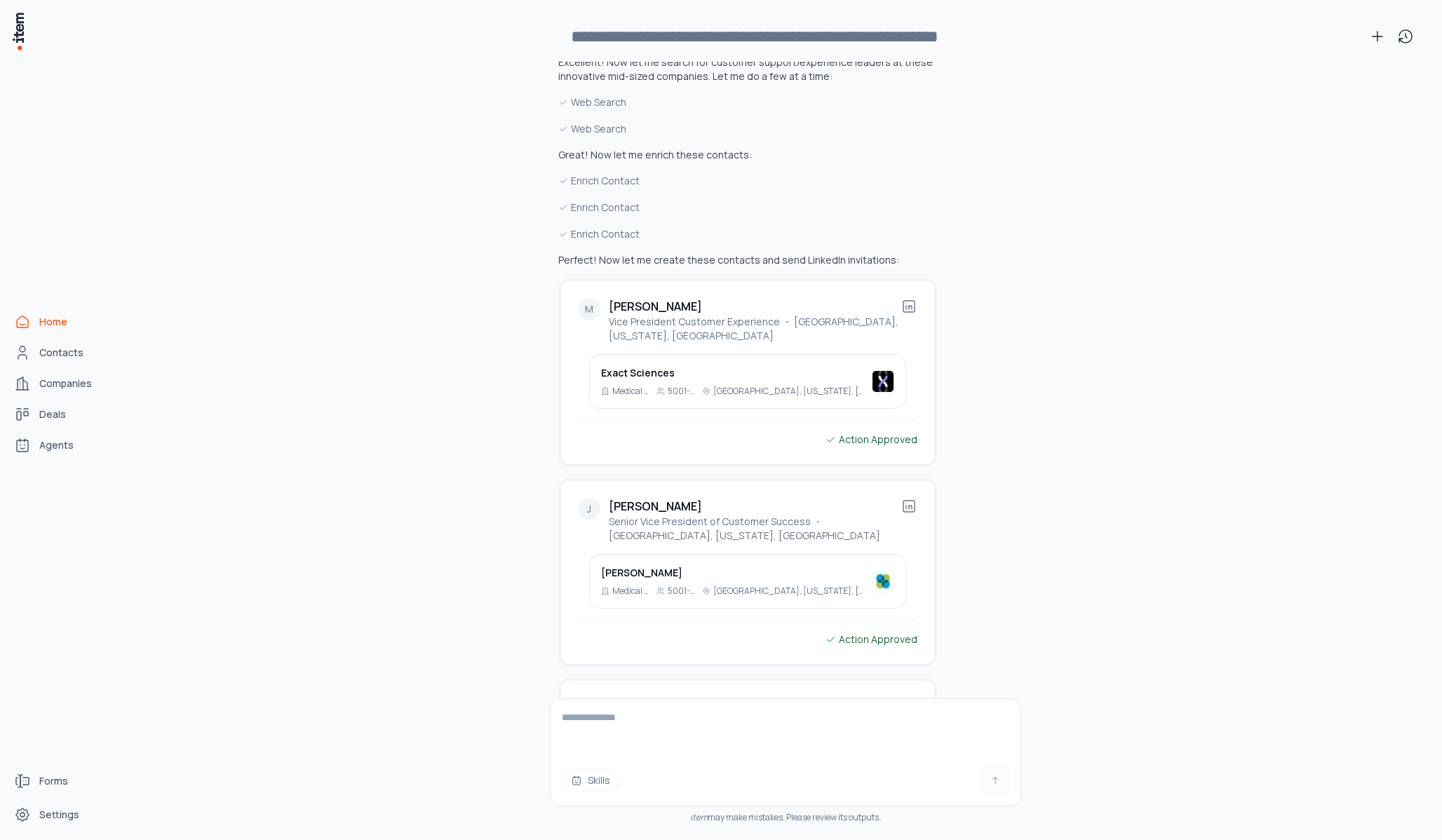
click at [641, 718] on textarea at bounding box center [785, 727] width 470 height 56
type textarea "*********"
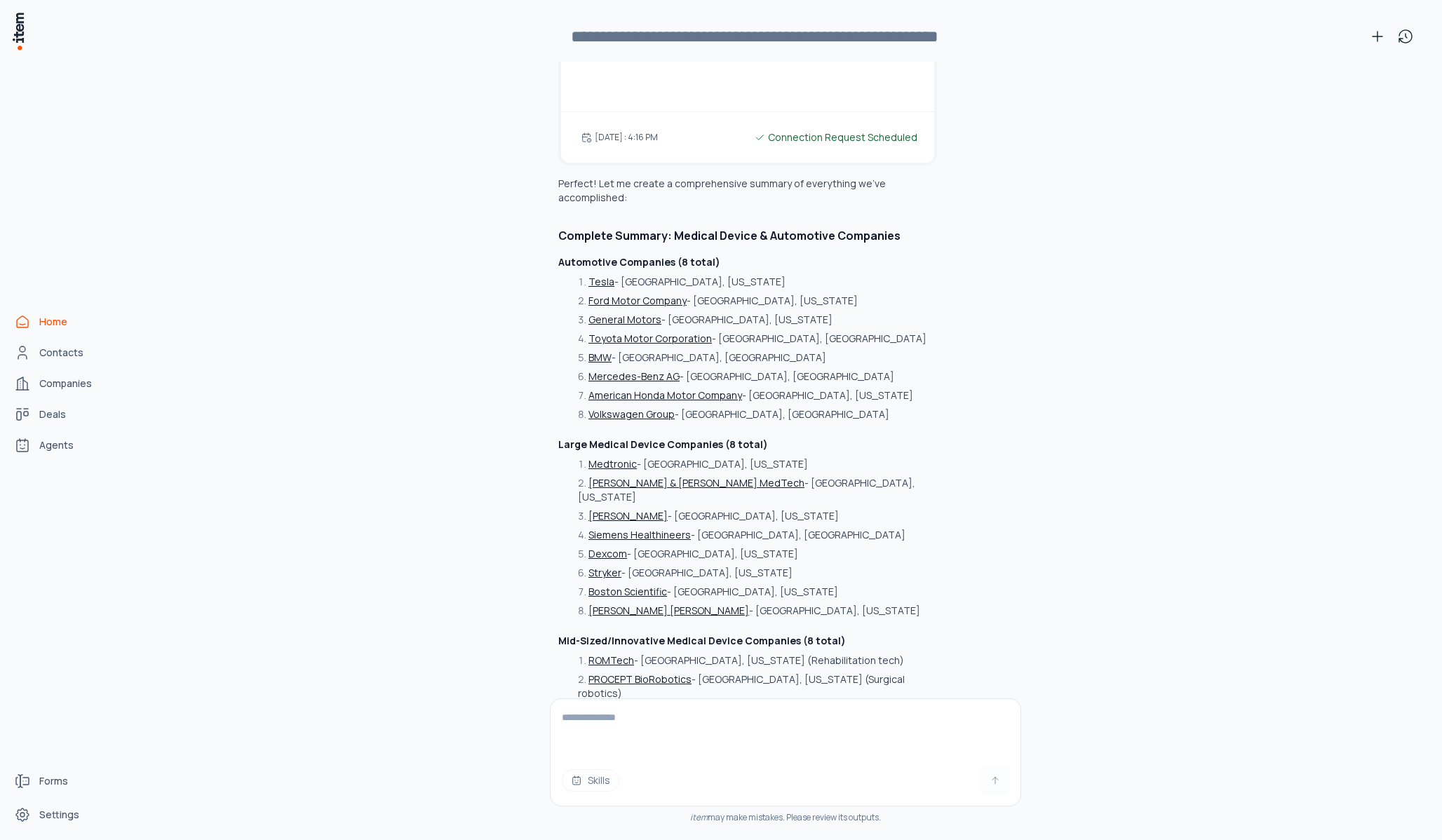
scroll to position [21575, 0]
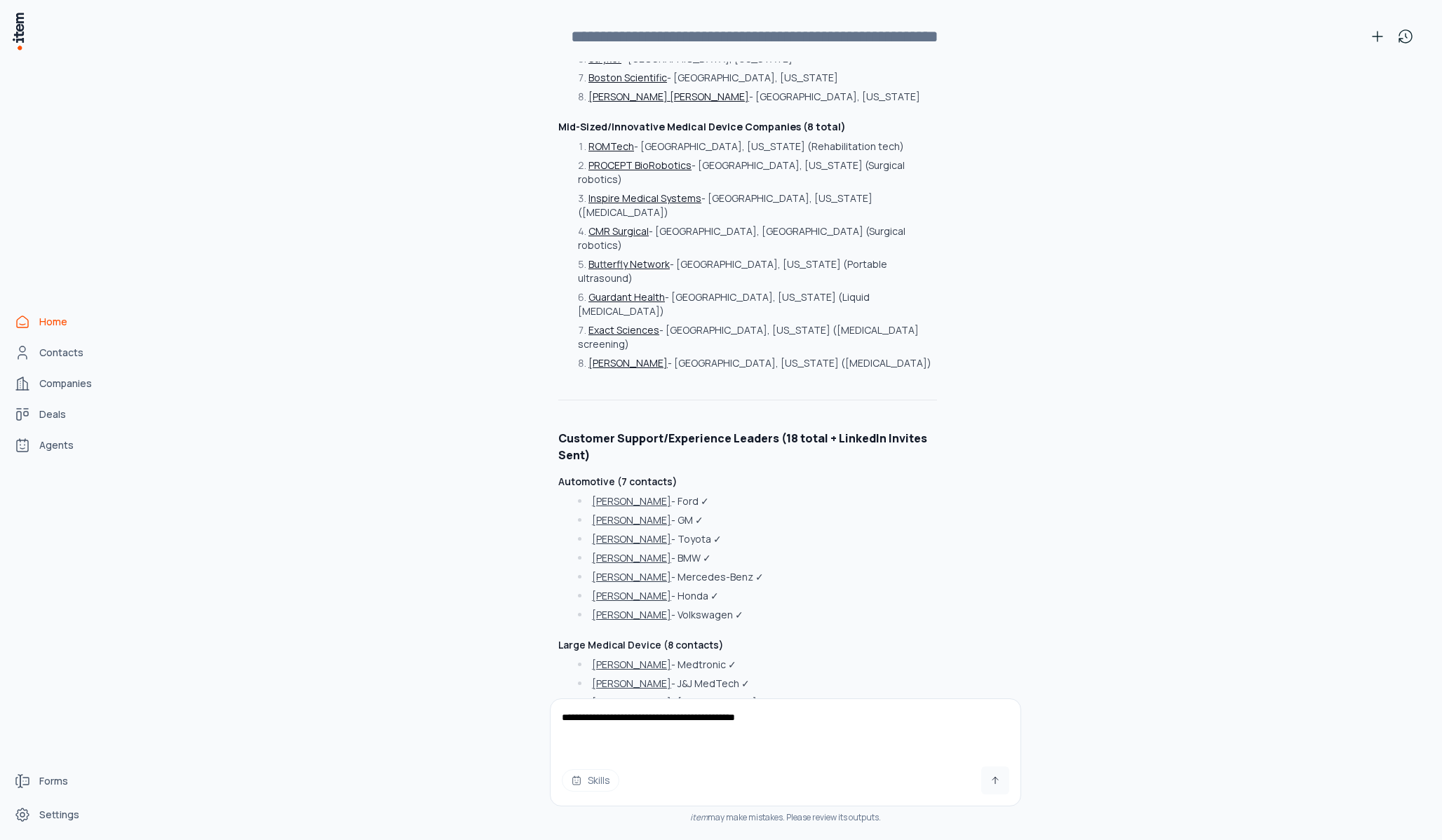
type textarea "**********"
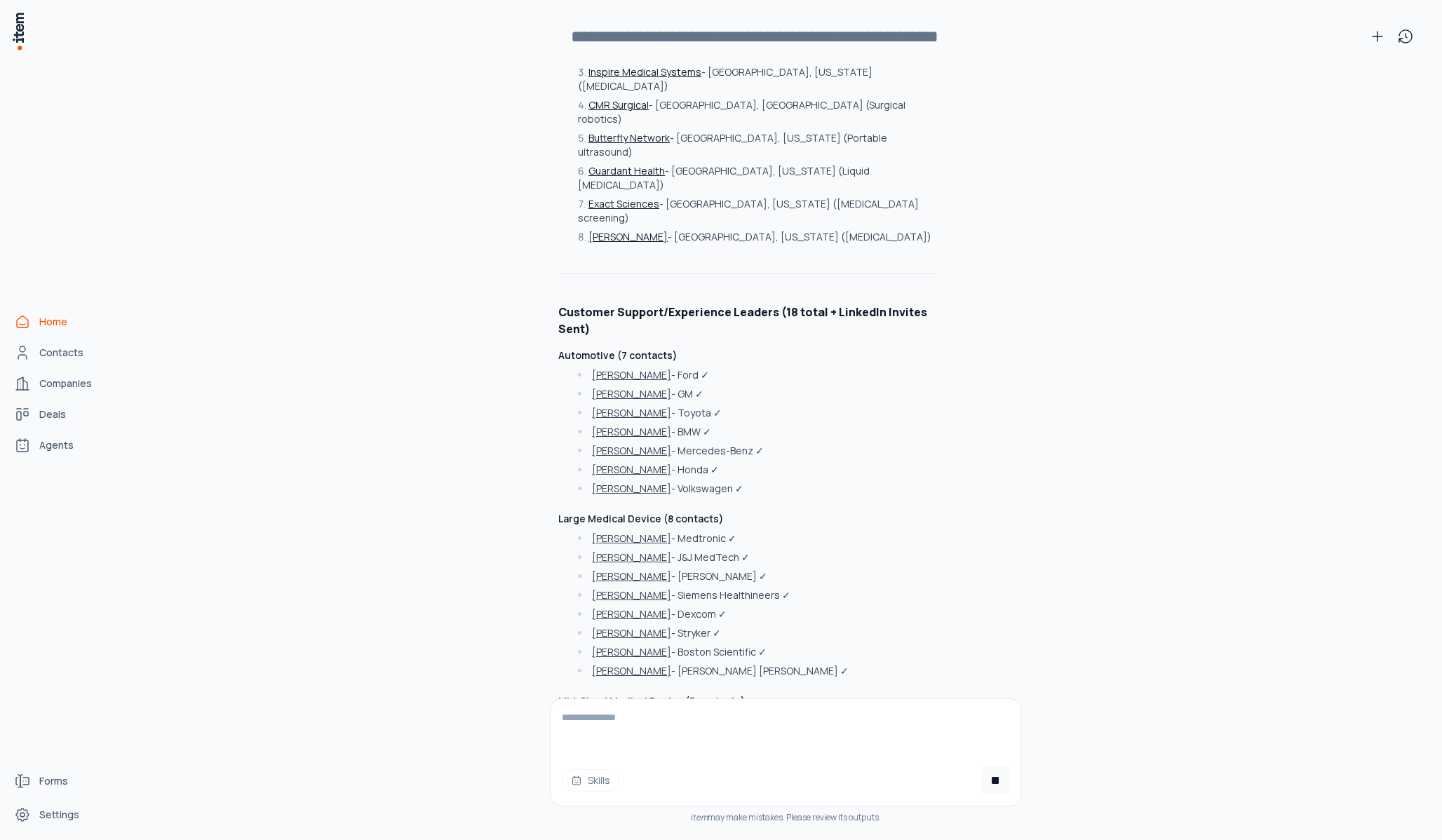
scroll to position [21701, 0]
click at [962, 756] on button at bounding box center [995, 780] width 28 height 28
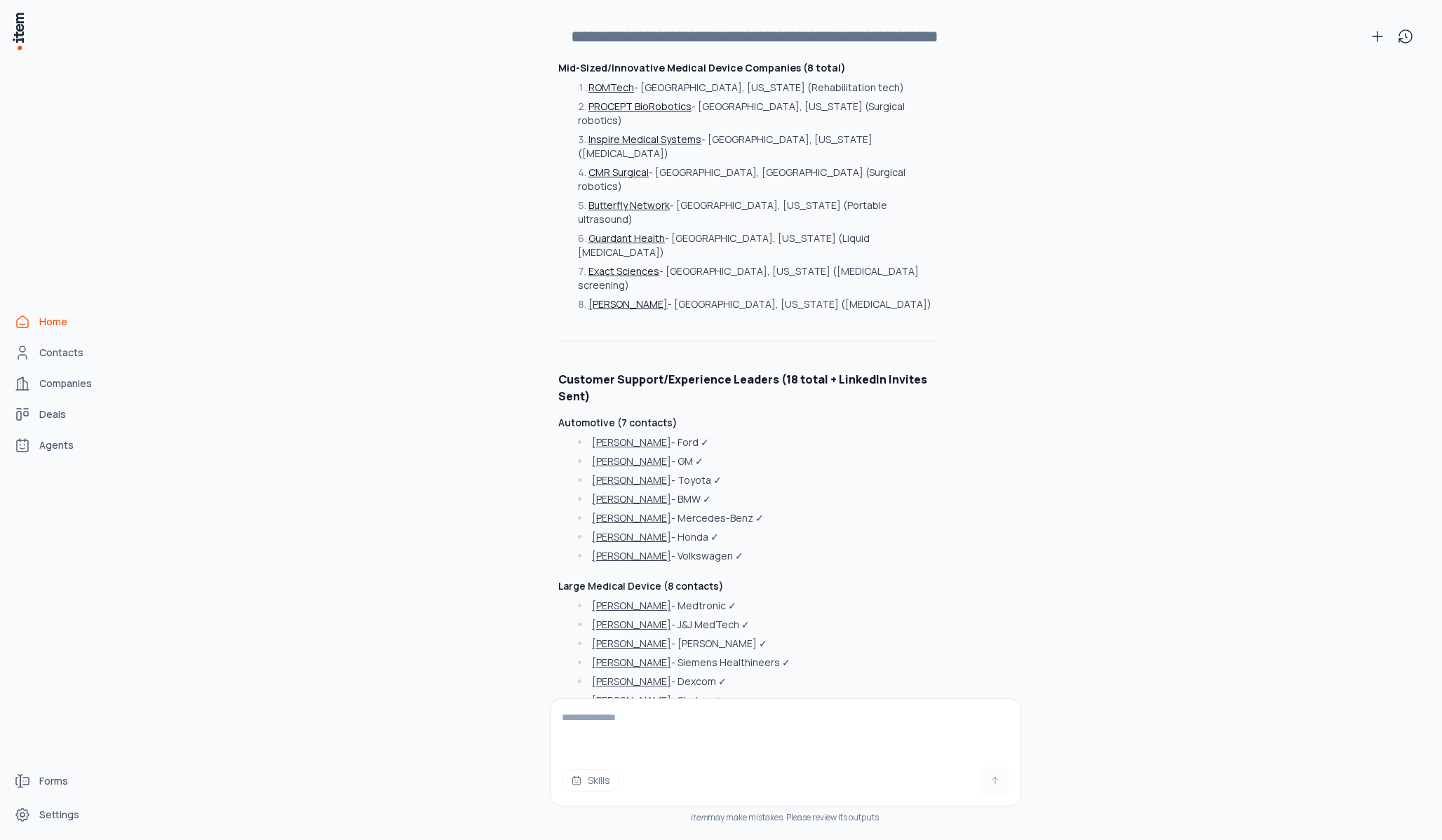
click at [723, 734] on textarea at bounding box center [785, 727] width 470 height 56
type textarea "**********"
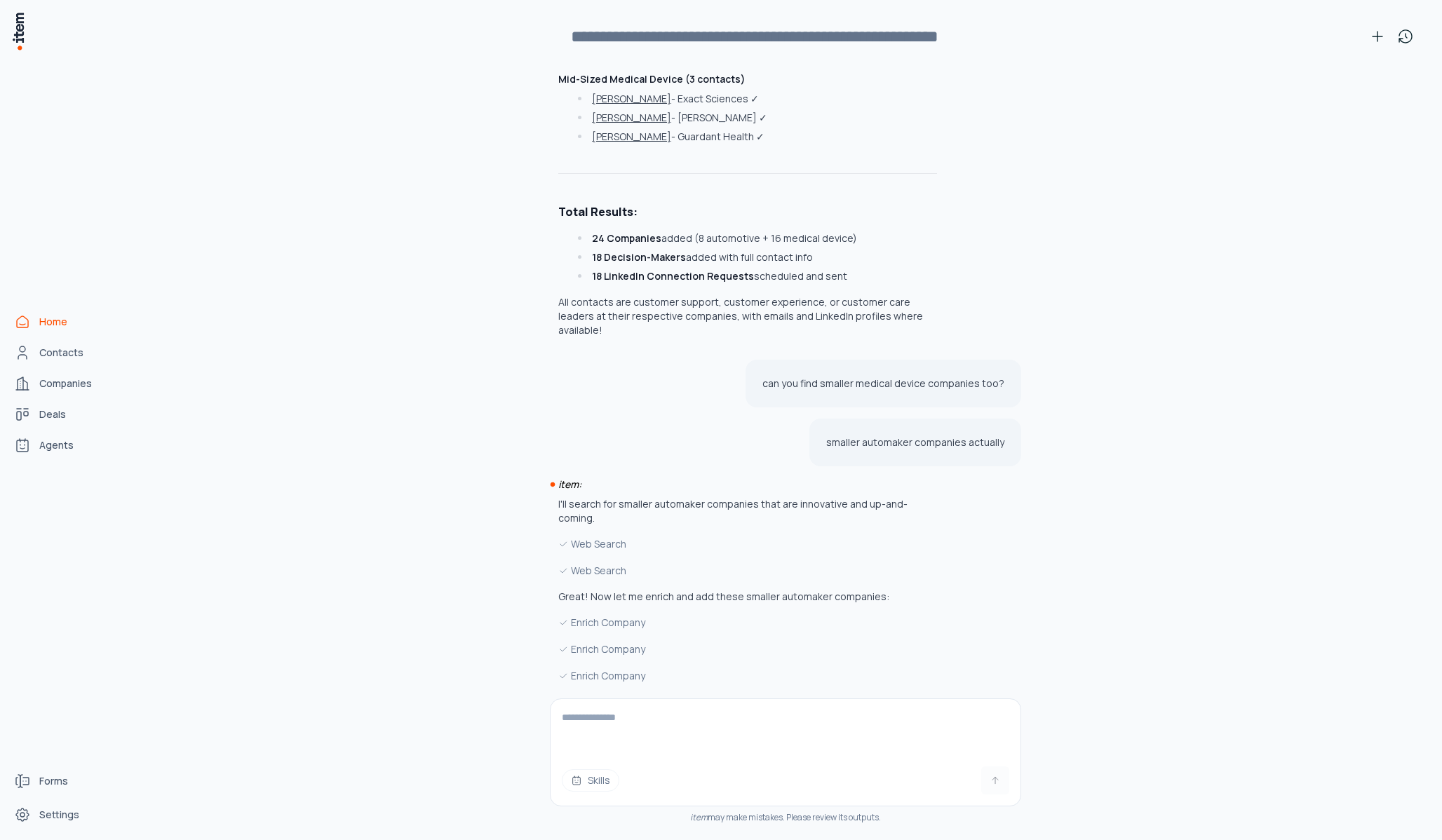
scroll to position [22365, 0]
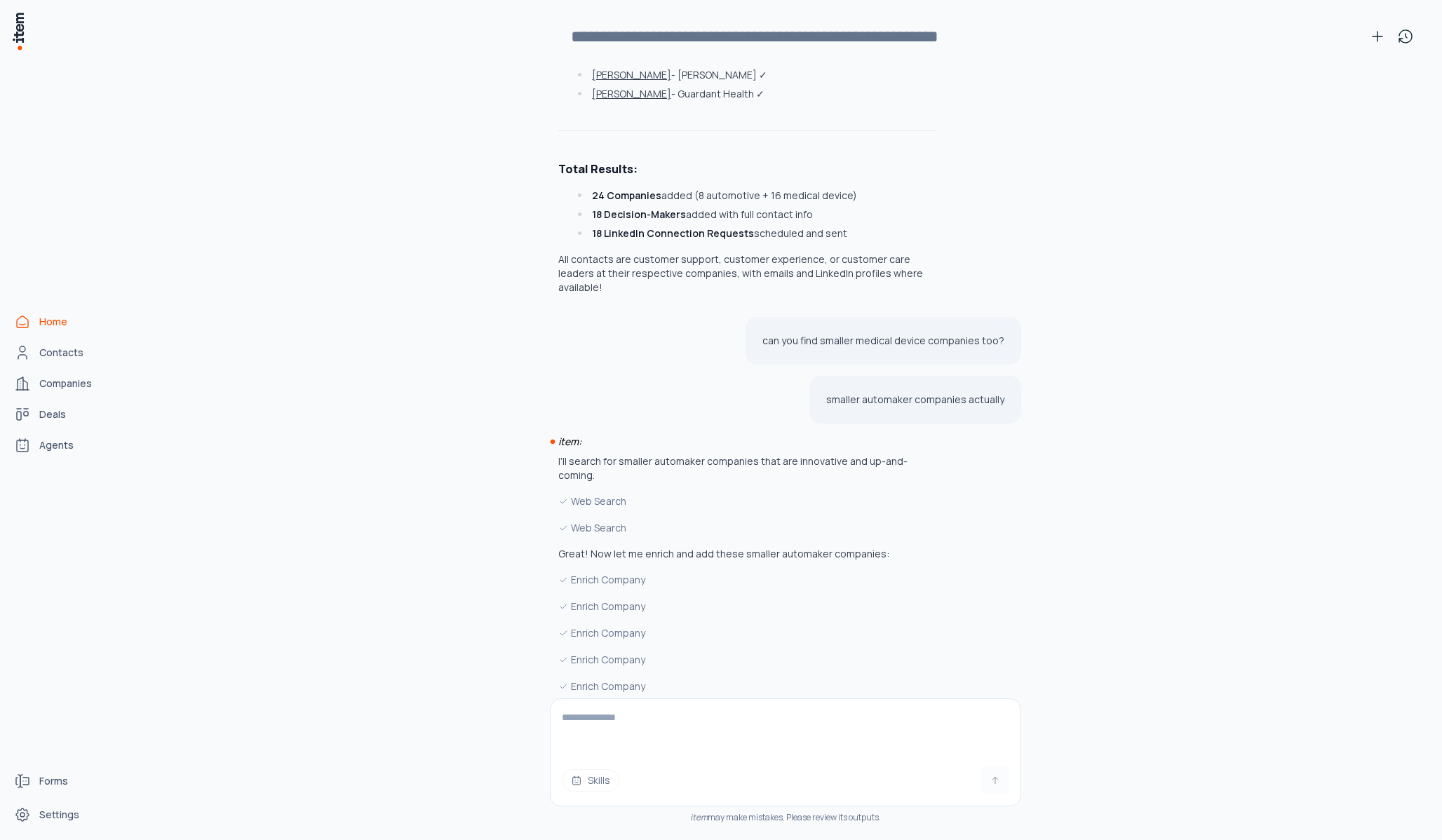
click at [875, 756] on button "Create" at bounding box center [879, 851] width 78 height 31
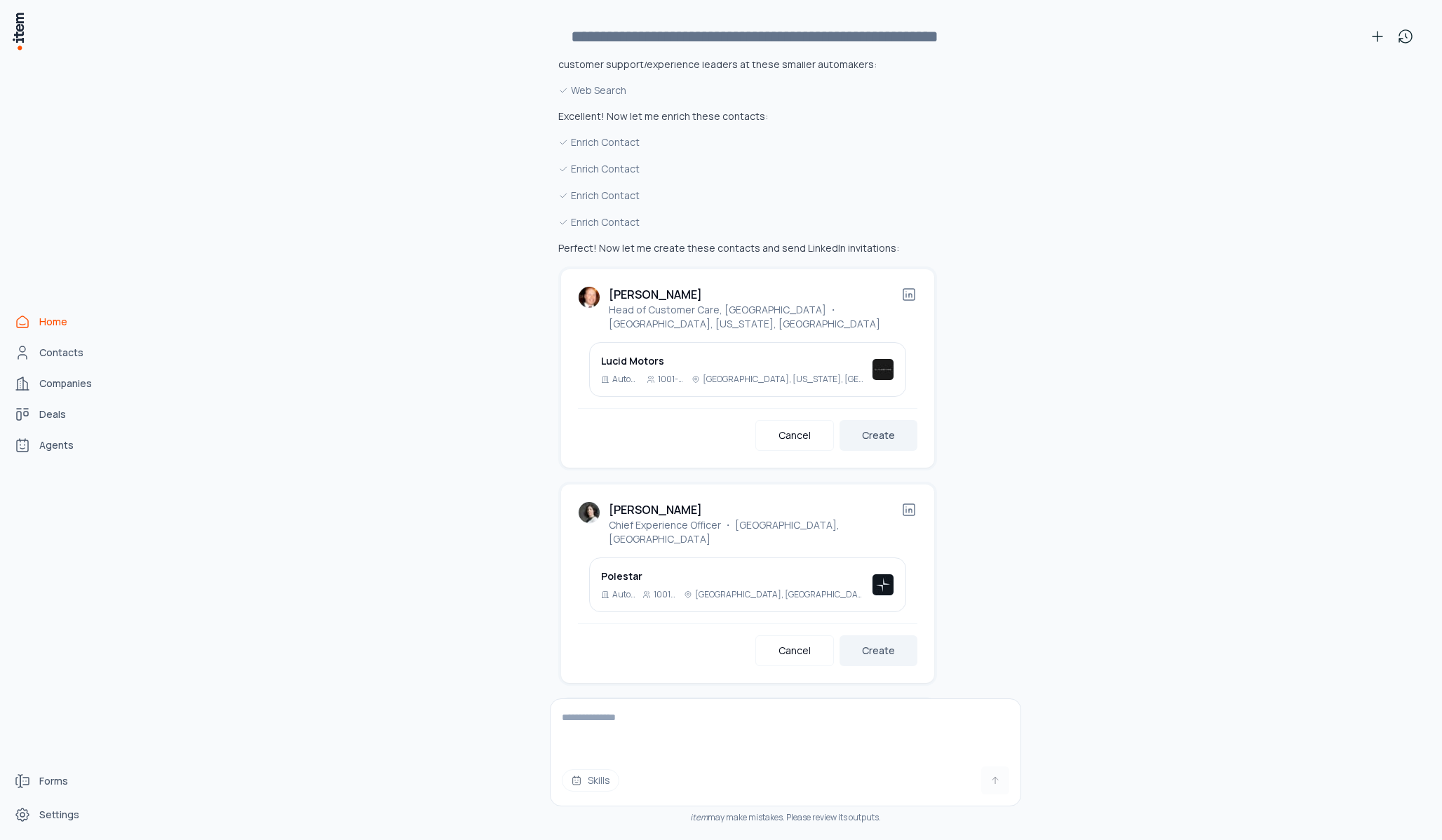
scroll to position [23658, 0]
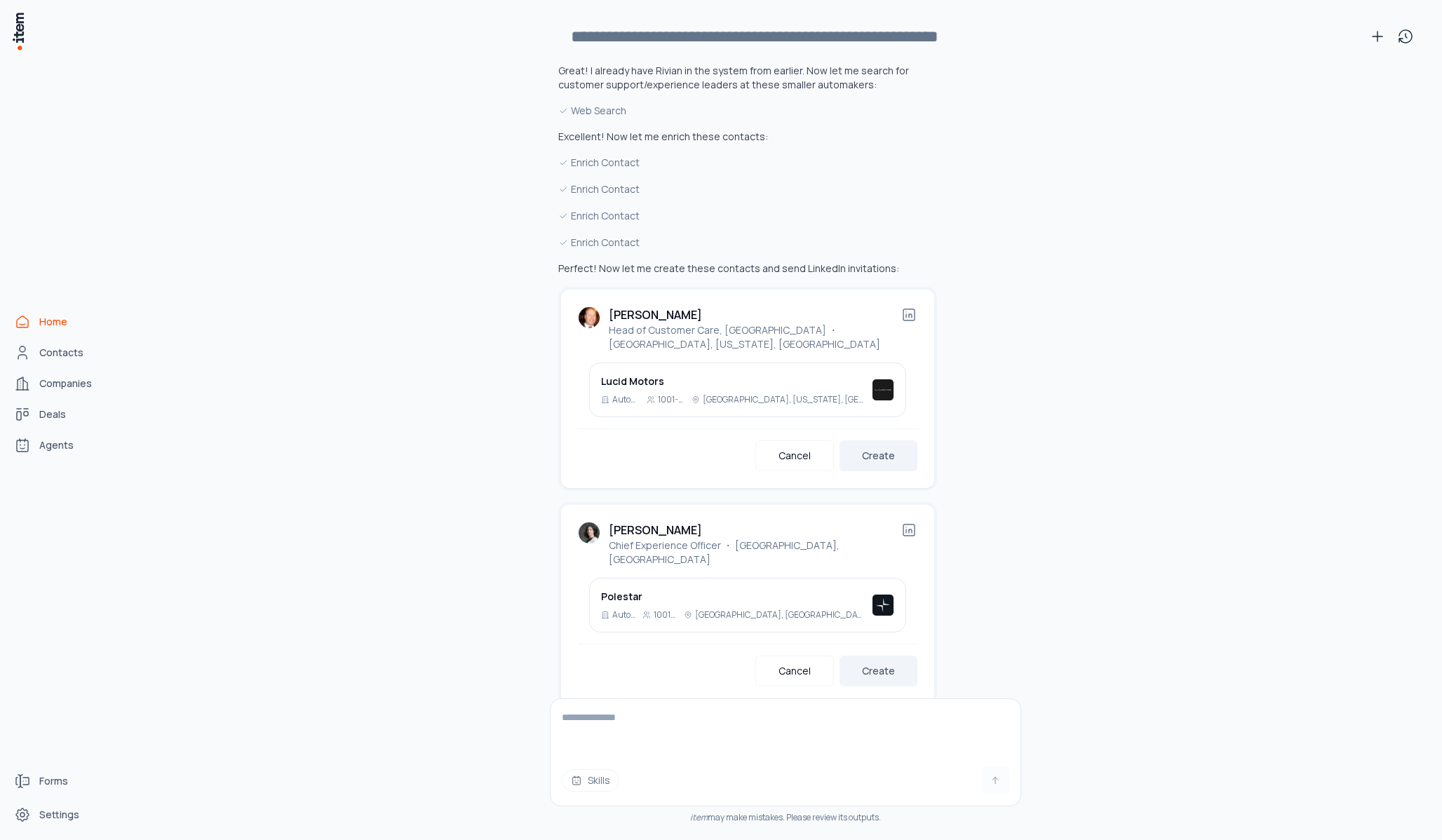
scroll to position [23614, 0]
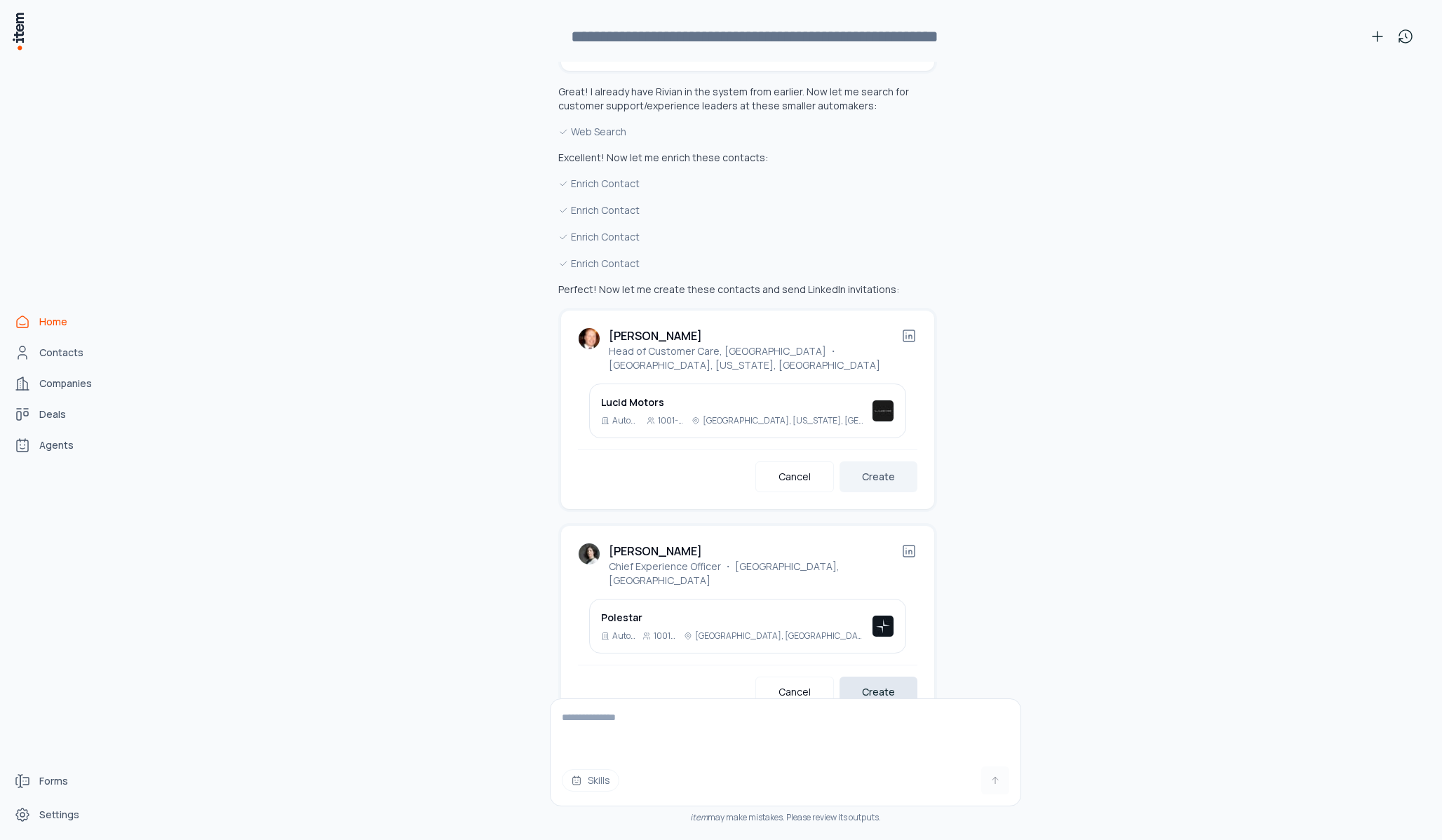
click at [897, 677] on button "Create" at bounding box center [879, 692] width 78 height 31
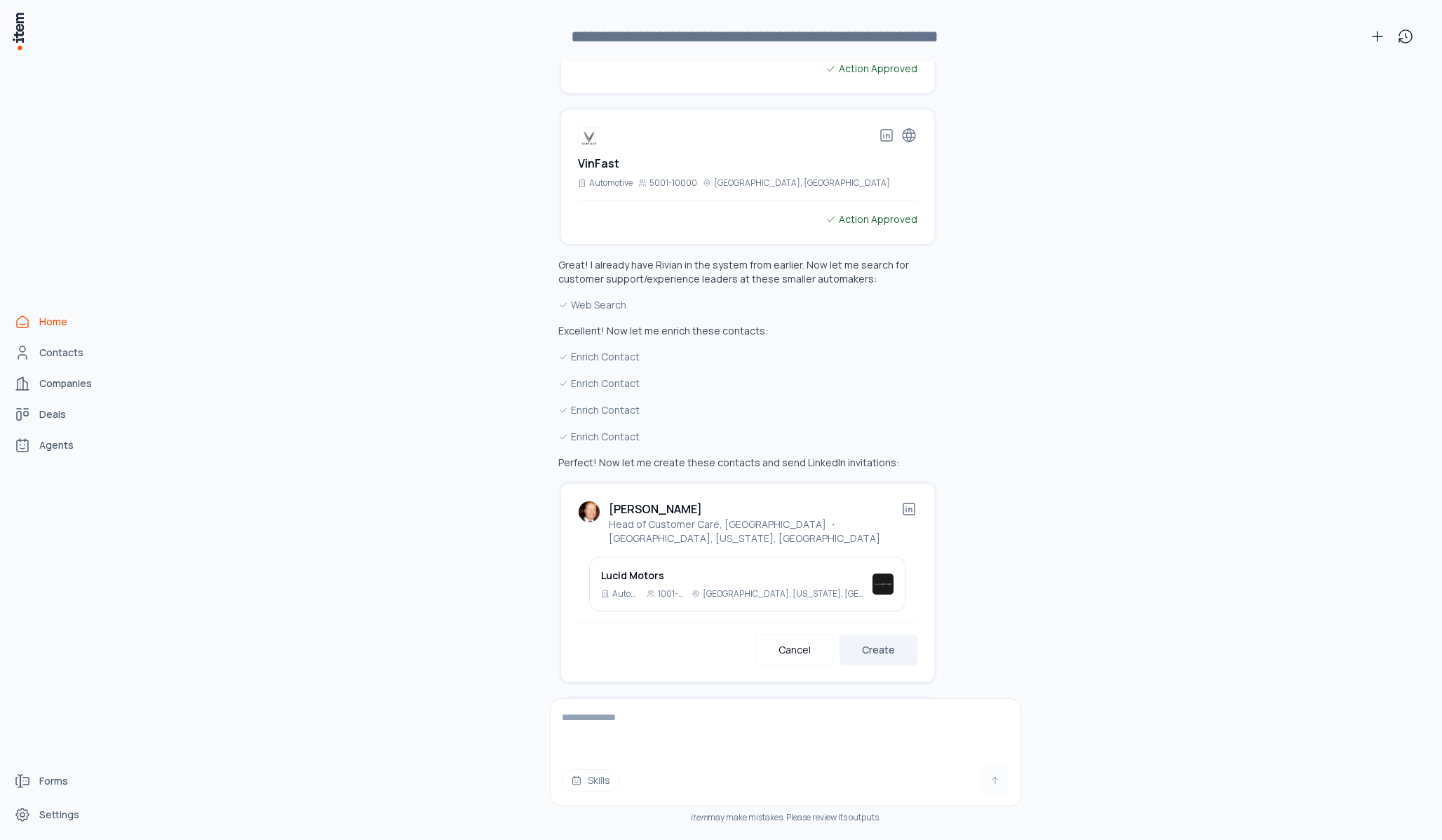
scroll to position [23406, 0]
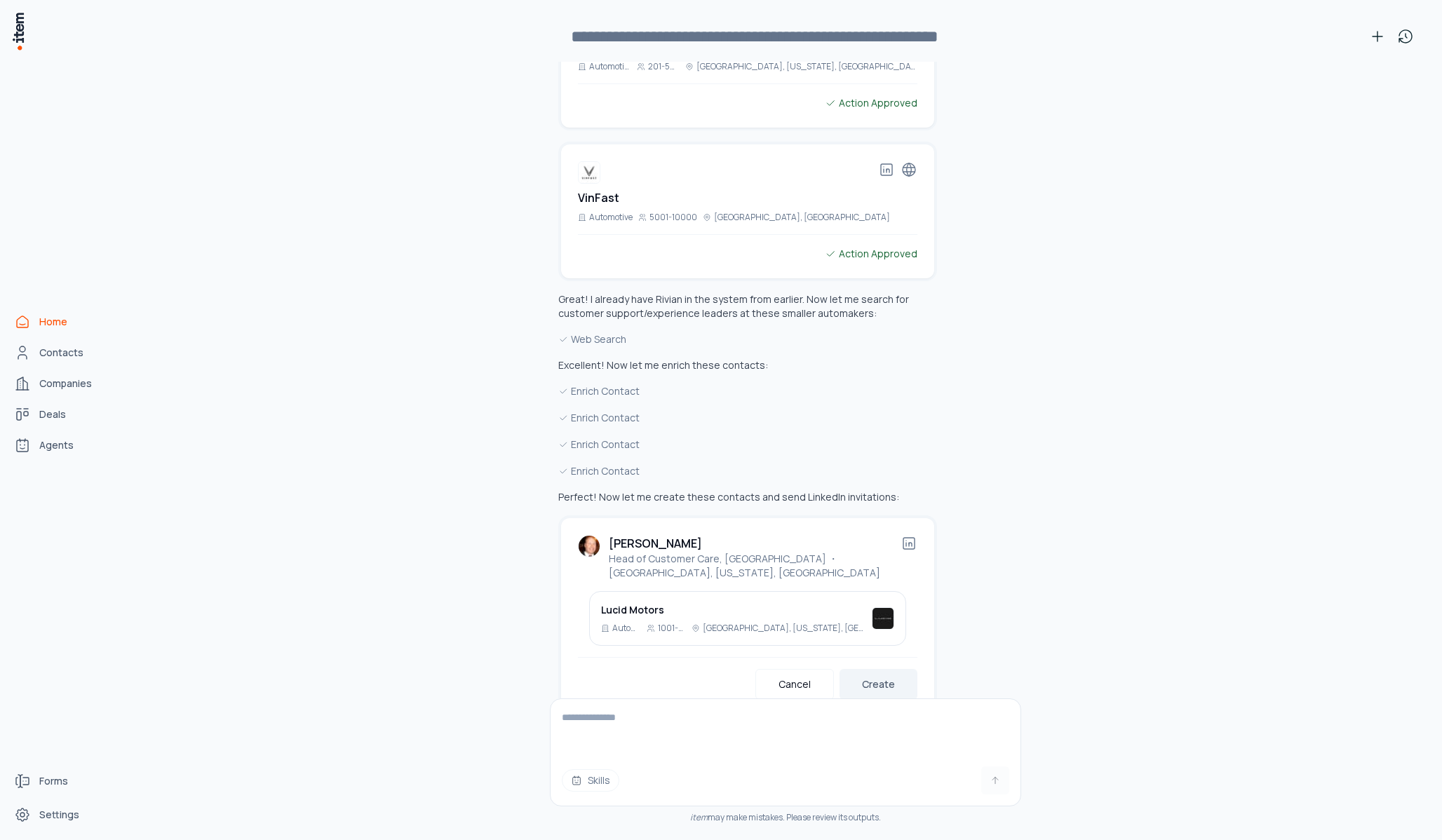
click at [897, 669] on button "Create" at bounding box center [879, 685] width 78 height 31
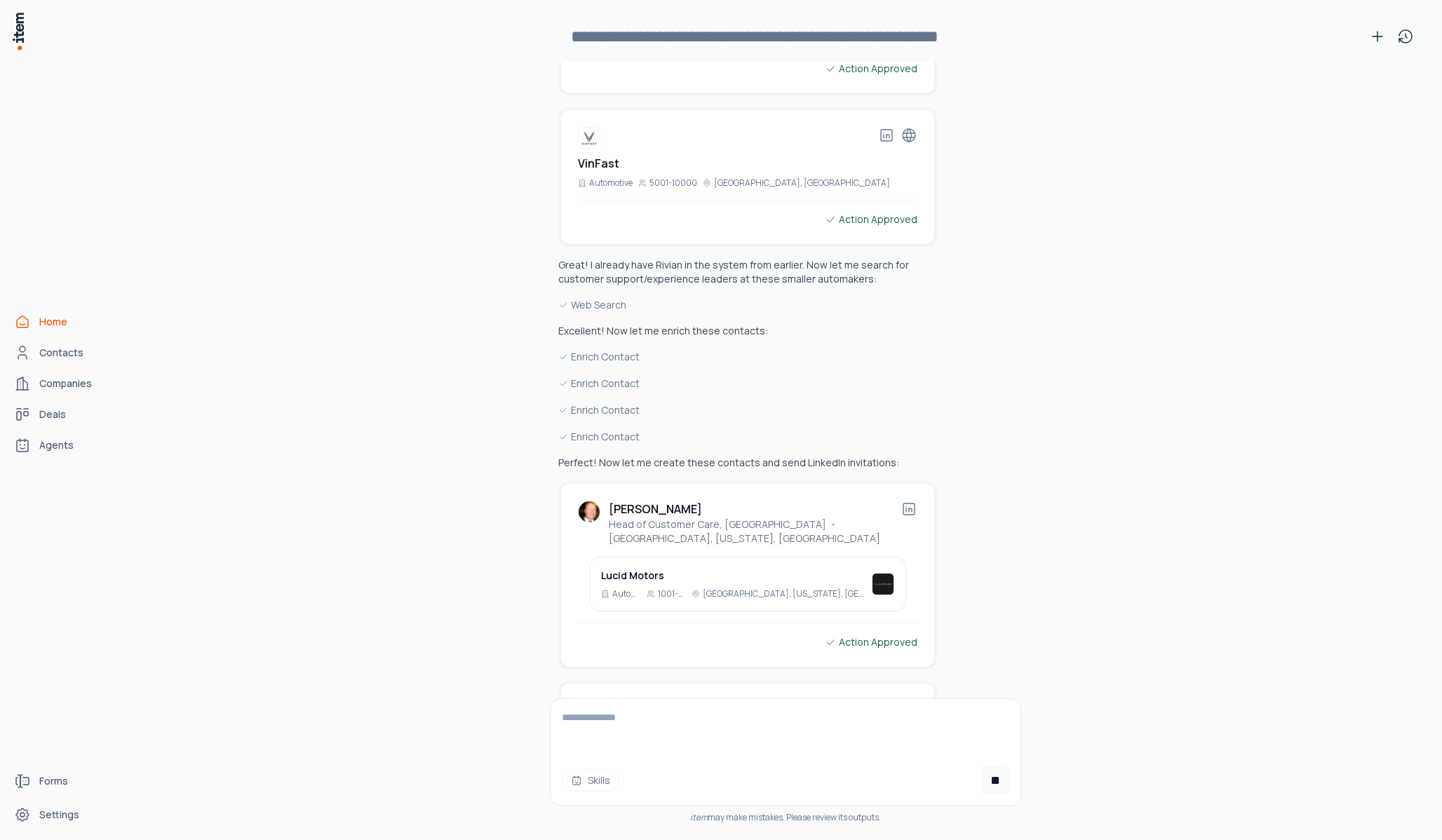
scroll to position [23438, 0]
click at [658, 503] on h2 "[PERSON_NAME]" at bounding box center [655, 511] width 94 height 17
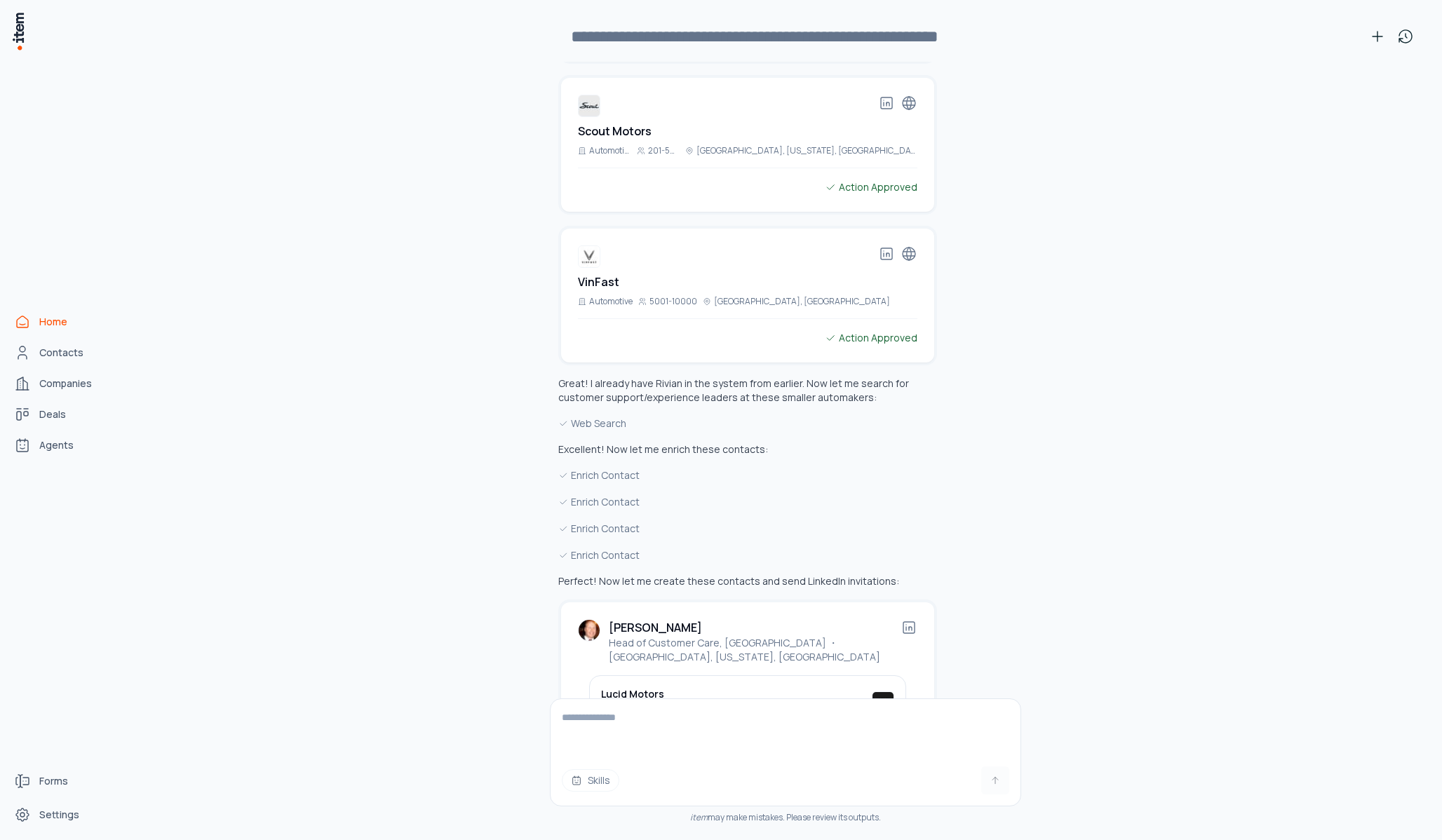
scroll to position [23296, 0]
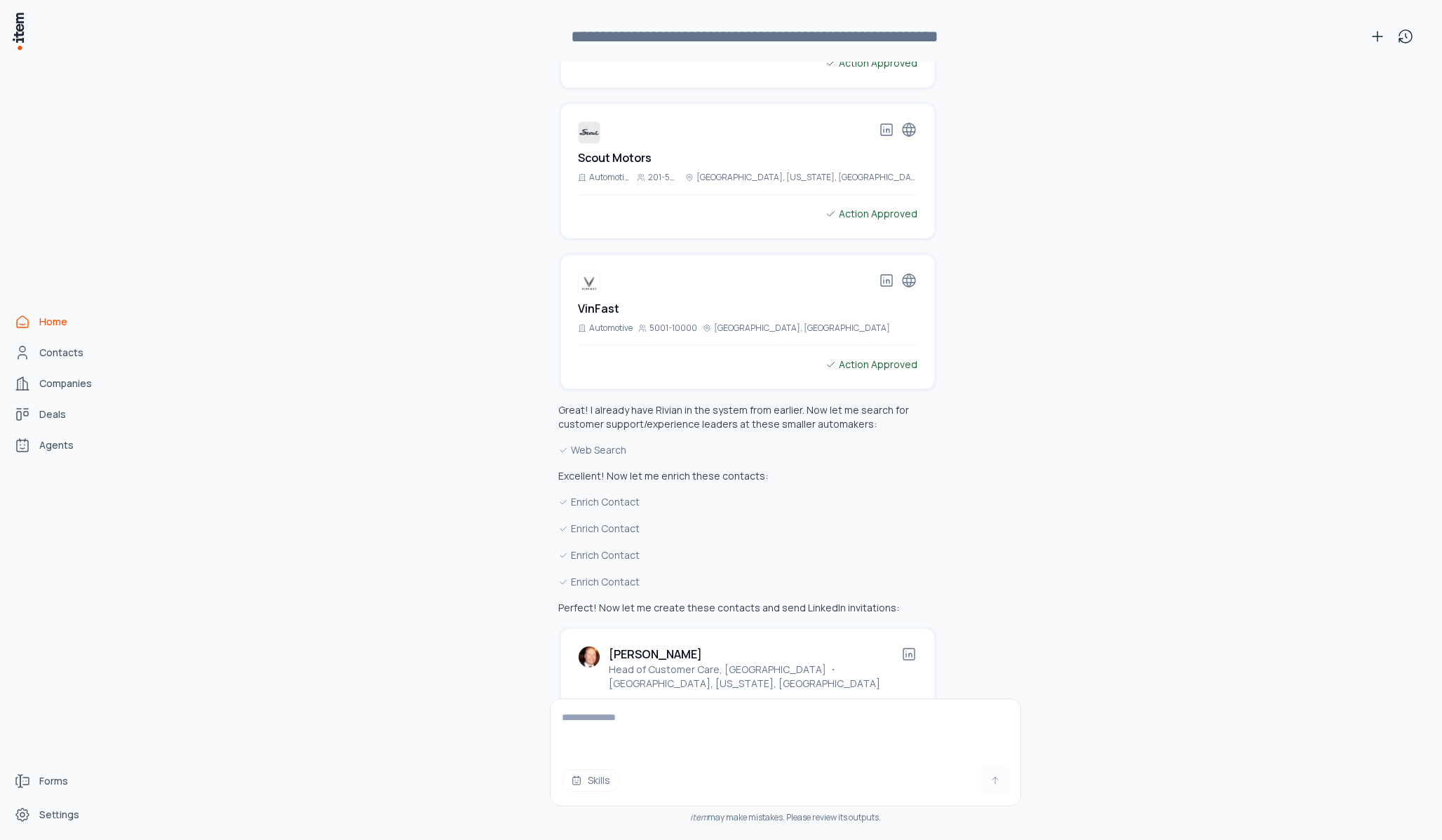
click at [913, 648] on icon at bounding box center [909, 654] width 11 height 11
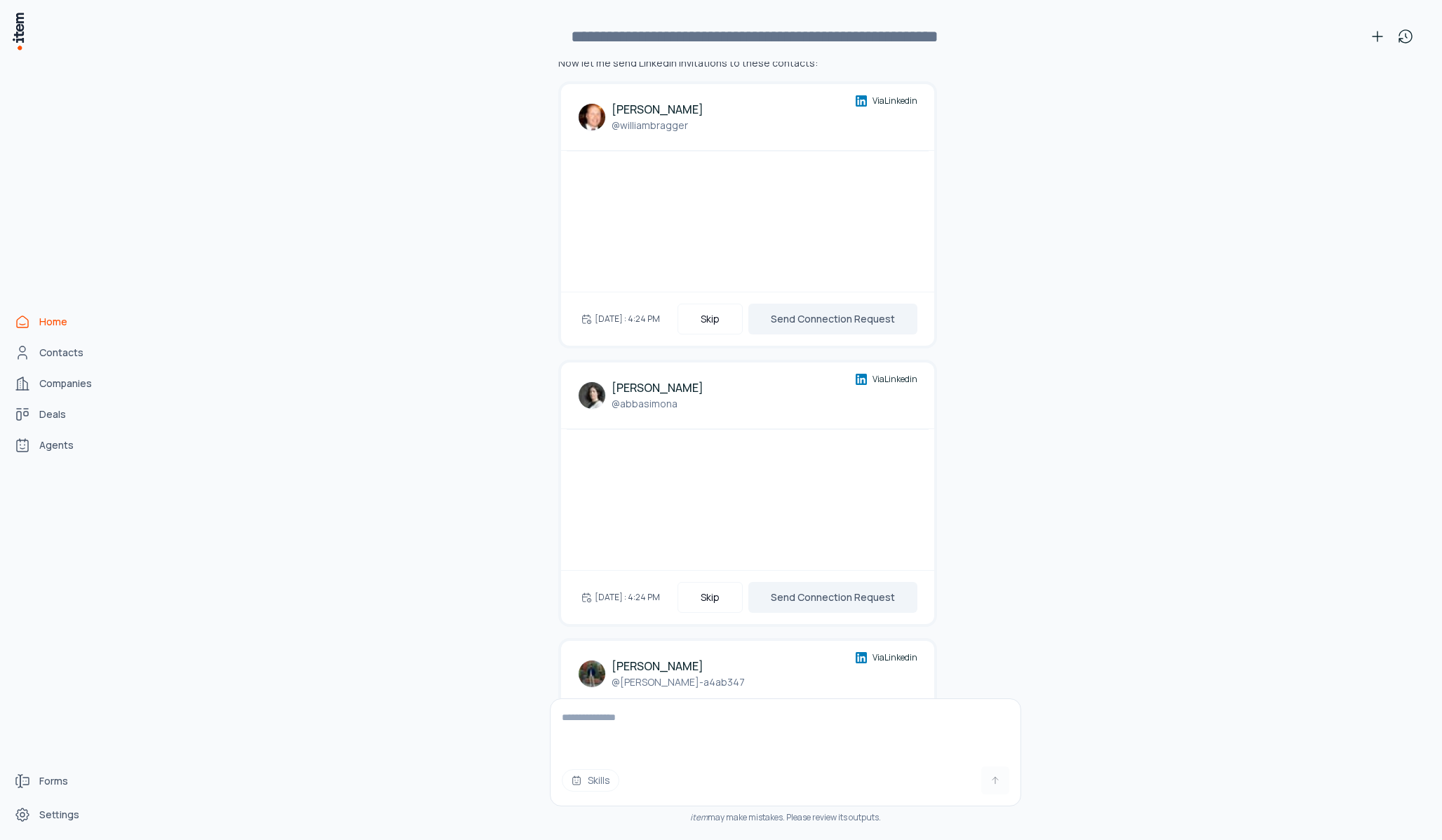
scroll to position [24735, 0]
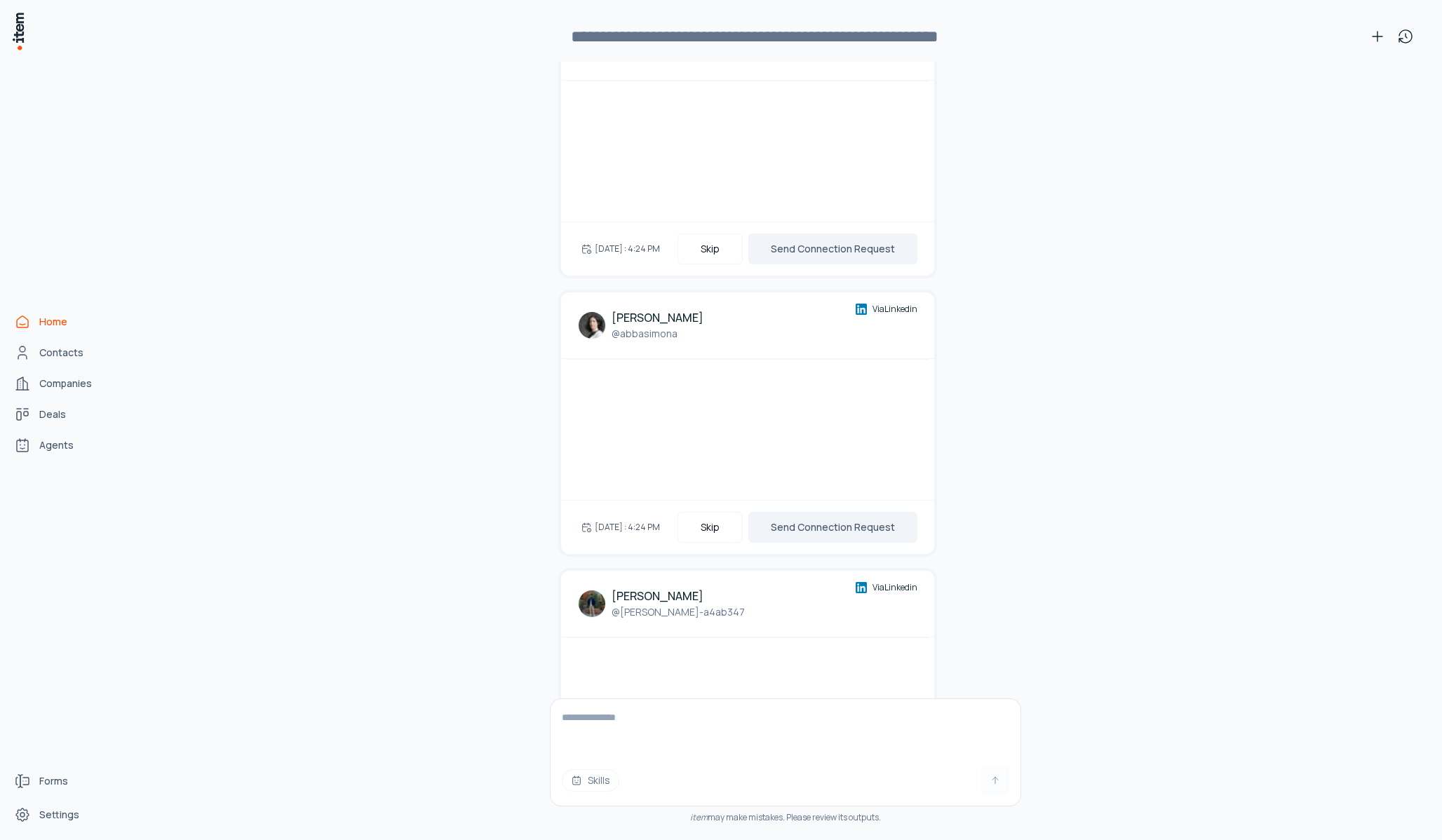
click at [829, 756] on button "Send Connection Request" at bounding box center [833, 805] width 169 height 31
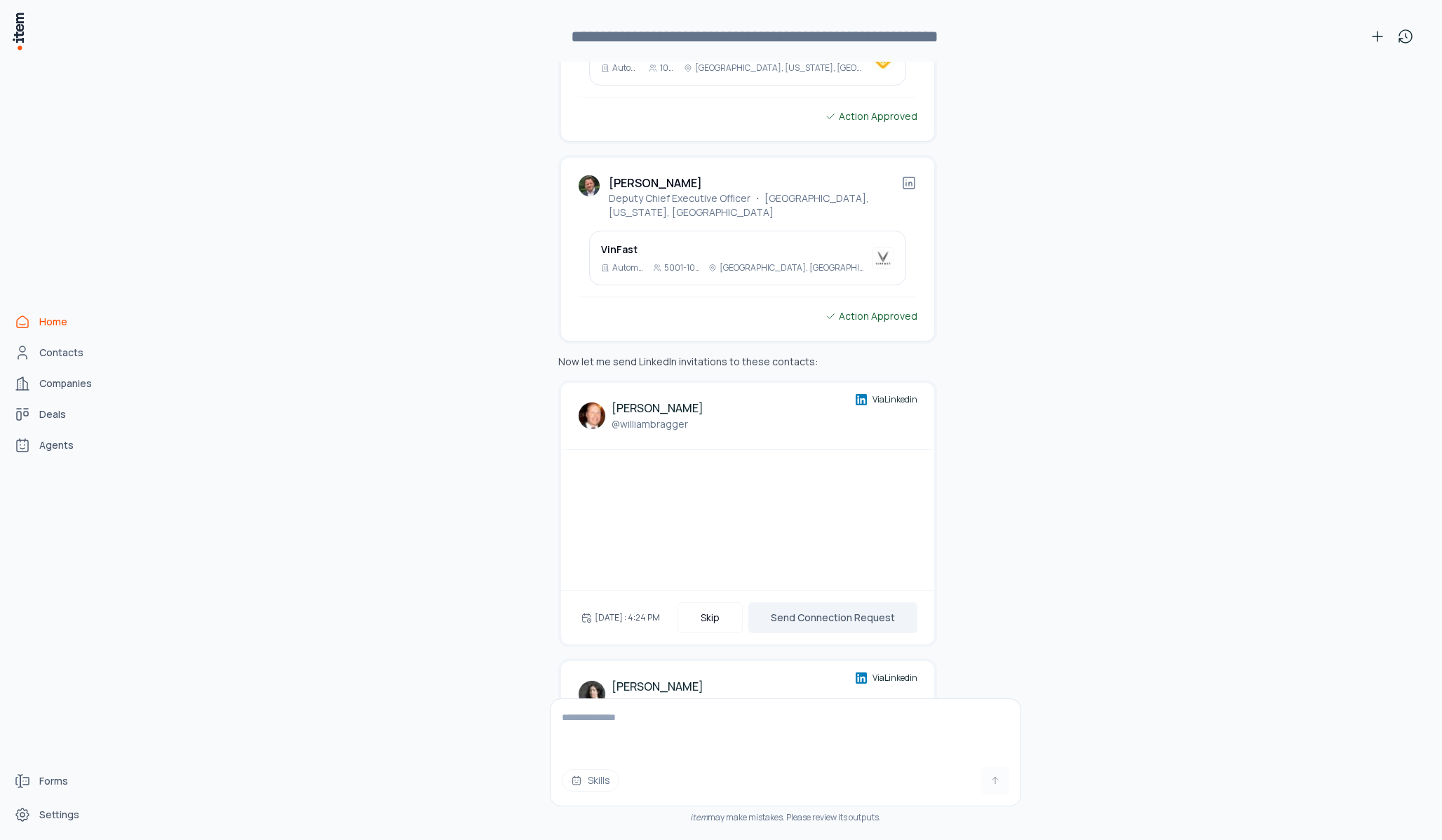
scroll to position [24341, 0]
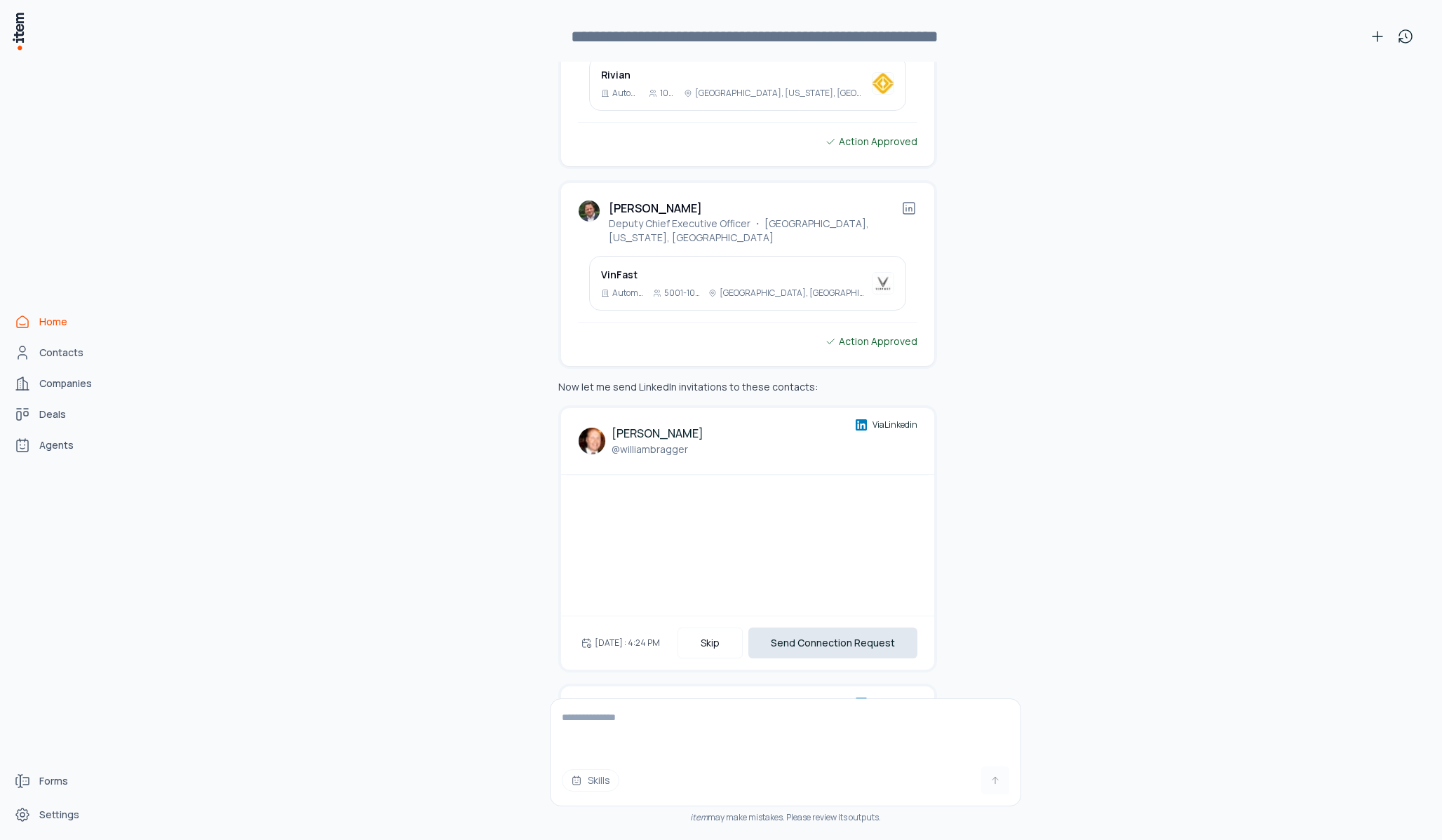
click at [843, 628] on button "Send Connection Request" at bounding box center [833, 643] width 169 height 31
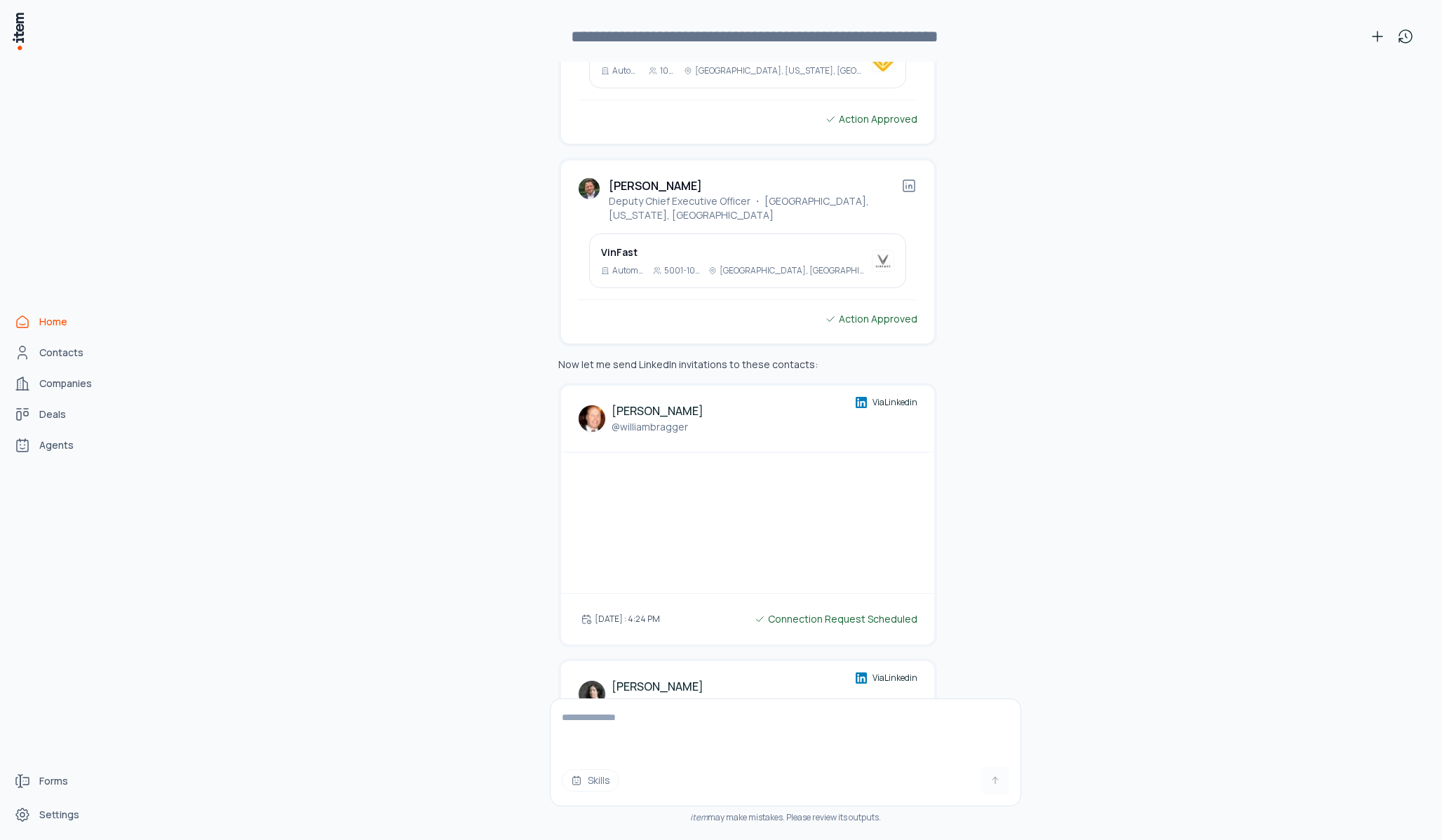
scroll to position [24727, 0]
